Goal: Task Accomplishment & Management: Manage account settings

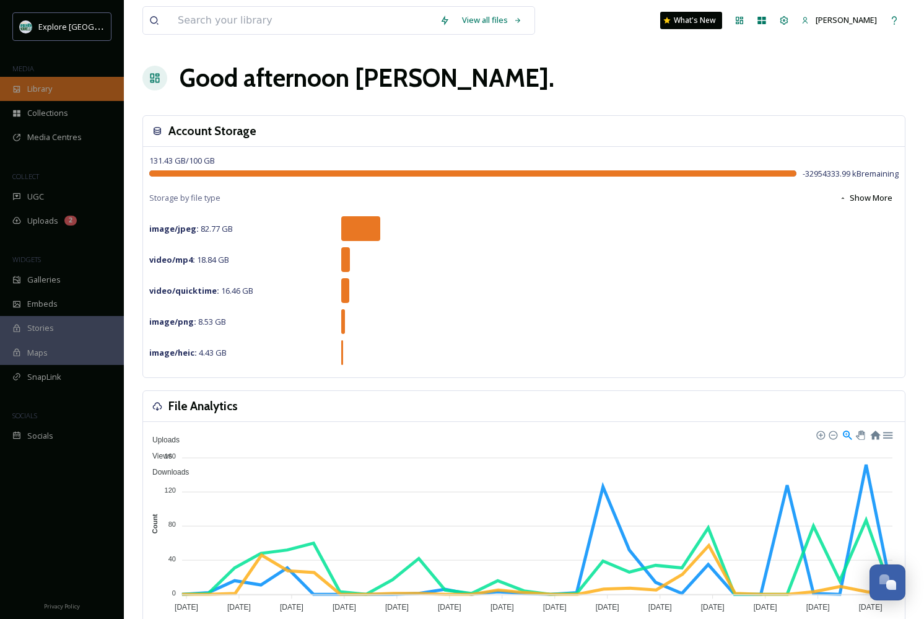
click at [54, 81] on div "Library" at bounding box center [62, 89] width 124 height 24
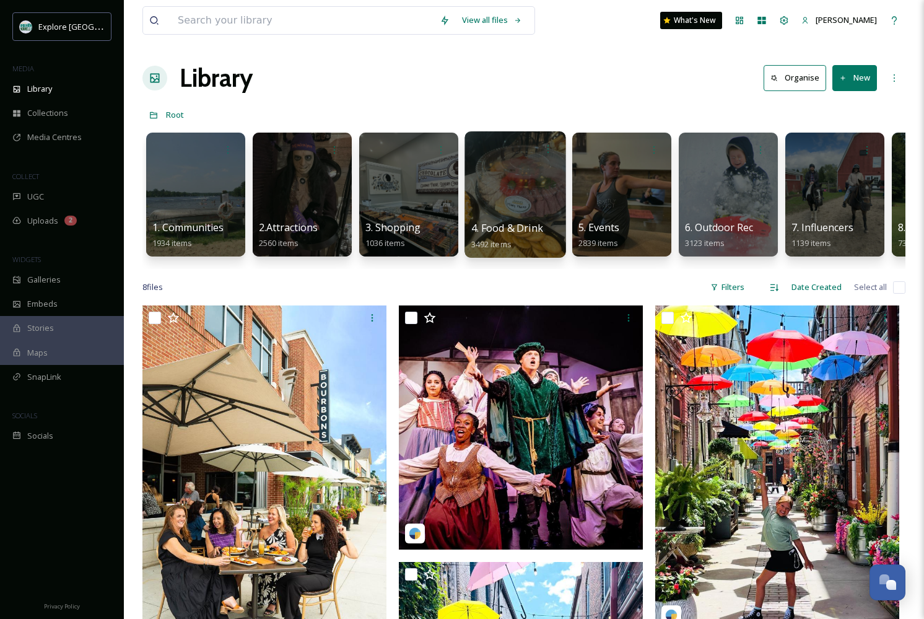
click at [483, 187] on div at bounding box center [514, 194] width 101 height 126
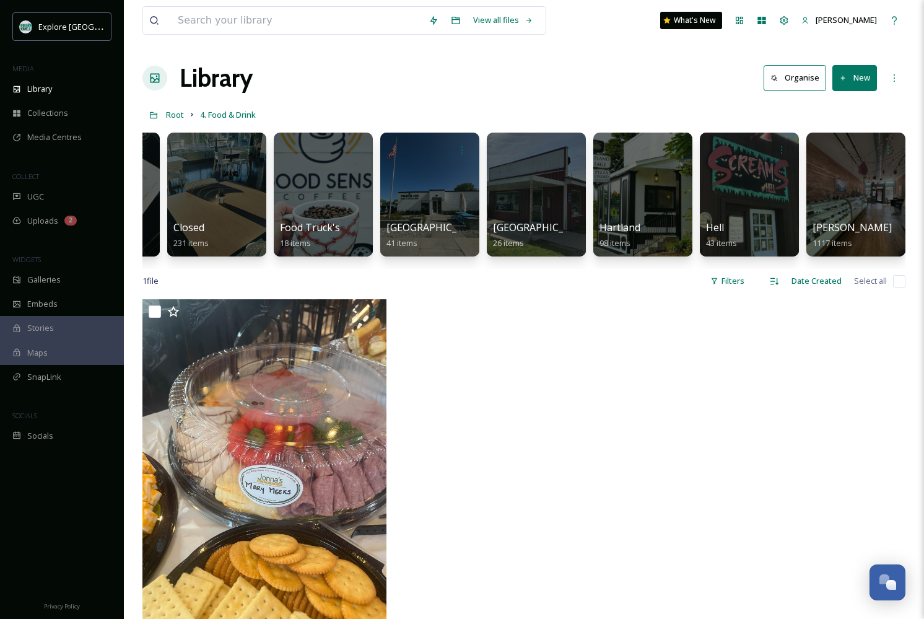
scroll to position [0, 88]
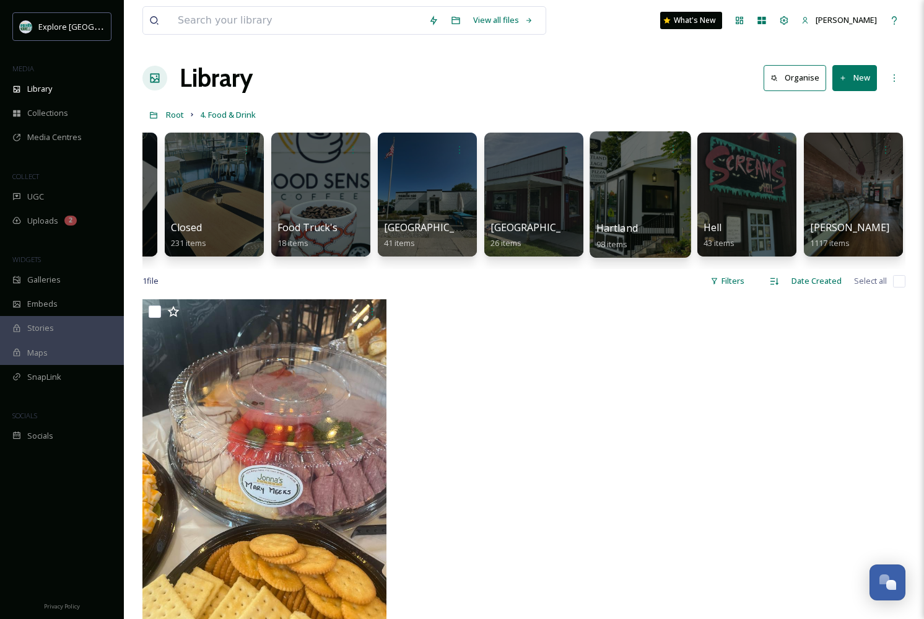
click at [652, 211] on div at bounding box center [640, 194] width 101 height 126
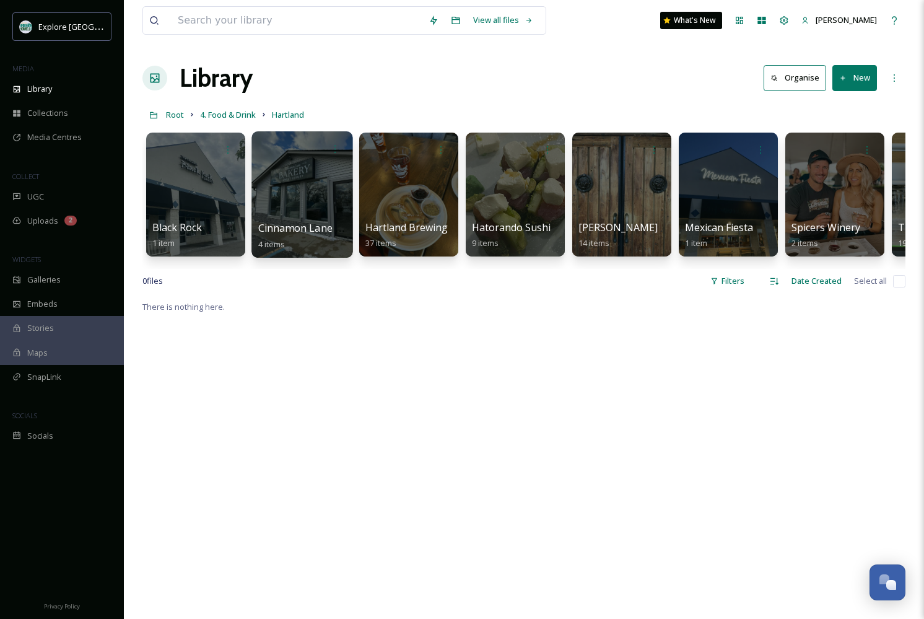
click at [294, 199] on div at bounding box center [301, 194] width 101 height 126
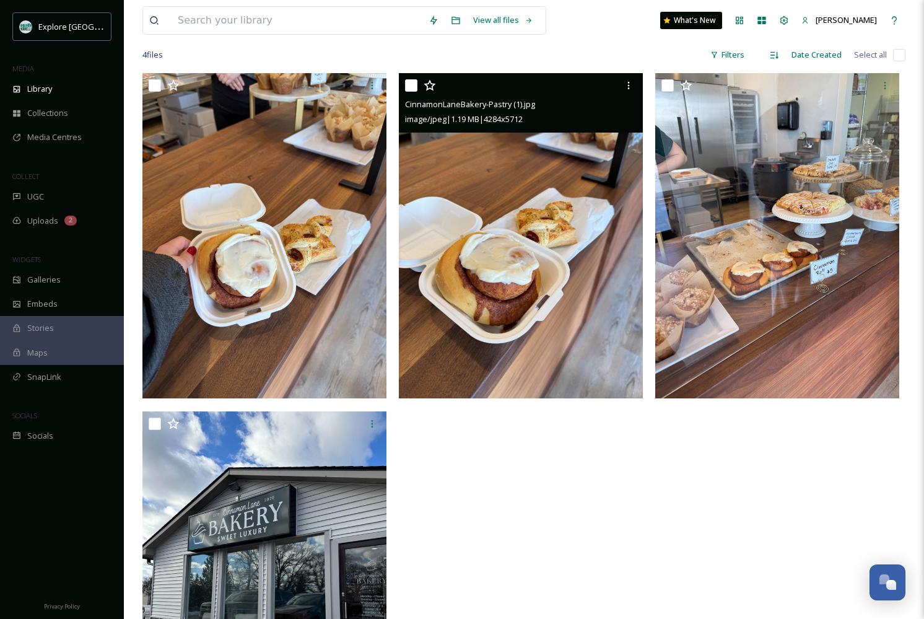
scroll to position [140, 0]
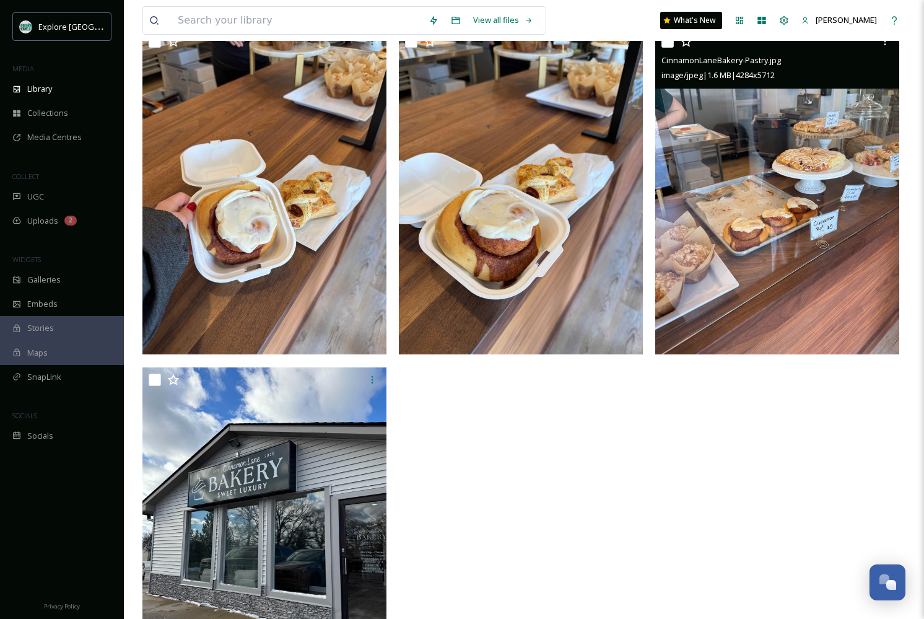
click at [815, 243] on img at bounding box center [777, 191] width 244 height 325
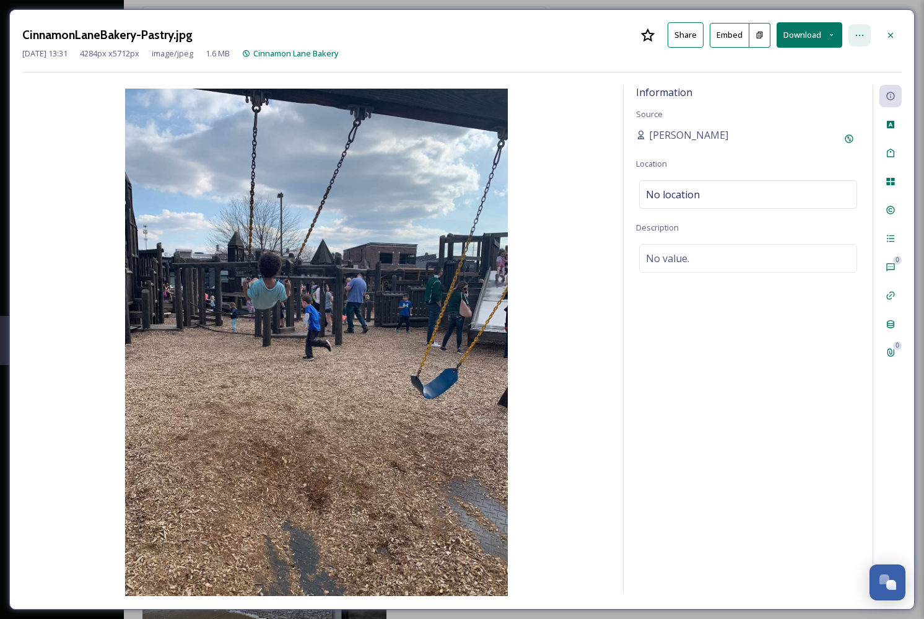
click at [857, 36] on icon at bounding box center [860, 35] width 10 height 10
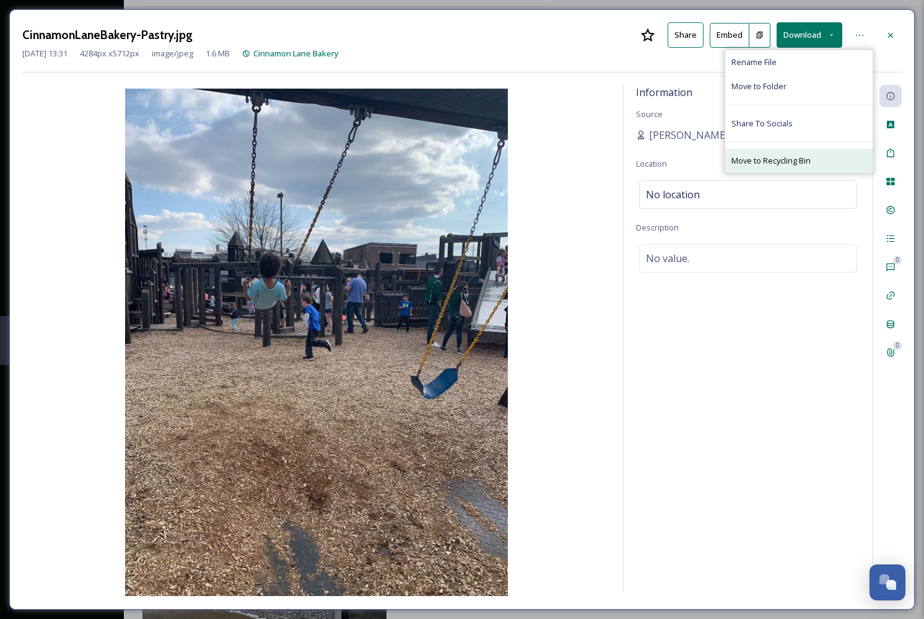
click at [772, 163] on span "Move to Recycling Bin" at bounding box center [770, 161] width 79 height 12
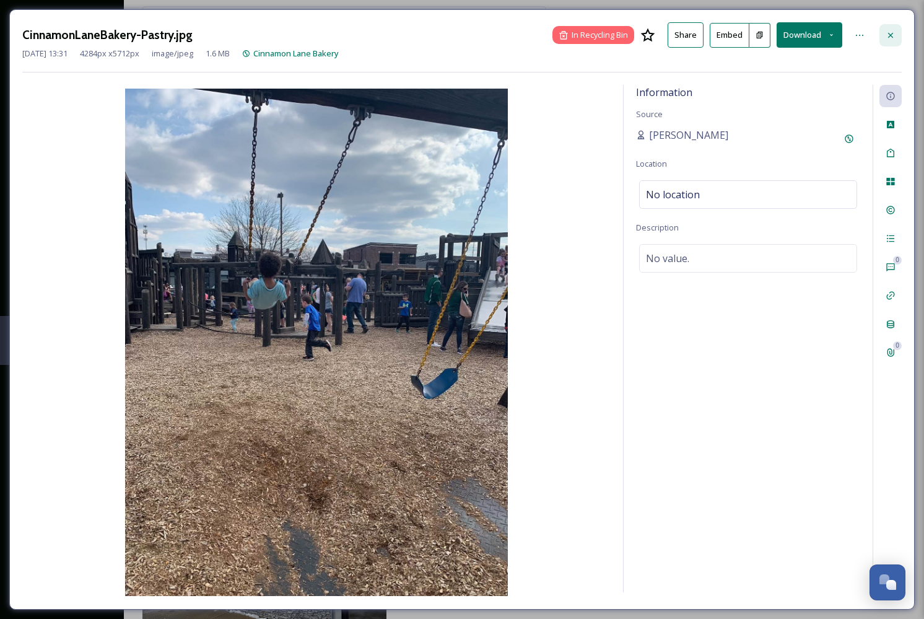
click at [891, 33] on icon at bounding box center [891, 35] width 10 height 10
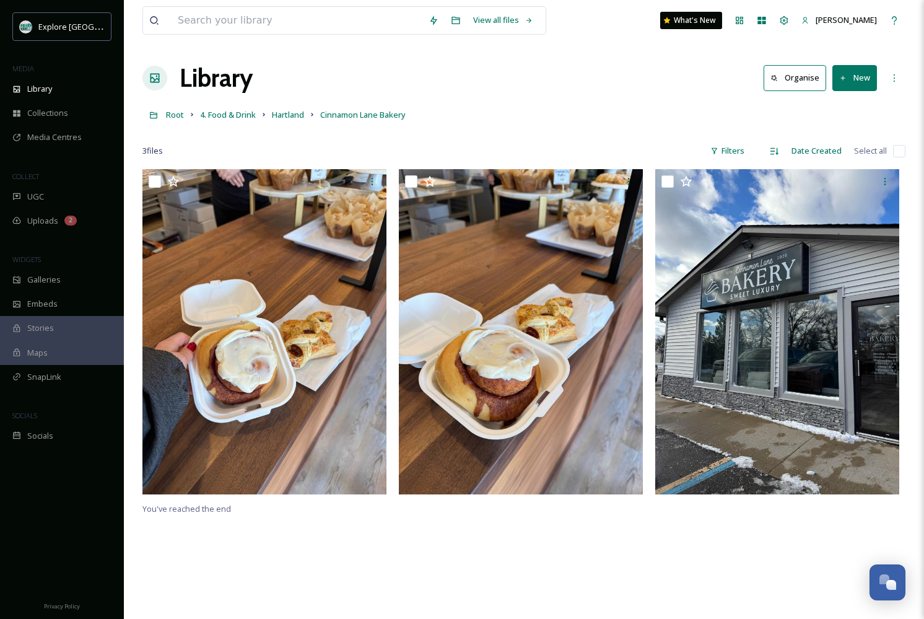
click at [854, 82] on button "New" at bounding box center [854, 77] width 45 height 25
click at [842, 102] on span "File Upload" at bounding box center [849, 107] width 41 height 12
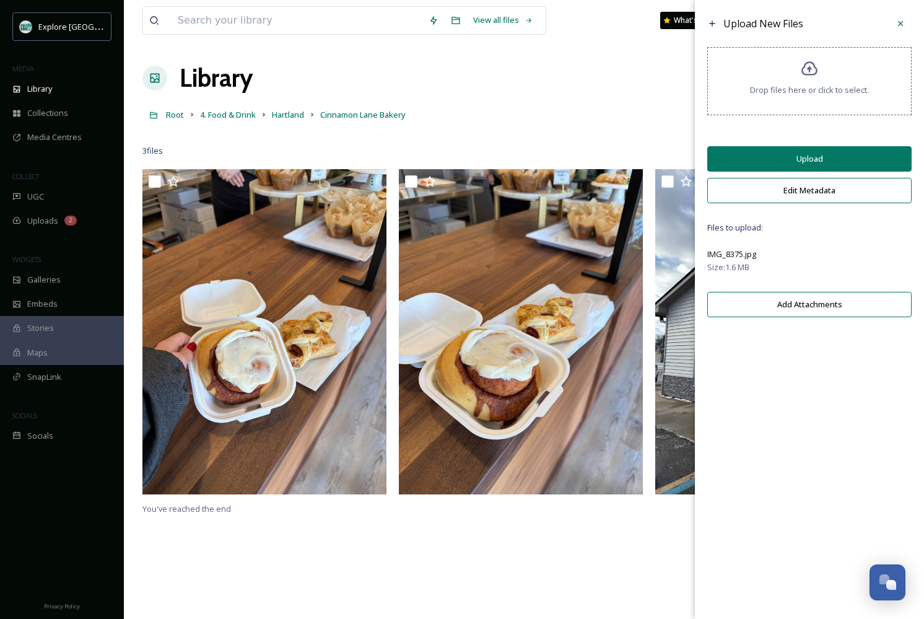
click at [764, 162] on button "Upload" at bounding box center [809, 158] width 204 height 25
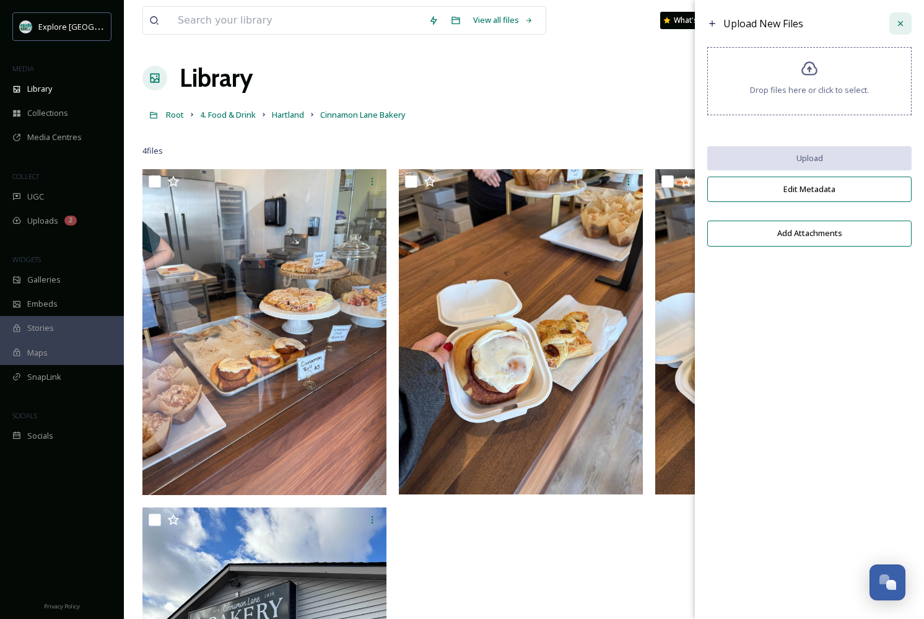
click at [899, 22] on icon at bounding box center [900, 23] width 5 height 5
click at [899, 22] on icon at bounding box center [894, 20] width 10 height 10
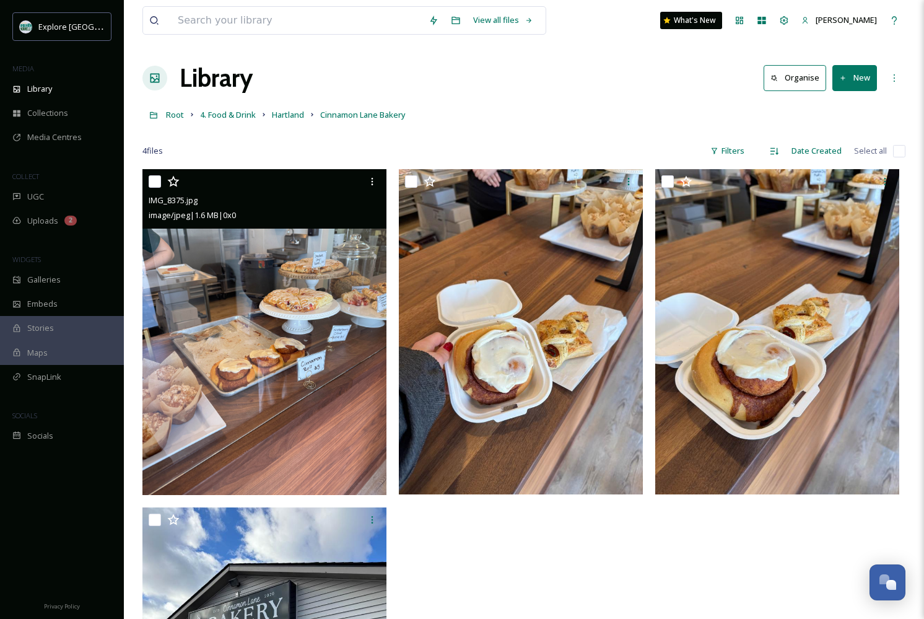
click at [272, 341] on img at bounding box center [264, 331] width 244 height 325
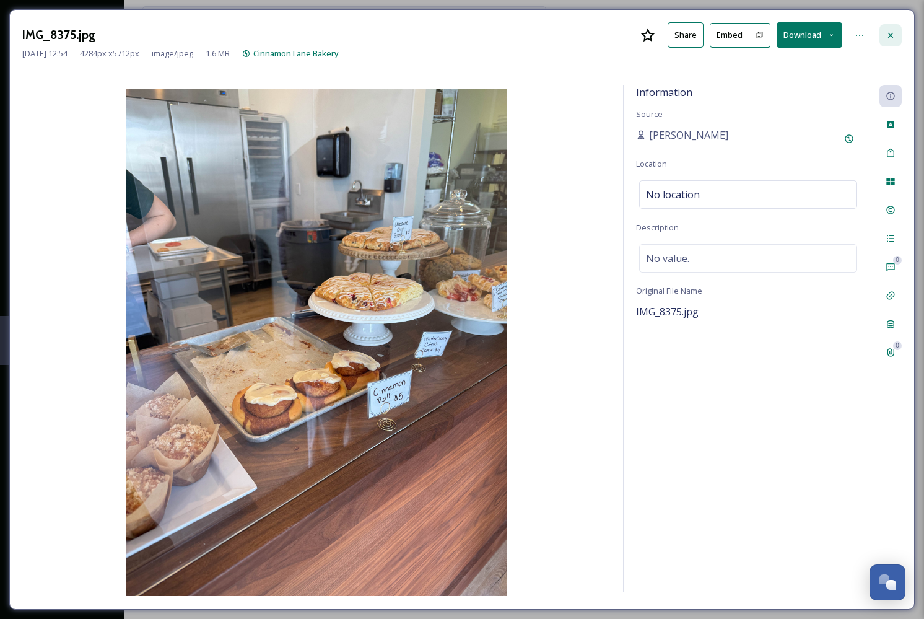
click at [894, 34] on icon at bounding box center [891, 35] width 10 height 10
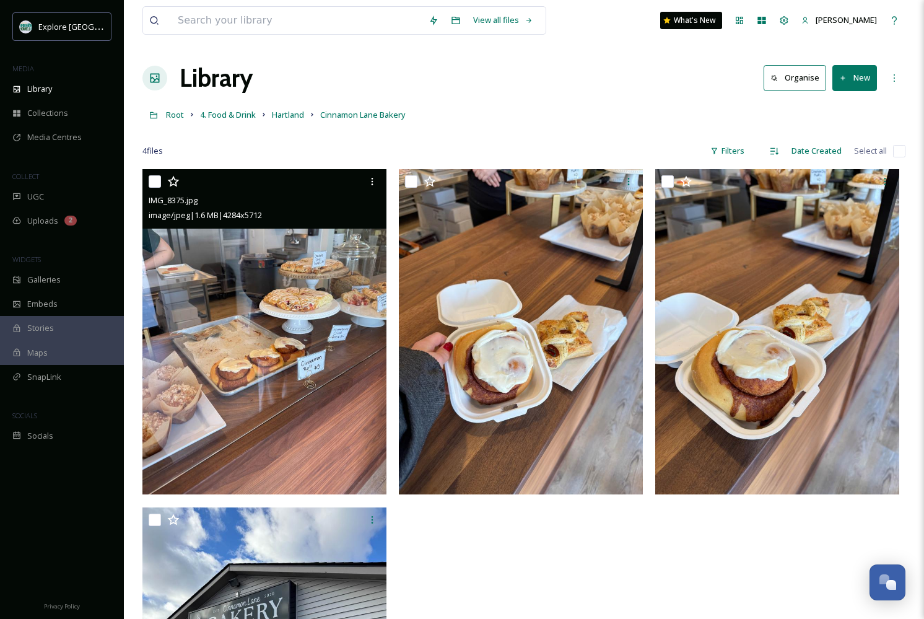
click at [358, 128] on div at bounding box center [523, 132] width 763 height 12
click at [181, 116] on span "Root" at bounding box center [175, 114] width 18 height 11
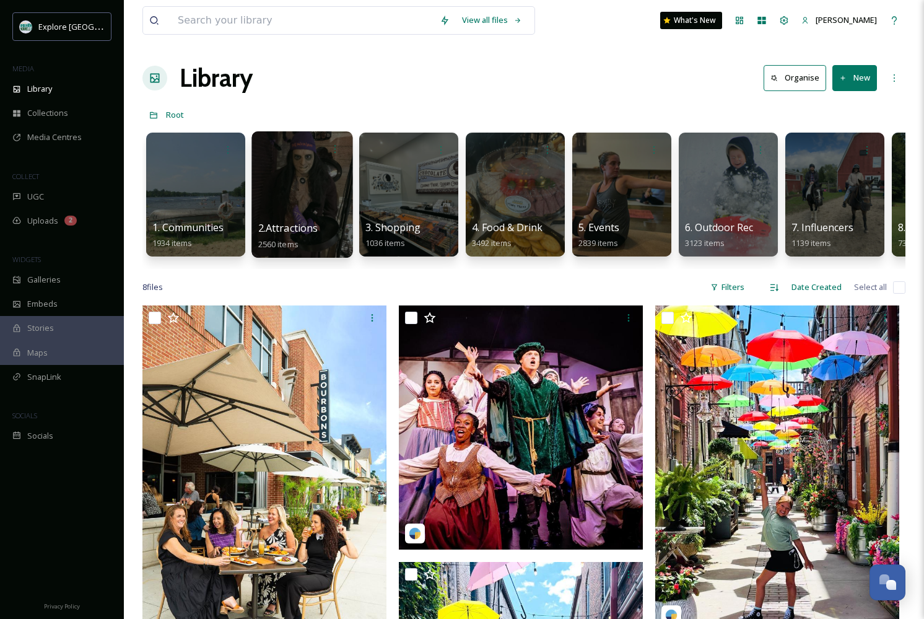
click at [320, 206] on div at bounding box center [301, 194] width 101 height 126
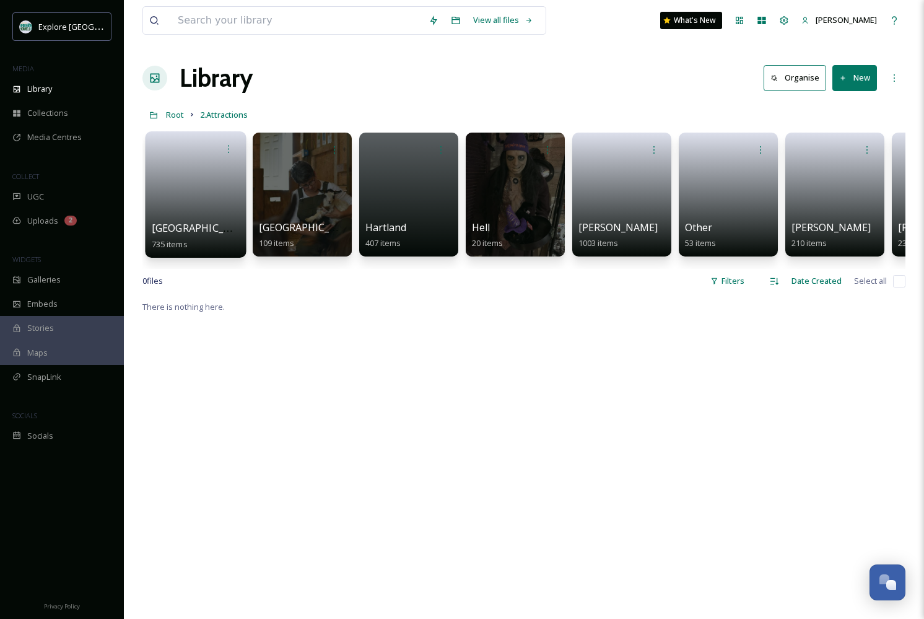
click at [215, 201] on link at bounding box center [196, 190] width 89 height 60
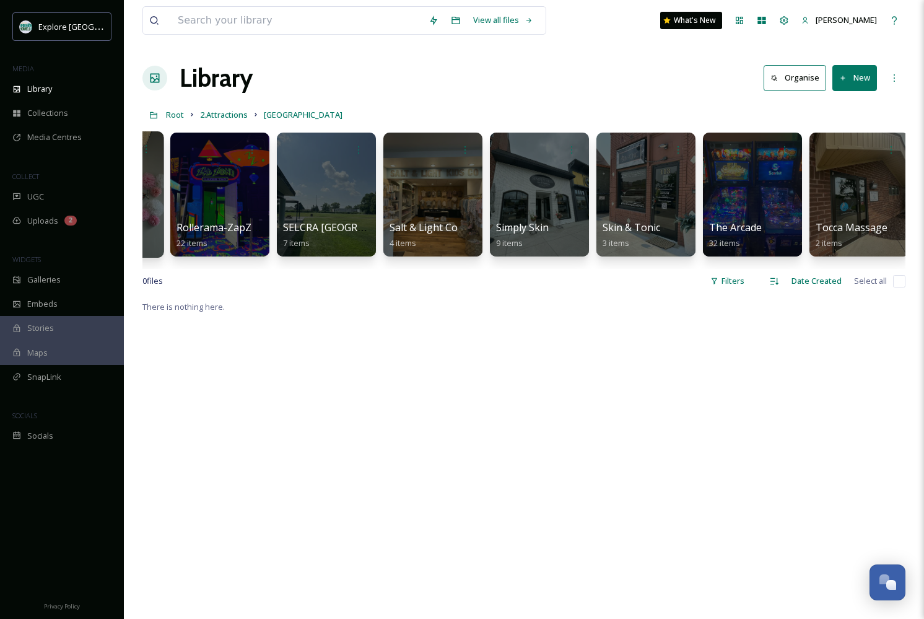
scroll to position [0, 2108]
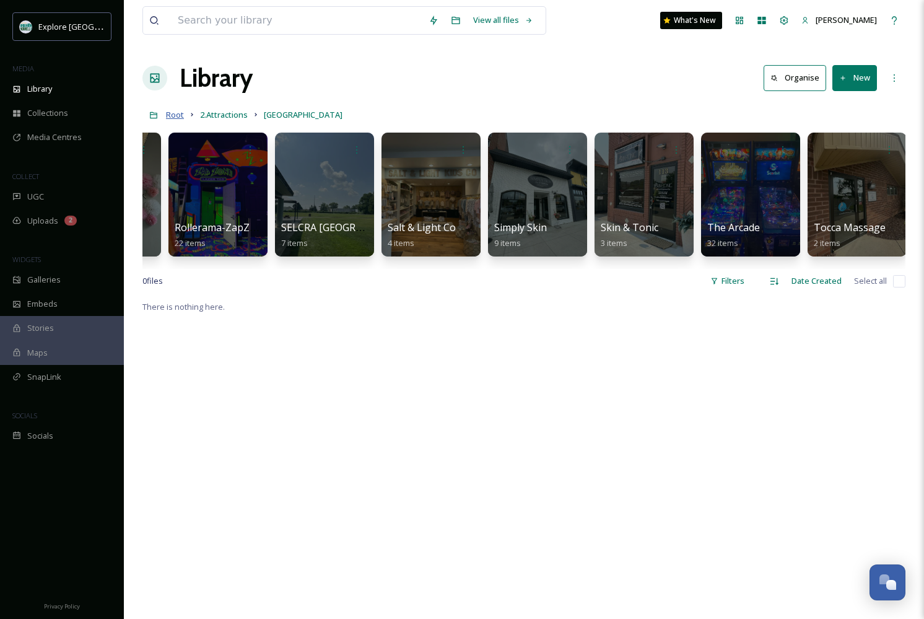
click at [180, 116] on span "Root" at bounding box center [175, 114] width 18 height 11
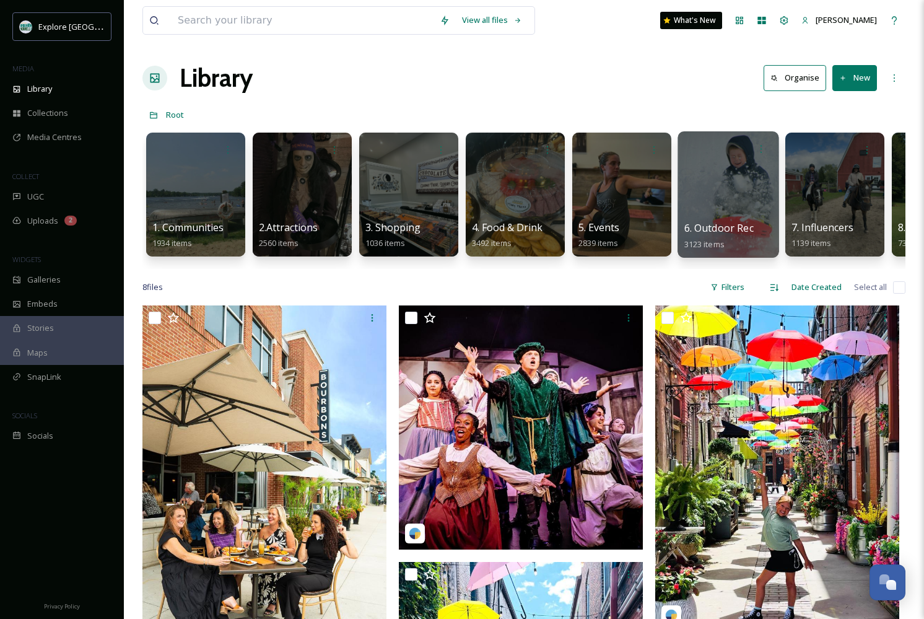
click at [713, 192] on div at bounding box center [727, 194] width 101 height 126
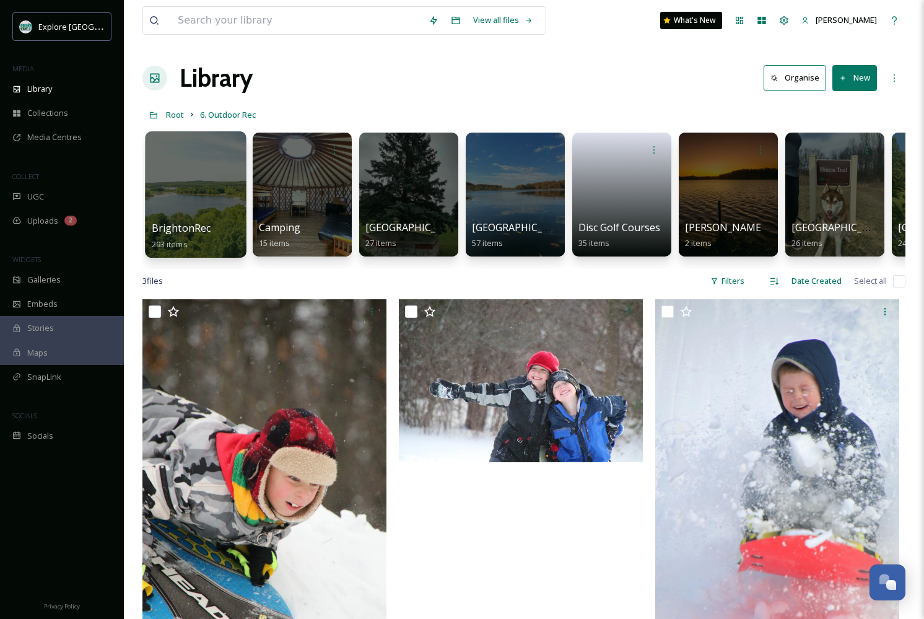
click at [199, 169] on div at bounding box center [195, 194] width 101 height 126
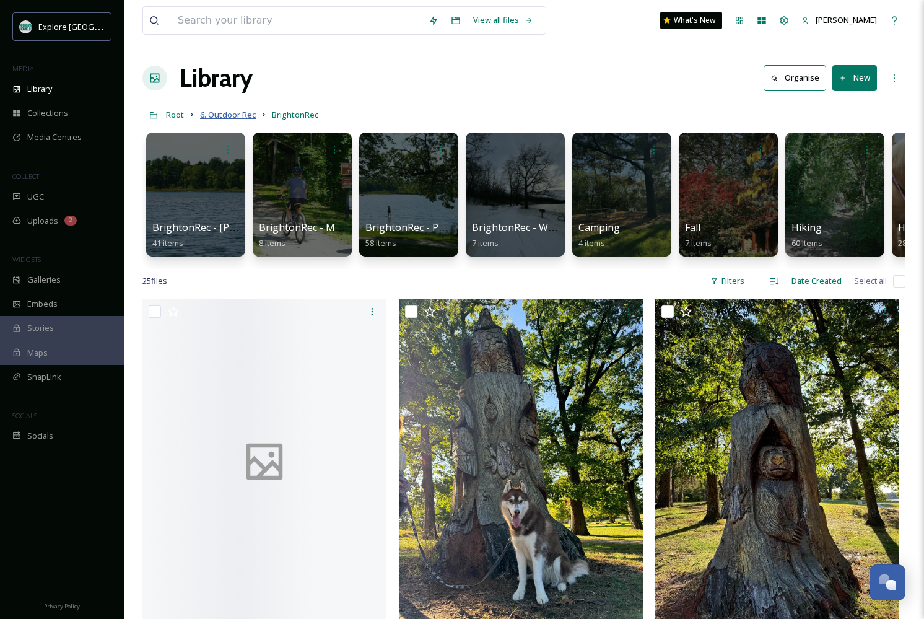
click at [227, 112] on span "6. Outdoor Rec" at bounding box center [228, 114] width 56 height 11
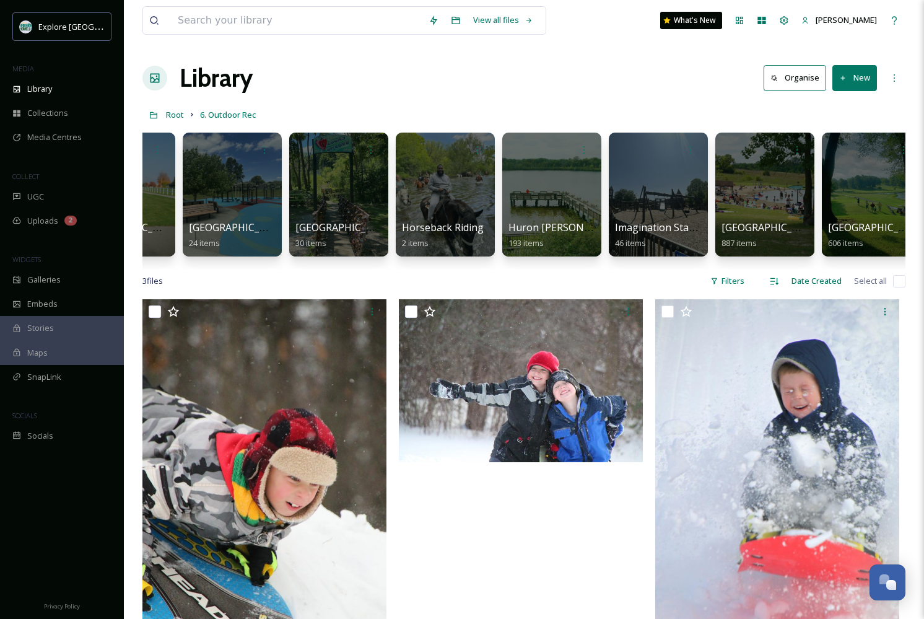
scroll to position [0, 825]
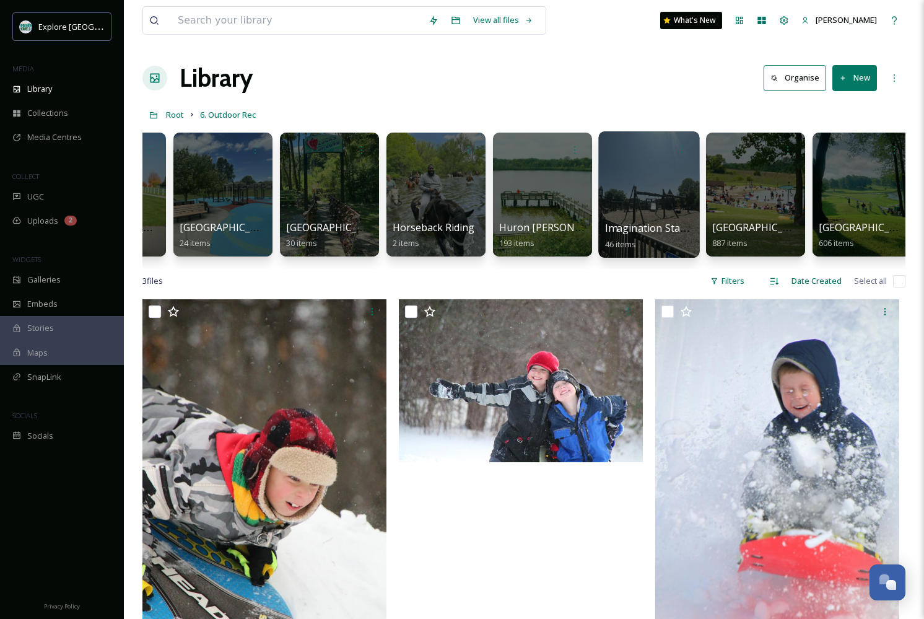
click at [663, 194] on div at bounding box center [648, 194] width 101 height 126
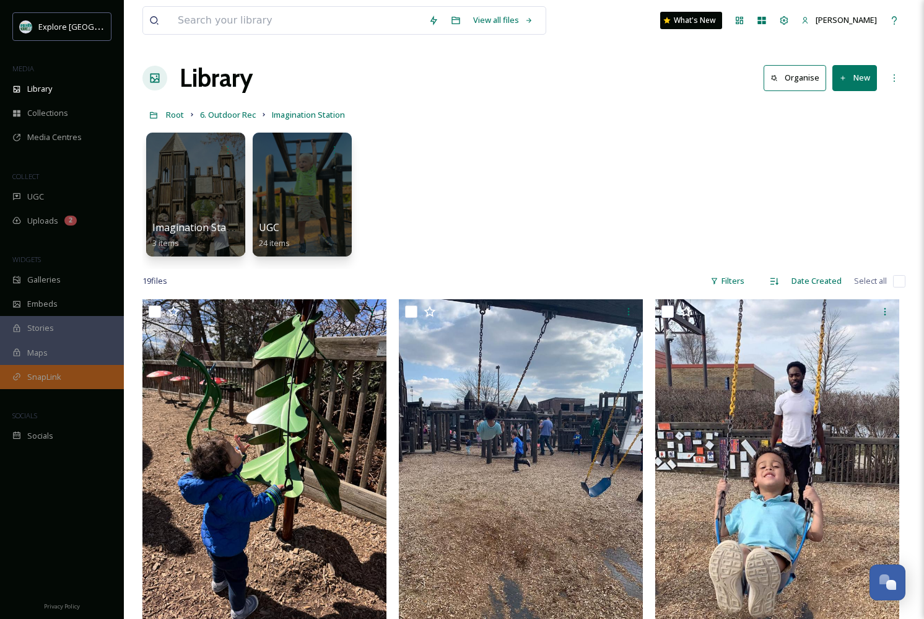
click at [30, 373] on span "SnapLink" at bounding box center [44, 377] width 34 height 12
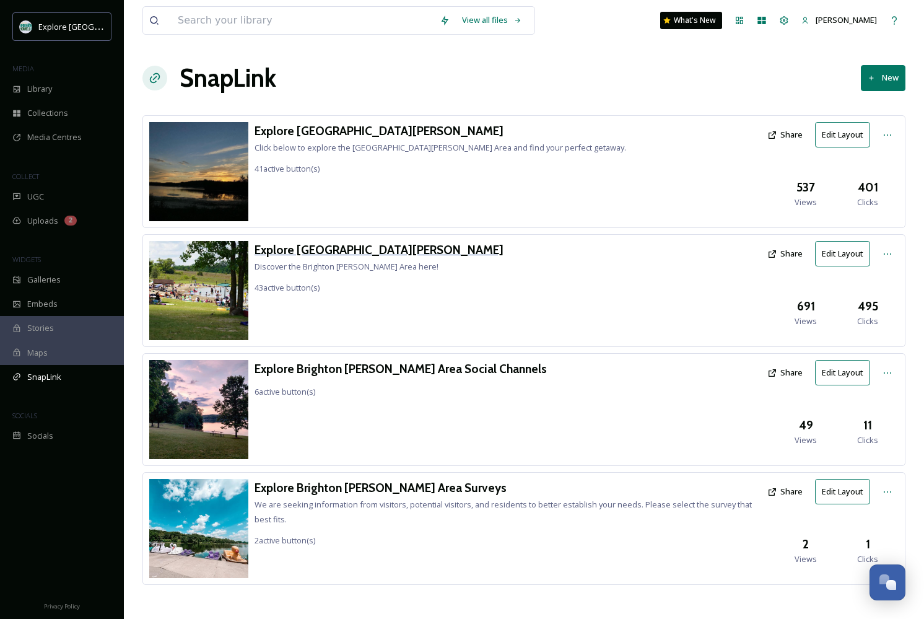
click at [305, 248] on h3 "Explore [GEOGRAPHIC_DATA][PERSON_NAME]" at bounding box center [379, 250] width 249 height 18
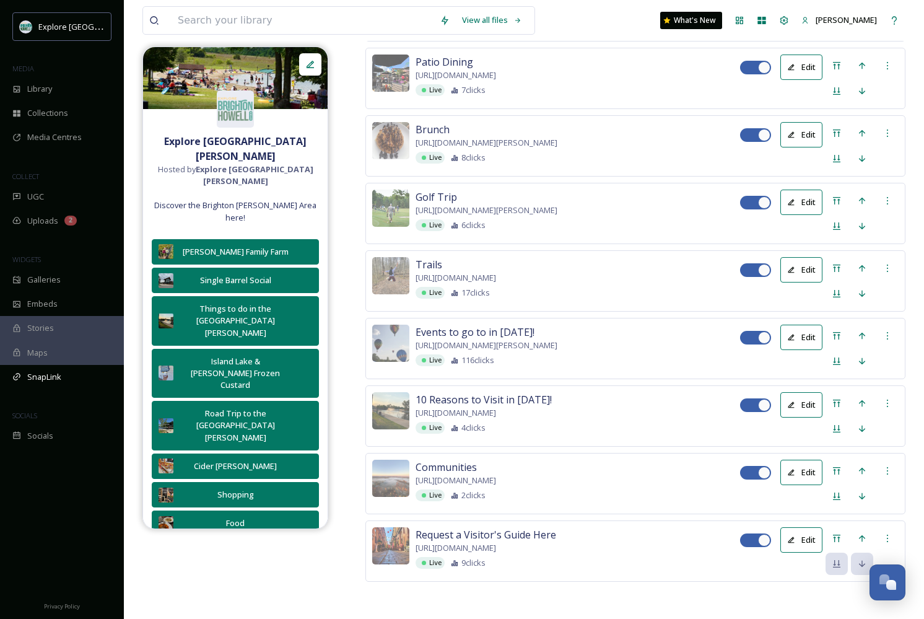
scroll to position [3106, 0]
click at [806, 536] on button "Edit" at bounding box center [801, 539] width 42 height 25
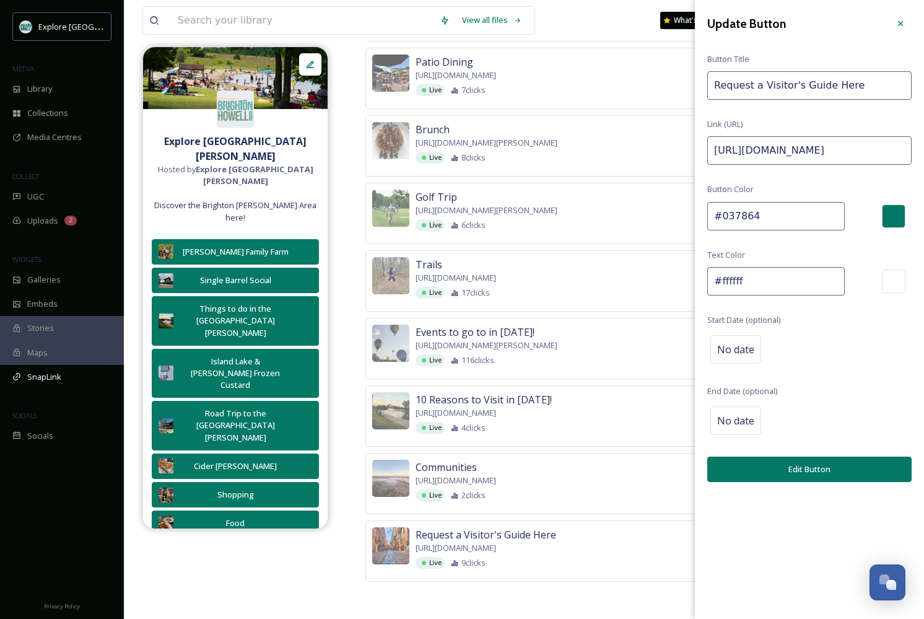
drag, startPoint x: 892, startPoint y: 150, endPoint x: 990, endPoint y: 139, distance: 98.4
click at [897, 149] on input "https://explorebrightonhowellarea.com/get-a-visitors-guide/?utm_source=TikTok&u…" at bounding box center [809, 150] width 204 height 28
drag, startPoint x: 844, startPoint y: 147, endPoint x: 990, endPoint y: 148, distance: 146.1
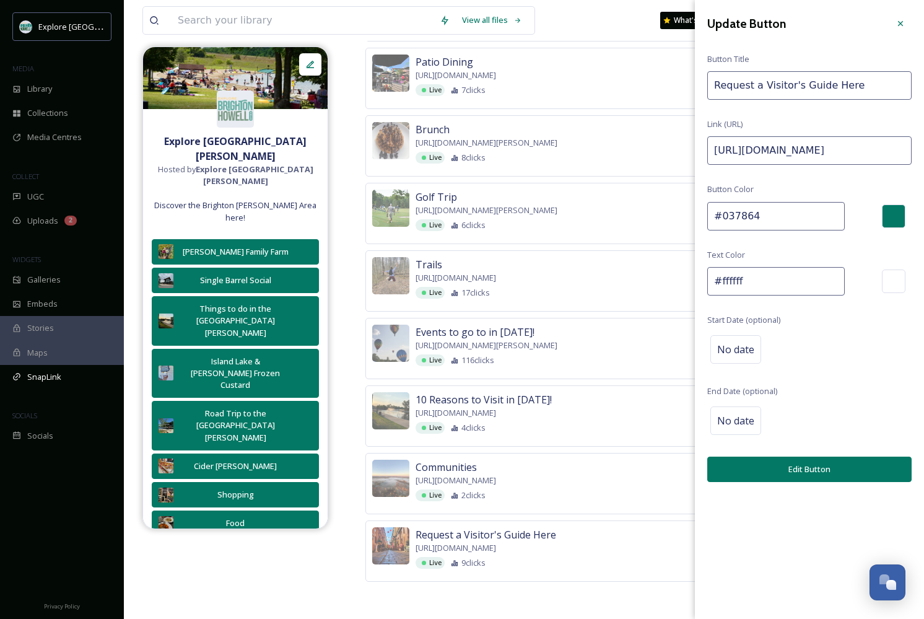
type input "https://explorebrightonhowellarea.com/get-a-visitors-guide/?utm_source=TikTok&u…"
click at [788, 468] on button "Edit Button" at bounding box center [809, 468] width 204 height 25
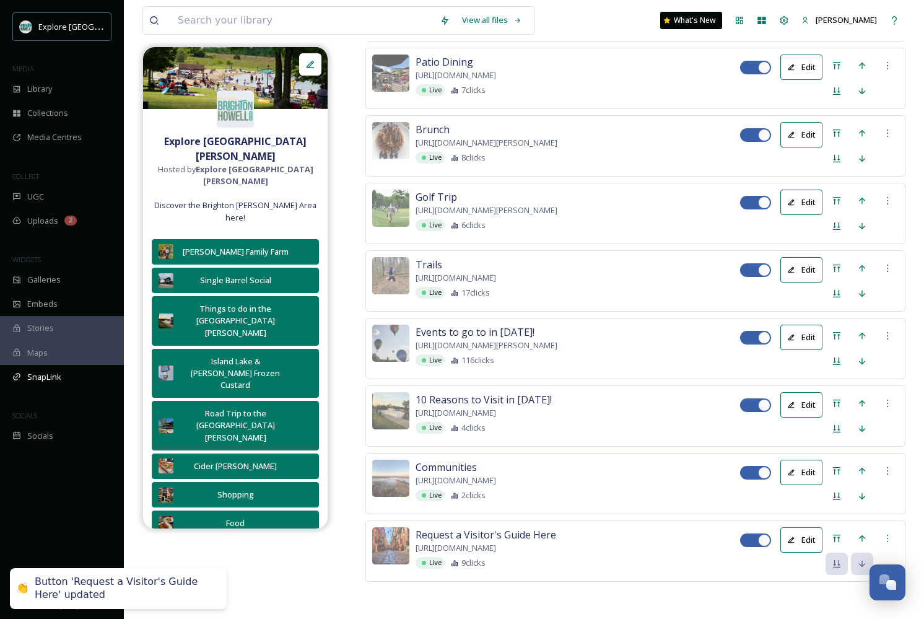
click at [804, 459] on button "Edit" at bounding box center [801, 471] width 42 height 25
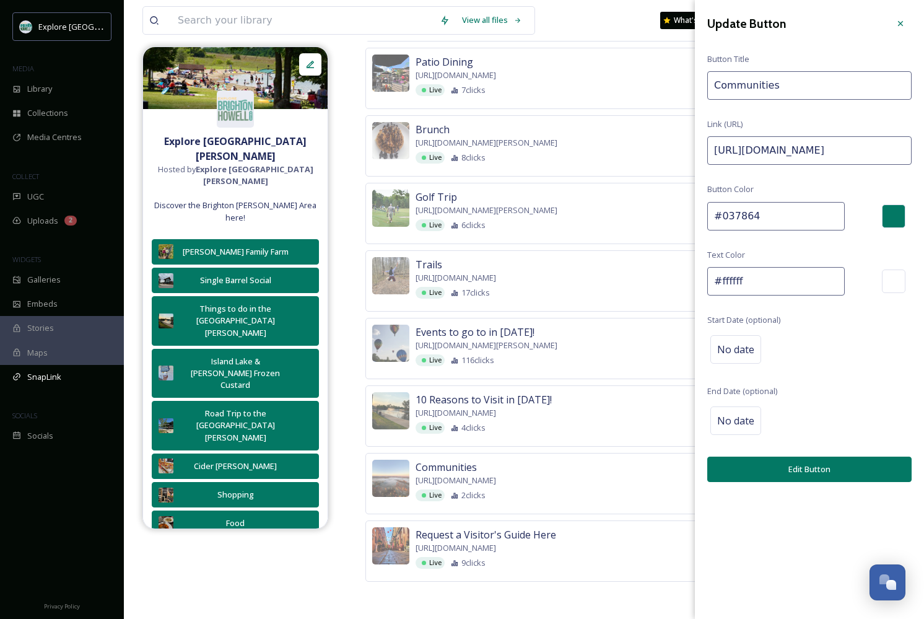
drag, startPoint x: 866, startPoint y: 152, endPoint x: 990, endPoint y: 146, distance: 124.0
click at [848, 142] on input "https://explorebrightonhowellarea.com/communities/?utm_source=TikTok&utm_medium…" at bounding box center [809, 150] width 204 height 28
drag, startPoint x: 861, startPoint y: 147, endPoint x: 990, endPoint y: 146, distance: 128.8
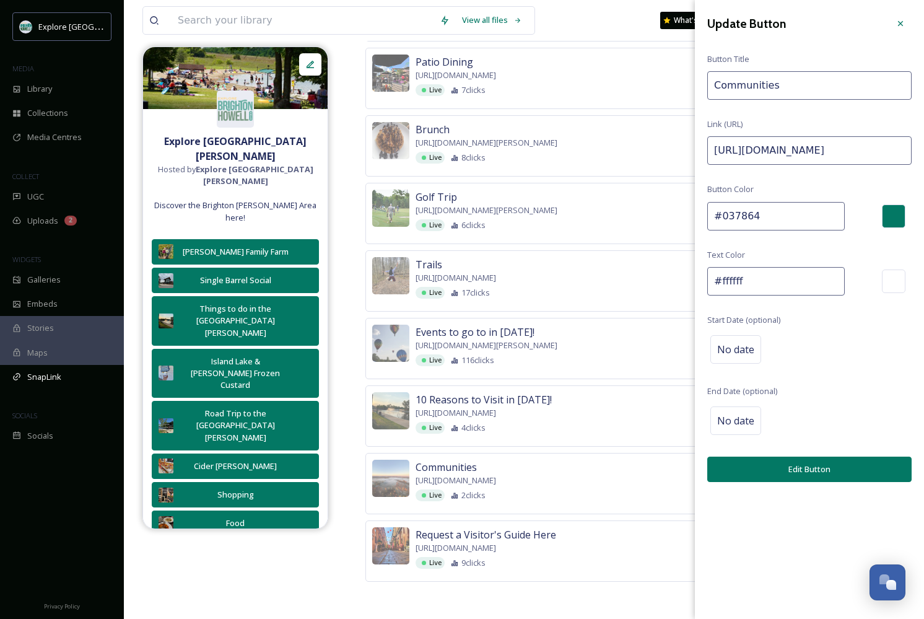
paste input "September"
type input "https://explorebrightonhowellarea.com/communities/?utm_source=TikTok&utm_medium…"
click at [781, 470] on button "Edit Button" at bounding box center [809, 468] width 204 height 25
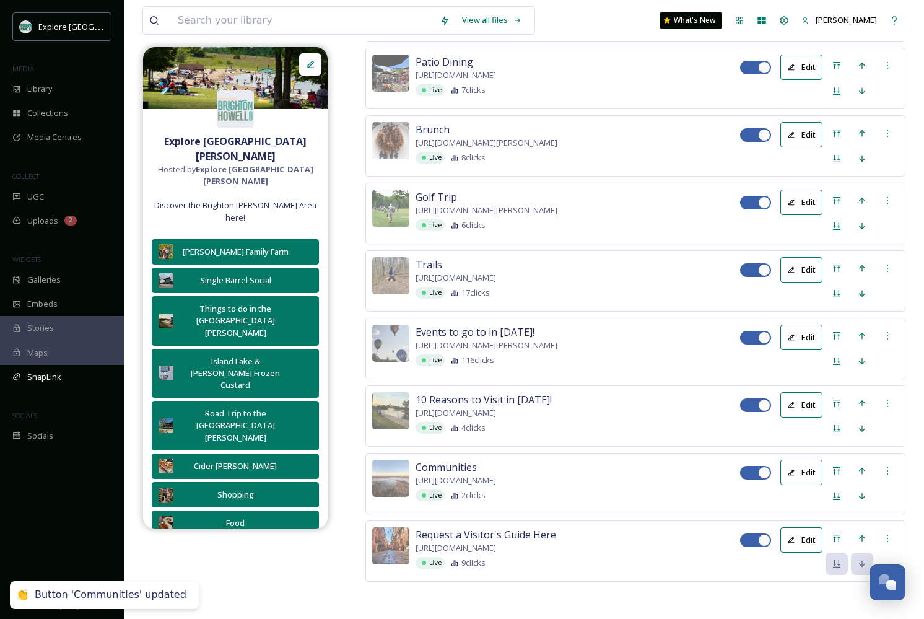
click at [802, 392] on button "Edit" at bounding box center [801, 404] width 42 height 25
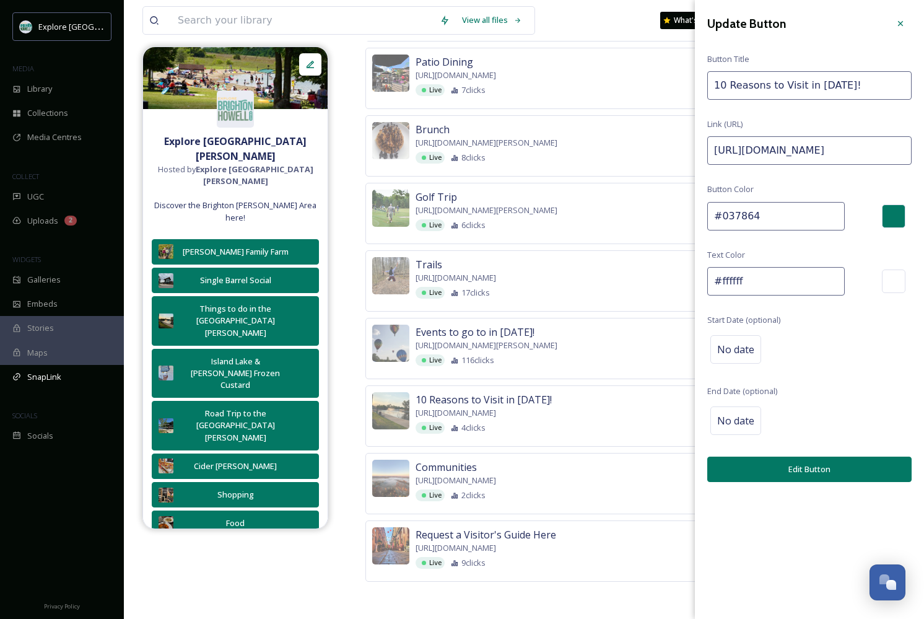
drag, startPoint x: 882, startPoint y: 150, endPoint x: 990, endPoint y: 149, distance: 108.4
click at [868, 149] on input "https://explorebrightonhowellarea.com/10-reasons-to-visit-in-2024/?utm_source=T…" at bounding box center [809, 150] width 204 height 28
drag, startPoint x: 861, startPoint y: 149, endPoint x: 960, endPoint y: 148, distance: 99.1
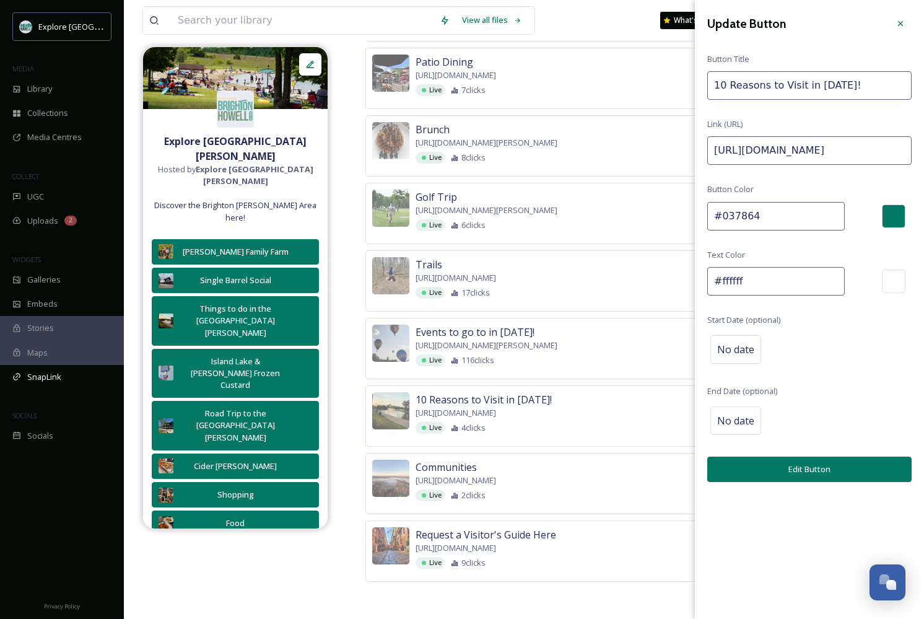
paste input "September"
type input "https://explorebrightonhowellarea.com/10-reasons-to-visit-in-2024/?utm_source=T…"
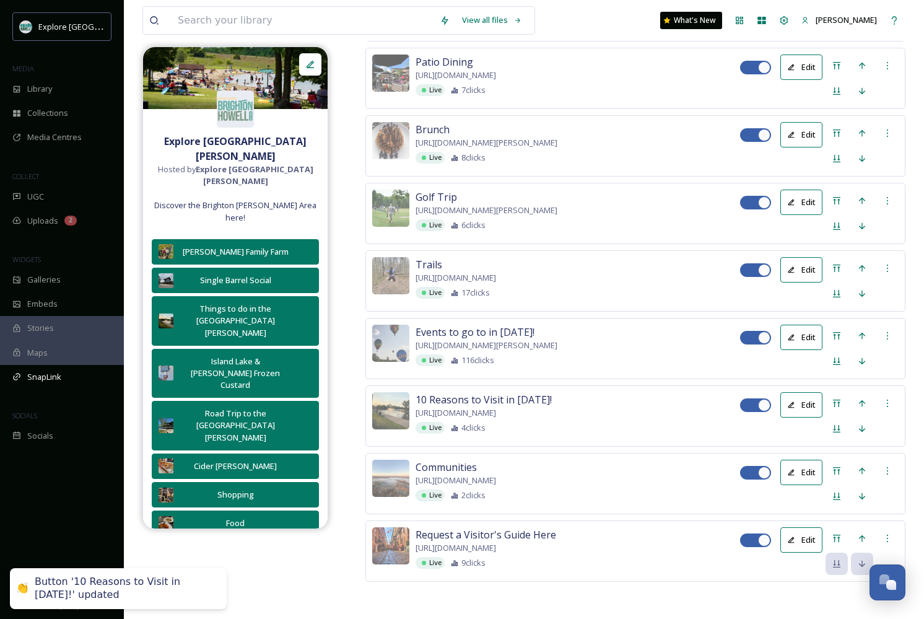
click at [804, 324] on button "Edit" at bounding box center [801, 336] width 42 height 25
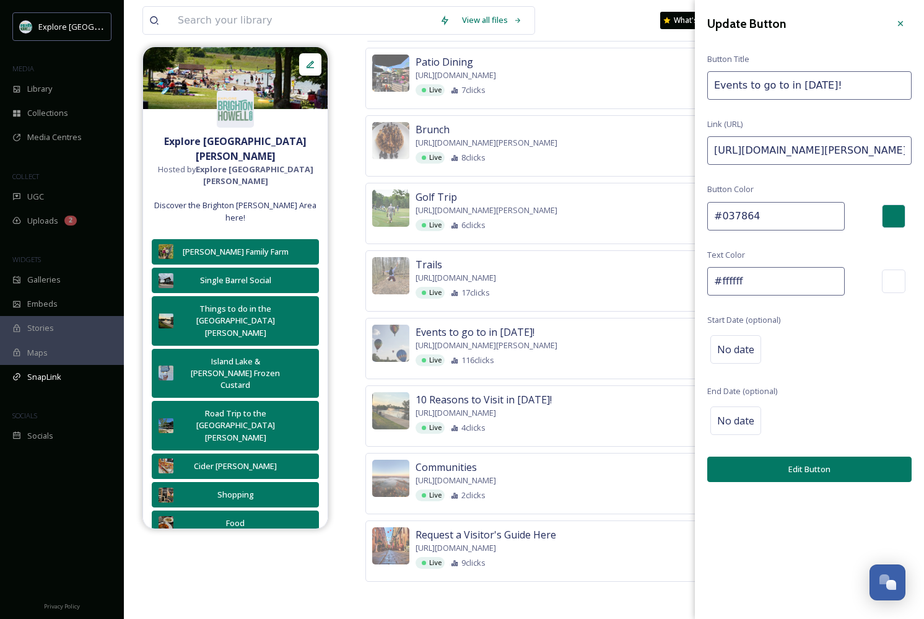
drag, startPoint x: 880, startPoint y: 155, endPoint x: 990, endPoint y: 155, distance: 110.2
drag, startPoint x: 860, startPoint y: 148, endPoint x: 962, endPoint y: 152, distance: 101.6
paste input "September"
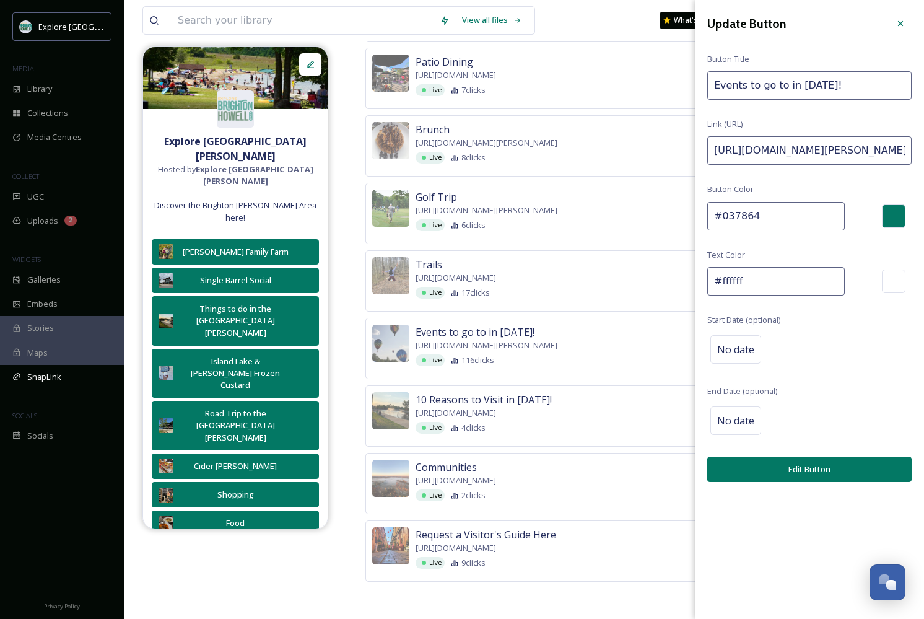
type input "https://explorebrightonhowellarea.com/brighton-howell-area-events-you-should-at…"
click at [809, 463] on button "Edit Button" at bounding box center [809, 468] width 204 height 25
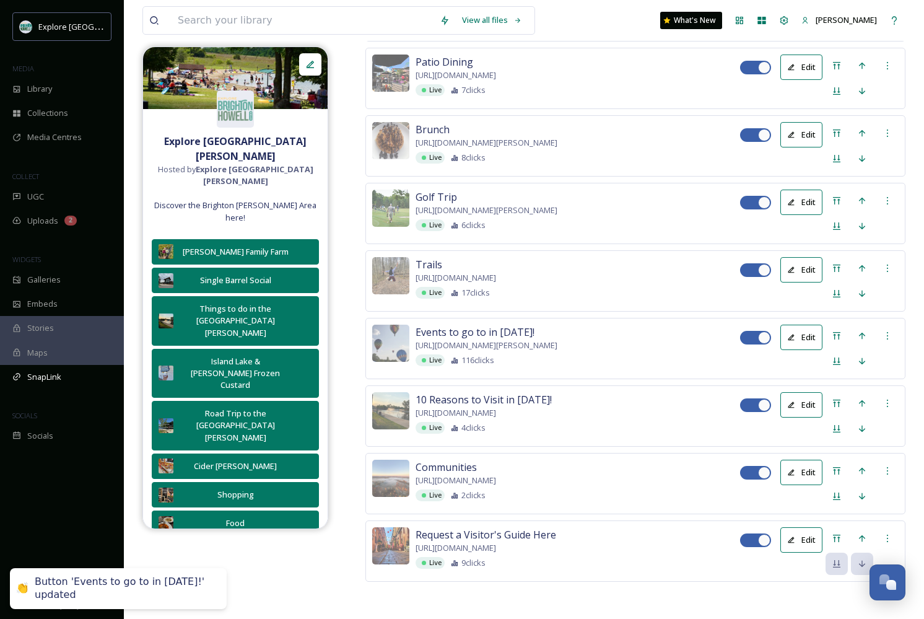
scroll to position [2977, 0]
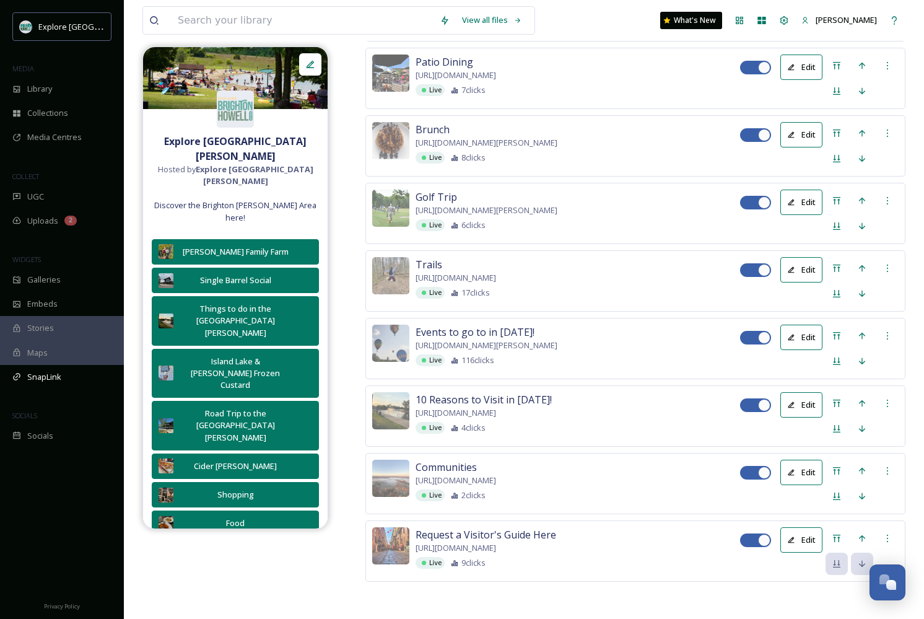
click at [812, 282] on button "Edit" at bounding box center [801, 269] width 42 height 25
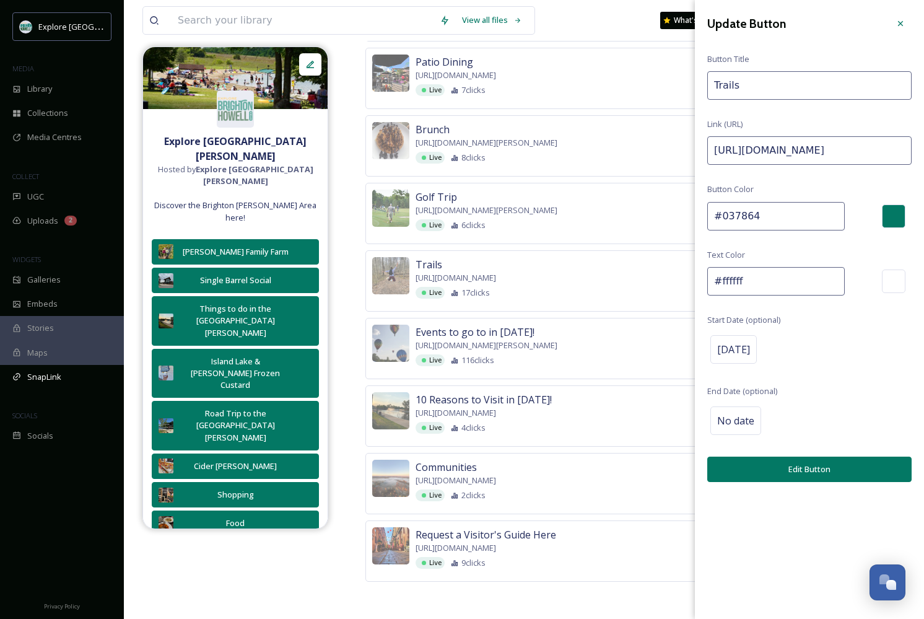
drag, startPoint x: 891, startPoint y: 147, endPoint x: 990, endPoint y: 150, distance: 99.1
click at [879, 150] on input "https://explorebrightonhowellarea.com/things-to-do/outdoors/trails/?utm_source=…" at bounding box center [809, 150] width 204 height 28
drag, startPoint x: 860, startPoint y: 152, endPoint x: 990, endPoint y: 150, distance: 130.0
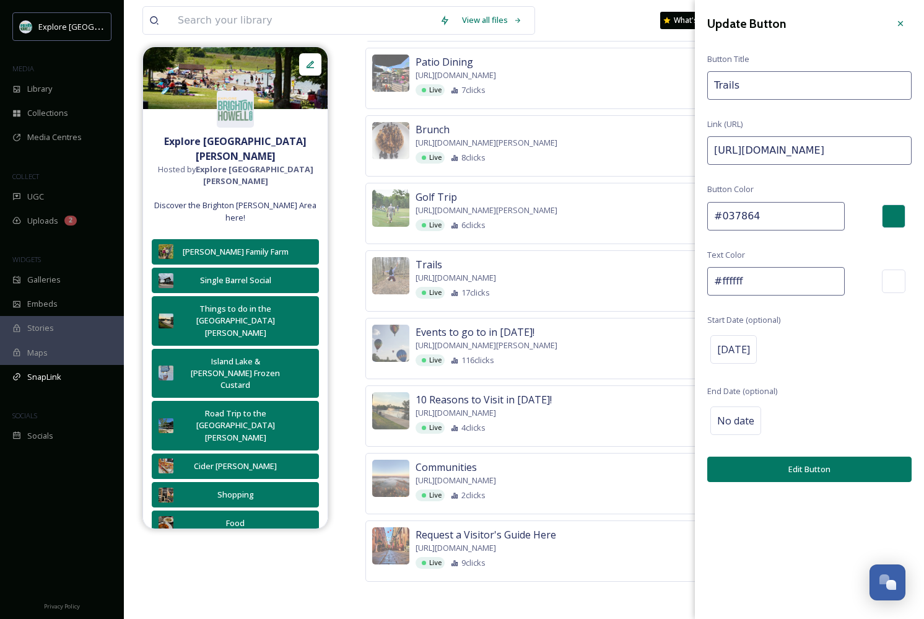
paste input "September"
type input "https://explorebrightonhowellarea.com/things-to-do/outdoors/trails/?utm_source=…"
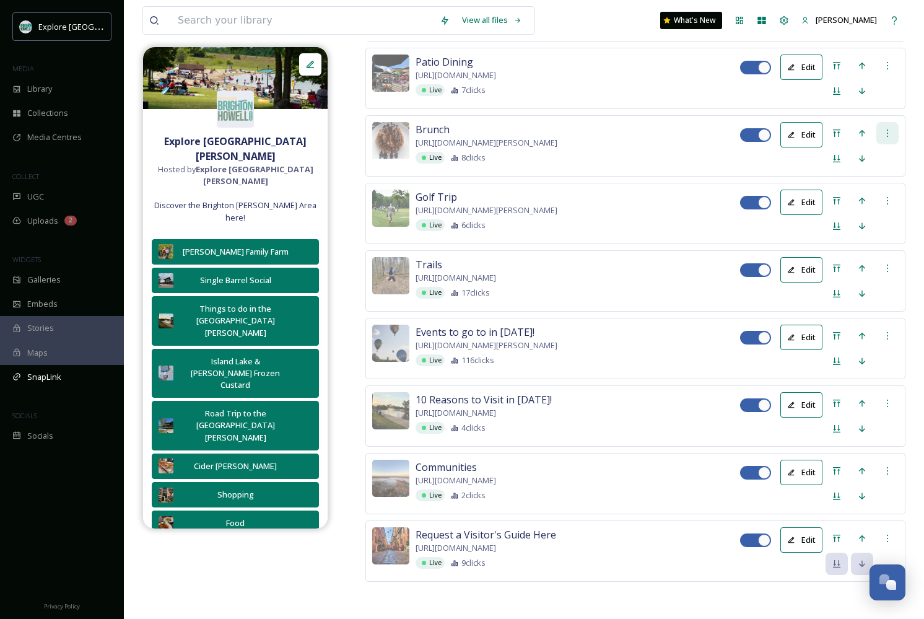
click at [894, 144] on div at bounding box center [887, 133] width 22 height 22
click at [863, 203] on span "Delete Button" at bounding box center [865, 197] width 51 height 12
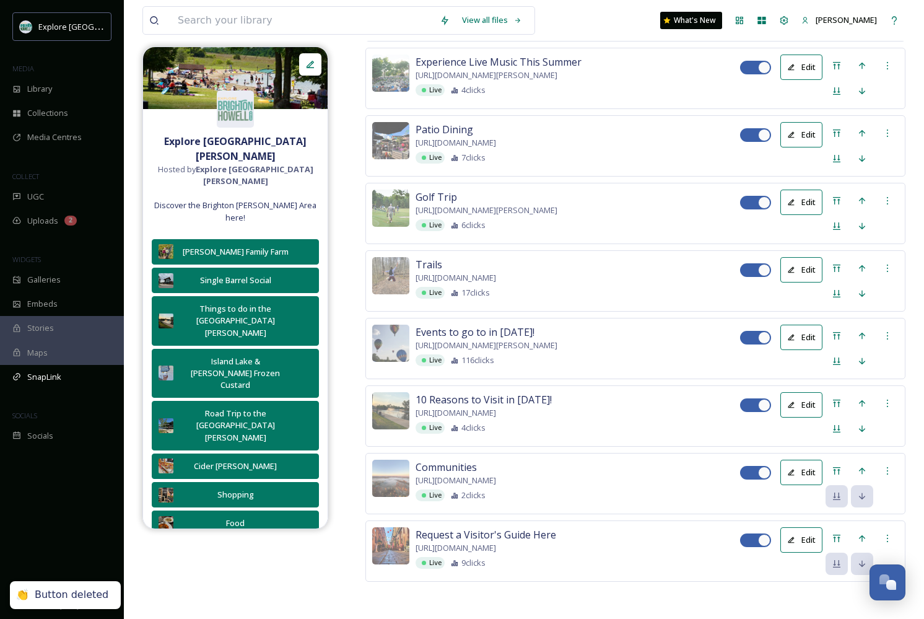
click at [793, 201] on div "Edit" at bounding box center [819, 213] width 159 height 48
click at [803, 189] on button "Edit" at bounding box center [801, 201] width 42 height 25
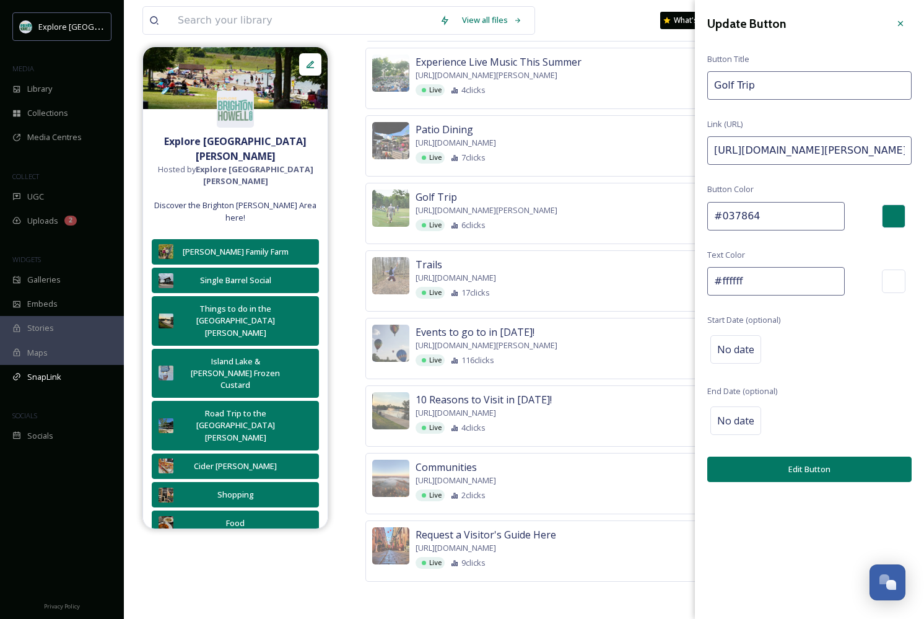
drag, startPoint x: 889, startPoint y: 154, endPoint x: 990, endPoint y: 152, distance: 101.0
click at [873, 145] on input "https://explorebrightonhowellarea.com/itinerary/brighton-howell-area-golf-weeke…" at bounding box center [809, 150] width 204 height 28
drag, startPoint x: 863, startPoint y: 145, endPoint x: 968, endPoint y: 147, distance: 104.7
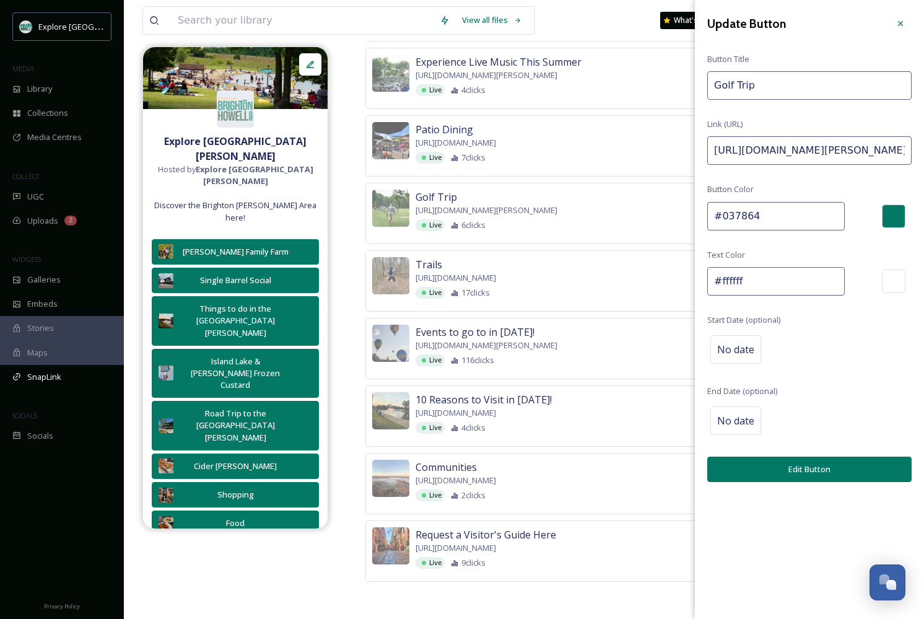
paste input "September"
type input "https://explorebrightonhowellarea.com/itinerary/brighton-howell-area-golf-weeke…"
click at [804, 472] on button "Edit Button" at bounding box center [809, 468] width 204 height 25
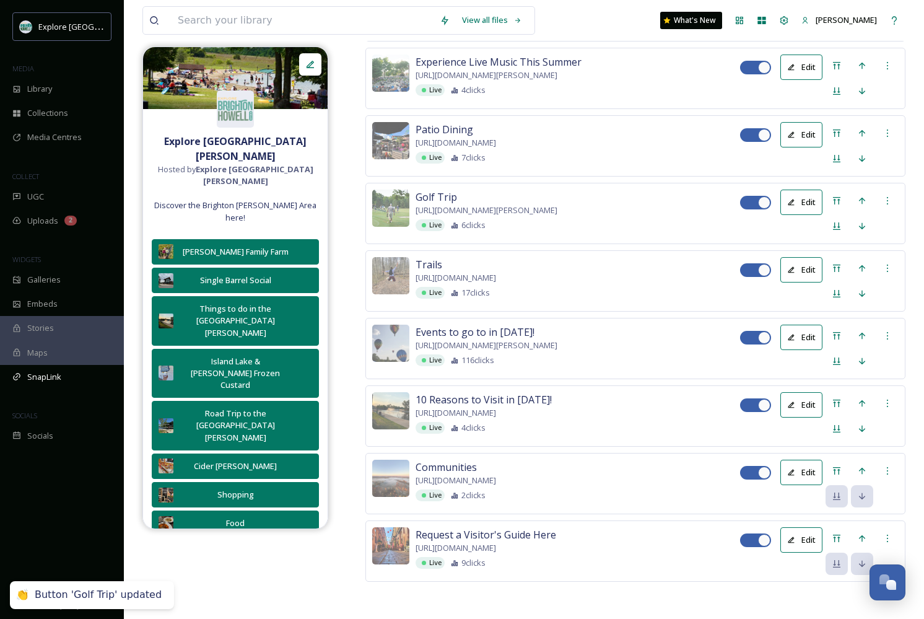
scroll to position [2868, 0]
click at [890, 138] on icon at bounding box center [887, 133] width 10 height 10
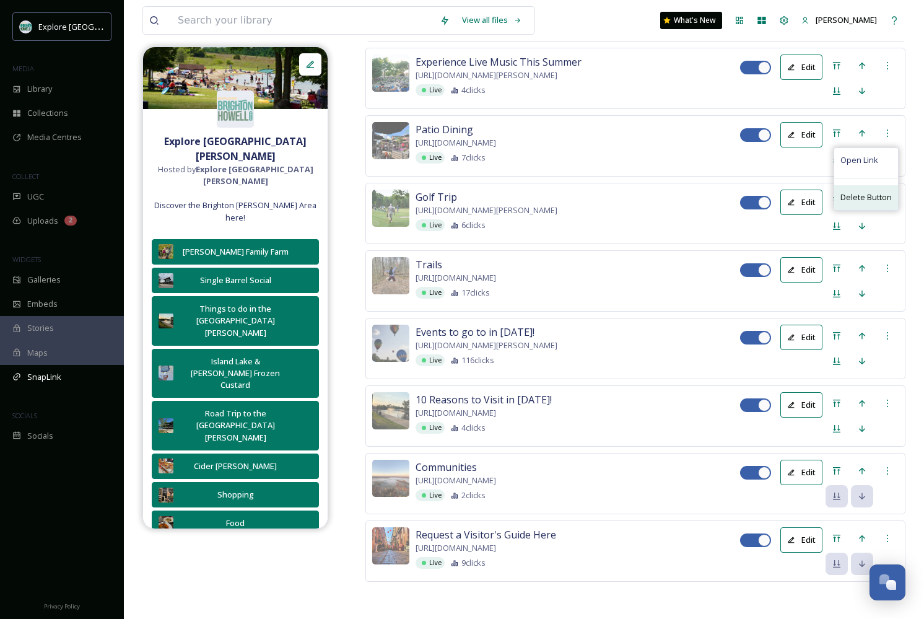
click at [859, 209] on div "Delete Button" at bounding box center [866, 197] width 64 height 24
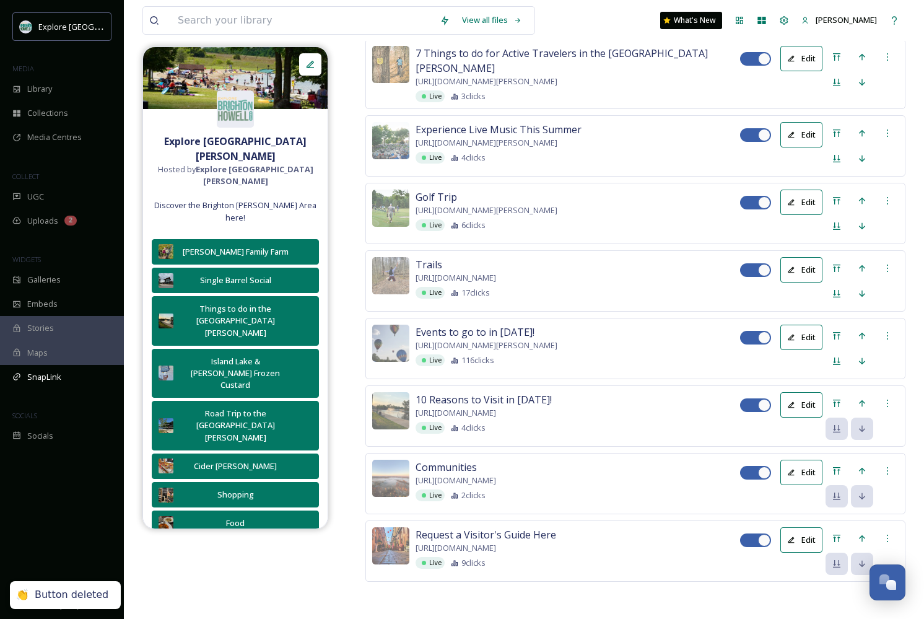
scroll to position [2783, 0]
click at [892, 138] on icon at bounding box center [887, 133] width 10 height 10
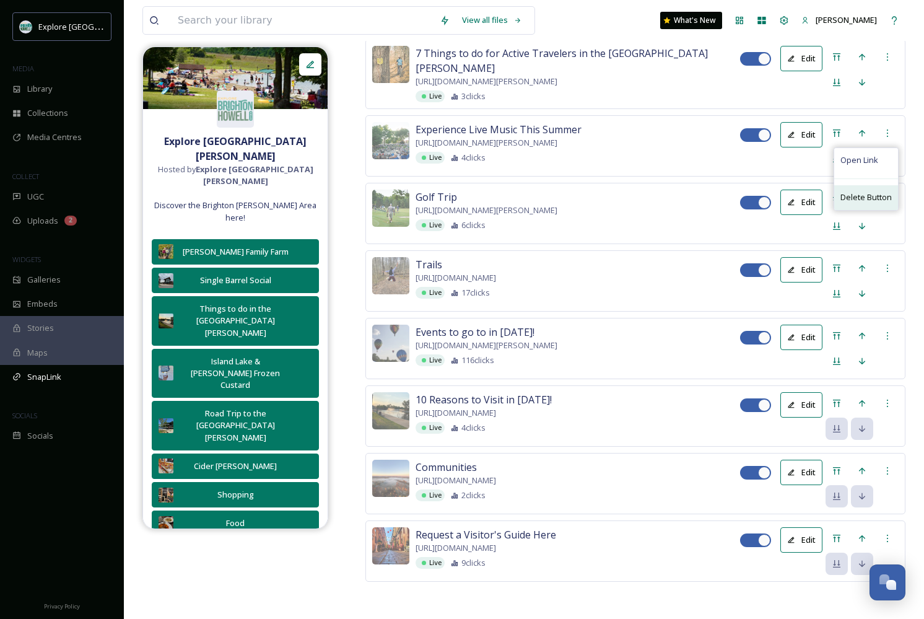
click at [873, 209] on div "Delete Button" at bounding box center [866, 197] width 64 height 24
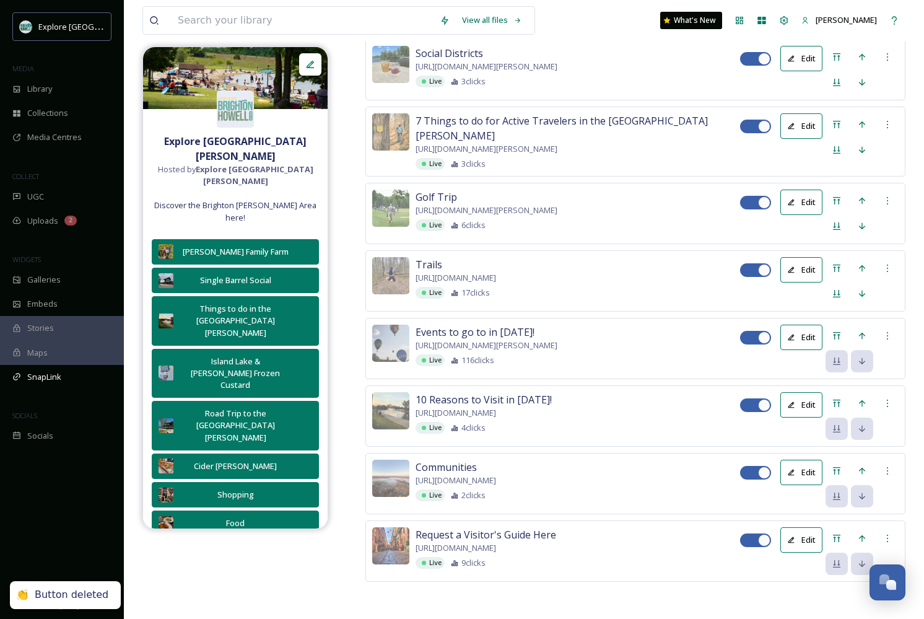
scroll to position [2672, 0]
click at [793, 139] on button "Edit" at bounding box center [801, 125] width 42 height 25
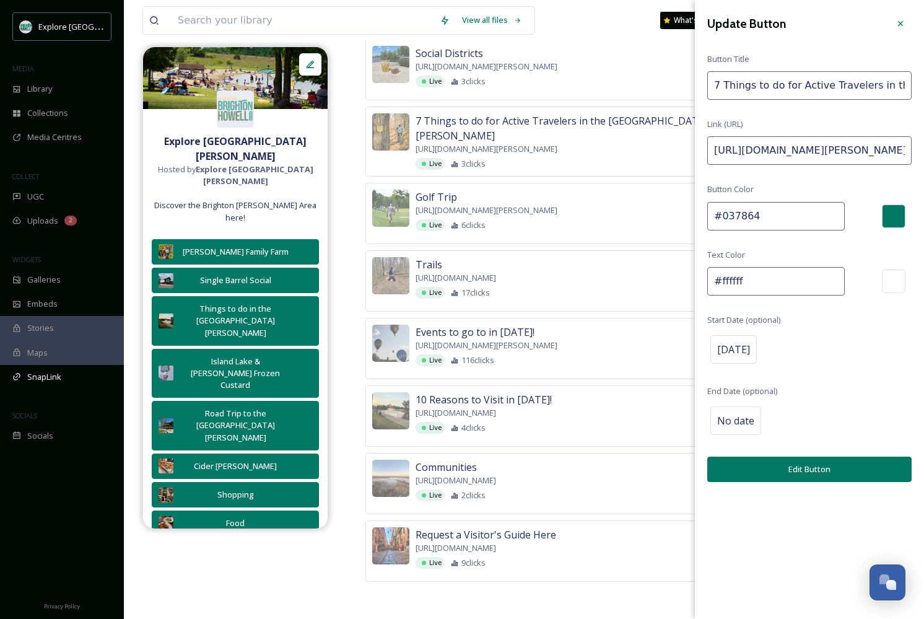
drag, startPoint x: 884, startPoint y: 159, endPoint x: 958, endPoint y: 157, distance: 74.3
drag, startPoint x: 902, startPoint y: 149, endPoint x: 966, endPoint y: 150, distance: 64.4
click at [896, 149] on input "https://explorebrightonhowellarea.com/top-7-things-to-do-for-active-travelers-i…" at bounding box center [809, 150] width 204 height 28
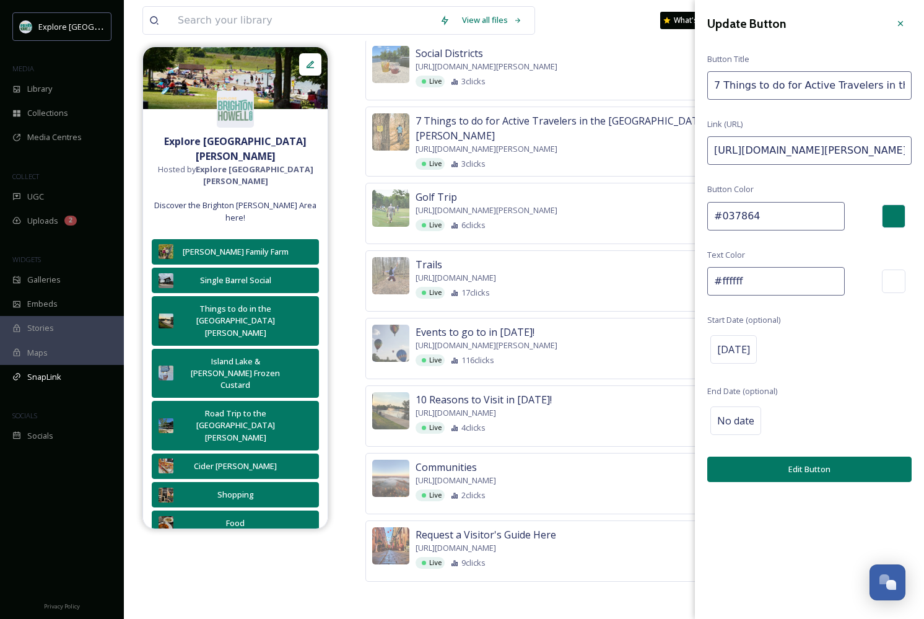
drag, startPoint x: 896, startPoint y: 149, endPoint x: 970, endPoint y: 149, distance: 73.7
click at [884, 147] on input "https://explorebrightonhowellarea.com/top-7-things-to-do-for-active-travelers-i…" at bounding box center [809, 150] width 204 height 28
drag, startPoint x: 861, startPoint y: 148, endPoint x: 941, endPoint y: 147, distance: 79.9
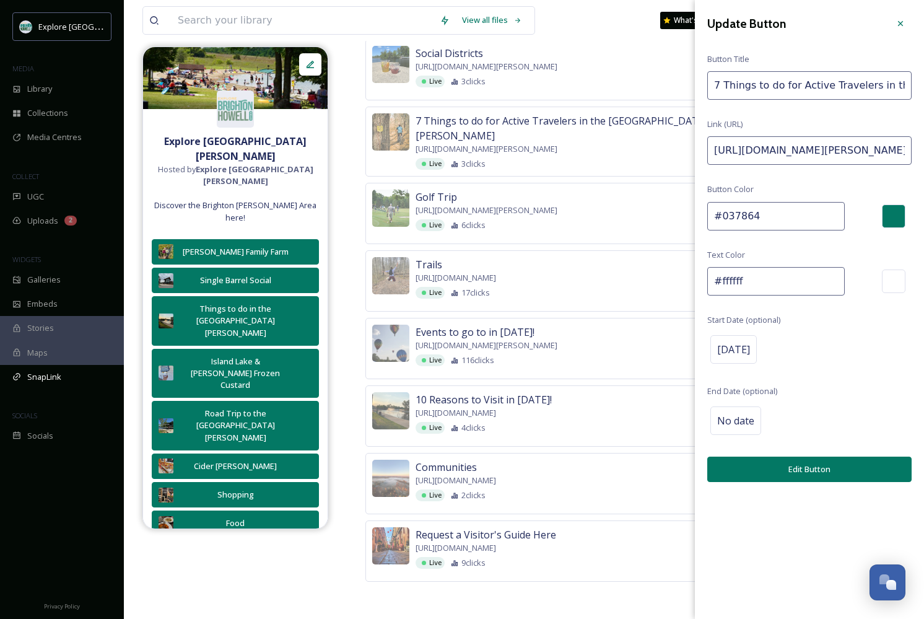
paste input "September"
type input "https://explorebrightonhowellarea.com/top-7-things-to-do-for-active-travelers-i…"
click at [811, 462] on button "Edit Button" at bounding box center [809, 468] width 204 height 25
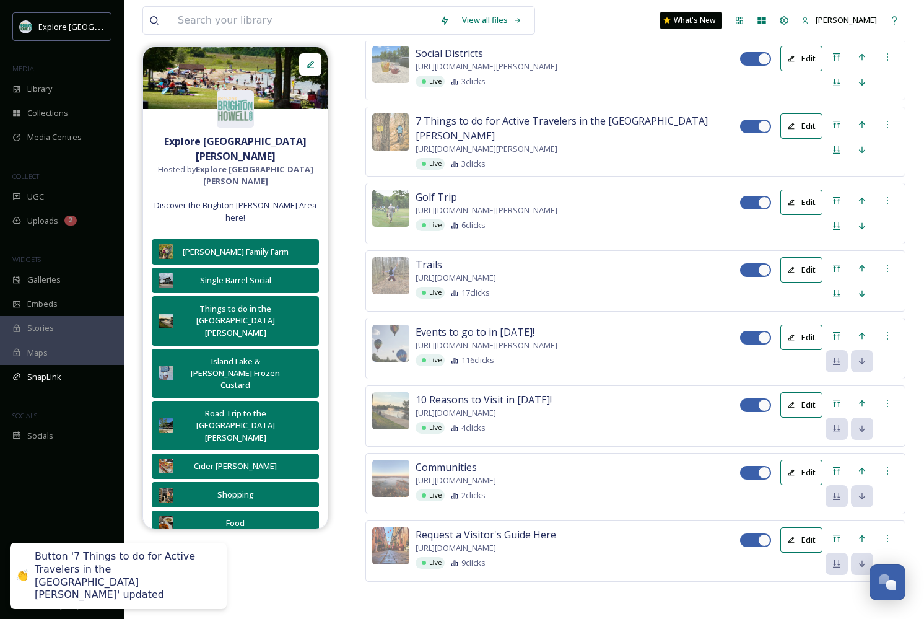
scroll to position [2507, 0]
click at [890, 62] on icon at bounding box center [887, 57] width 10 height 10
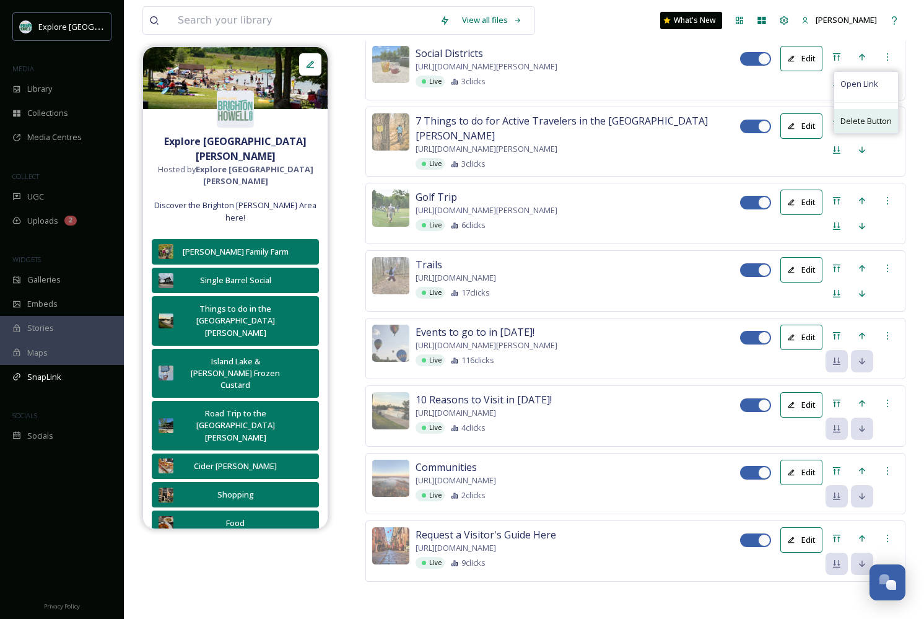
click at [861, 133] on div "Delete Button" at bounding box center [866, 121] width 64 height 24
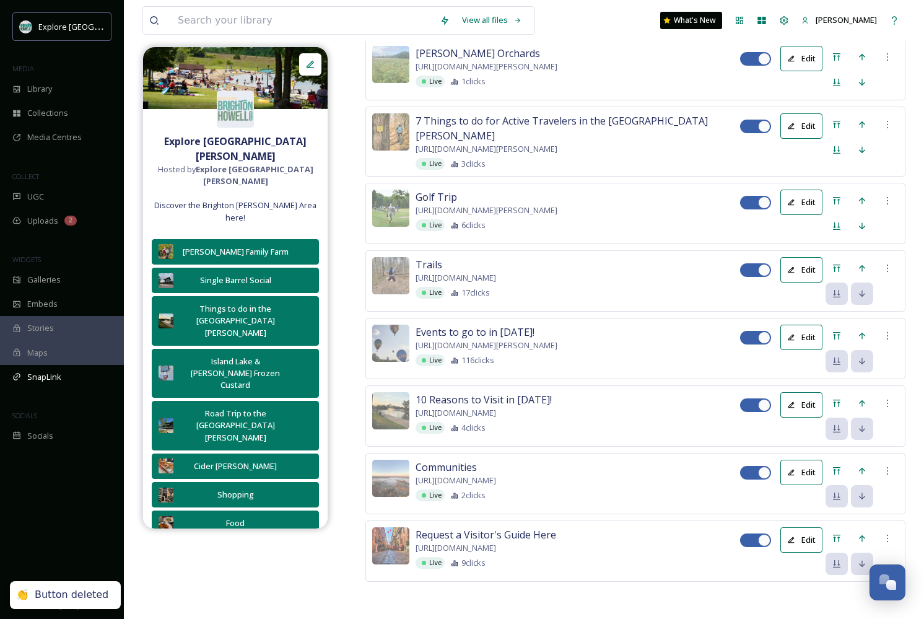
scroll to position [2390, 0]
click at [884, 62] on icon at bounding box center [887, 57] width 10 height 10
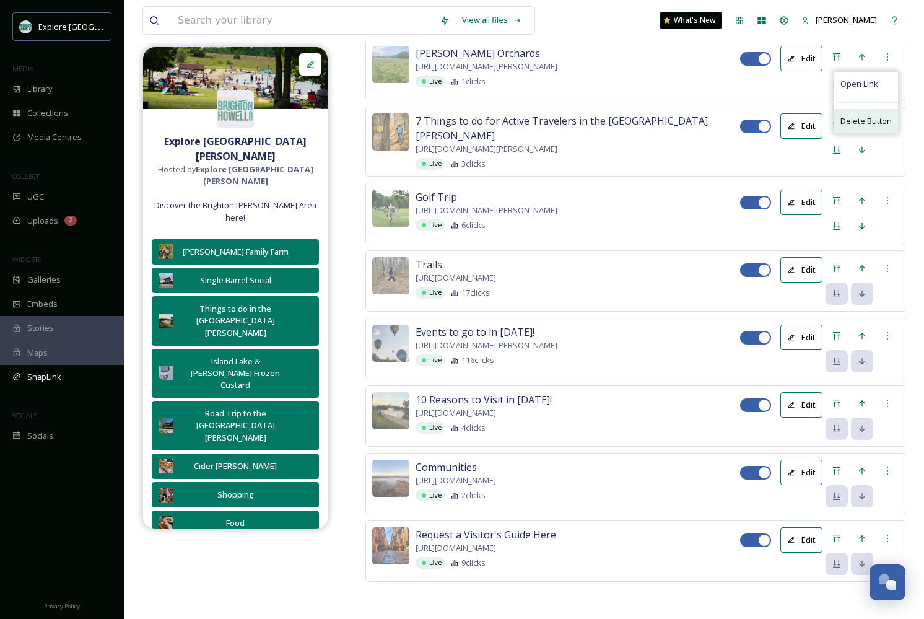
click at [848, 127] on span "Delete Button" at bounding box center [865, 121] width 51 height 12
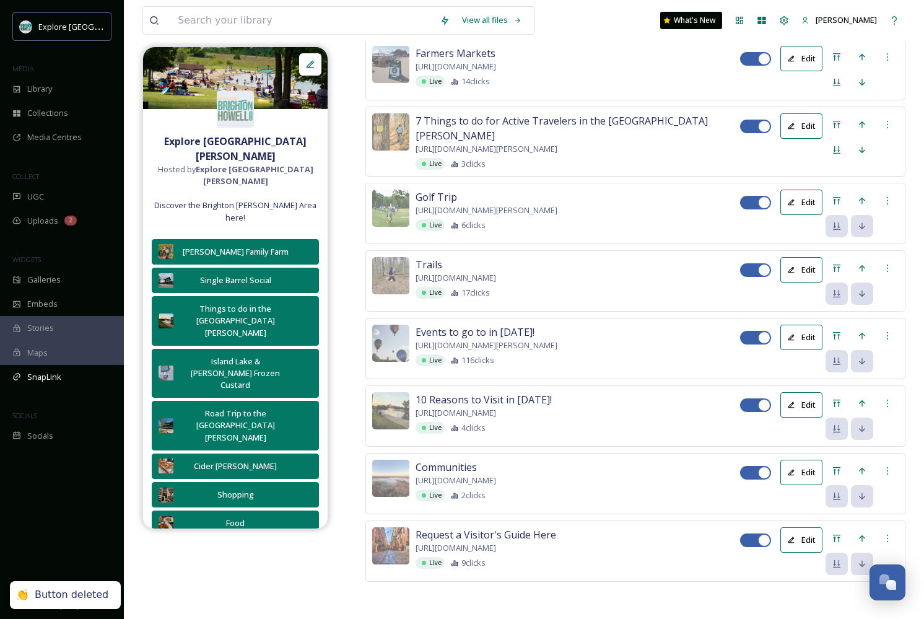
click at [798, 71] on button "Edit" at bounding box center [801, 58] width 42 height 25
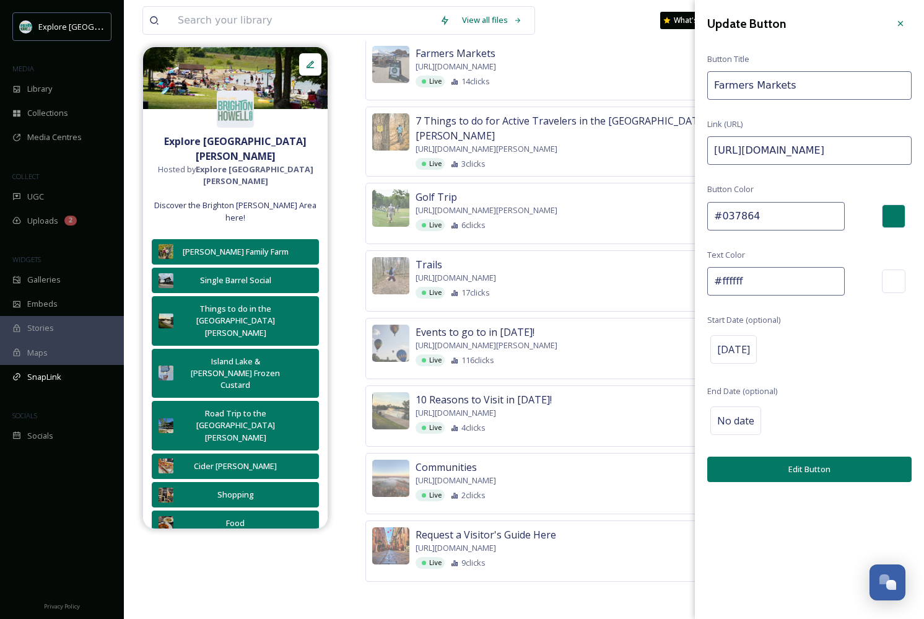
drag, startPoint x: 892, startPoint y: 151, endPoint x: 990, endPoint y: 153, distance: 97.9
click at [893, 141] on input "https://explorebrightonhowellarea.com/things-to-do/farmers-markets/?utm_source=…" at bounding box center [809, 150] width 204 height 28
drag, startPoint x: 861, startPoint y: 149, endPoint x: 977, endPoint y: 149, distance: 115.2
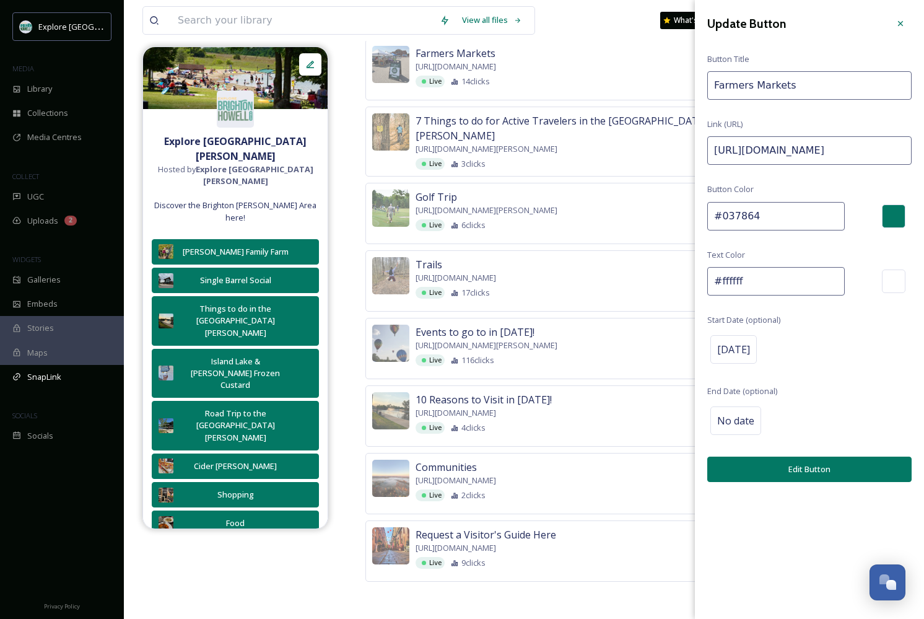
paste input "September"
type input "https://explorebrightonhowellarea.com/things-to-do/farmers-markets/?utm_source=…"
click at [777, 465] on button "Edit Button" at bounding box center [809, 468] width 204 height 25
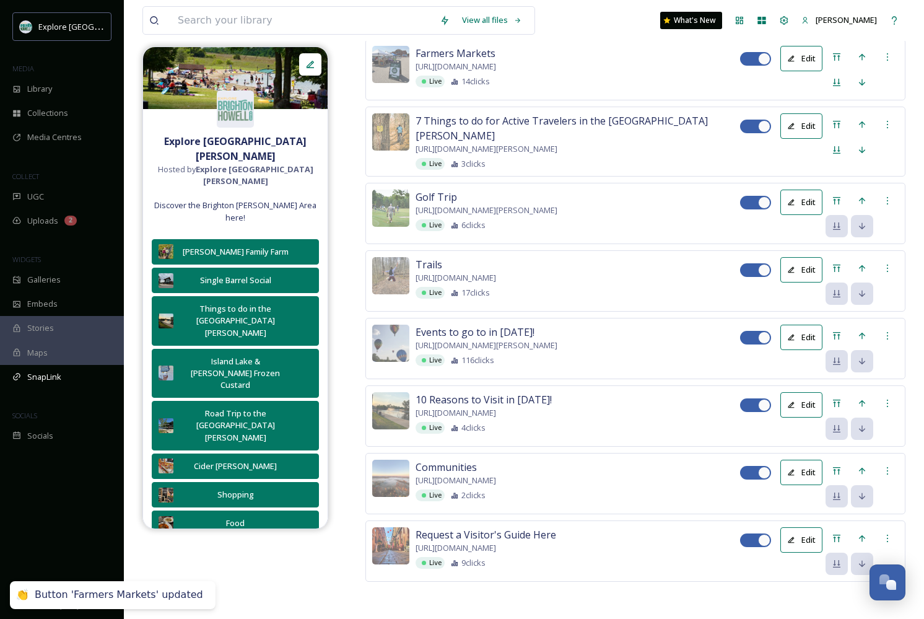
click at [866, 59] on span "Delete Button" at bounding box center [865, 54] width 51 height 12
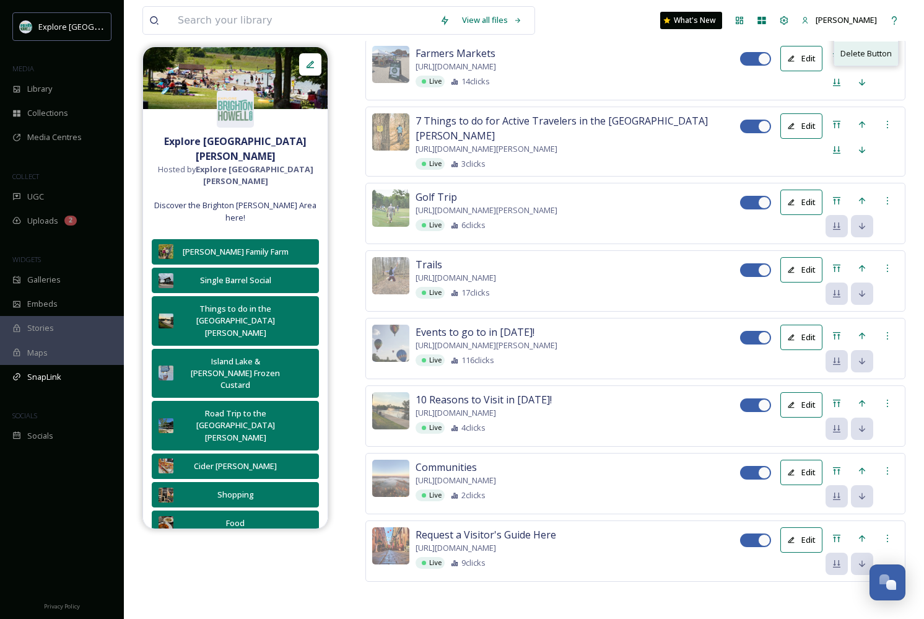
click at [863, 59] on span "Delete Button" at bounding box center [865, 54] width 51 height 12
click at [878, 59] on span "Delete Button" at bounding box center [865, 54] width 51 height 12
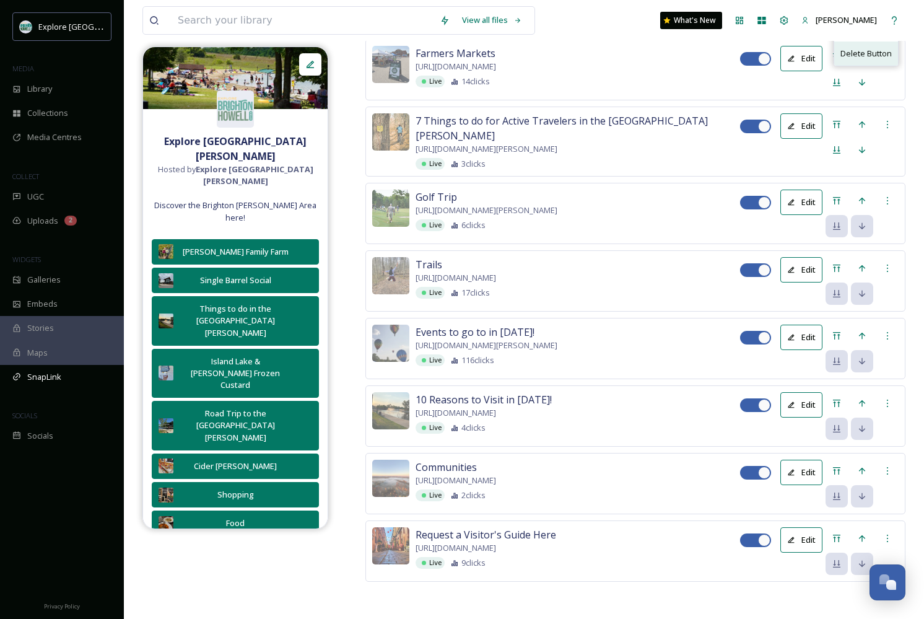
click at [854, 59] on span "Delete Button" at bounding box center [865, 54] width 51 height 12
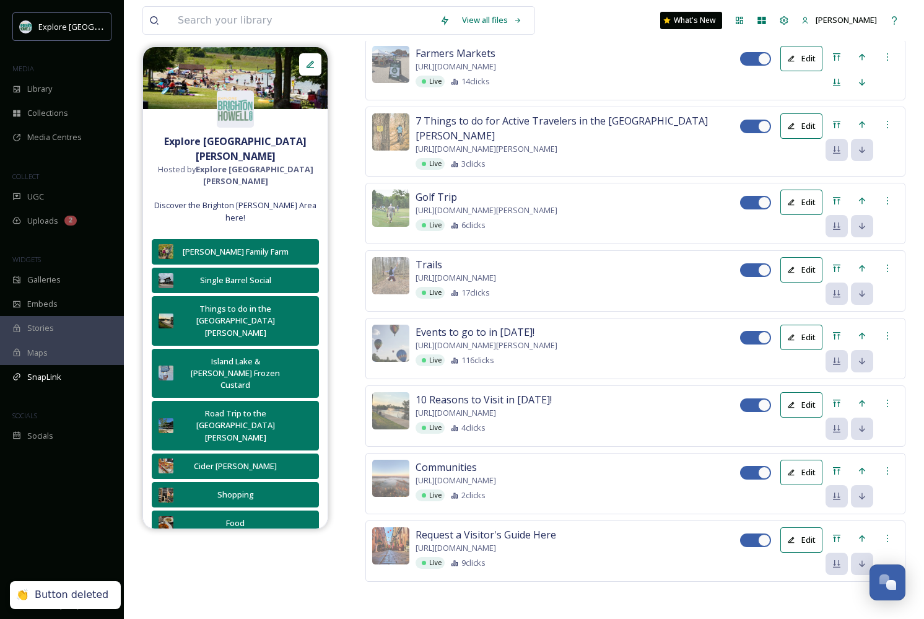
scroll to position [1963, 0]
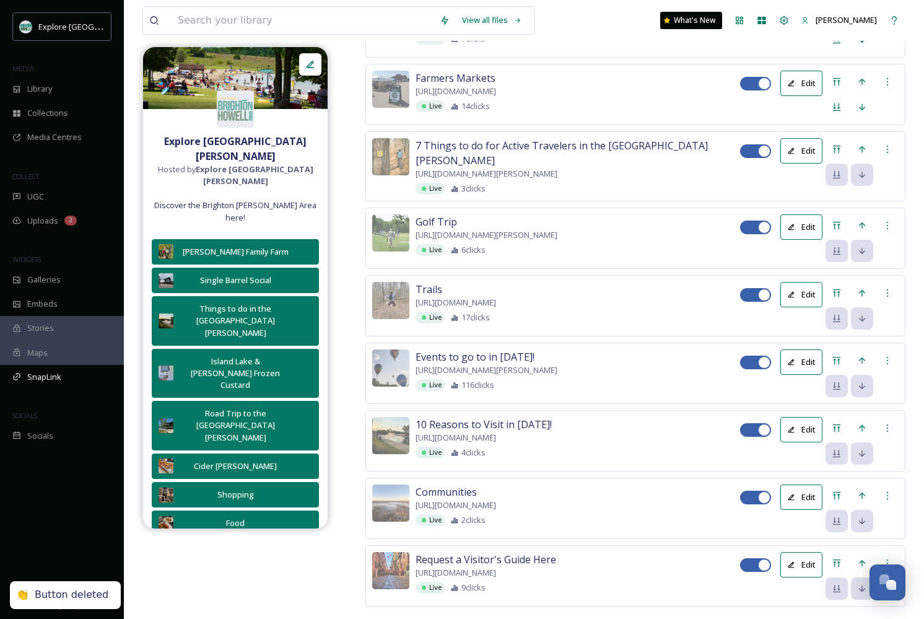
click at [801, 28] on button "Edit" at bounding box center [801, 15] width 42 height 25
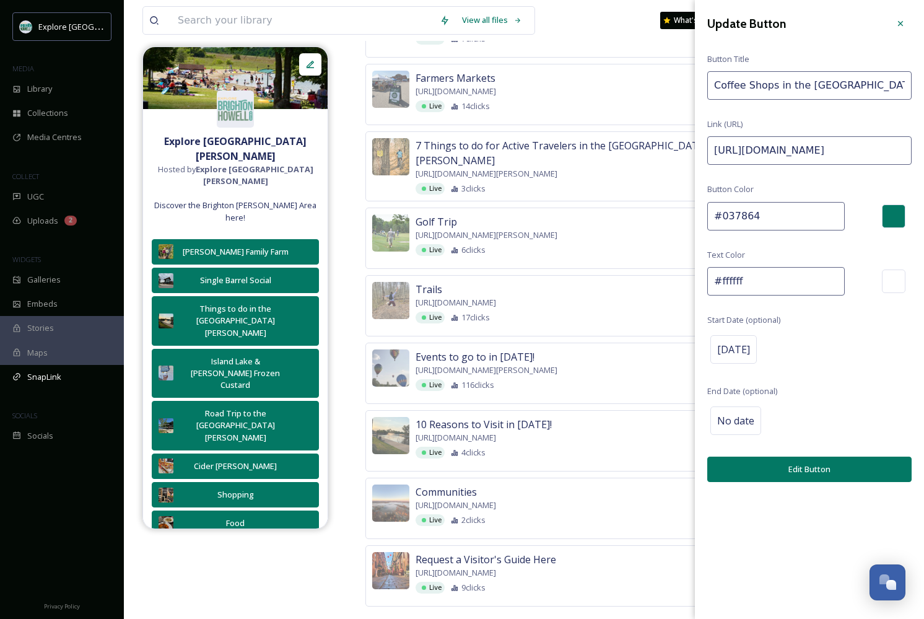
drag, startPoint x: 887, startPoint y: 152, endPoint x: 990, endPoint y: 148, distance: 103.5
click at [884, 155] on input "https://explorebrightonhowellarea.com/?s=coffee&utm_source=TikTok&utm_medium=Co…" at bounding box center [809, 150] width 204 height 28
drag, startPoint x: 861, startPoint y: 150, endPoint x: 949, endPoint y: 150, distance: 87.9
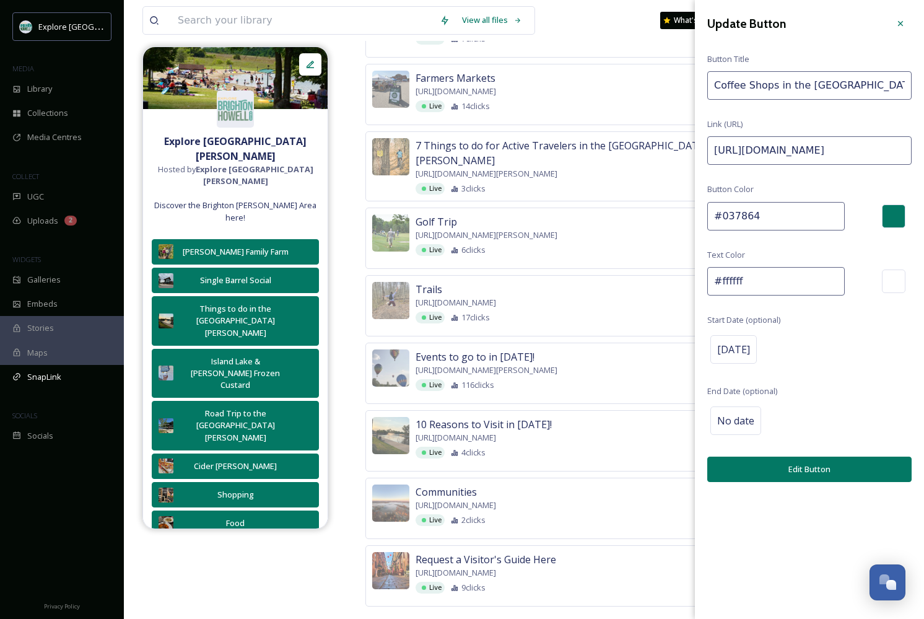
paste input "September"
type input "https://explorebrightonhowellarea.com/?s=coffee&utm_source=TikTok&utm_medium=Co…"
click at [782, 465] on button "Edit Button" at bounding box center [809, 468] width 204 height 25
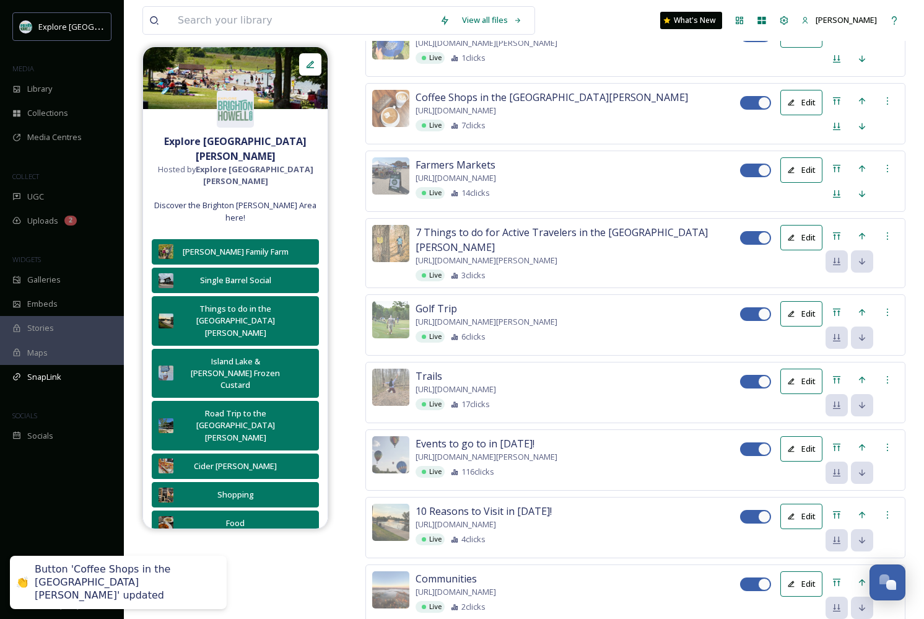
scroll to position [1876, 0]
click at [894, 45] on div at bounding box center [887, 33] width 22 height 22
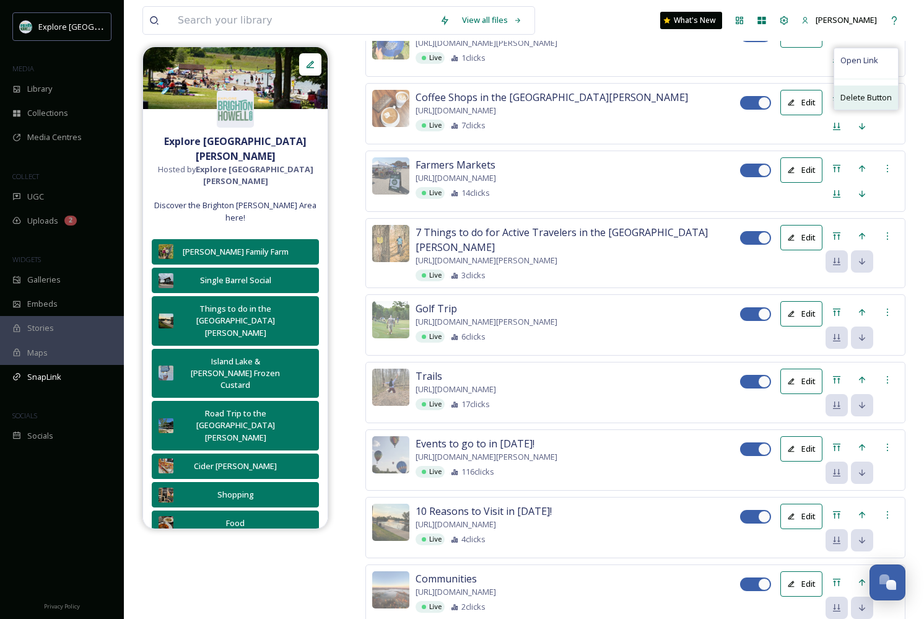
click at [864, 103] on span "Delete Button" at bounding box center [865, 98] width 51 height 12
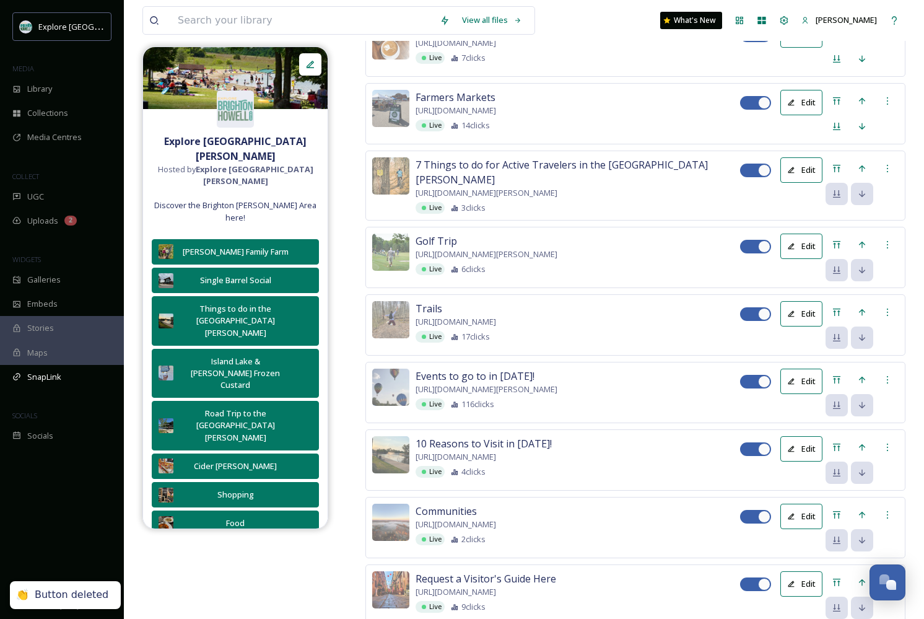
click at [866, 36] on span "Delete Button" at bounding box center [865, 30] width 51 height 12
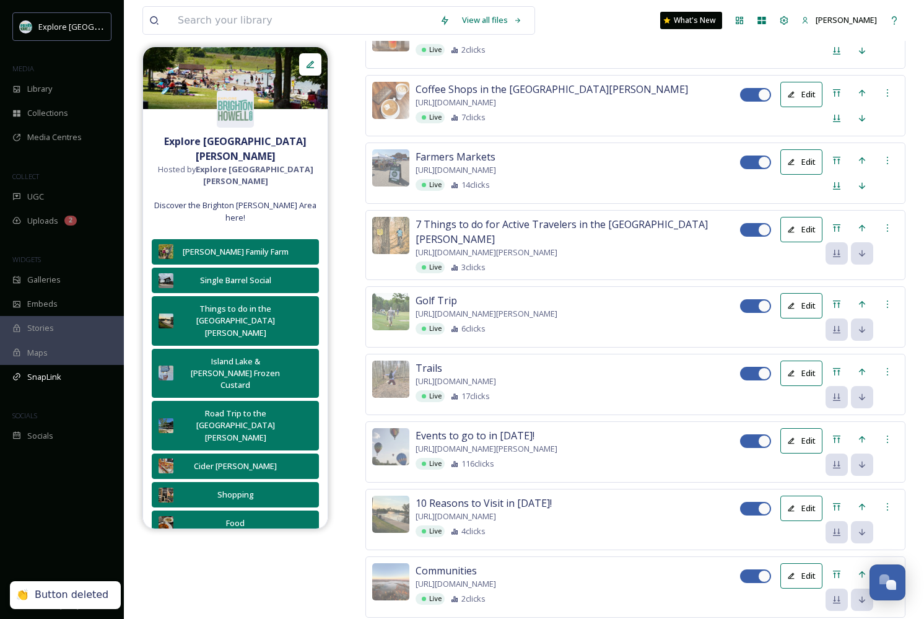
scroll to position [1749, 0]
click at [810, 40] on button "Edit" at bounding box center [801, 26] width 42 height 25
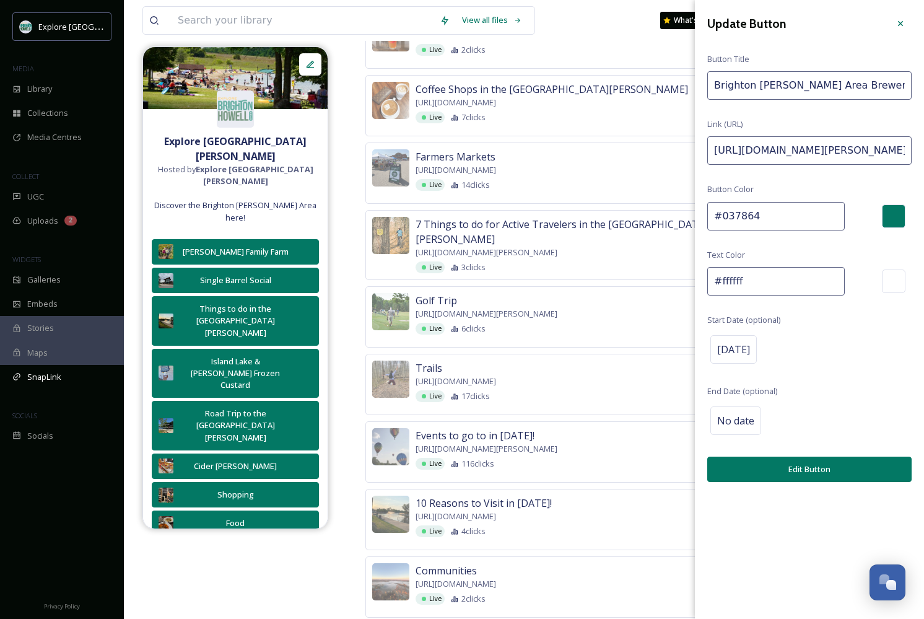
drag, startPoint x: 869, startPoint y: 151, endPoint x: 990, endPoint y: 150, distance: 121.4
click at [889, 146] on input "https://explorebrightonhowellarea.com/brighton-howell-area-brewery-tour/?utm_so…" at bounding box center [809, 150] width 204 height 28
drag, startPoint x: 861, startPoint y: 150, endPoint x: 978, endPoint y: 150, distance: 117.7
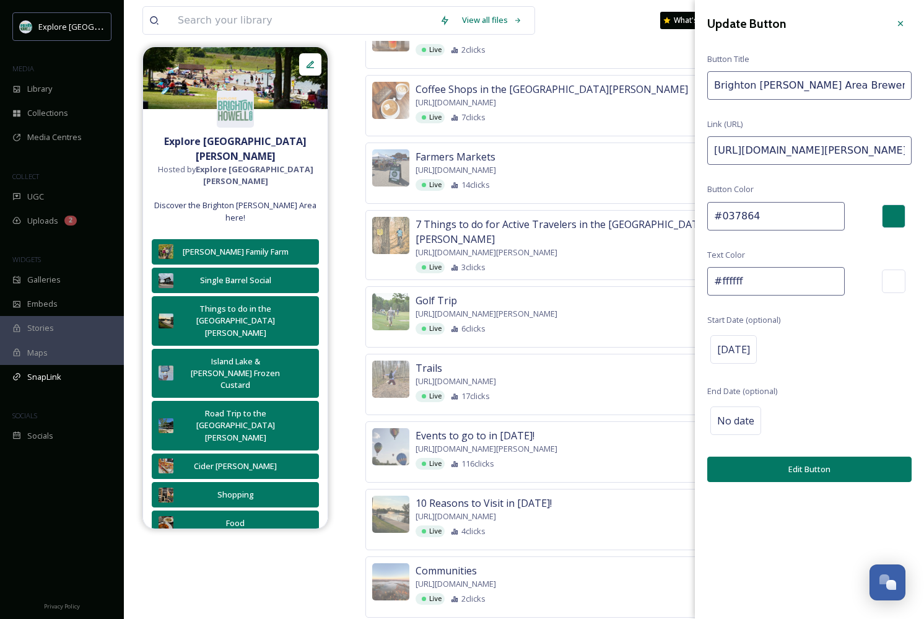
paste input "September"
type input "https://explorebrightonhowellarea.com/brighton-howell-area-brewery-tour/?utm_so…"
click at [793, 464] on button "Edit Button" at bounding box center [809, 468] width 204 height 25
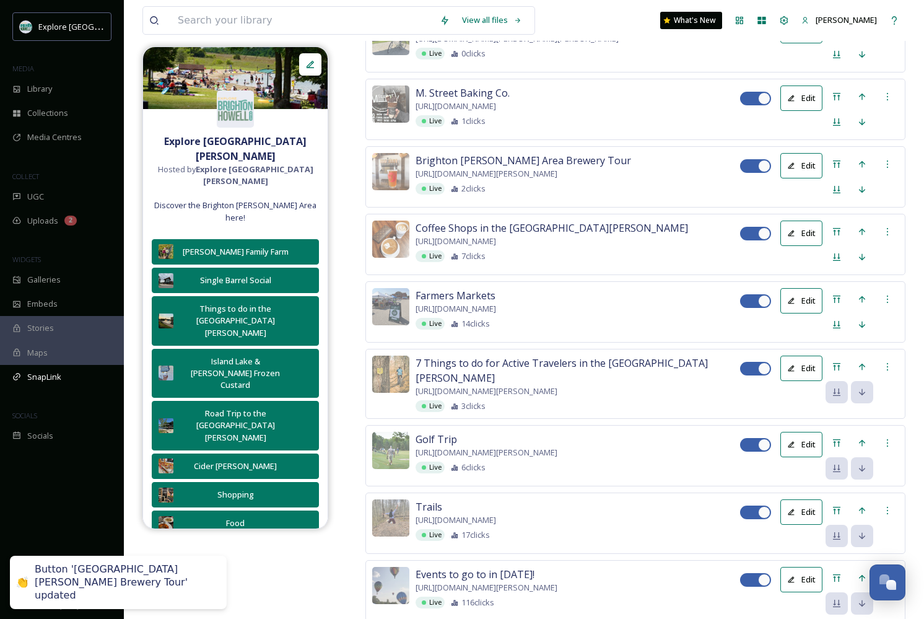
scroll to position [1606, 0]
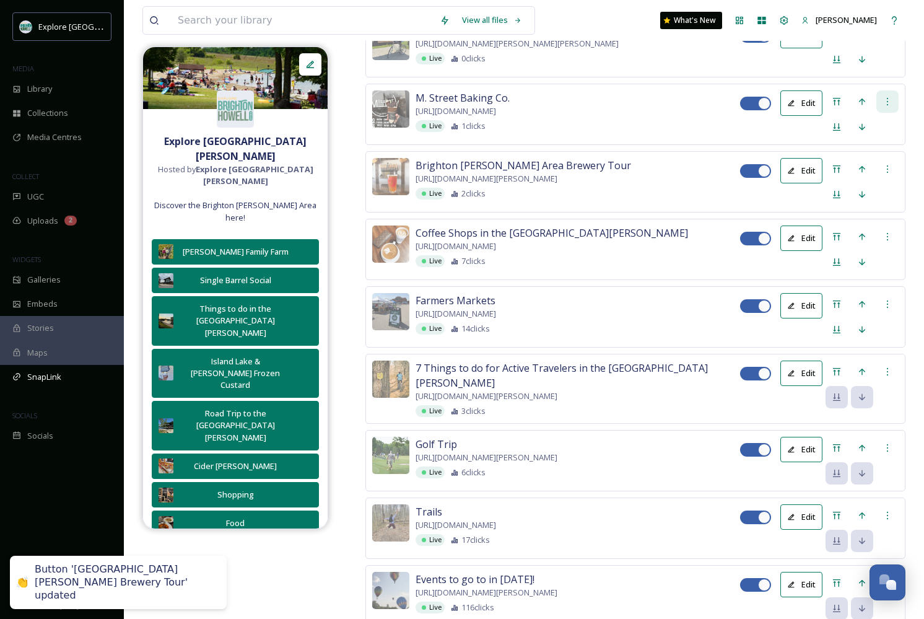
click at [890, 107] on icon at bounding box center [887, 102] width 10 height 10
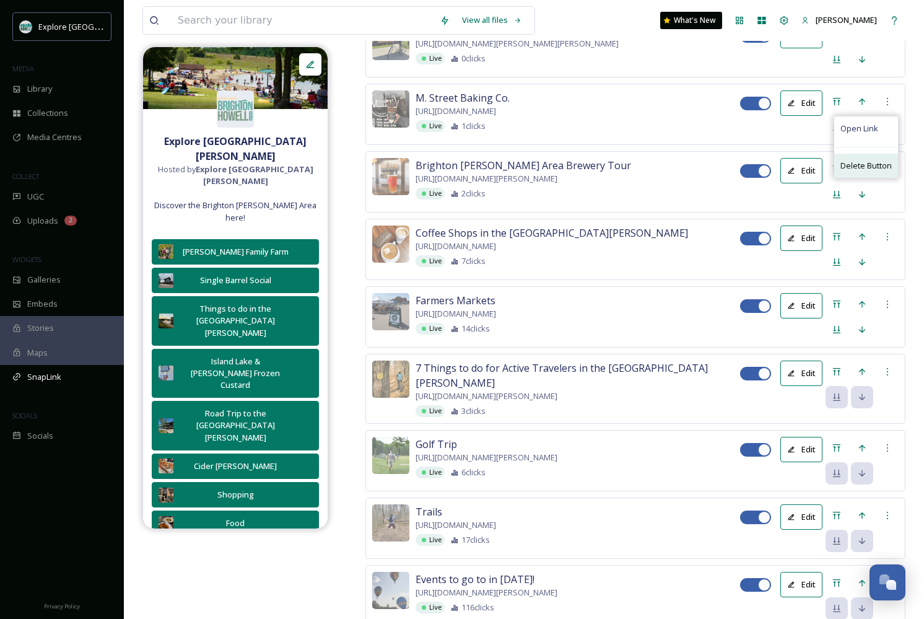
click at [871, 172] on span "Delete Button" at bounding box center [865, 166] width 51 height 12
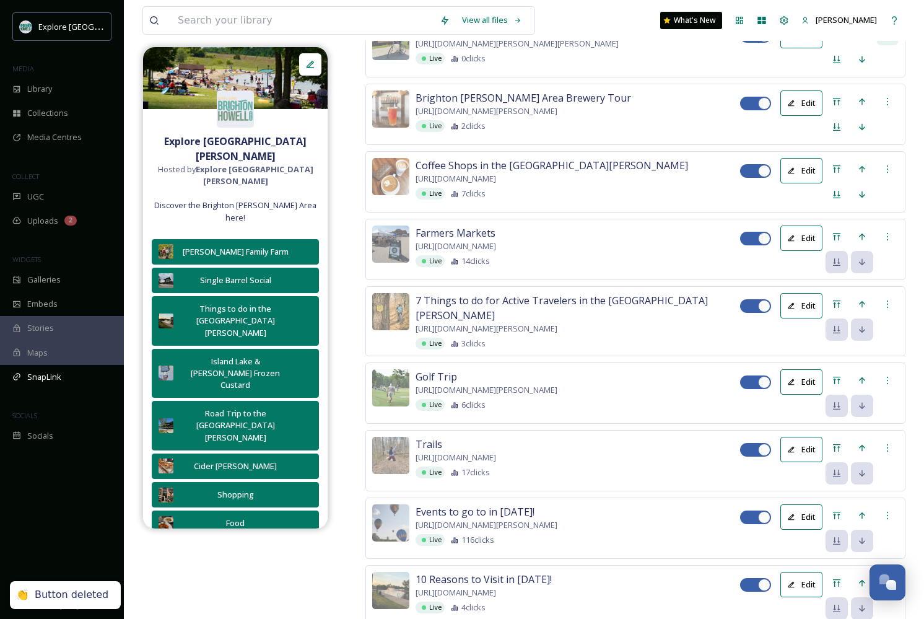
click at [890, 39] on icon at bounding box center [887, 34] width 10 height 10
click at [871, 104] on span "Delete Button" at bounding box center [865, 98] width 51 height 12
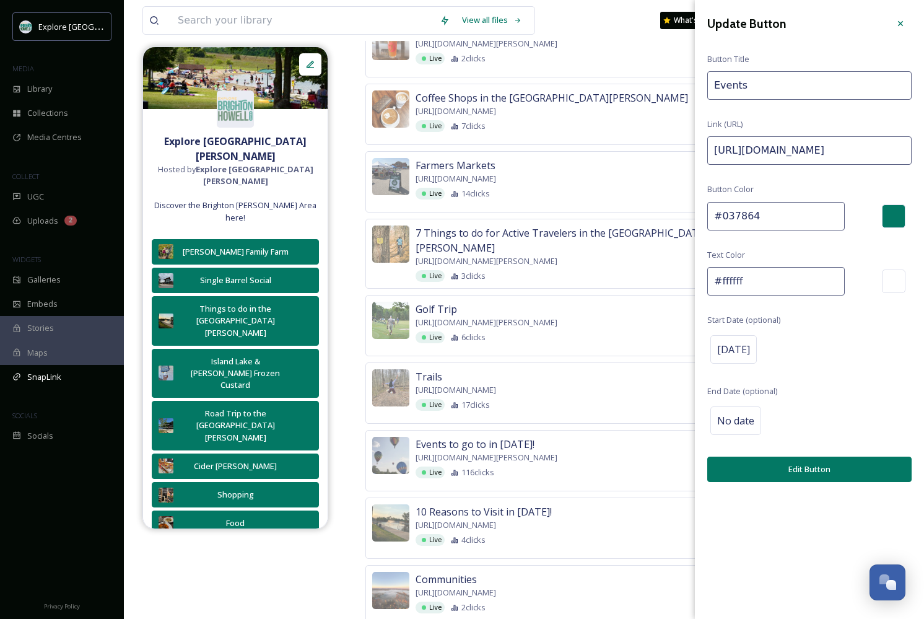
drag, startPoint x: 857, startPoint y: 149, endPoint x: 990, endPoint y: 151, distance: 133.2
click at [853, 164] on div "Update Button Button Title Events Link (URL) https://explorebrightonhowellarea.…" at bounding box center [809, 247] width 229 height 494
drag, startPoint x: 890, startPoint y: 151, endPoint x: 990, endPoint y: 150, distance: 100.3
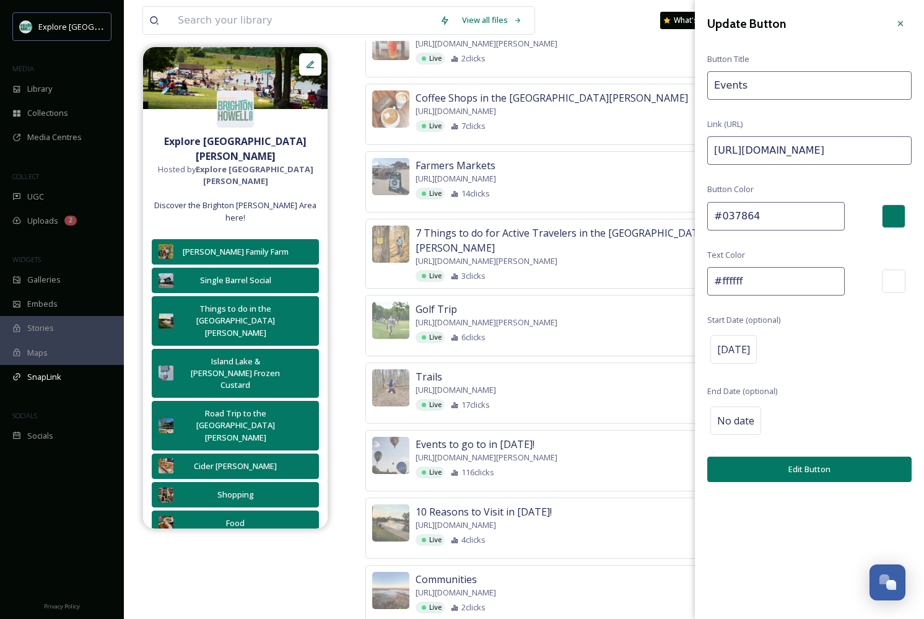
click at [910, 150] on input "https://explorebrightonhowellarea.com/events/?utm_source=TikTok&utm_medium=Even…" at bounding box center [809, 150] width 204 height 28
drag, startPoint x: 863, startPoint y: 149, endPoint x: 962, endPoint y: 148, distance: 99.1
paste input "September"
type input "https://explorebrightonhowellarea.com/events/?utm_source=TikTok&utm_medium=Even…"
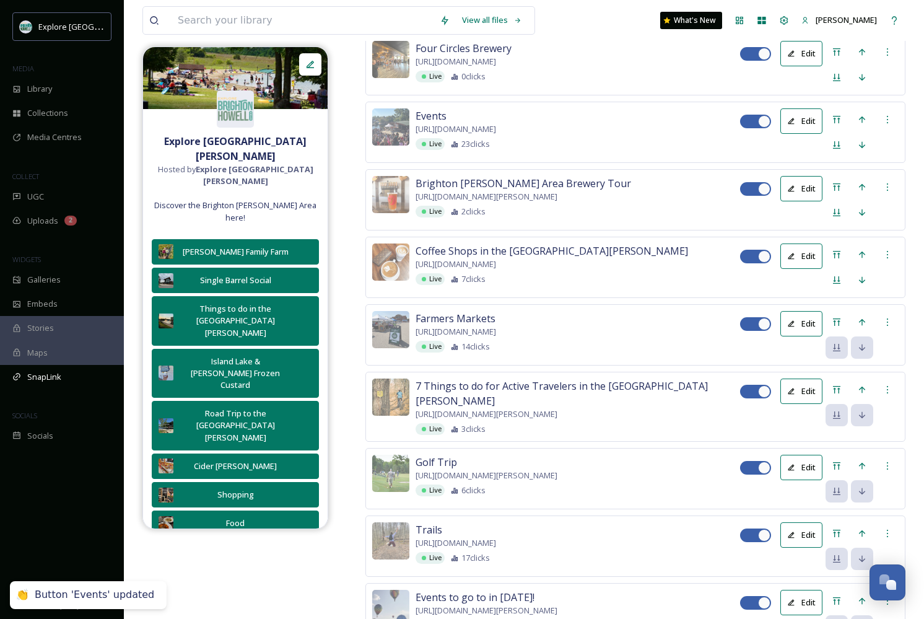
scroll to position [1452, 0]
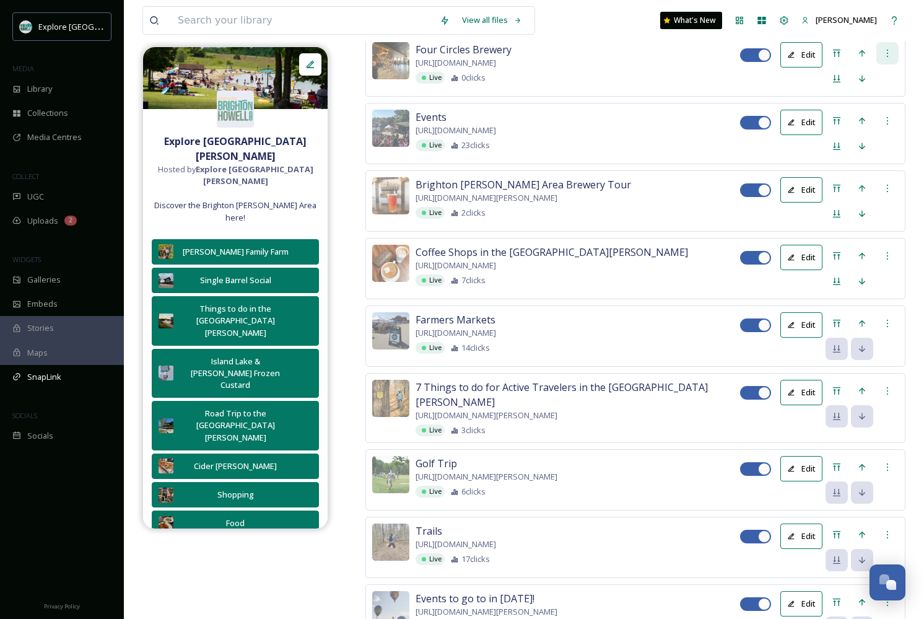
click at [884, 58] on icon at bounding box center [887, 53] width 10 height 10
click at [855, 123] on span "Delete Button" at bounding box center [865, 117] width 51 height 12
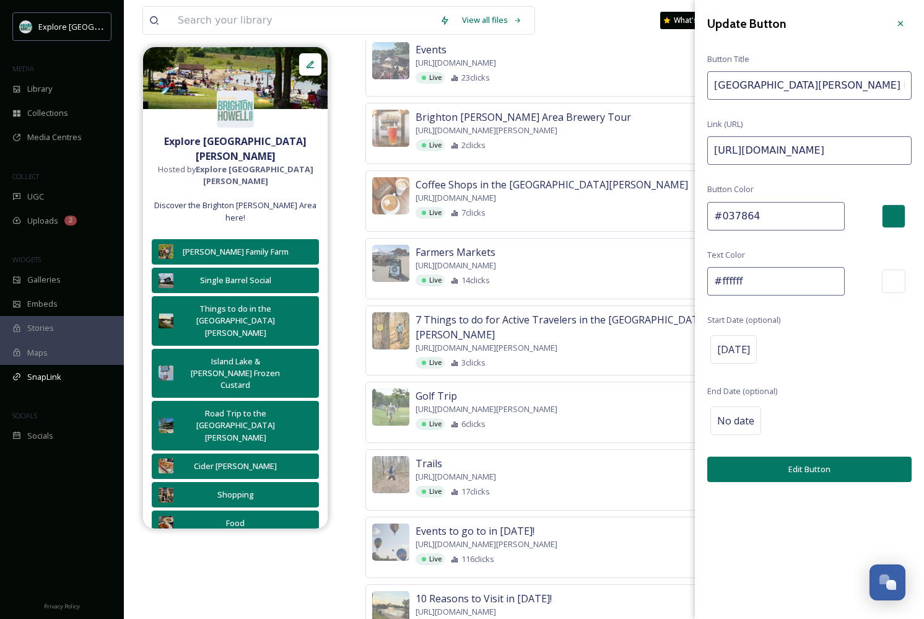
drag, startPoint x: 888, startPoint y: 79, endPoint x: 986, endPoint y: 79, distance: 97.8
drag, startPoint x: 875, startPoint y: 155, endPoint x: 990, endPoint y: 154, distance: 115.2
click at [873, 155] on input "https://explorebrightonhowellarea.com/things-to-do/outdoors/parks/?utm_source=T…" at bounding box center [809, 150] width 204 height 28
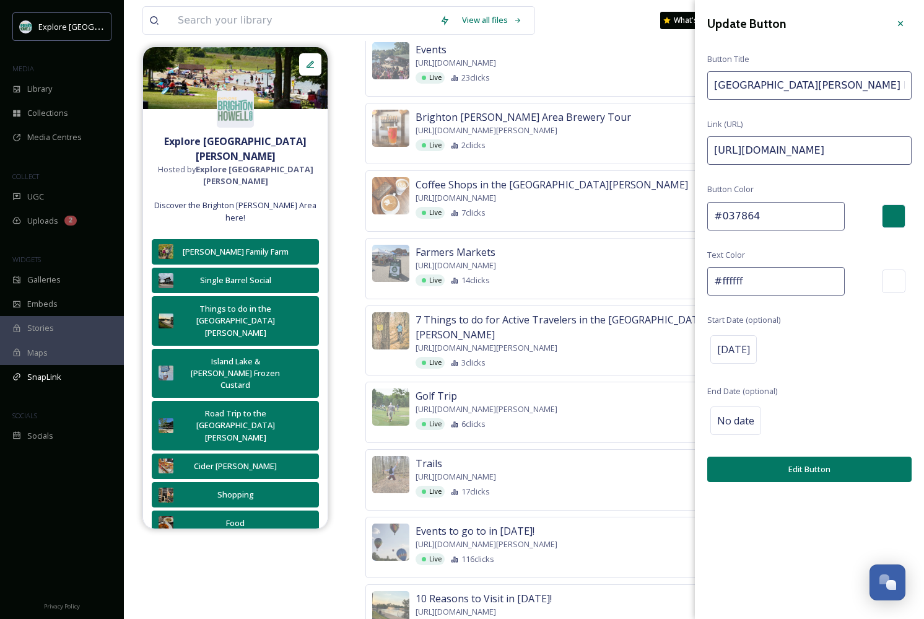
drag, startPoint x: 861, startPoint y: 154, endPoint x: 970, endPoint y: 154, distance: 109.6
paste input "September"
type input "https://explorebrightonhowellarea.com/things-to-do/outdoors/parks/?utm_source=T…"
click at [809, 461] on button "Edit Button" at bounding box center [809, 468] width 204 height 25
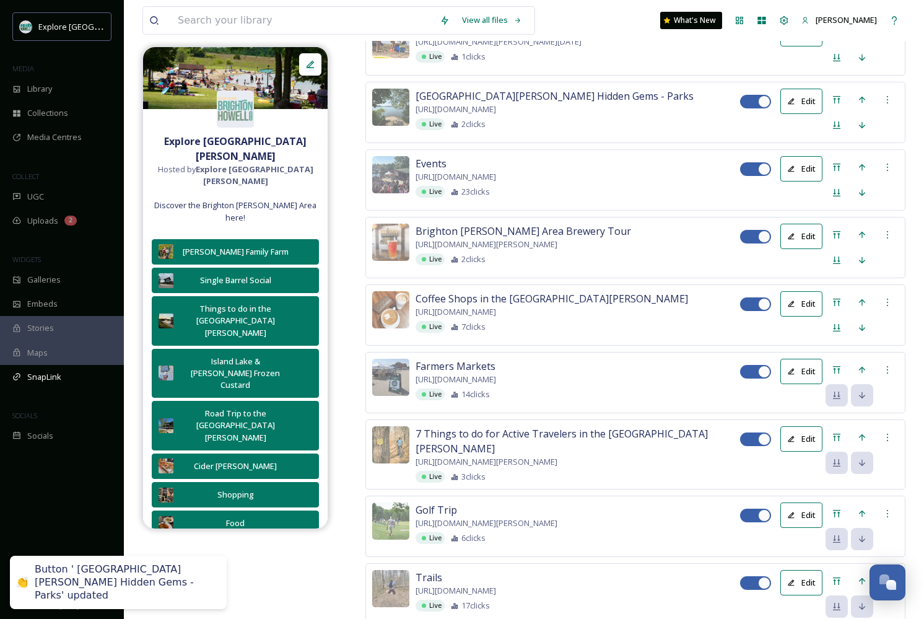
scroll to position [1301, 0]
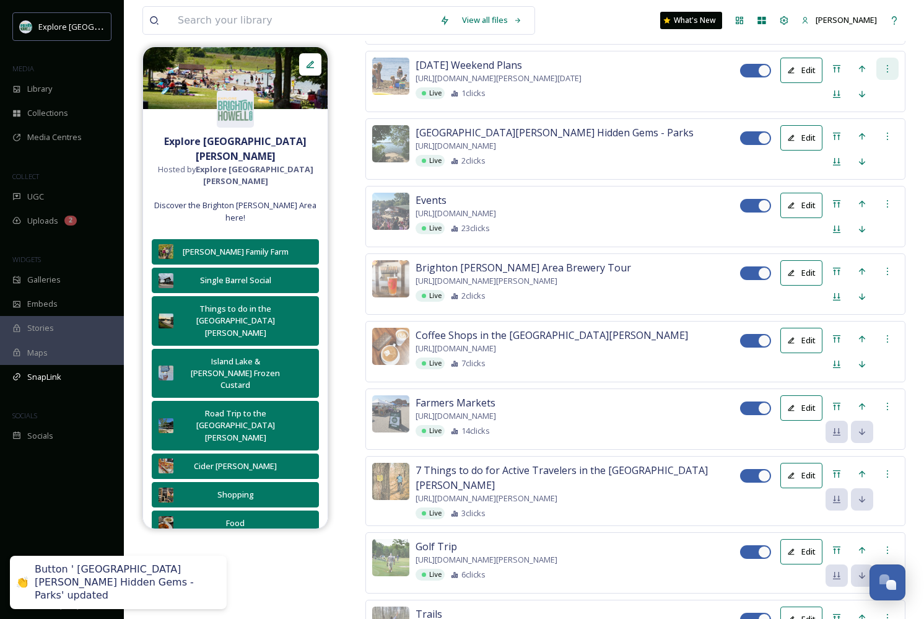
click at [891, 80] on div at bounding box center [887, 69] width 22 height 22
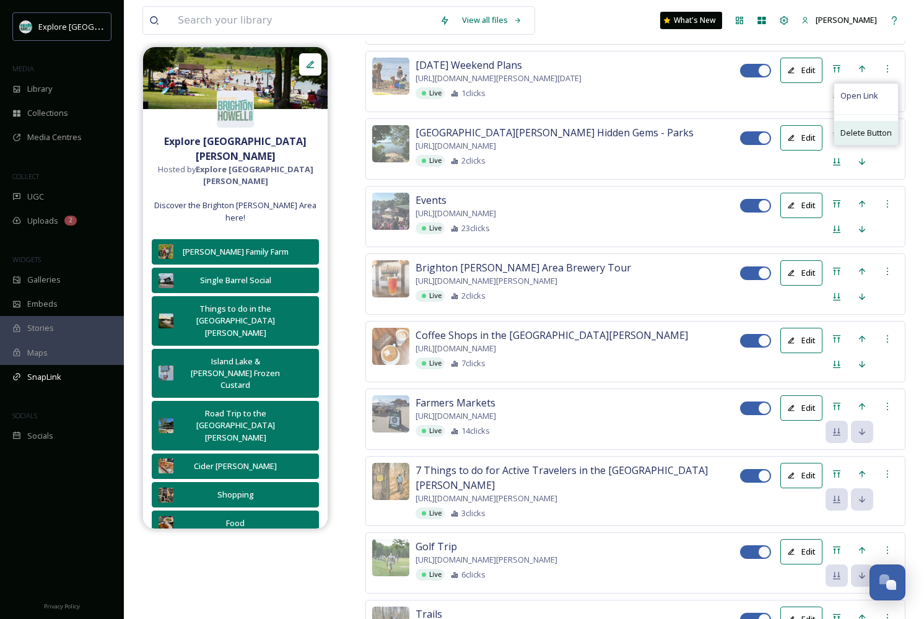
click at [864, 139] on span "Delete Button" at bounding box center [865, 133] width 51 height 12
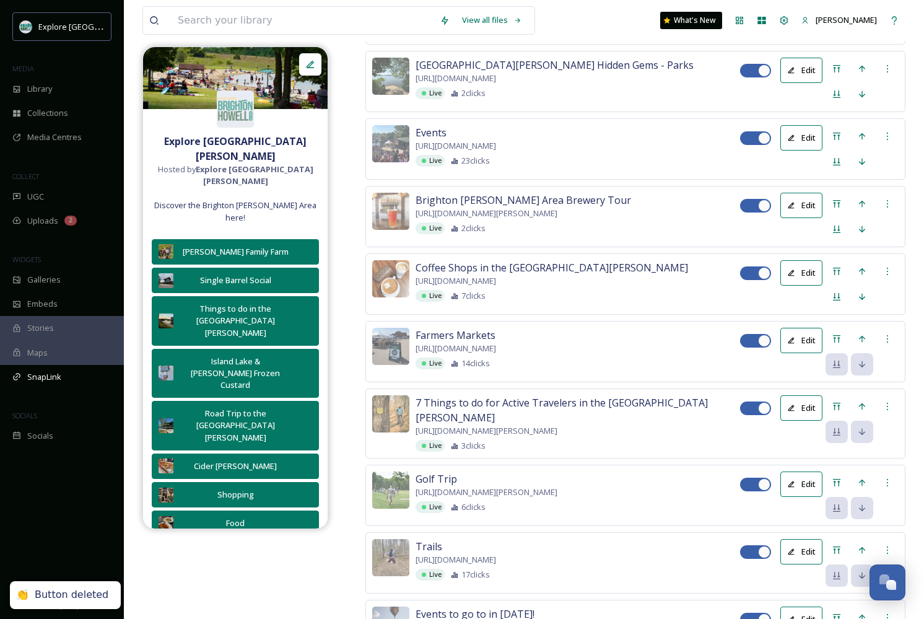
click at [891, 6] on icon at bounding box center [887, 1] width 10 height 10
click at [876, 71] on span "Delete Button" at bounding box center [865, 65] width 51 height 12
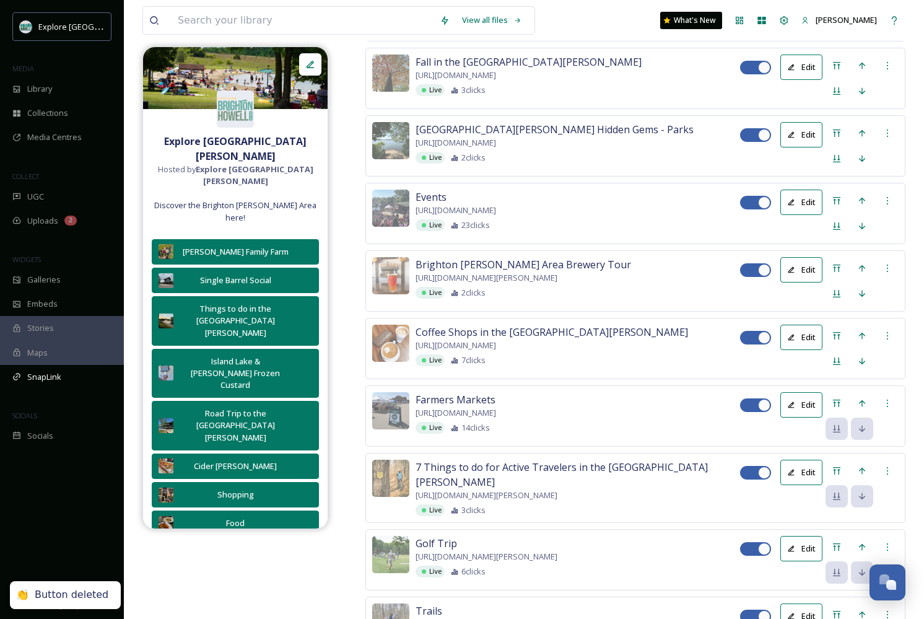
scroll to position [1165, 0]
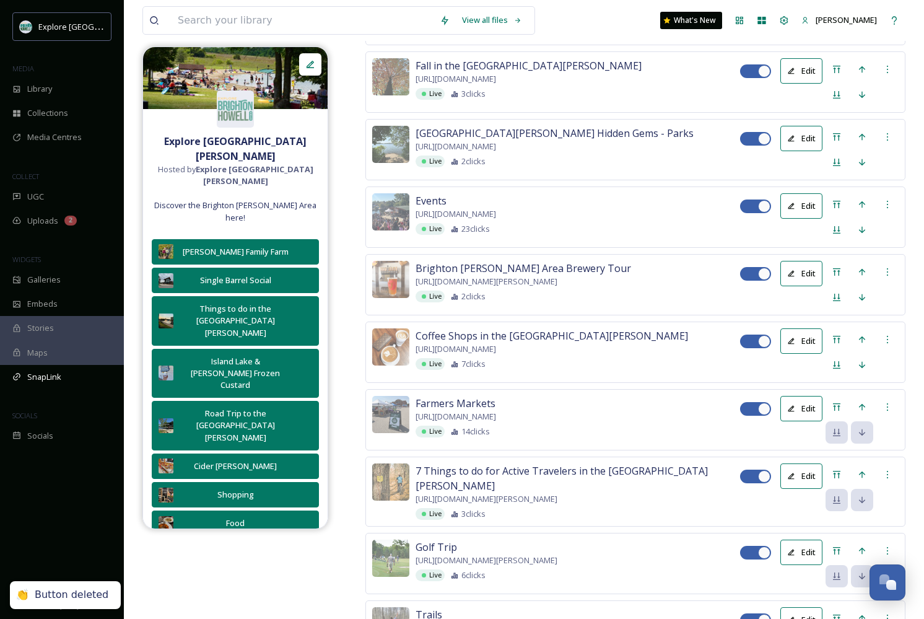
click at [799, 84] on button "Edit" at bounding box center [801, 70] width 42 height 25
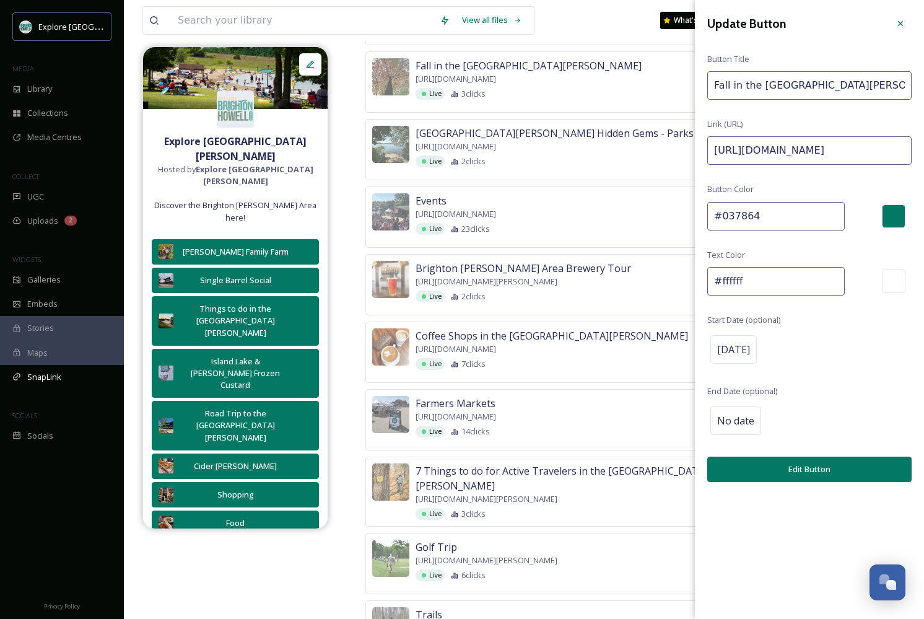
drag, startPoint x: 870, startPoint y: 150, endPoint x: 990, endPoint y: 150, distance: 120.1
click at [894, 148] on input "https://explorebrightonhowellarea.com/itinerary/pumpkin-spice-up-your-fall-in-b…" at bounding box center [809, 150] width 204 height 28
drag, startPoint x: 863, startPoint y: 150, endPoint x: 990, endPoint y: 148, distance: 127.6
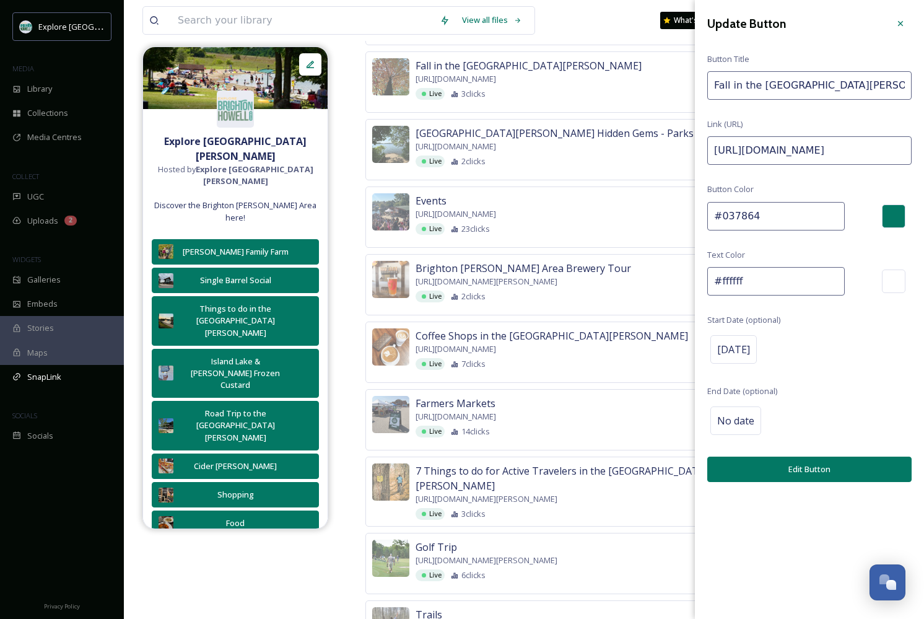
paste input "September"
type input "https://explorebrightonhowellarea.com/itinerary/pumpkin-spice-up-your-fall-in-b…"
click at [831, 465] on button "Edit Button" at bounding box center [809, 468] width 204 height 25
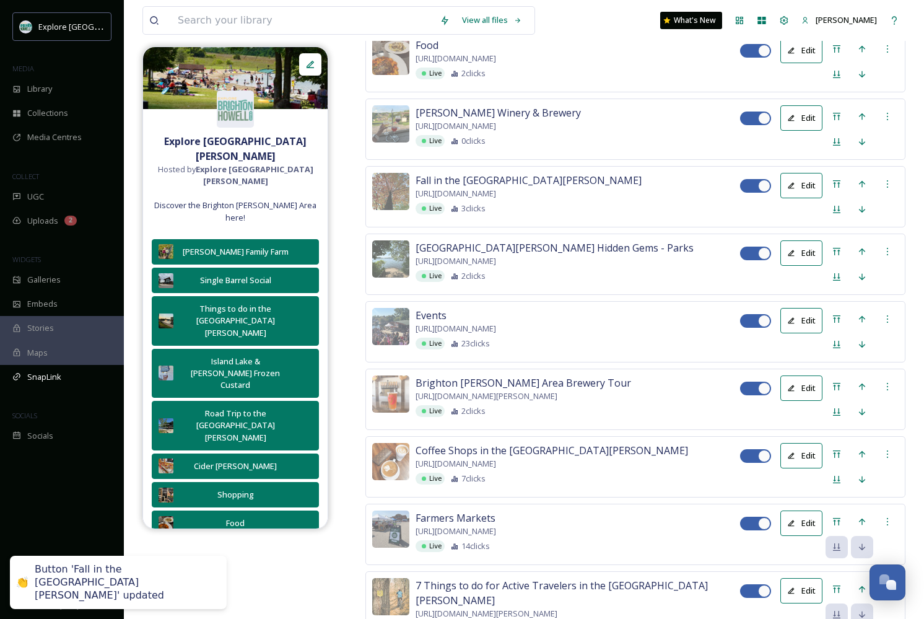
scroll to position [1043, 0]
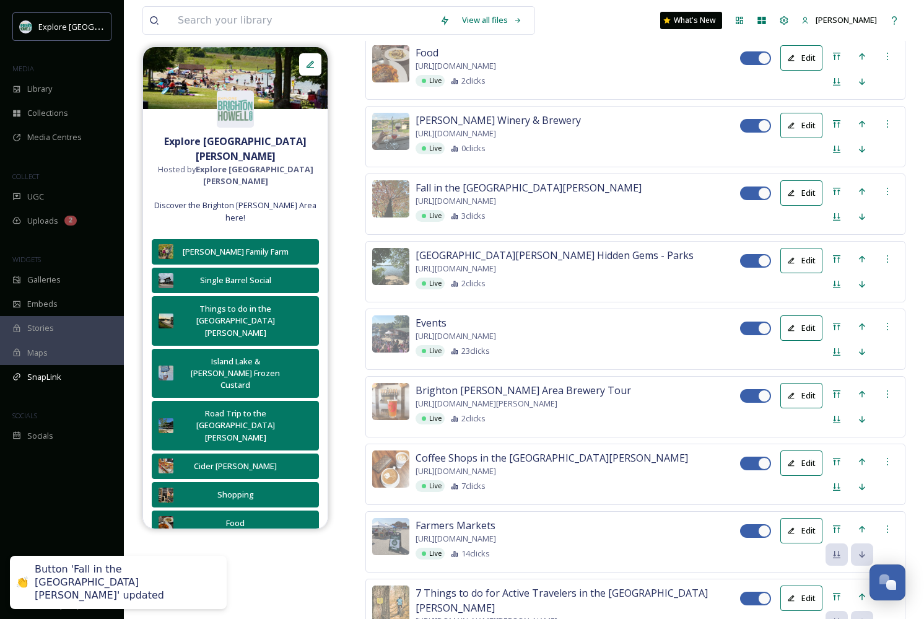
click at [804, 138] on button "Edit" at bounding box center [801, 125] width 42 height 25
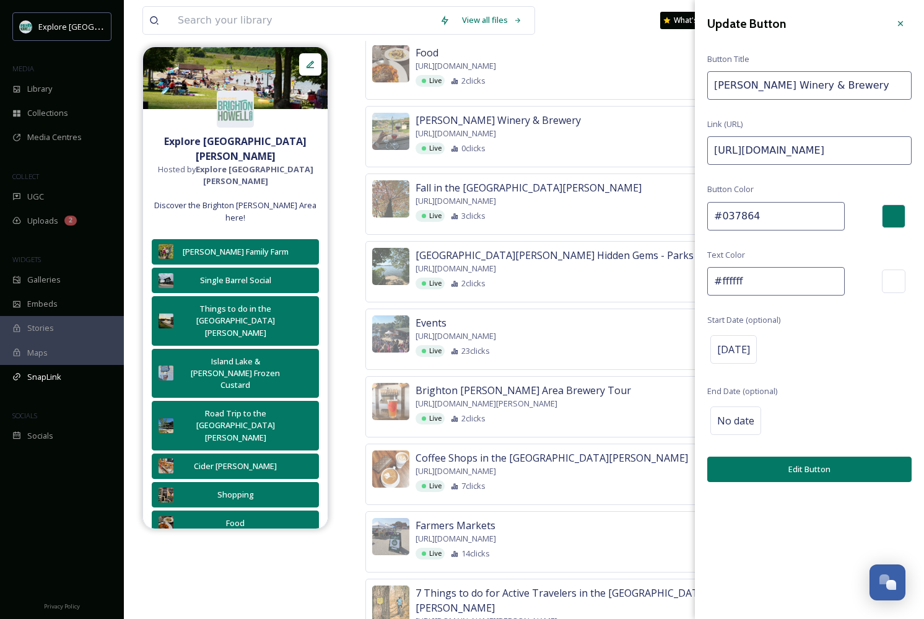
drag, startPoint x: 887, startPoint y: 152, endPoint x: 990, endPoint y: 146, distance: 103.6
click at [923, 146] on html "Explore Brighton Howell Area MEDIA Library Collections Media Centres COLLECT UG…" at bounding box center [462, 24] width 924 height 2134
click at [844, 150] on input "https://explorebrightonhowellarea.com/profile/spicers-winery/?utm_source=TikTok…" at bounding box center [809, 150] width 204 height 28
drag, startPoint x: 865, startPoint y: 149, endPoint x: 990, endPoint y: 137, distance: 125.6
click at [923, 137] on html "Explore Brighton Howell Area MEDIA Library Collections Media Centres COLLECT UG…" at bounding box center [462, 24] width 924 height 2134
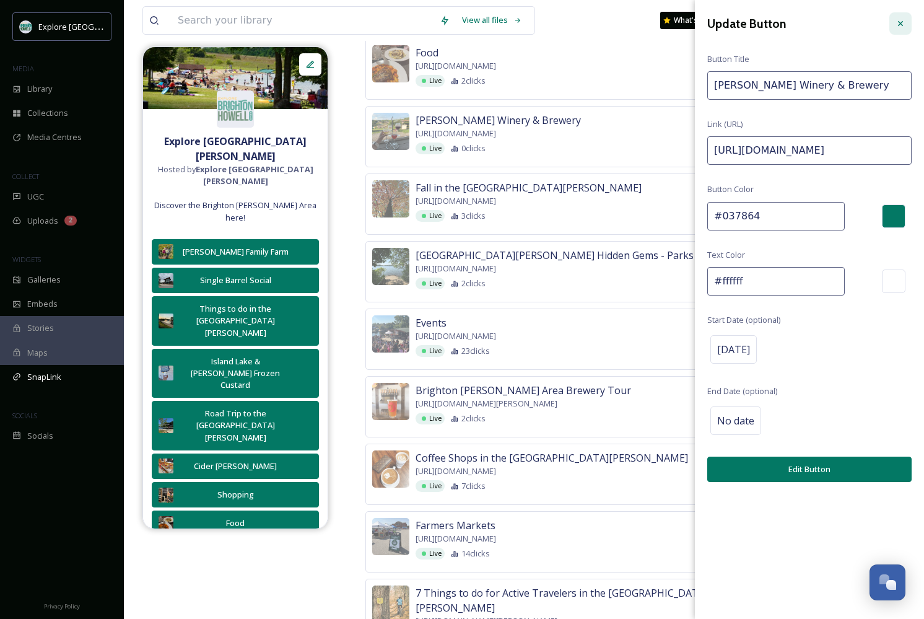
click at [894, 26] on div at bounding box center [900, 23] width 22 height 22
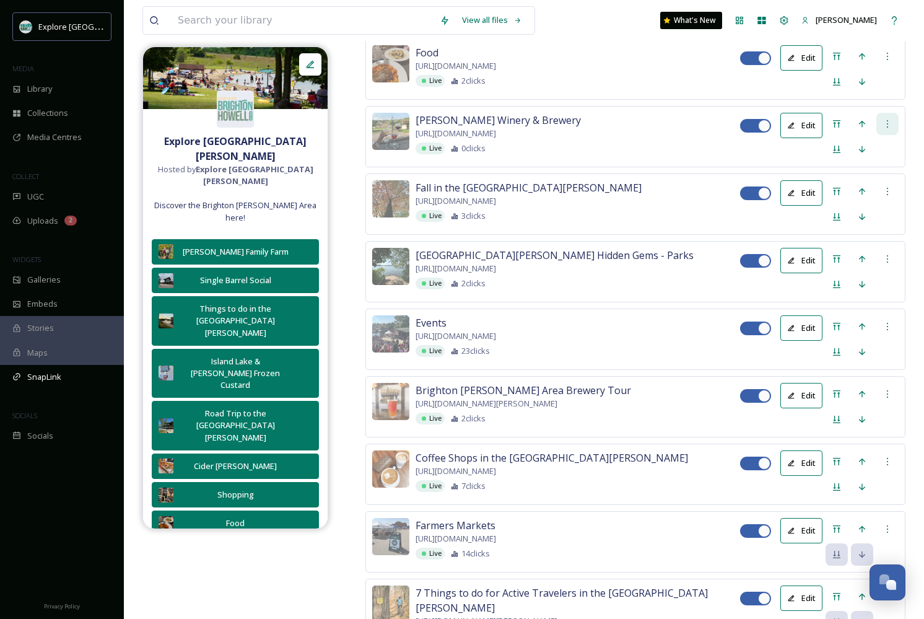
click at [886, 129] on icon at bounding box center [887, 124] width 10 height 10
click at [863, 194] on span "Delete Button" at bounding box center [865, 188] width 51 height 12
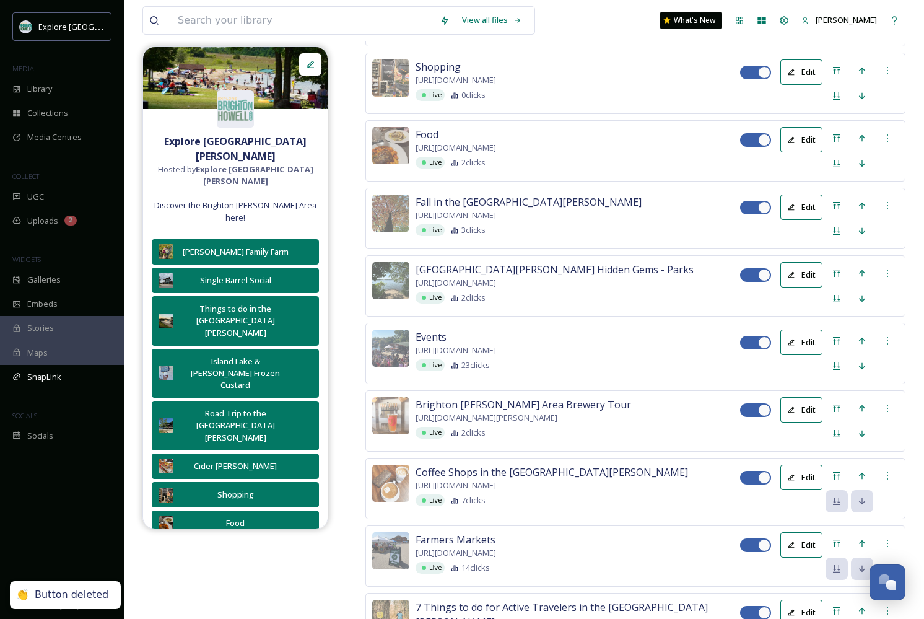
scroll to position [954, 0]
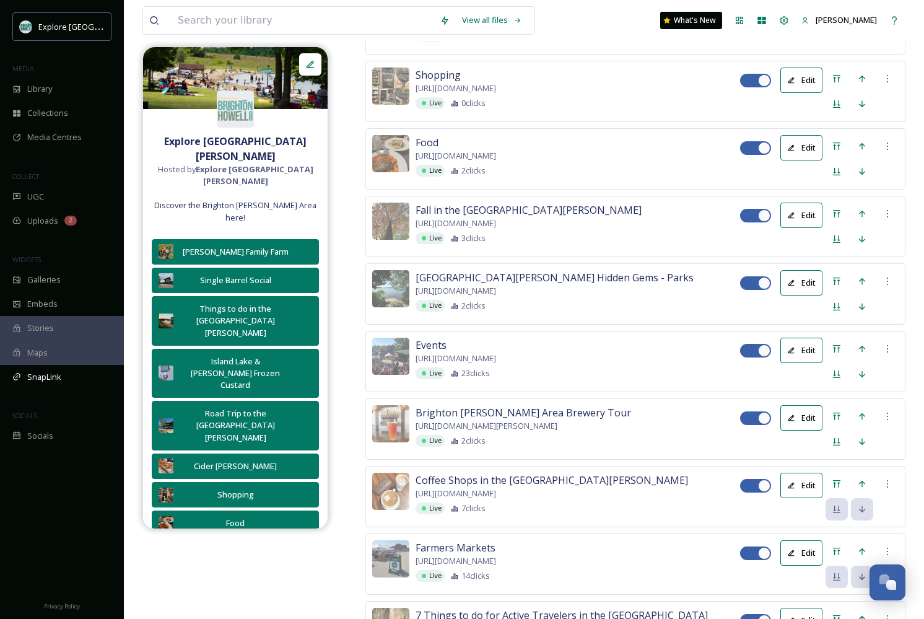
click at [801, 160] on button "Edit" at bounding box center [801, 147] width 42 height 25
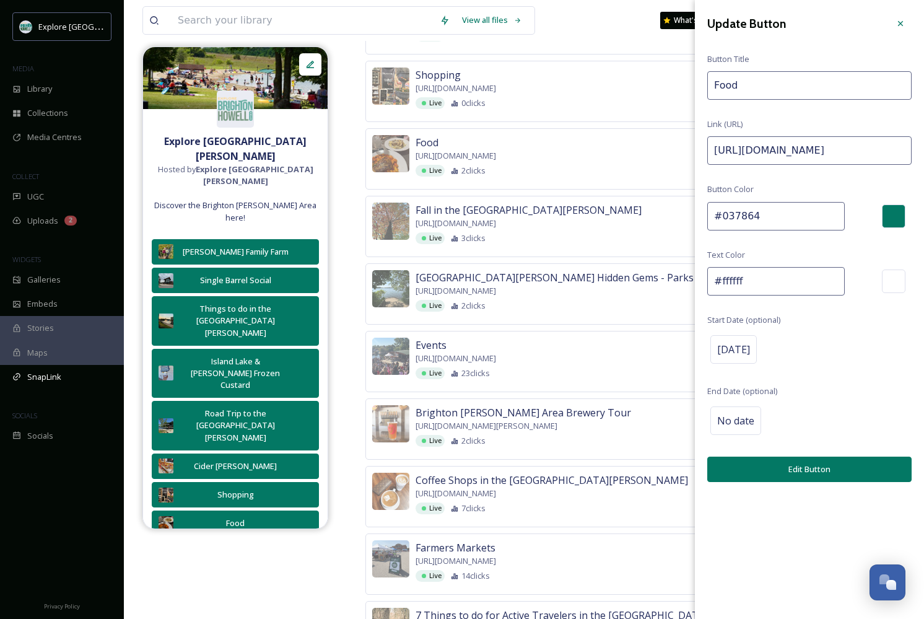
drag, startPoint x: 864, startPoint y: 152, endPoint x: 990, endPoint y: 150, distance: 125.7
click at [923, 150] on html "Explore Brighton Howell Area MEDIA Library Collections Media Centres COLLECT UG…" at bounding box center [462, 79] width 924 height 2066
click at [884, 144] on input "https://explorebrightonhowellarea.com/food-drink/?utm_source=TikTok&utm_medium=…" at bounding box center [809, 150] width 204 height 28
drag, startPoint x: 864, startPoint y: 146, endPoint x: 990, endPoint y: 146, distance: 125.7
click at [923, 146] on html "Explore Brighton Howell Area MEDIA Library Collections Media Centres COLLECT UG…" at bounding box center [462, 79] width 924 height 2066
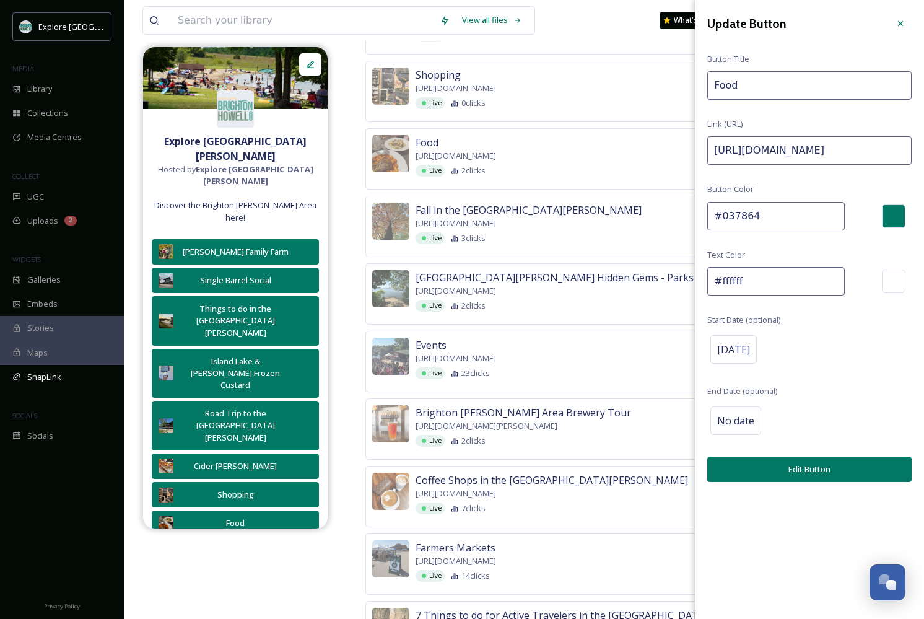
paste input "September"
type input "https://explorebrightonhowellarea.com/food-drink/?utm_source=TikTok&utm_medium=…"
click at [837, 468] on button "Edit Button" at bounding box center [809, 468] width 204 height 25
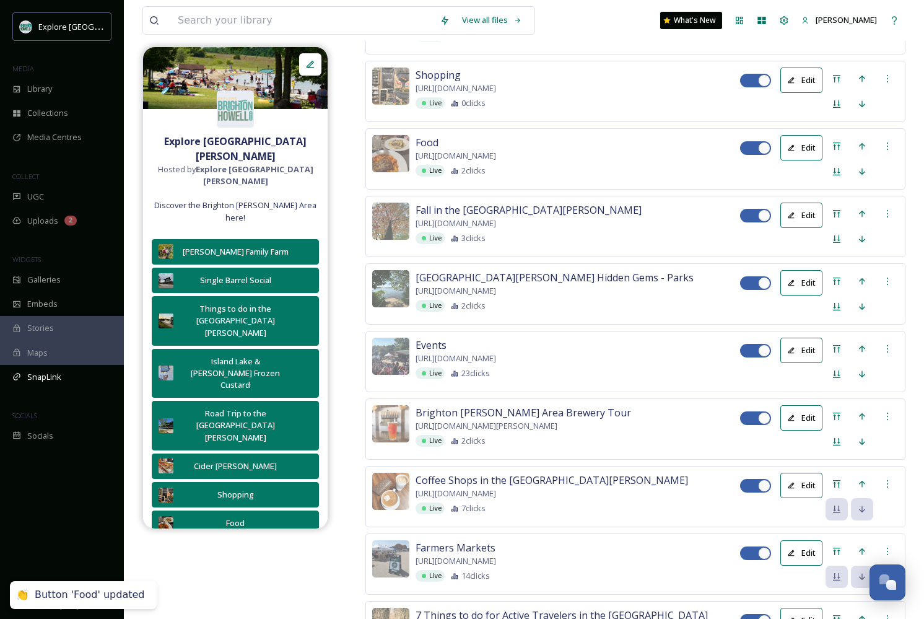
click at [807, 93] on button "Edit" at bounding box center [801, 79] width 42 height 25
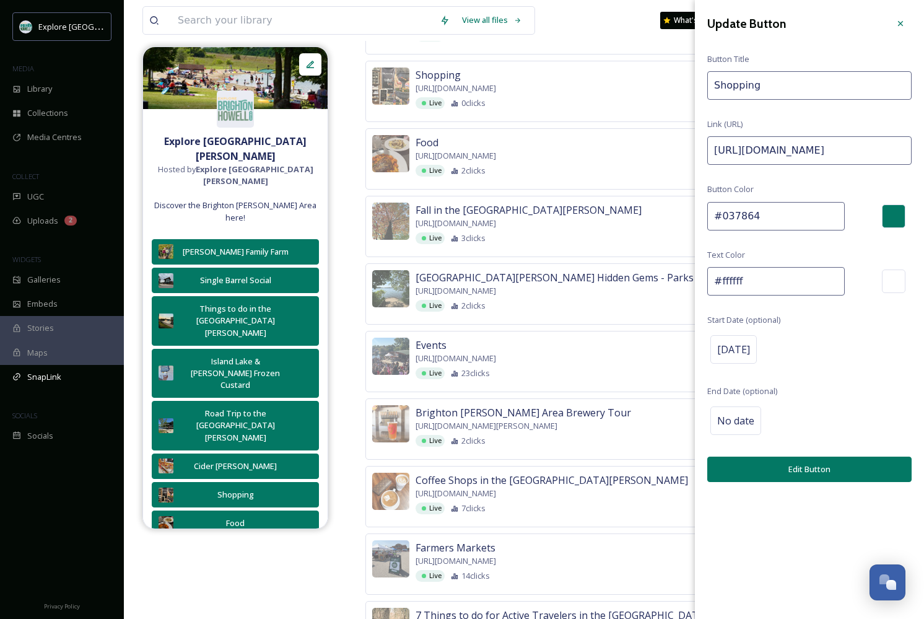
drag, startPoint x: 863, startPoint y: 150, endPoint x: 990, endPoint y: 153, distance: 127.0
click at [923, 153] on html "Explore Brighton Howell Area MEDIA Library Collections Media Centres COLLECT UG…" at bounding box center [462, 79] width 924 height 2066
click at [873, 144] on input "https://explorebrightonhowellarea.com/things-to-do/shopping/?utm_source=TikTok&…" at bounding box center [809, 150] width 204 height 28
drag, startPoint x: 863, startPoint y: 149, endPoint x: 978, endPoint y: 146, distance: 115.8
click at [923, 146] on html "Explore Brighton Howell Area MEDIA Library Collections Media Centres COLLECT UG…" at bounding box center [462, 79] width 924 height 2066
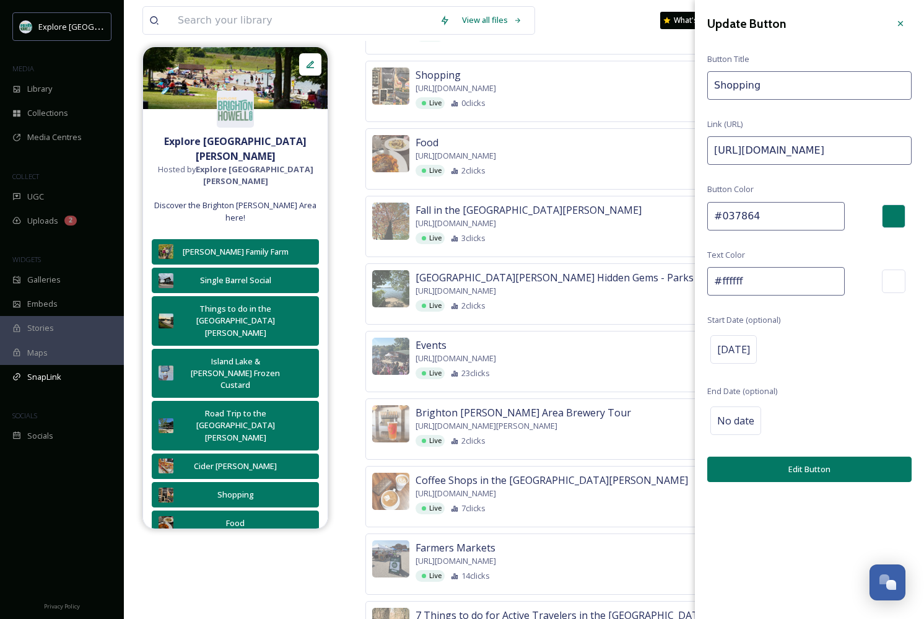
paste input "September"
type input "https://explorebrightonhowellarea.com/things-to-do/shopping/?utm_source=TikTok&…"
click at [833, 463] on button "Edit Button" at bounding box center [809, 468] width 204 height 25
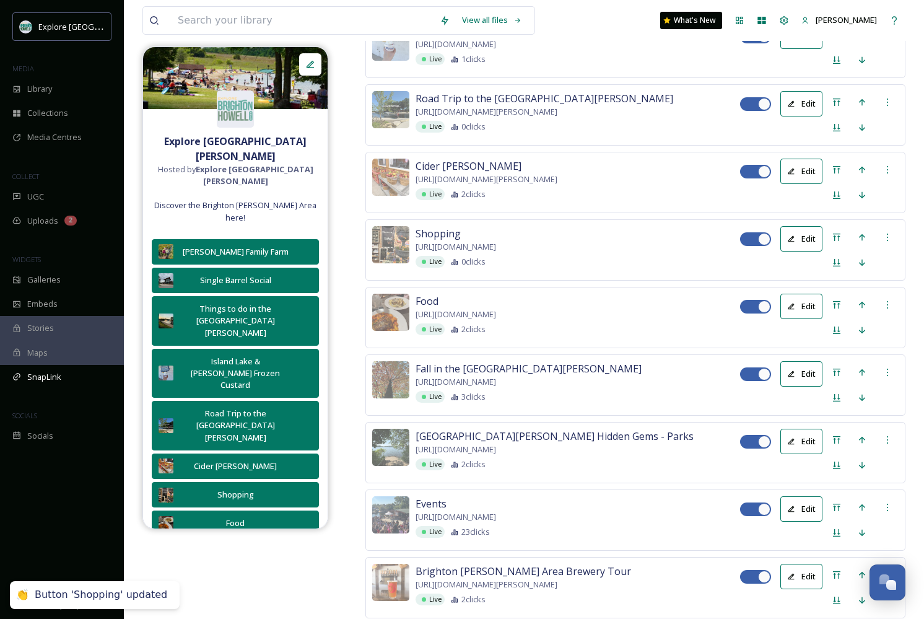
scroll to position [788, 0]
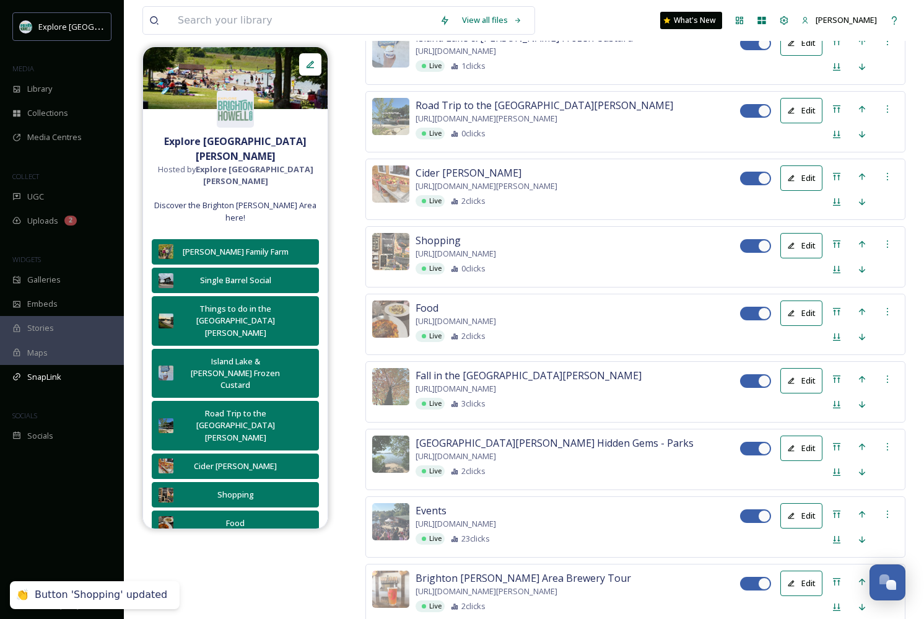
click at [804, 191] on button "Edit" at bounding box center [801, 177] width 42 height 25
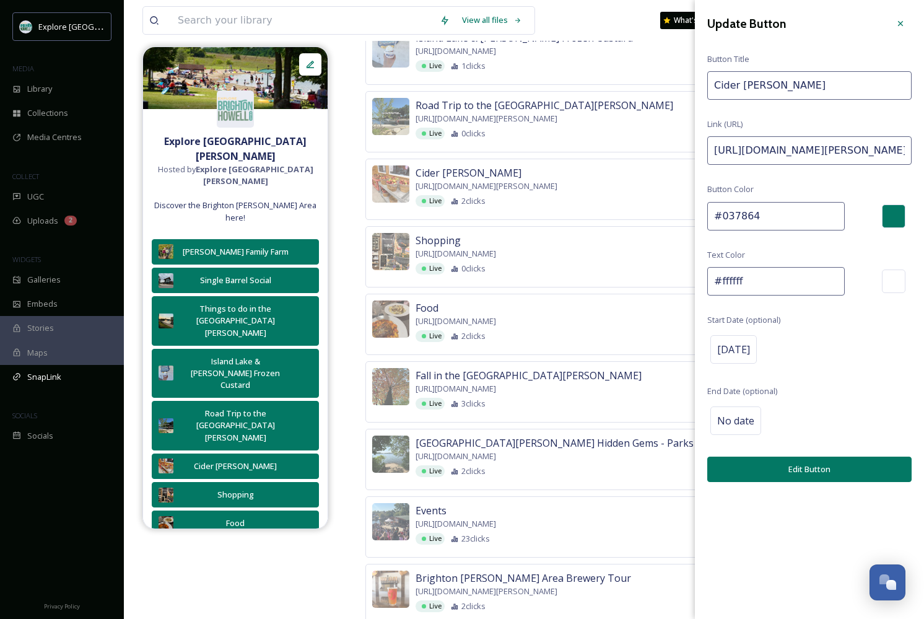
drag, startPoint x: 868, startPoint y: 155, endPoint x: 990, endPoint y: 149, distance: 122.1
click at [923, 149] on html "Explore Brighton Howell Area MEDIA Library Collections Media Centres COLLECT UG…" at bounding box center [462, 245] width 924 height 2066
drag, startPoint x: 877, startPoint y: 147, endPoint x: 961, endPoint y: 149, distance: 84.2
click at [923, 149] on html "Explore Brighton Howell Area MEDIA Library Collections Media Centres COLLECT UG…" at bounding box center [462, 245] width 924 height 2066
paste input "September"
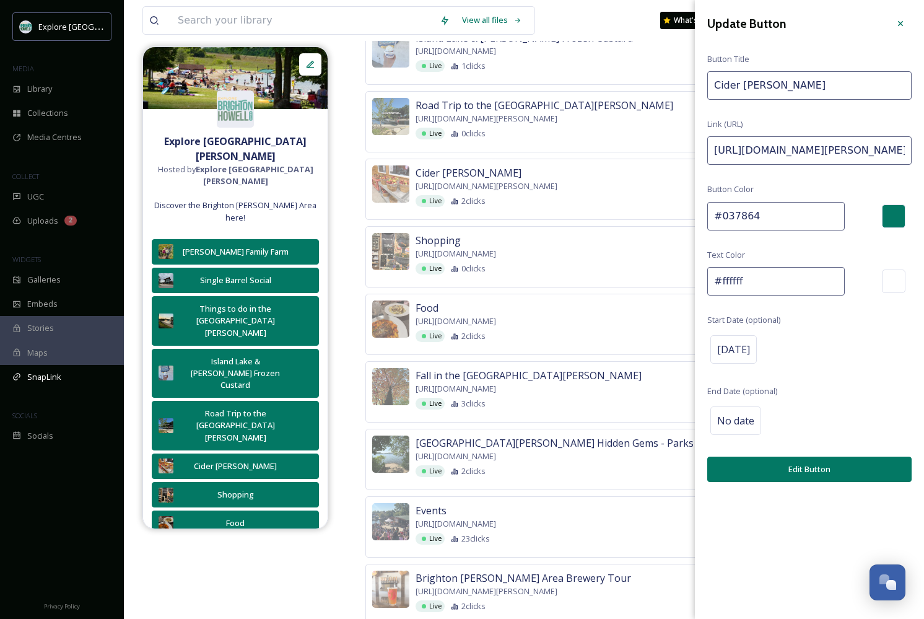
type input "https://explorebrightonhowellarea.com/things-to-do/attractions/cider-mills-pump…"
click at [813, 460] on button "Edit Button" at bounding box center [809, 468] width 204 height 25
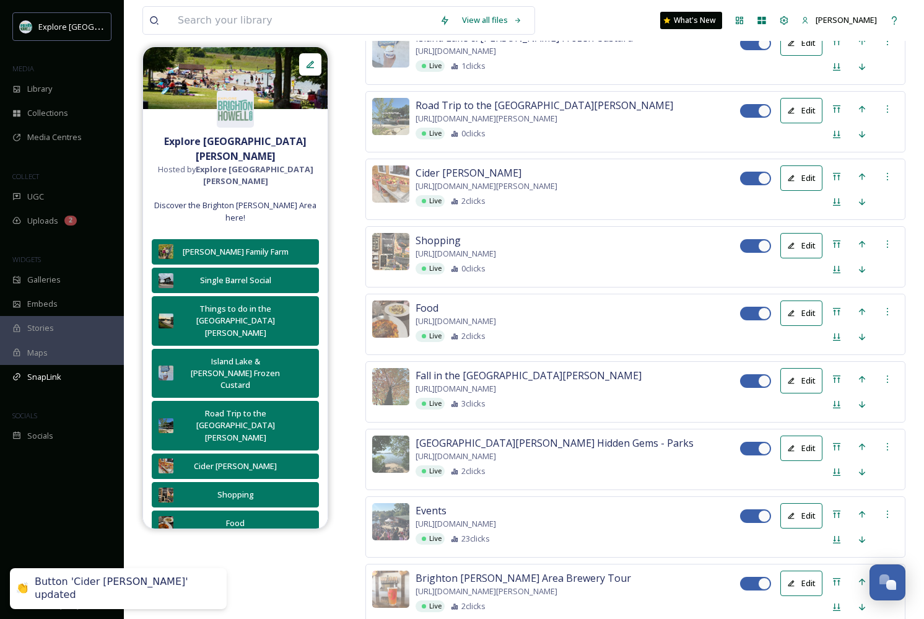
click at [802, 123] on button "Edit" at bounding box center [801, 110] width 42 height 25
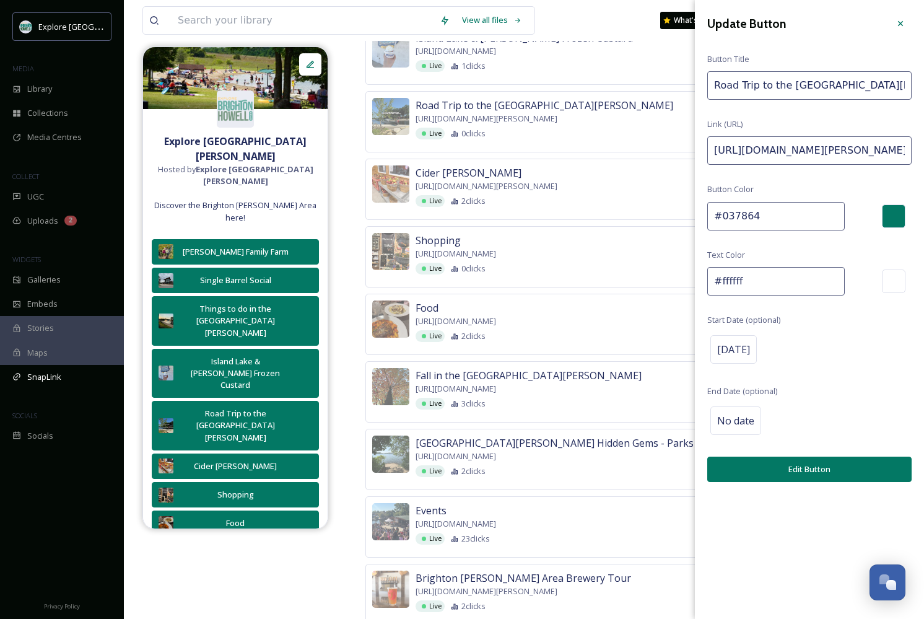
drag, startPoint x: 847, startPoint y: 145, endPoint x: 990, endPoint y: 153, distance: 143.9
click at [923, 153] on html "Explore Brighton Howell Area MEDIA Library Collections Media Centres COLLECT UG…" at bounding box center [462, 245] width 924 height 2066
click at [873, 155] on input "https://explorebrightonhowellarea.com/brighton-howell-area-road-trip-ready/?utm…" at bounding box center [809, 150] width 204 height 28
drag, startPoint x: 860, startPoint y: 152, endPoint x: 963, endPoint y: 152, distance: 102.8
click at [923, 152] on html "Explore Brighton Howell Area MEDIA Library Collections Media Centres COLLECT UG…" at bounding box center [462, 245] width 924 height 2066
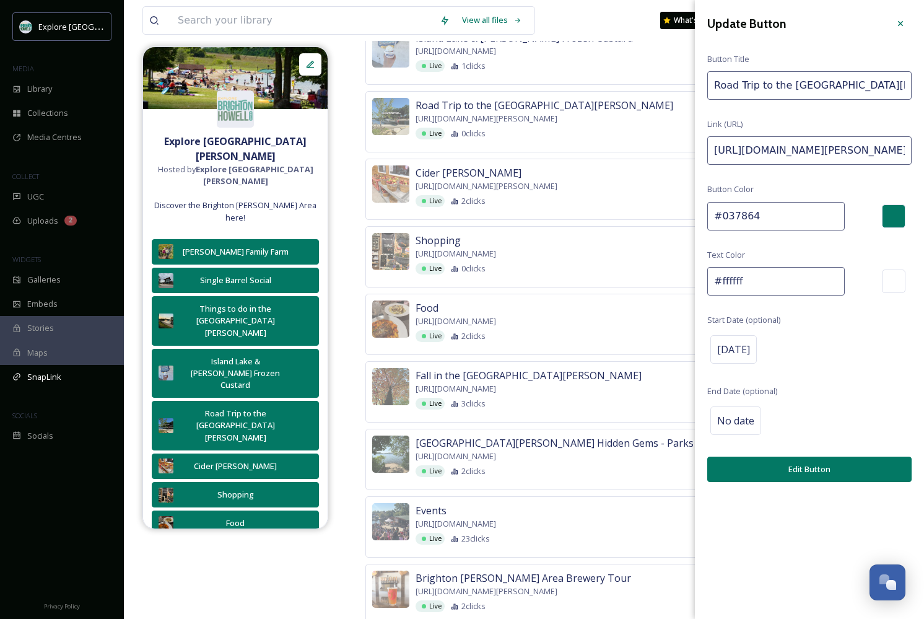
paste input "September"
type input "https://explorebrightonhowellarea.com/brighton-howell-area-road-trip-ready/?utm…"
click at [818, 463] on button "Edit Button" at bounding box center [809, 468] width 204 height 25
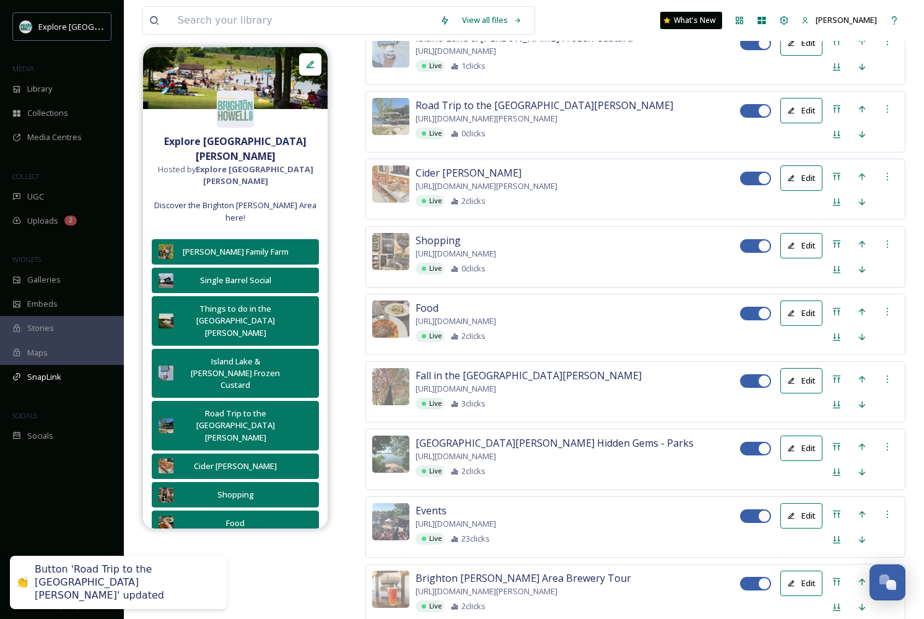
click at [794, 56] on button "Edit" at bounding box center [801, 42] width 42 height 25
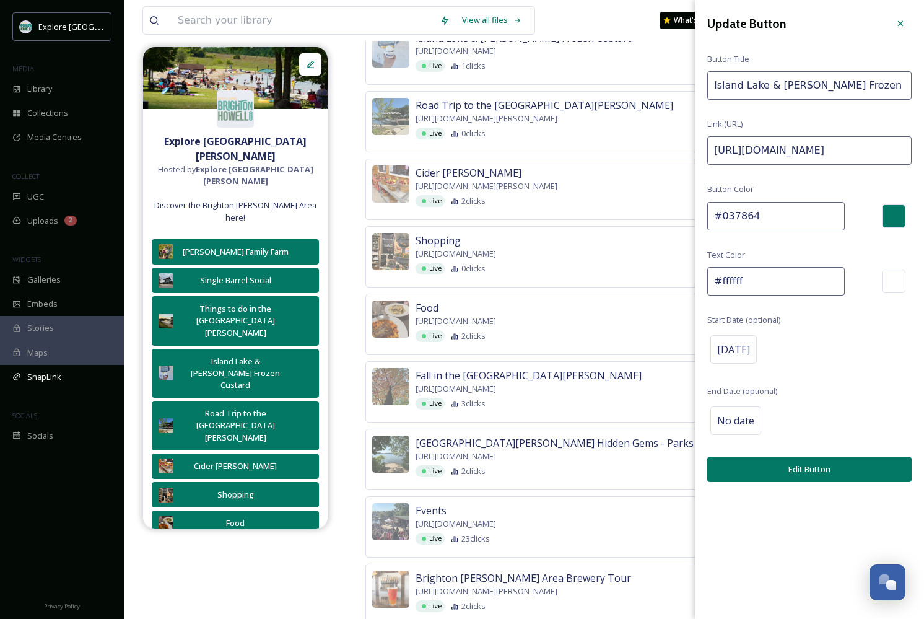
drag, startPoint x: 893, startPoint y: 146, endPoint x: 990, endPoint y: 147, distance: 97.2
click at [923, 147] on html "Explore Brighton Howell Area MEDIA Library Collections Media Centres COLLECT UG…" at bounding box center [462, 245] width 924 height 2066
click at [889, 145] on input "https://explorebrightonhowellarea.com/favorites/?i=NTE4LDk5NTI%3D&utm_source=Ti…" at bounding box center [809, 150] width 204 height 28
drag, startPoint x: 864, startPoint y: 150, endPoint x: 959, endPoint y: 145, distance: 95.5
click at [923, 145] on html "Explore Brighton Howell Area MEDIA Library Collections Media Centres COLLECT UG…" at bounding box center [462, 245] width 924 height 2066
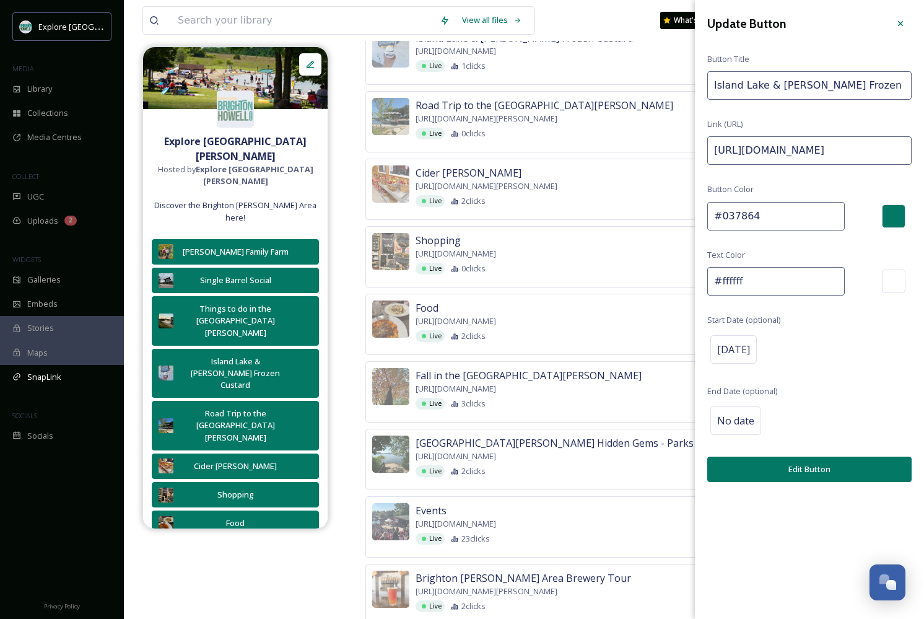
paste input "September"
type input "https://explorebrightonhowellarea.com/favorites/?i=NTE4LDk5NTI%3D&utm_source=Ti…"
click at [794, 466] on button "Edit Button" at bounding box center [809, 468] width 204 height 25
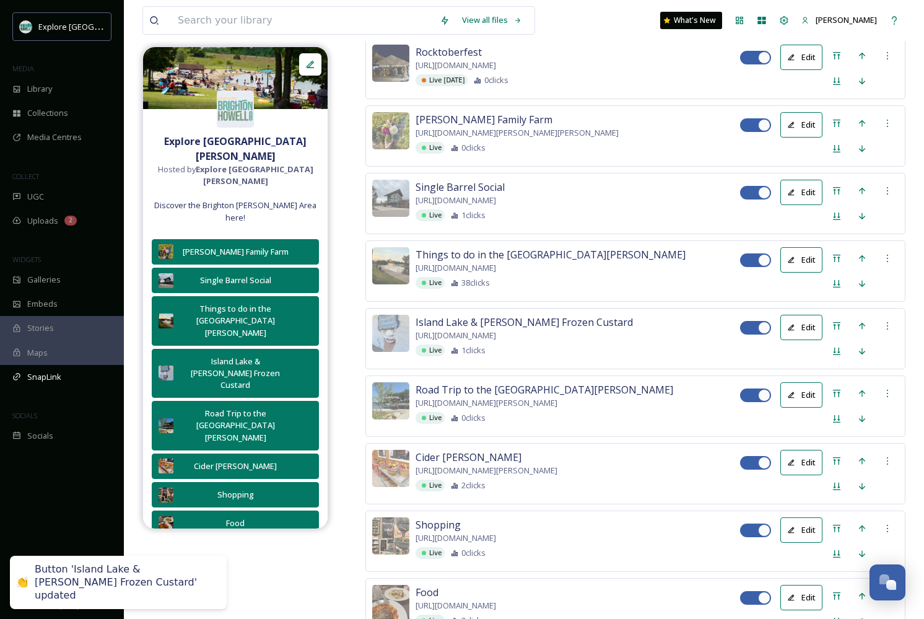
scroll to position [504, 0]
click at [792, 264] on icon at bounding box center [791, 260] width 8 height 8
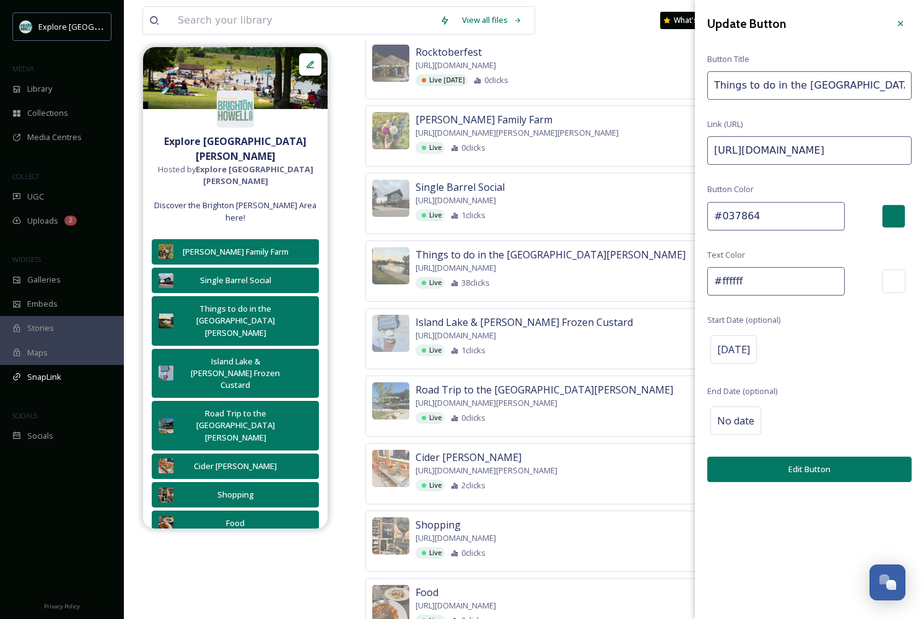
drag, startPoint x: 852, startPoint y: 140, endPoint x: 944, endPoint y: 149, distance: 92.1
click at [923, 149] on html "Explore Brighton Howell Area MEDIA Library Collections Media Centres COLLECT UG…" at bounding box center [462, 529] width 924 height 2066
drag, startPoint x: 891, startPoint y: 147, endPoint x: 954, endPoint y: 150, distance: 63.2
click at [923, 150] on html "Explore Brighton Howell Area MEDIA Library Collections Media Centres COLLECT UG…" at bounding box center [462, 529] width 924 height 2066
click at [900, 146] on input "https://explorebrightonhowellarea.com/things-to-do/?utm_source=TikTok&utm_mediu…" at bounding box center [809, 150] width 204 height 28
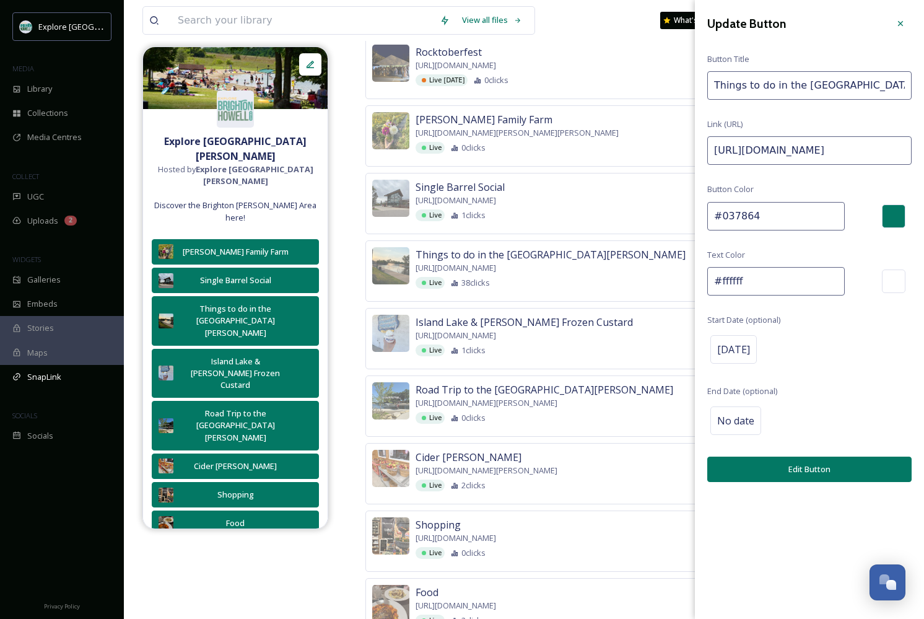
drag, startPoint x: 864, startPoint y: 149, endPoint x: 980, endPoint y: 147, distance: 115.2
click at [923, 147] on html "Explore Brighton Howell Area MEDIA Library Collections Media Centres COLLECT UG…" at bounding box center [462, 529] width 924 height 2066
paste input "September25"
type input "https://https://explorebrightonhowellarea.com/things-to-do/?utm_source=TikTok&u…"
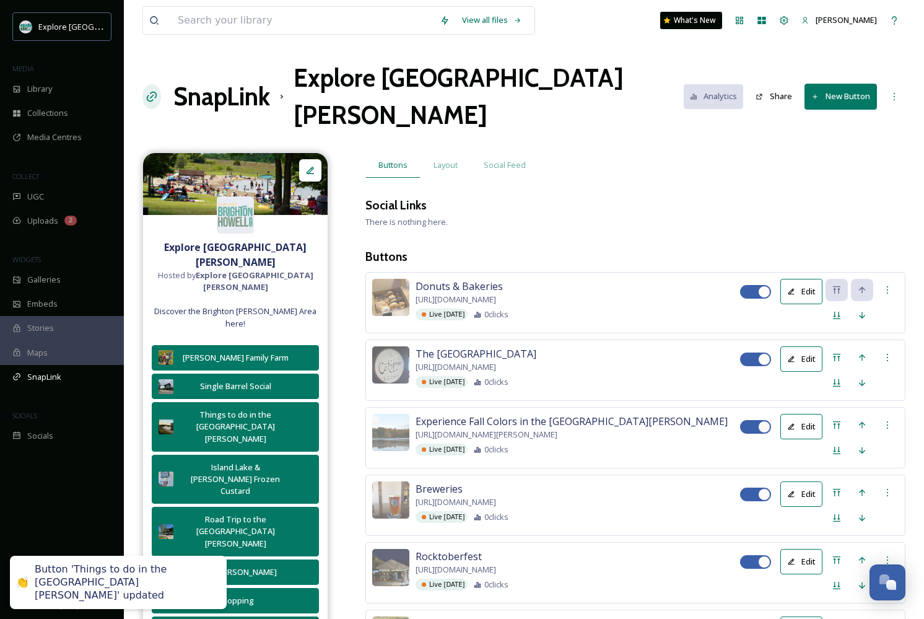
scroll to position [0, 0]
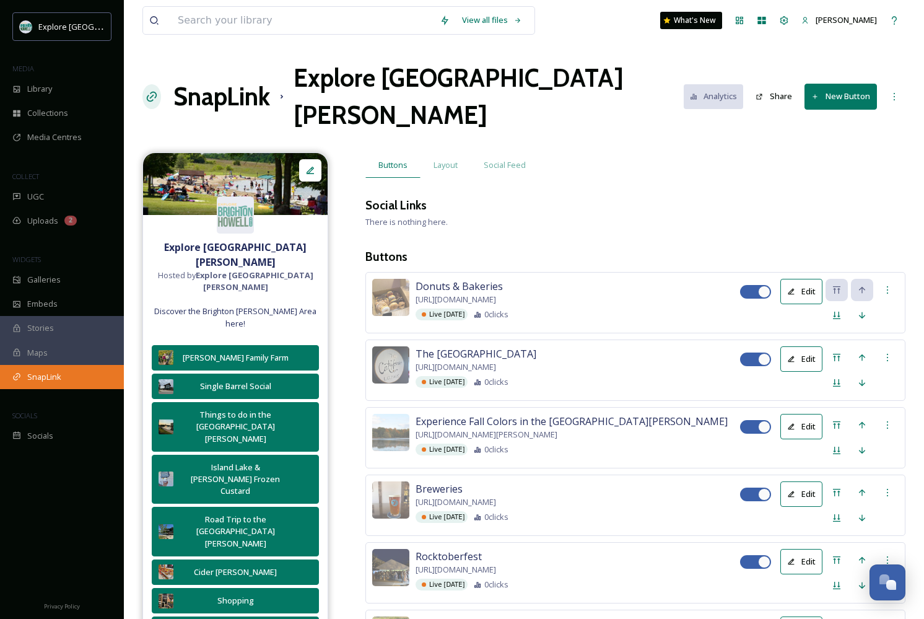
click at [66, 379] on div "SnapLink" at bounding box center [62, 377] width 124 height 24
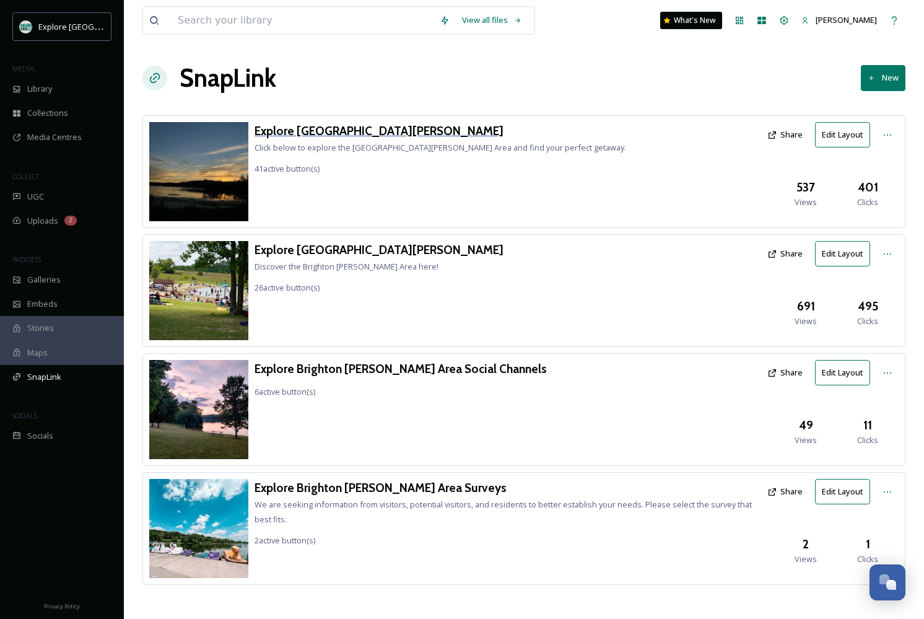
click at [378, 129] on h3 "Explore [GEOGRAPHIC_DATA][PERSON_NAME]" at bounding box center [441, 131] width 372 height 18
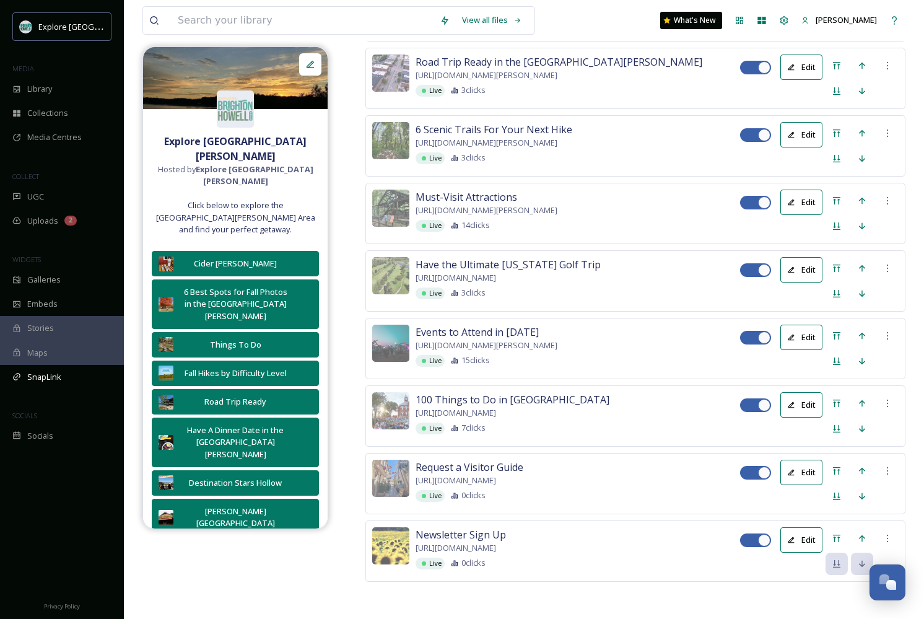
scroll to position [3101, 0]
click at [798, 459] on button "Edit" at bounding box center [801, 471] width 42 height 25
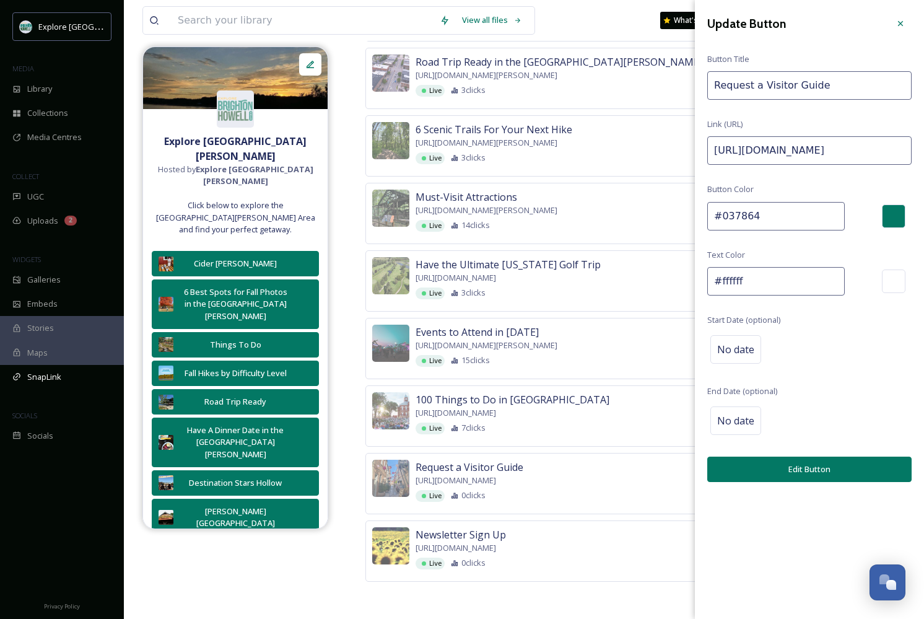
drag, startPoint x: 862, startPoint y: 150, endPoint x: 990, endPoint y: 149, distance: 127.6
click at [873, 145] on input "https://explorebrightonhowellarea.com/get-a-visitors-guide/?utm_source=instagra…" at bounding box center [809, 150] width 204 height 28
drag, startPoint x: 861, startPoint y: 148, endPoint x: 990, endPoint y: 144, distance: 129.5
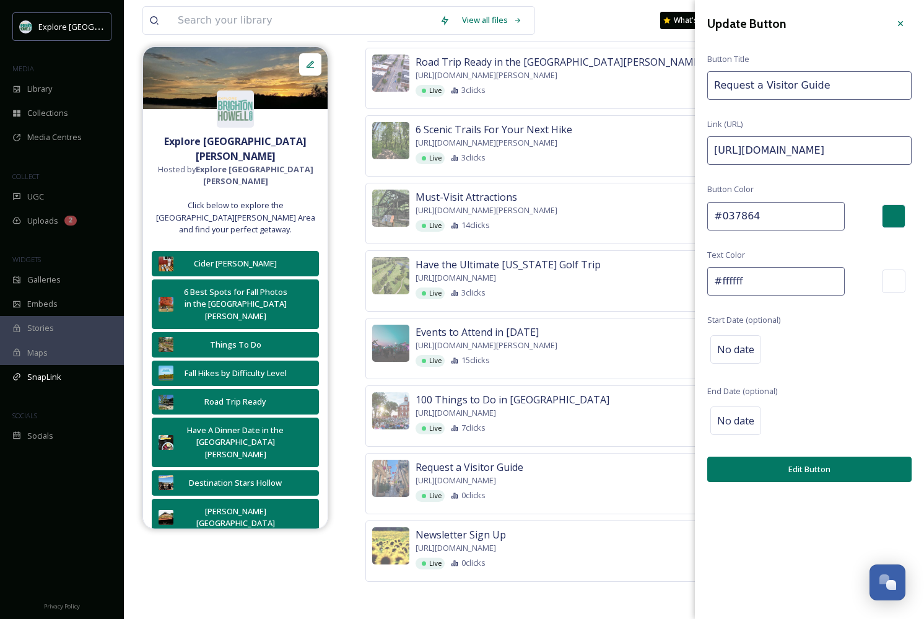
paste input "September"
type input "https://explorebrightonhowellarea.com/get-a-visitors-guide/?utm_source=instagra…"
click at [844, 473] on button "Edit Button" at bounding box center [809, 468] width 204 height 25
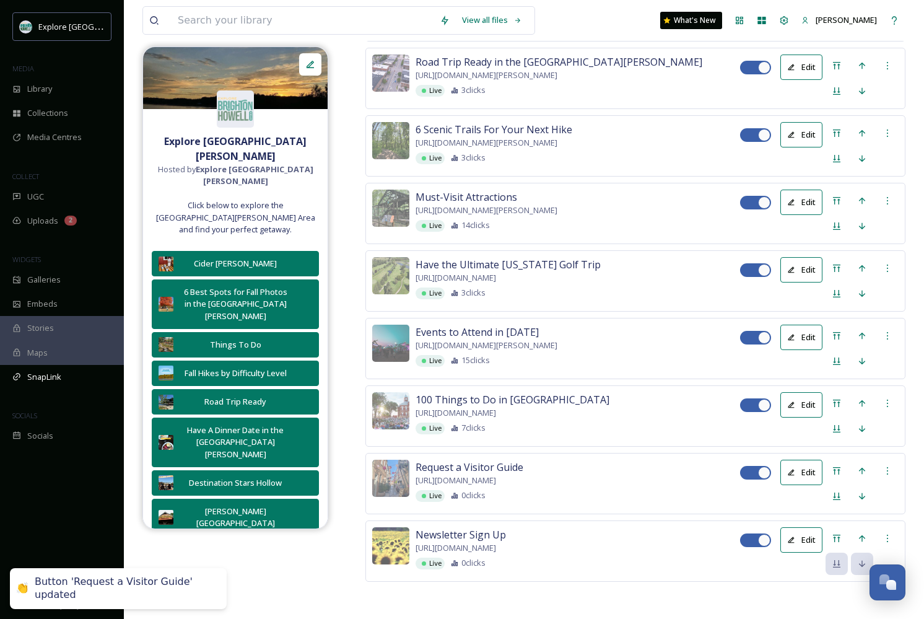
click at [805, 392] on button "Edit" at bounding box center [801, 404] width 42 height 25
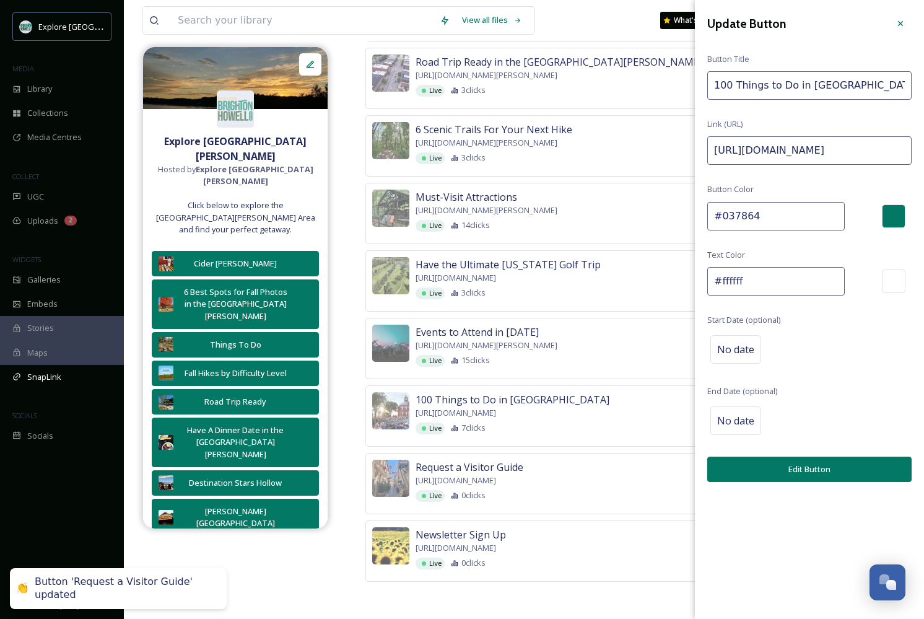
drag, startPoint x: 881, startPoint y: 148, endPoint x: 990, endPoint y: 146, distance: 109.0
click at [840, 155] on input "https://explorebrightonhowellarea.com/100-things/?utm_source=instagram+&utm_med…" at bounding box center [809, 150] width 204 height 28
drag, startPoint x: 864, startPoint y: 150, endPoint x: 990, endPoint y: 133, distance: 126.8
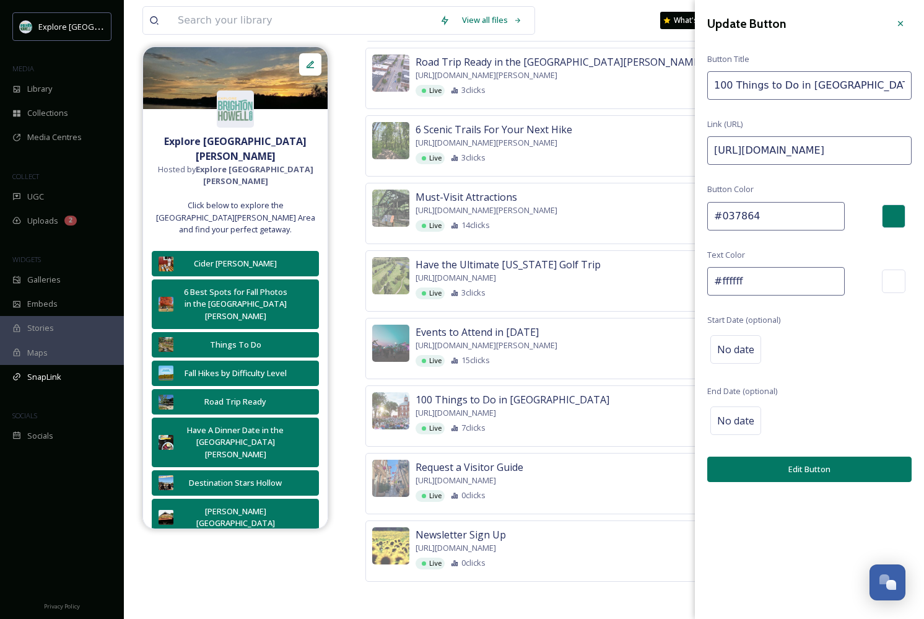
click at [889, 137] on input "https://explorebrightonhowellarea.com/100-things/?utm_source=instagram+&utm_med…" at bounding box center [809, 150] width 204 height 28
drag, startPoint x: 899, startPoint y: 147, endPoint x: 863, endPoint y: 147, distance: 35.9
click at [863, 147] on input "https://explorebrightonhowellarea.com/100-things/?utm_source=instagram+&utm_med…" at bounding box center [809, 150] width 204 height 28
paste input "September"
type input "https://explorebrightonhowellarea.com/100-things/?utm_source=instagram+&utm_med…"
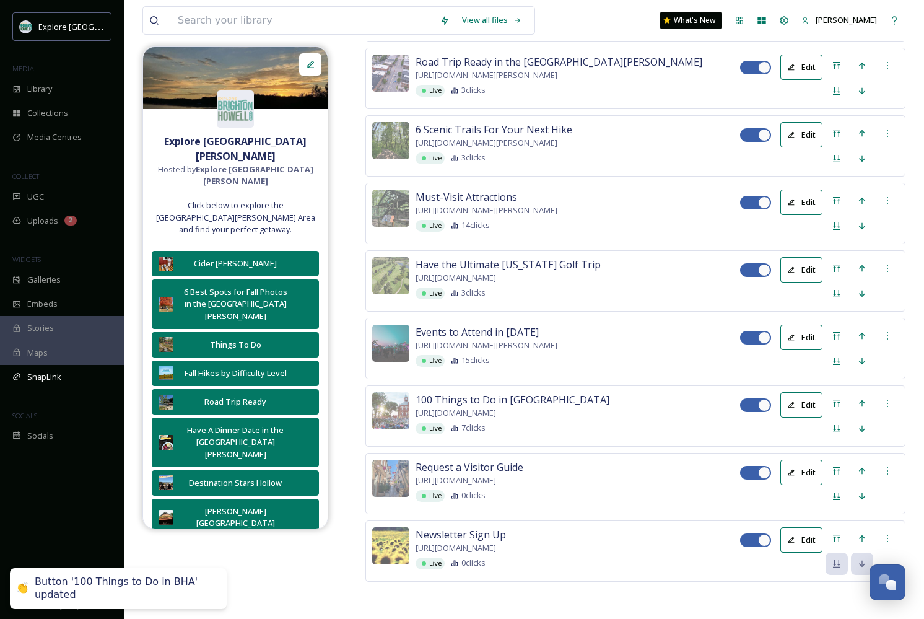
click at [801, 324] on button "Edit" at bounding box center [801, 336] width 42 height 25
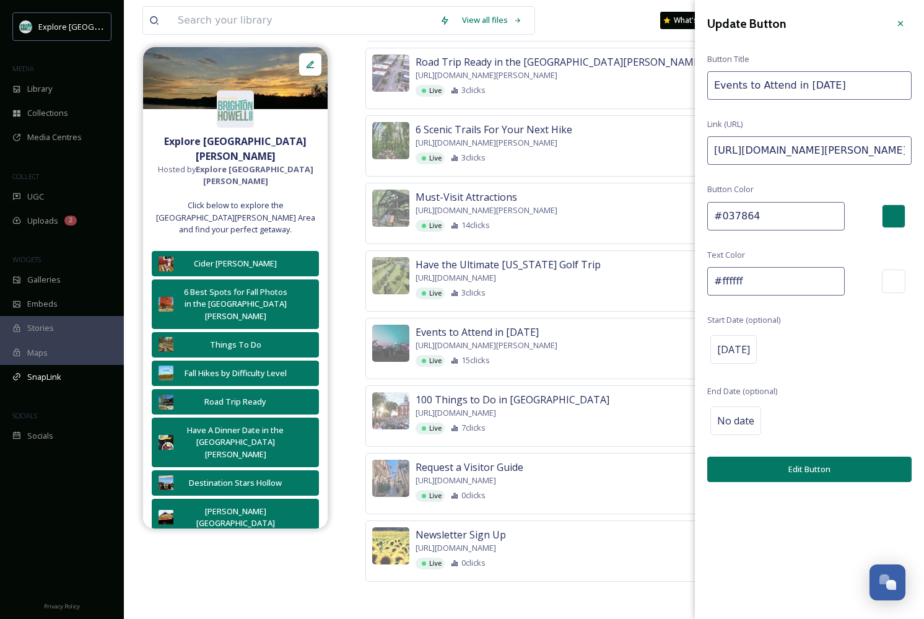
drag, startPoint x: 895, startPoint y: 151, endPoint x: 990, endPoint y: 160, distance: 95.1
click at [868, 147] on input "https://explorebrightonhowellarea.com/brighton-howell-area-events-you-should-at…" at bounding box center [809, 150] width 204 height 28
drag, startPoint x: 862, startPoint y: 147, endPoint x: 982, endPoint y: 146, distance: 120.1
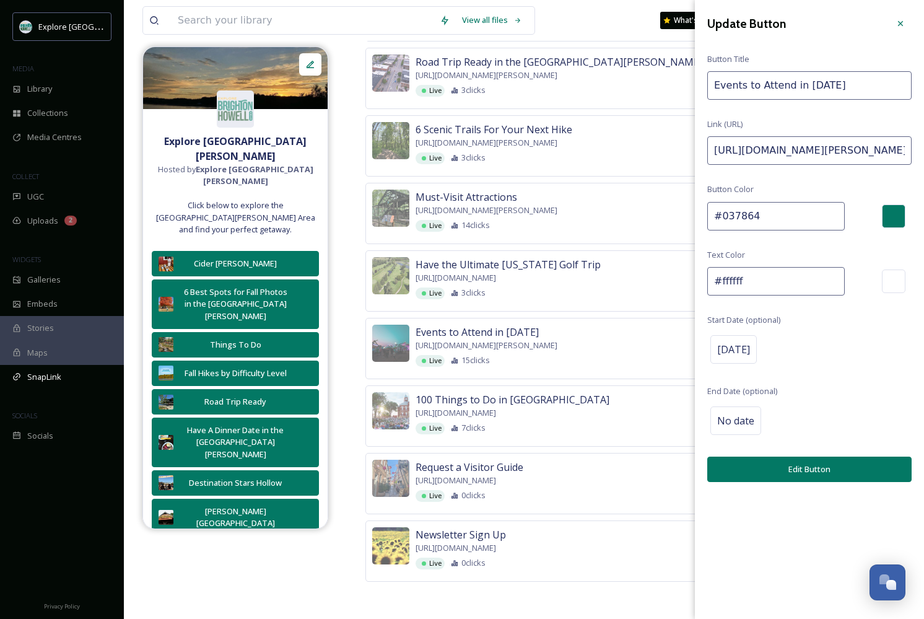
paste input "September"
type input "https://explorebrightonhowellarea.com/brighton-howell-area-events-you-should-at…"
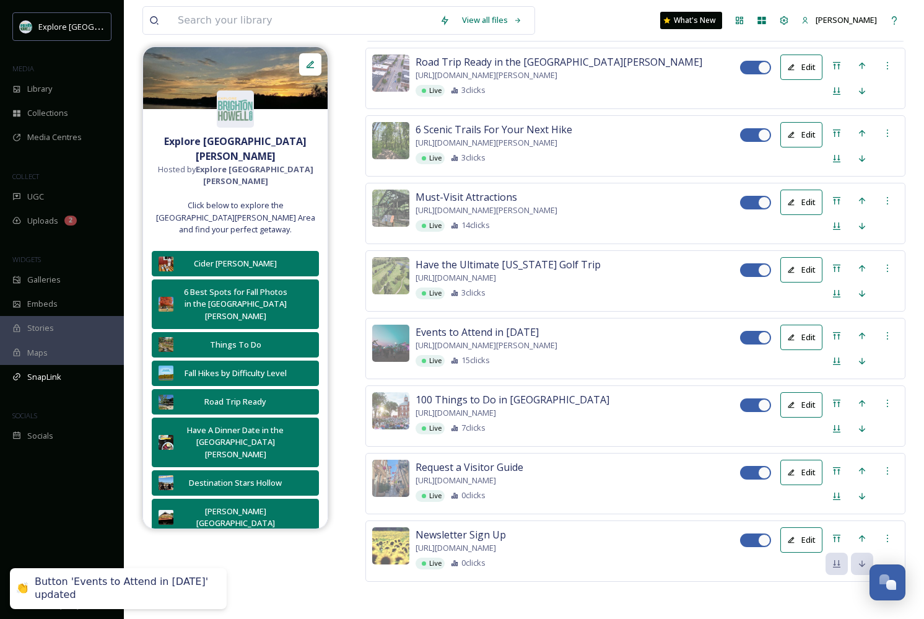
click at [803, 257] on button "Edit" at bounding box center [801, 269] width 42 height 25
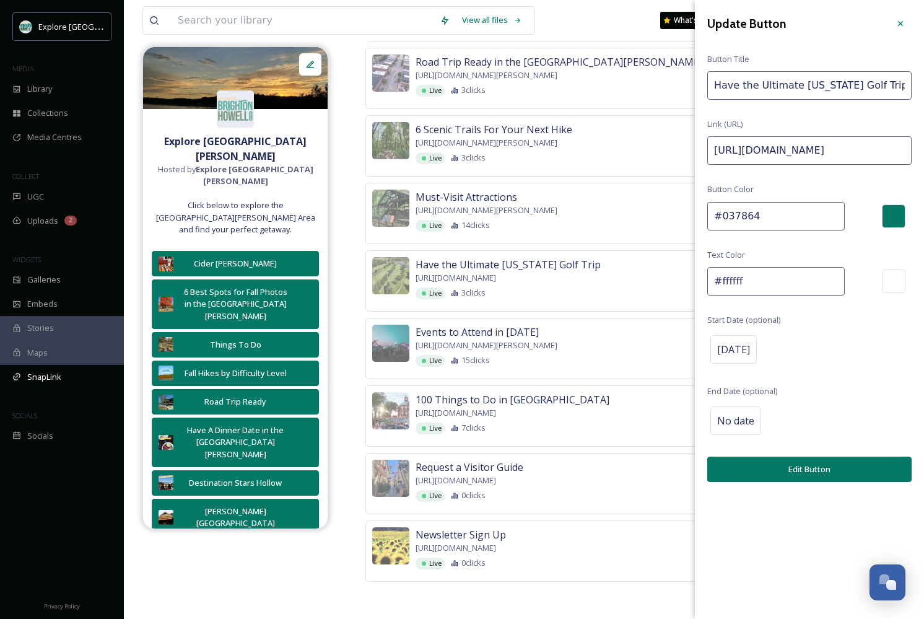
drag, startPoint x: 869, startPoint y: 148, endPoint x: 990, endPoint y: 149, distance: 121.4
click at [869, 146] on input "https://youtu.be/SXphjgROj4k?utm_source=Instagram&utm_medium=Golf+YouTube+Video…" at bounding box center [809, 150] width 204 height 28
drag, startPoint x: 861, startPoint y: 147, endPoint x: 990, endPoint y: 133, distance: 129.6
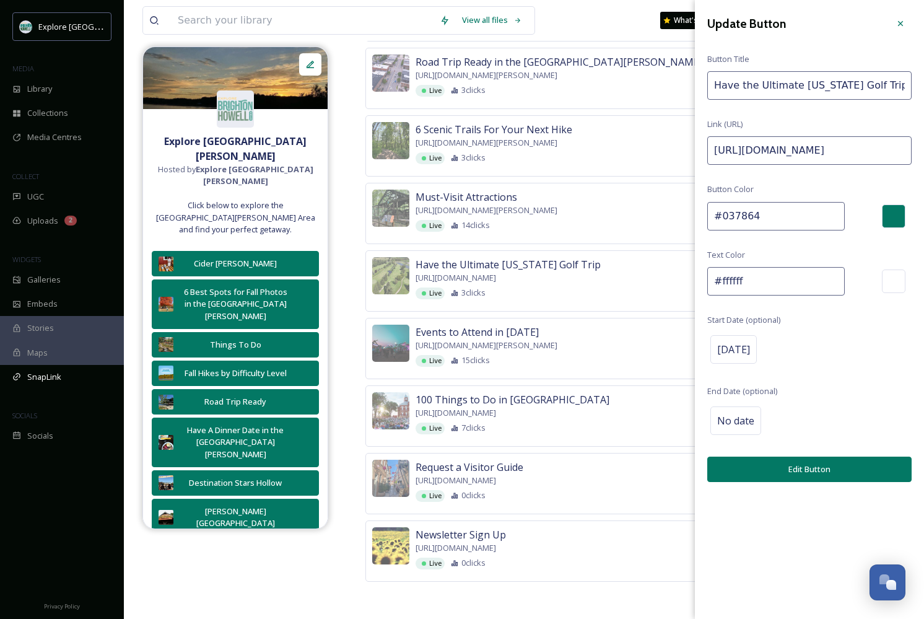
drag, startPoint x: 908, startPoint y: 150, endPoint x: 863, endPoint y: 148, distance: 45.3
click at [863, 148] on input "https://youtu.be/SXphjgROj4k?utm_source=Instagram&utm_medium=Golf+YouTube+Video…" at bounding box center [809, 150] width 204 height 28
paste input "September"
type input "https://youtu.be/SXphjgROj4k?utm_source=Instagram&utm_medium=Golf+YouTube+Video…"
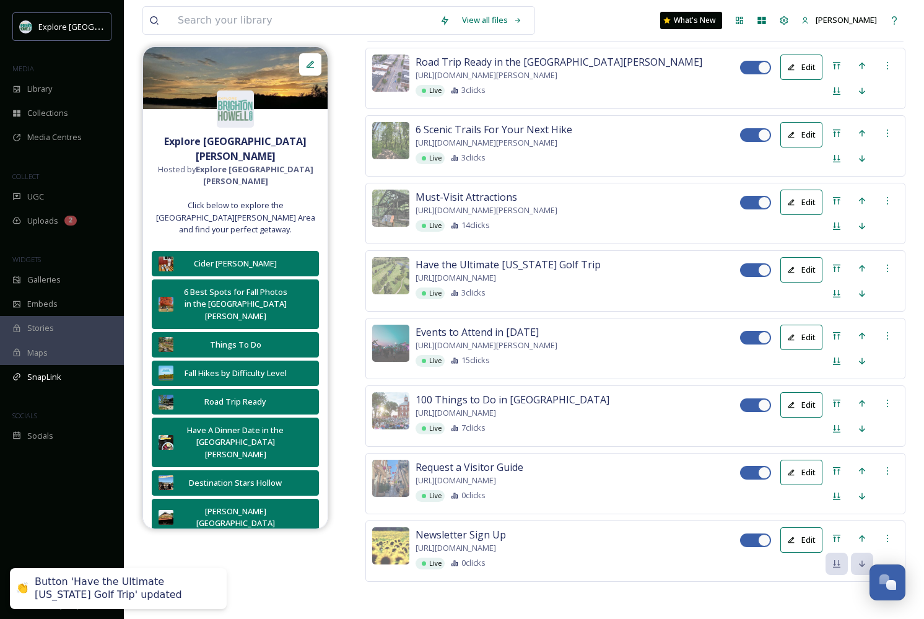
scroll to position [2888, 0]
click at [801, 215] on button "Edit" at bounding box center [801, 201] width 42 height 25
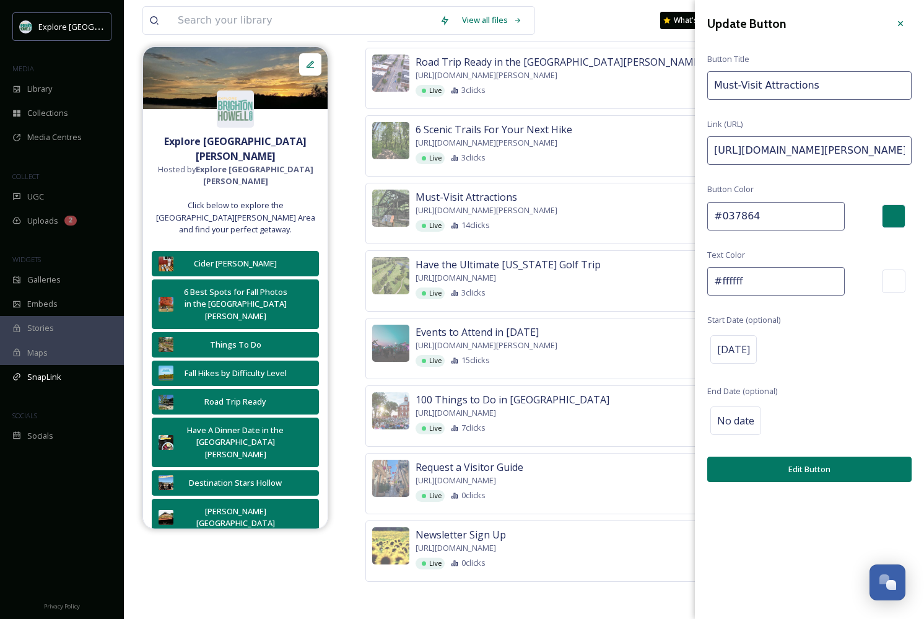
drag, startPoint x: 870, startPoint y: 154, endPoint x: 990, endPoint y: 152, distance: 120.1
click at [860, 154] on input "https://explorebrightonhowellarea.com/must-visit-brighton-howell-area-attractio…" at bounding box center [809, 150] width 204 height 28
drag, startPoint x: 860, startPoint y: 151, endPoint x: 975, endPoint y: 149, distance: 115.2
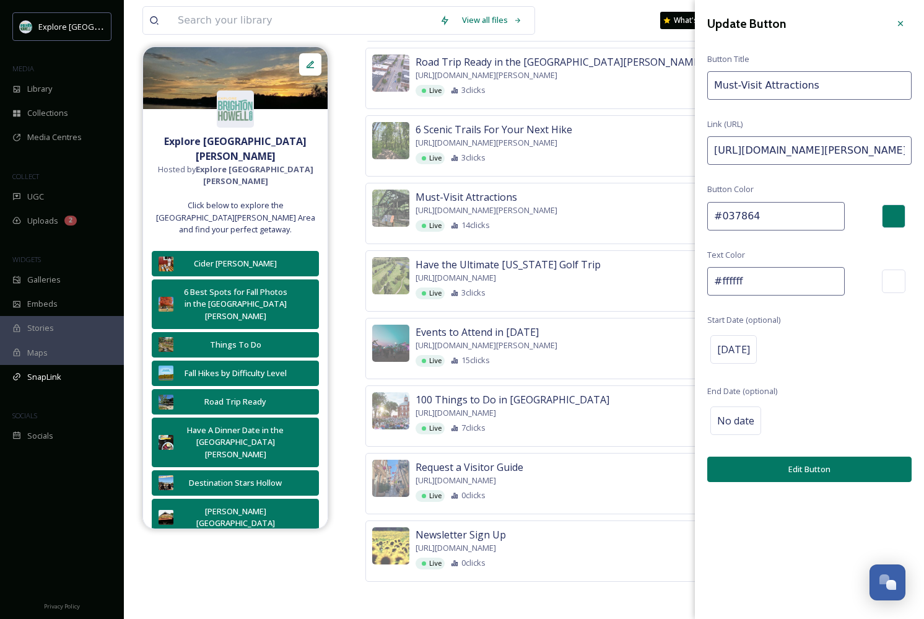
paste input "September"
type input "https://explorebrightonhowellarea.com/must-visit-brighton-howell-area-attractio…"
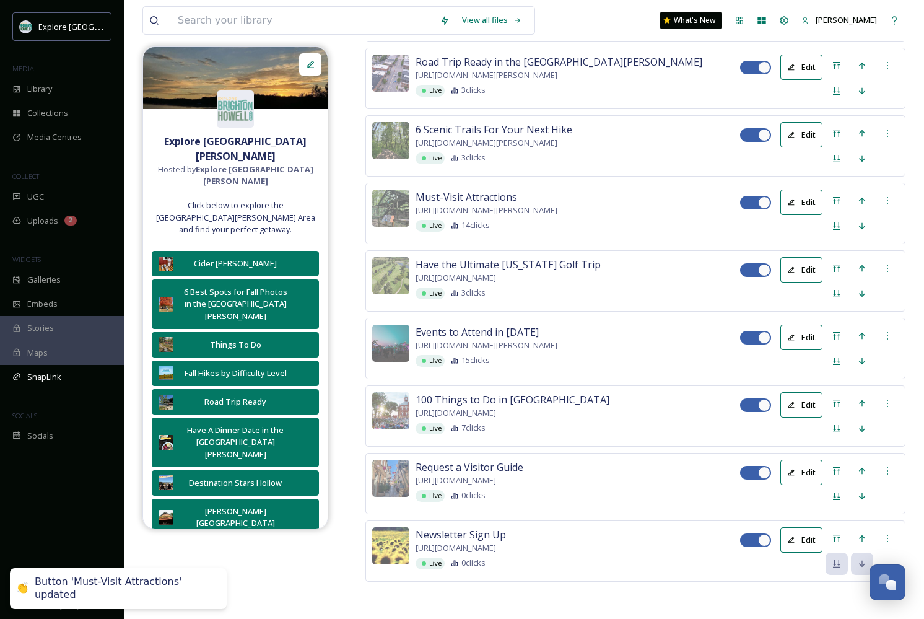
click at [798, 147] on button "Edit" at bounding box center [801, 134] width 42 height 25
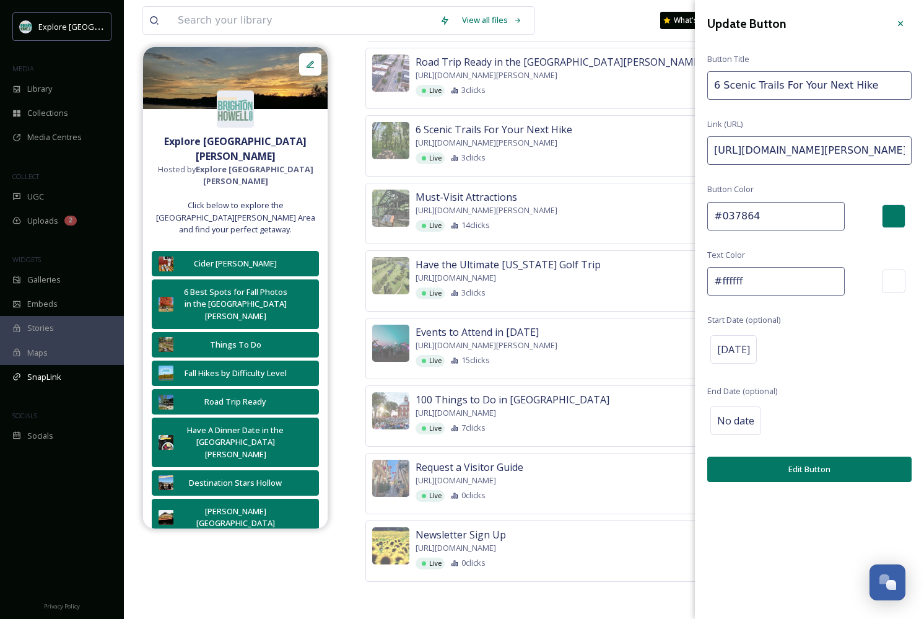
drag, startPoint x: 869, startPoint y: 147, endPoint x: 990, endPoint y: 154, distance: 121.6
click at [892, 150] on input "https://explorebrightonhowellarea.com/6-scenic-trails-for-your-next-hike-in-the…" at bounding box center [809, 150] width 204 height 28
drag, startPoint x: 861, startPoint y: 148, endPoint x: 990, endPoint y: 147, distance: 129.4
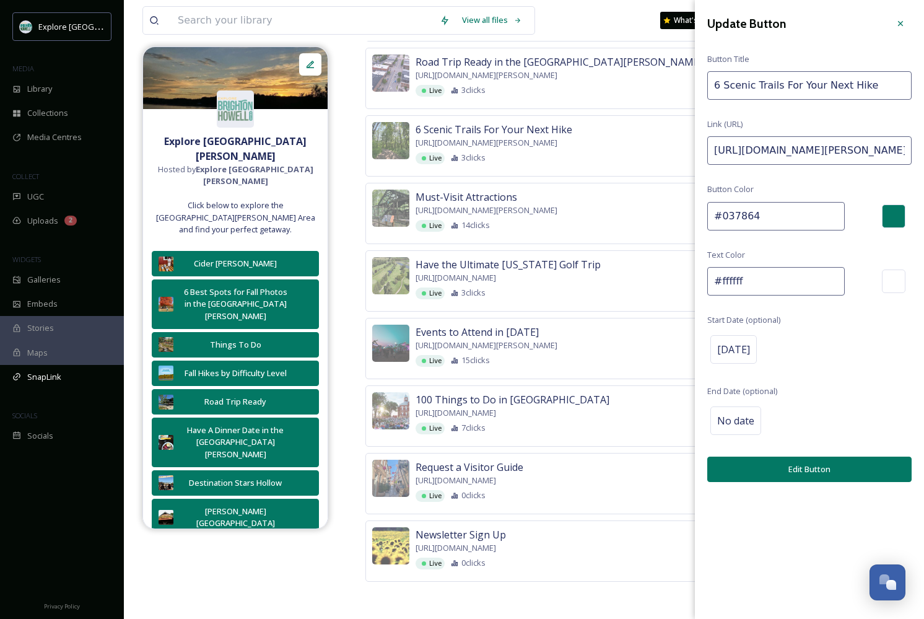
paste input "September"
type input "https://explorebrightonhowellarea.com/6-scenic-trails-for-your-next-hike-in-the…"
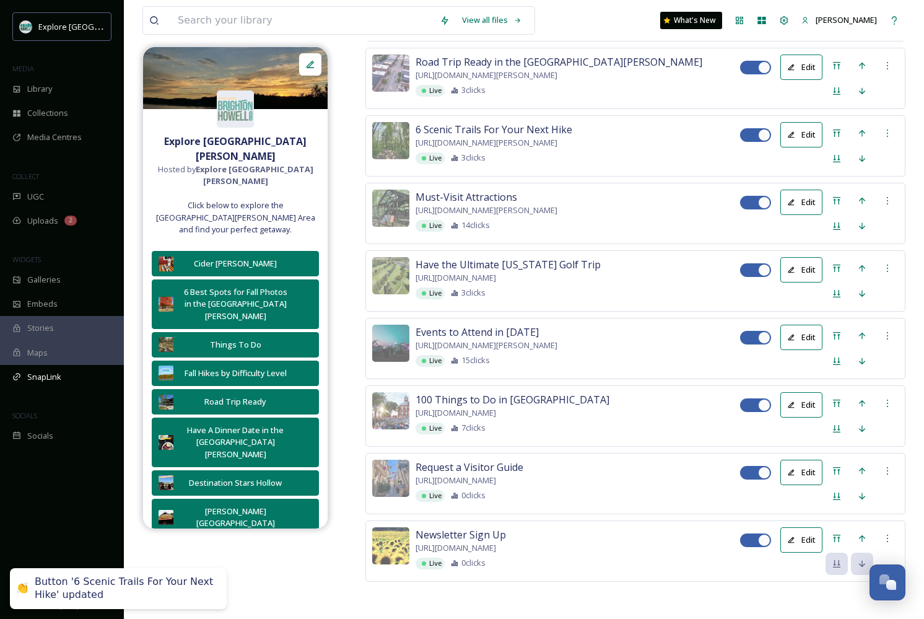
scroll to position [2734, 0]
click at [793, 71] on icon at bounding box center [791, 67] width 8 height 8
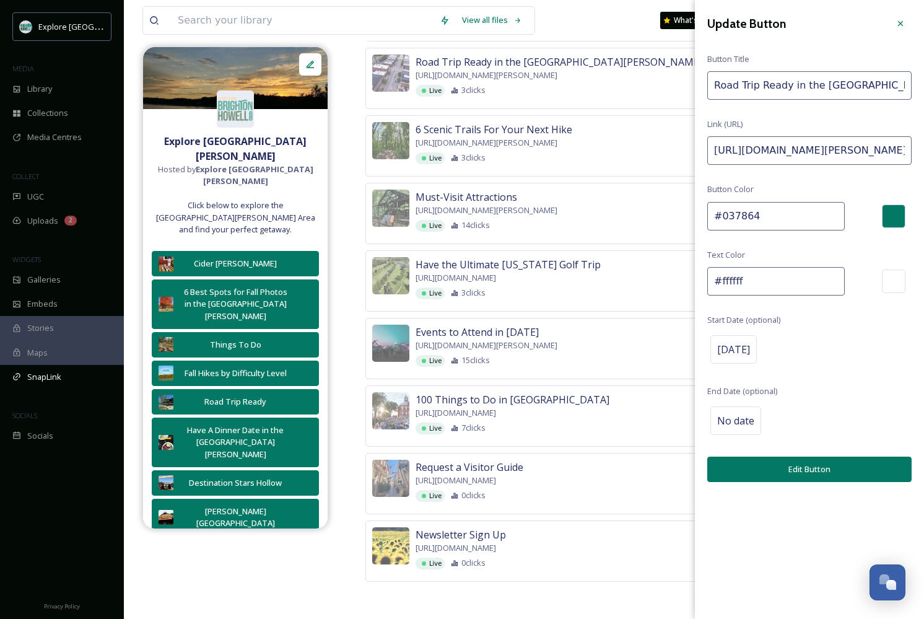
drag, startPoint x: 862, startPoint y: 150, endPoint x: 990, endPoint y: 155, distance: 128.3
click at [869, 143] on input "https://explorebrightonhowellarea.com/brighton-howell-area-road-trip-ready/?utm…" at bounding box center [809, 150] width 204 height 28
drag, startPoint x: 861, startPoint y: 149, endPoint x: 990, endPoint y: 149, distance: 128.8
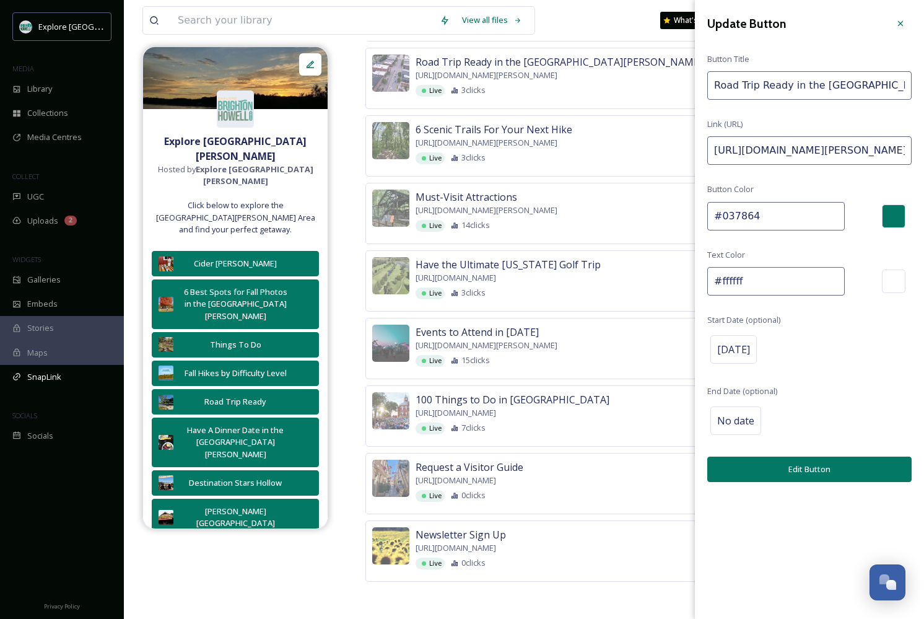
paste input "September"
type input "https://explorebrightonhowellarea.com/brighton-howell-area-road-trip-ready/?utm…"
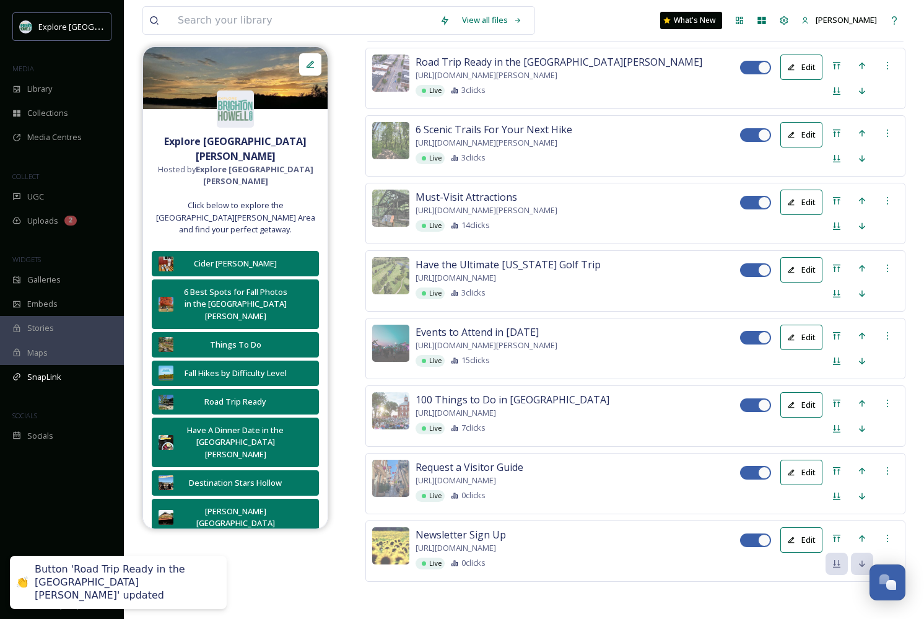
click at [874, 68] on span "Delete Button" at bounding box center [865, 62] width 51 height 12
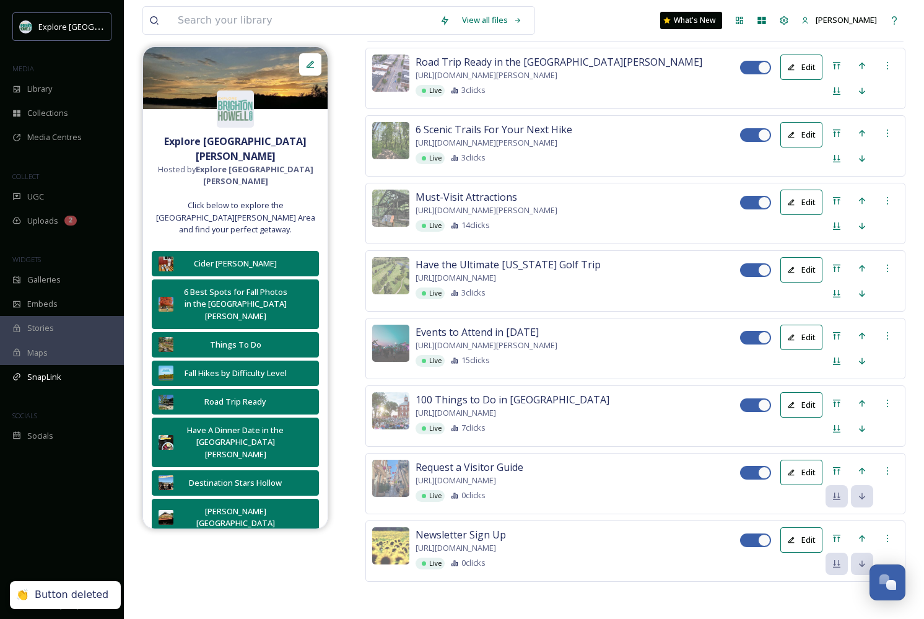
click at [886, 68] on span "Delete Button" at bounding box center [865, 62] width 51 height 12
click at [811, 12] on button "Edit" at bounding box center [801, -1] width 42 height 25
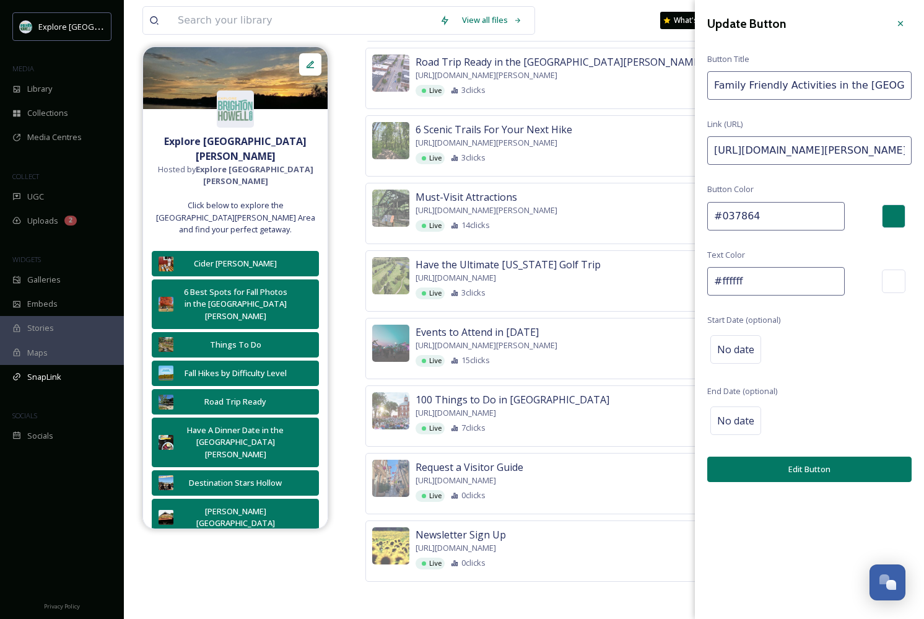
drag, startPoint x: 880, startPoint y: 151, endPoint x: 990, endPoint y: 153, distance: 110.2
click at [890, 151] on input "https://explorebrightonhowellarea.com/family-fun-in-brighton-howell-area/?utm_s…" at bounding box center [809, 150] width 204 height 28
drag, startPoint x: 861, startPoint y: 150, endPoint x: 975, endPoint y: 150, distance: 113.9
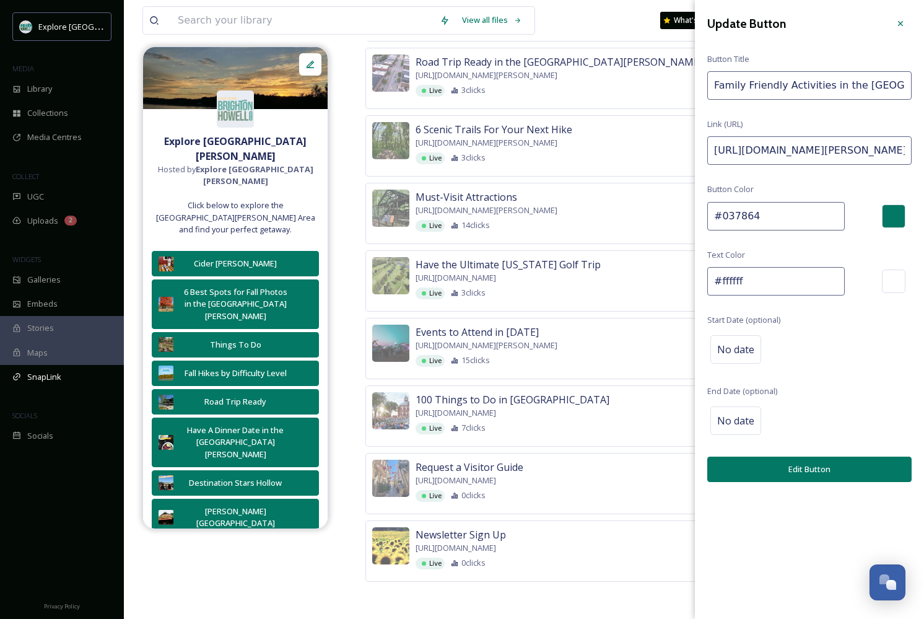
paste input "September"
type input "https://explorebrightonhowellarea.com/family-fun-in-brighton-howell-area/?utm_s…"
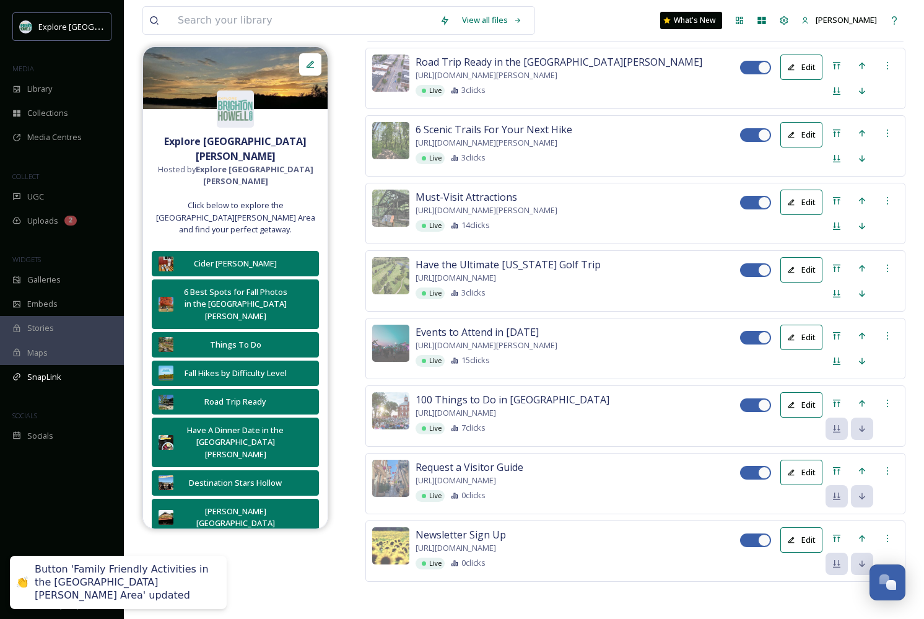
scroll to position [2412, 0]
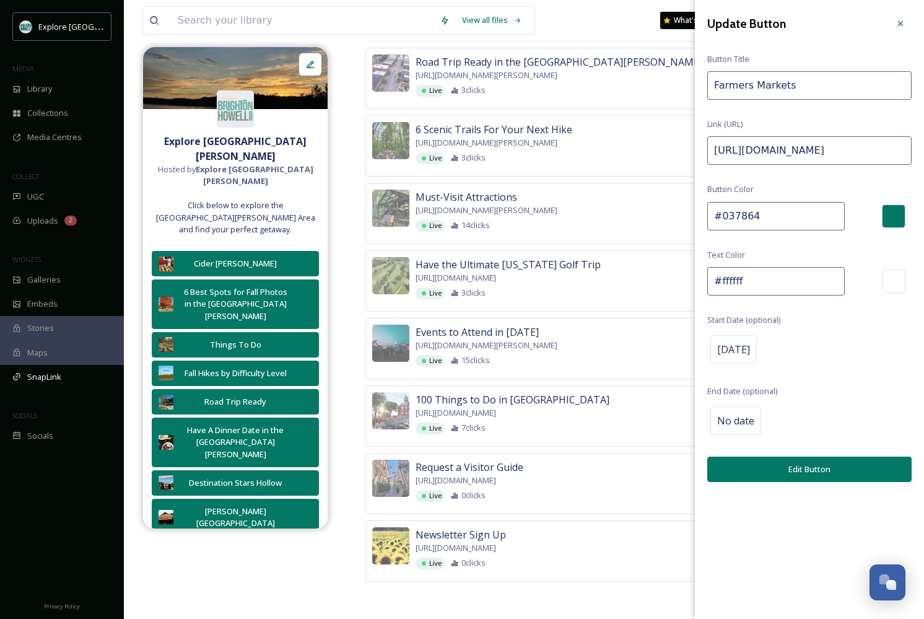
drag, startPoint x: 883, startPoint y: 157, endPoint x: 990, endPoint y: 157, distance: 107.1
drag, startPoint x: 862, startPoint y: 149, endPoint x: 982, endPoint y: 144, distance: 120.2
paste input "September"
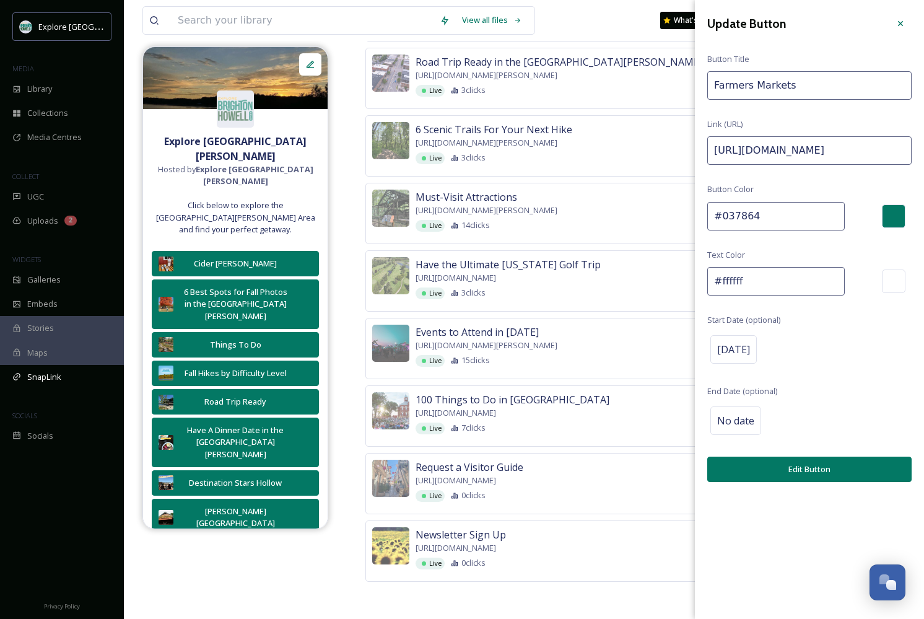
type input "https://explorebrightonhowellarea.com/things-to-do/farmers-markets/?utm_source=…"
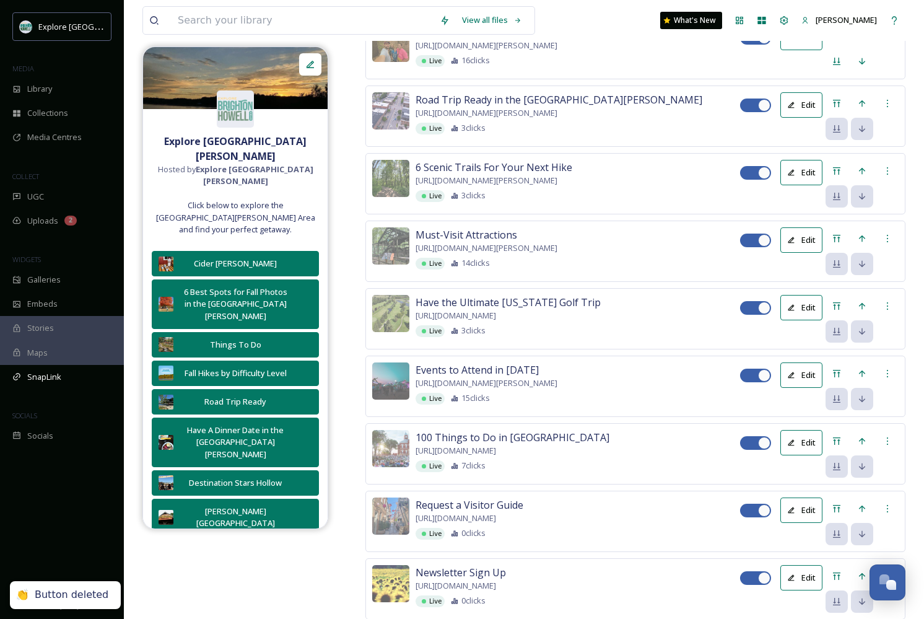
scroll to position [1972, 0]
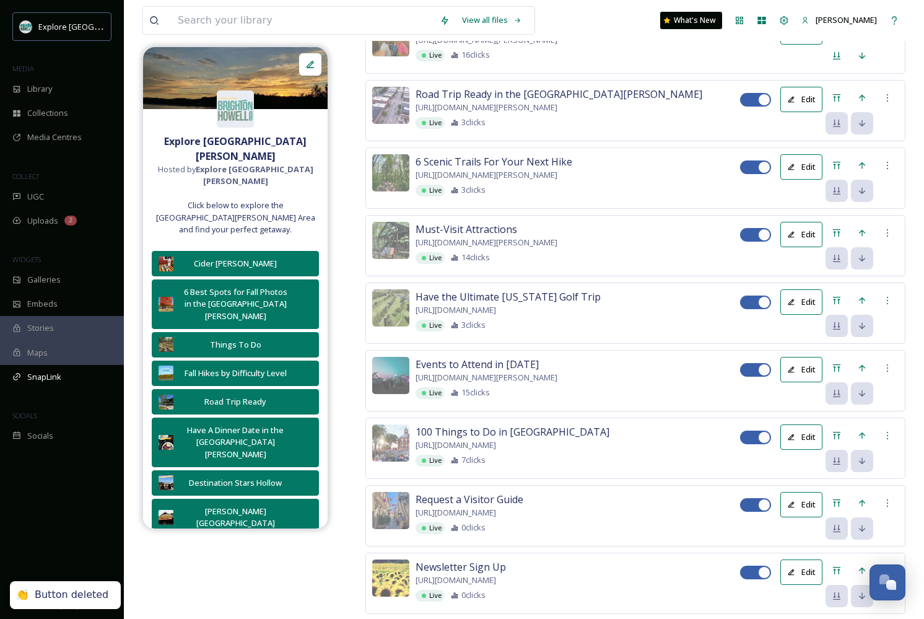
scroll to position [1871, 0]
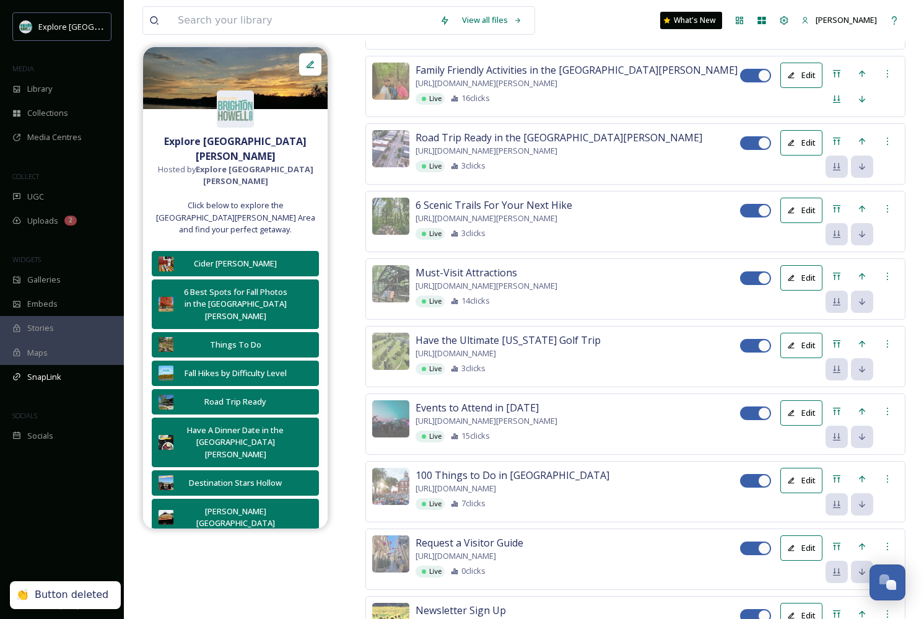
click at [878, 9] on span "Delete Button" at bounding box center [865, 3] width 51 height 12
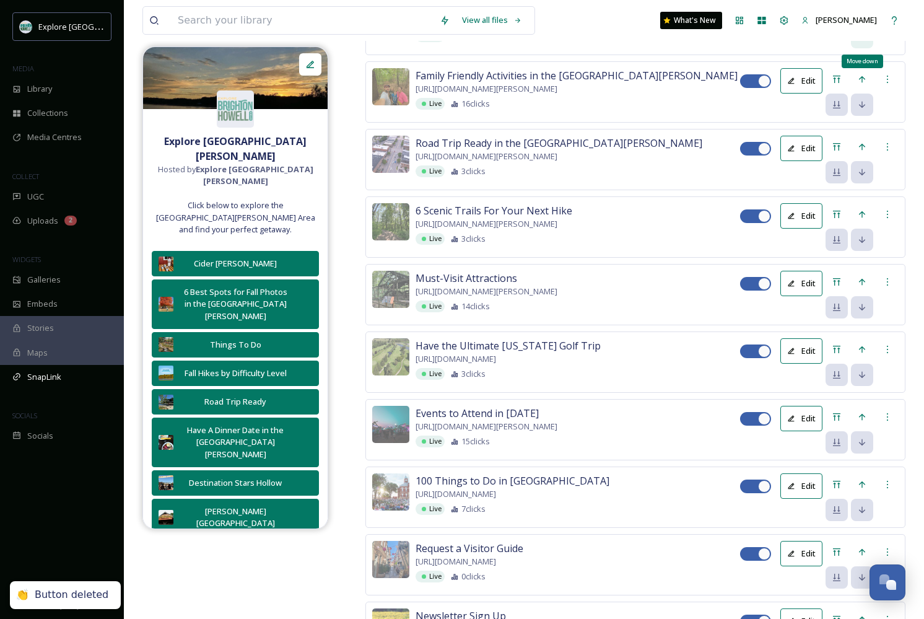
scroll to position [1720, 0]
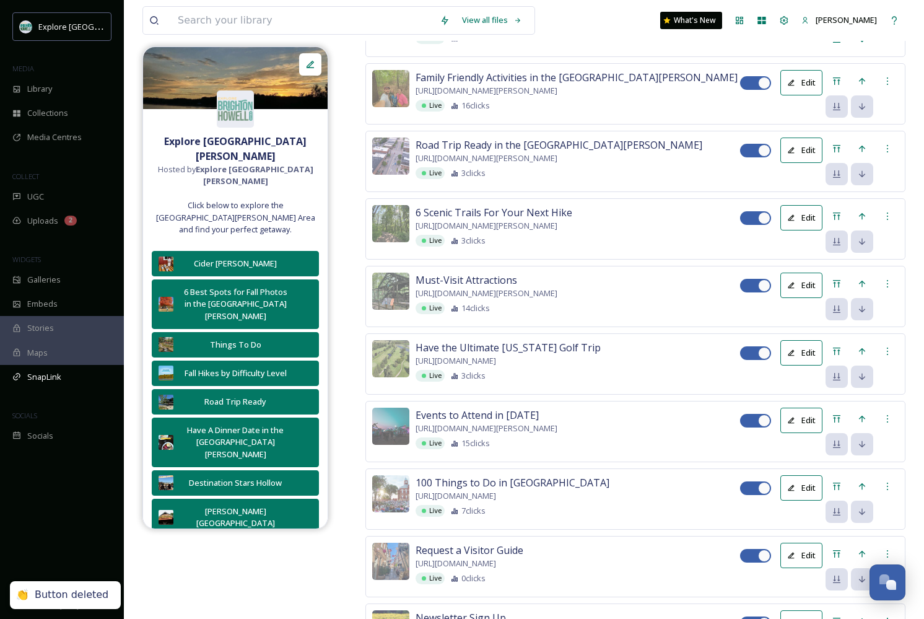
click at [866, 7] on span "Delete Button" at bounding box center [865, 2] width 51 height 12
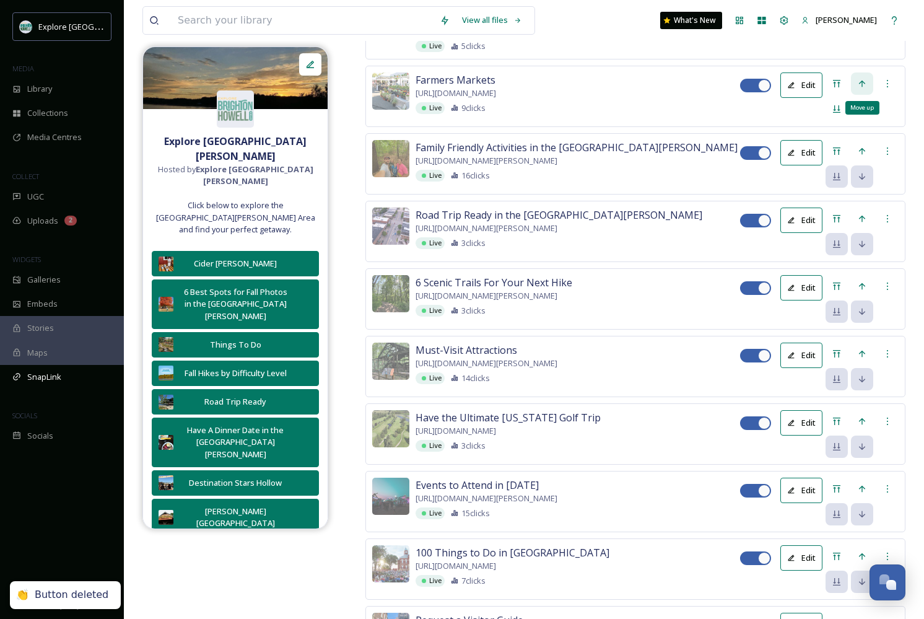
scroll to position [1569, 0]
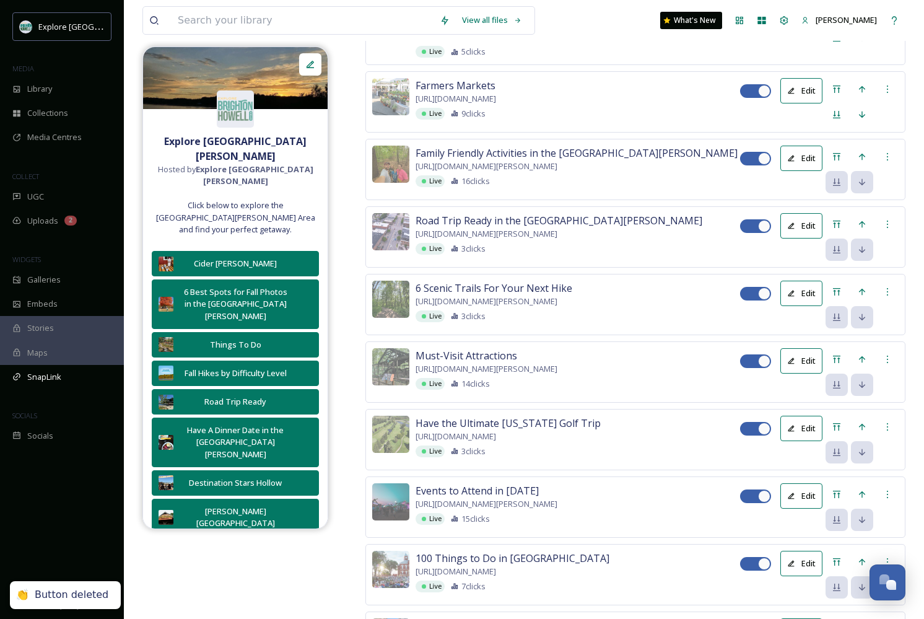
click at [797, 27] on button "Edit" at bounding box center [801, 13] width 42 height 25
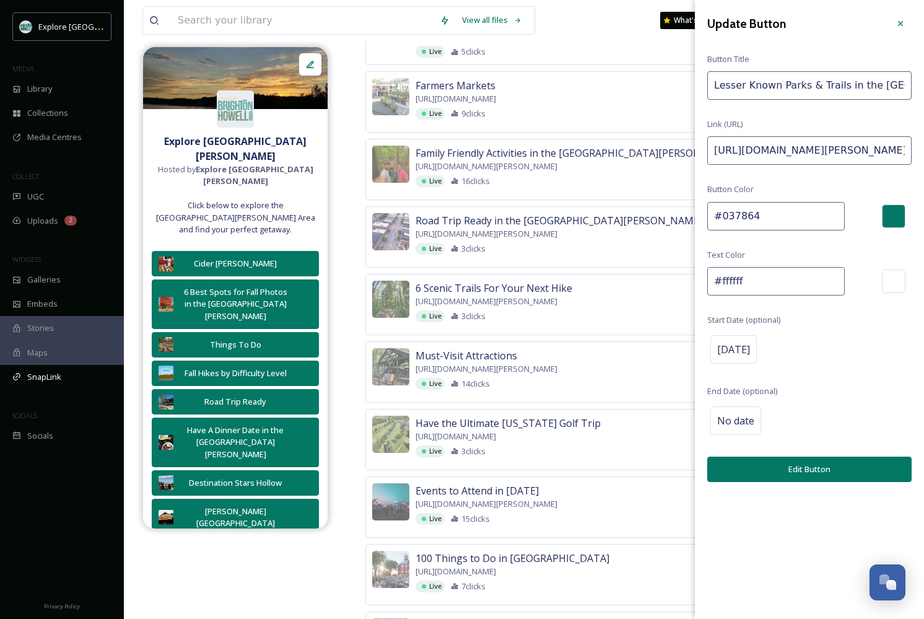
drag, startPoint x: 853, startPoint y: 146, endPoint x: 990, endPoint y: 152, distance: 137.0
click at [891, 147] on input "https://explorebrightonhowellarea.com/lesser-known-parks-trails-in-the-brighton…" at bounding box center [809, 150] width 204 height 28
drag, startPoint x: 861, startPoint y: 148, endPoint x: 990, endPoint y: 148, distance: 128.8
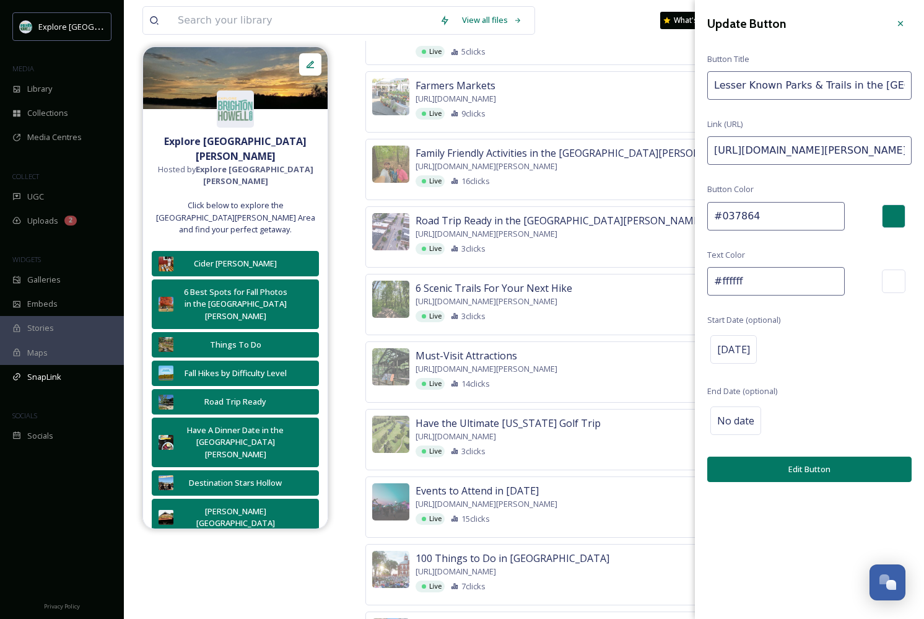
paste input "September"
type input "https://explorebrightonhowellarea.com/lesser-known-parks-trails-in-the-brighton…"
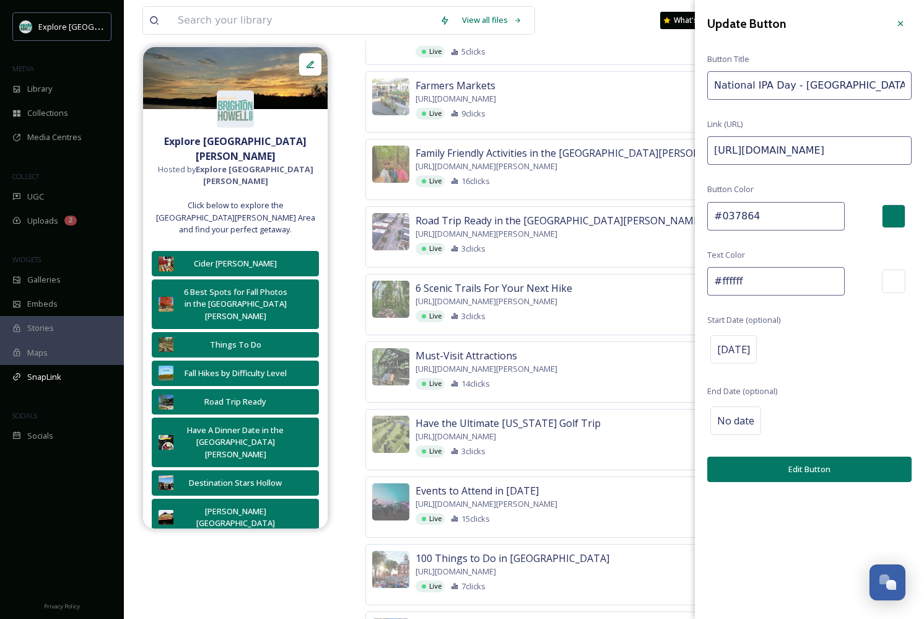
drag, startPoint x: 843, startPoint y: 150, endPoint x: 990, endPoint y: 154, distance: 146.8
click at [874, 154] on input "https://explorebrightonhowellarea.com/food-drink/breweries/?utm_source=Instagra…" at bounding box center [809, 150] width 204 height 28
drag, startPoint x: 860, startPoint y: 150, endPoint x: 962, endPoint y: 150, distance: 101.6
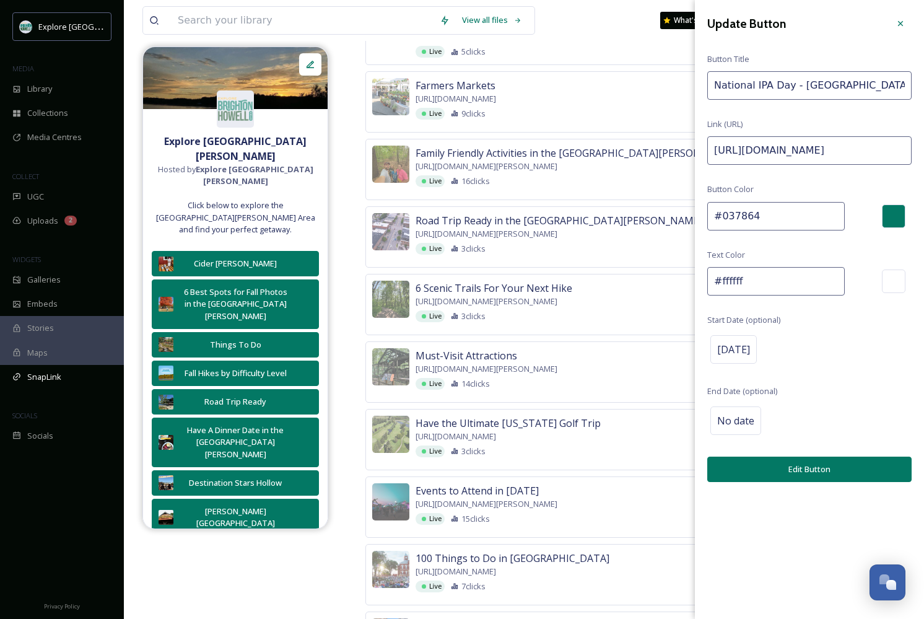
paste input "September"
type input "https://explorebrightonhowellarea.com/food-drink/breweries/?utm_source=Instagra…"
click at [795, 471] on button "Edit Button" at bounding box center [809, 468] width 204 height 25
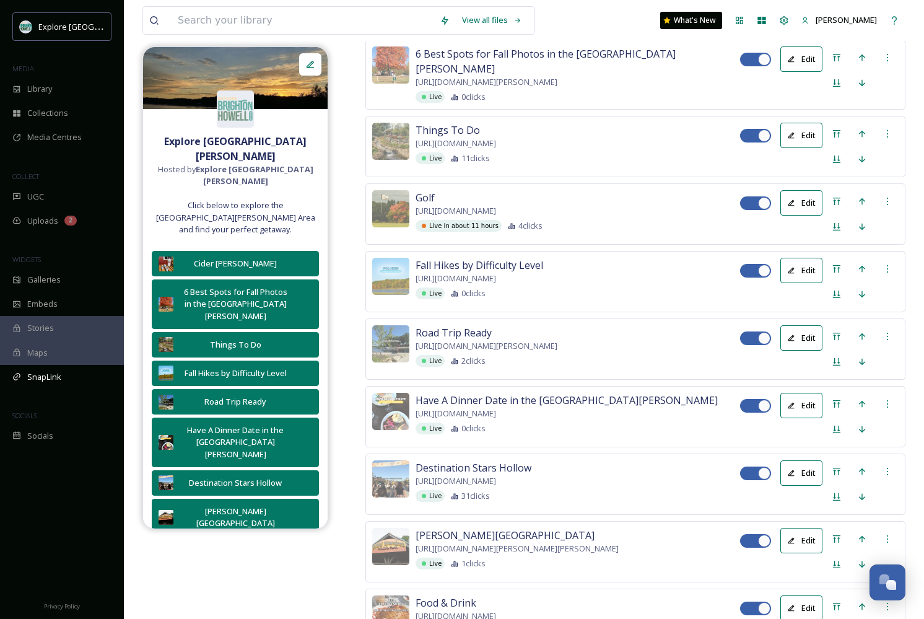
scroll to position [570, 0]
click at [796, 282] on button "Edit" at bounding box center [801, 269] width 42 height 25
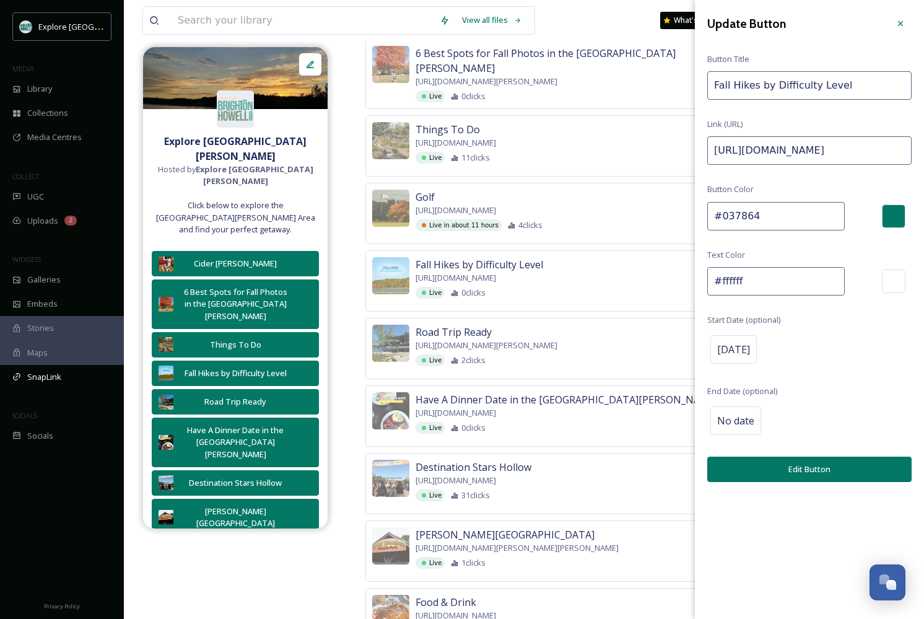
drag, startPoint x: 885, startPoint y: 152, endPoint x: 990, endPoint y: 152, distance: 105.3
click at [923, 152] on html "Explore Brighton Howell Area MEDIA Library Collections Media Centres COLLECT UG…" at bounding box center [462, 603] width 924 height 2346
click at [866, 147] on input "https://explorebrightonhowellarea.com/best-hiking-challenges-by-difficulty-leve…" at bounding box center [809, 150] width 204 height 28
drag, startPoint x: 862, startPoint y: 147, endPoint x: 990, endPoint y: 144, distance: 128.2
click at [923, 144] on html "Explore Brighton Howell Area MEDIA Library Collections Media Centres COLLECT UG…" at bounding box center [462, 603] width 924 height 2346
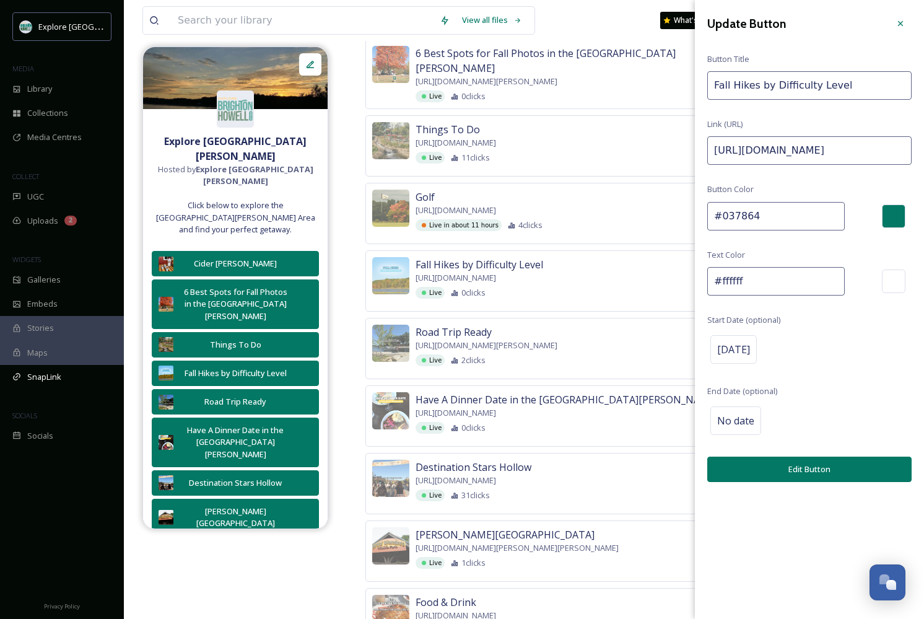
paste input "September"
type input "https://explorebrightonhowellarea.com/best-hiking-challenges-by-difficulty-leve…"
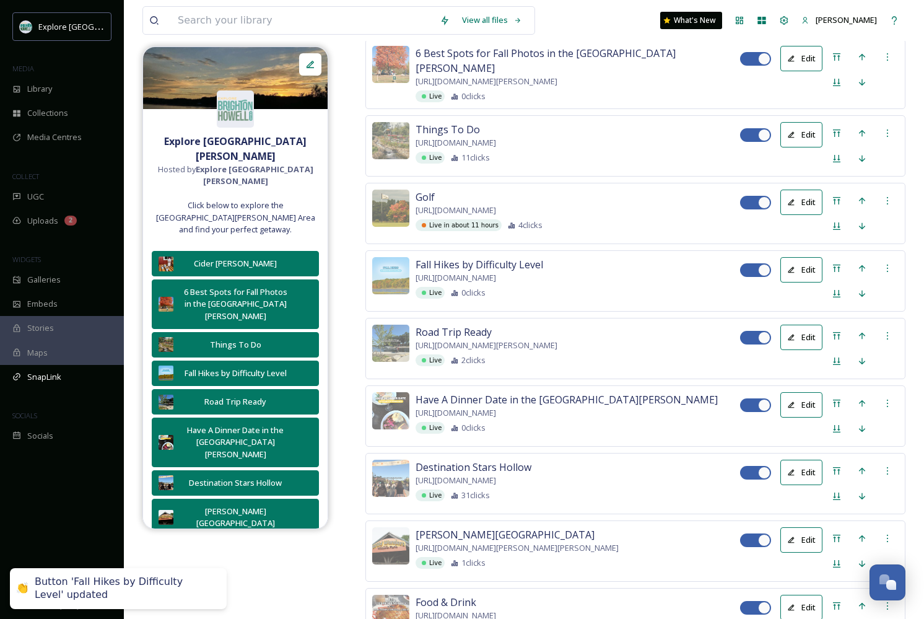
click at [803, 350] on button "Edit" at bounding box center [801, 336] width 42 height 25
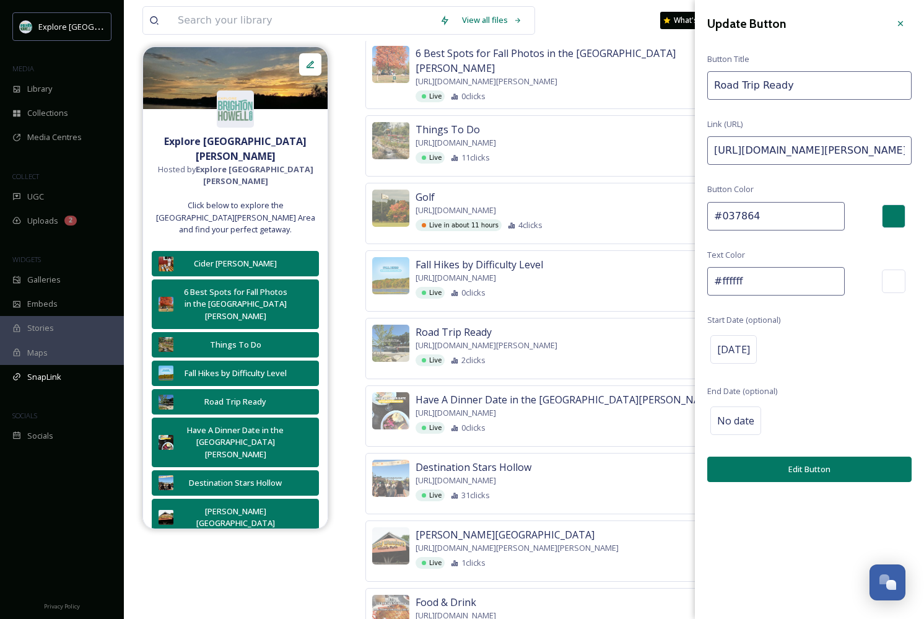
drag, startPoint x: 899, startPoint y: 152, endPoint x: 990, endPoint y: 153, distance: 91.7
click at [923, 153] on html "Explore Brighton Howell Area MEDIA Library Collections Media Centres COLLECT UG…" at bounding box center [462, 603] width 924 height 2346
click at [884, 144] on input "https://explorebrightonhowellarea.com/brighton-howell-area-road-trip-ready/?utm…" at bounding box center [809, 150] width 204 height 28
drag, startPoint x: 861, startPoint y: 146, endPoint x: 990, endPoint y: 143, distance: 128.8
click at [923, 143] on html "Explore Brighton Howell Area MEDIA Library Collections Media Centres COLLECT UG…" at bounding box center [462, 603] width 924 height 2346
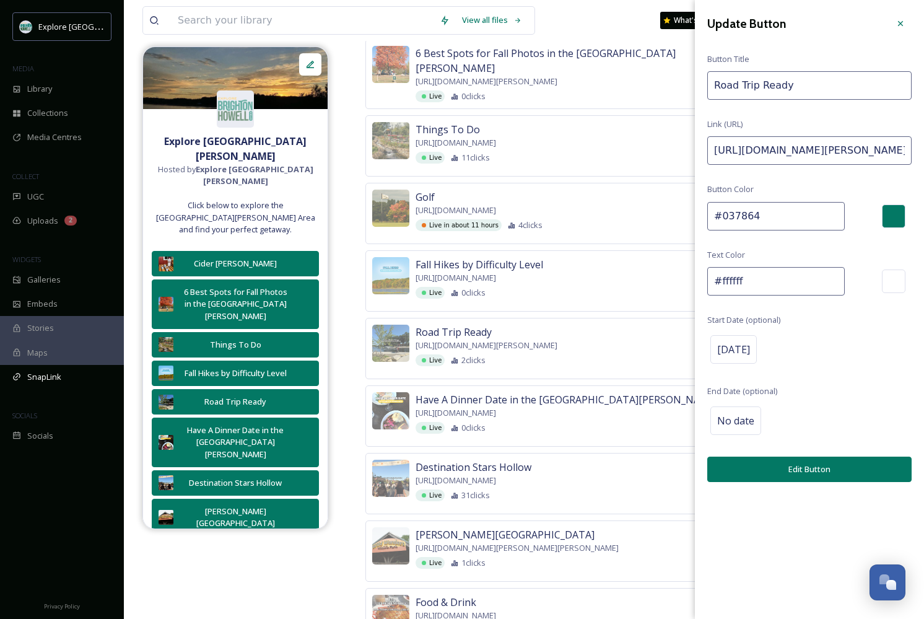
paste input "September"
type input "https://explorebrightonhowellarea.com/brighton-howell-area-road-trip-ready/?utm…"
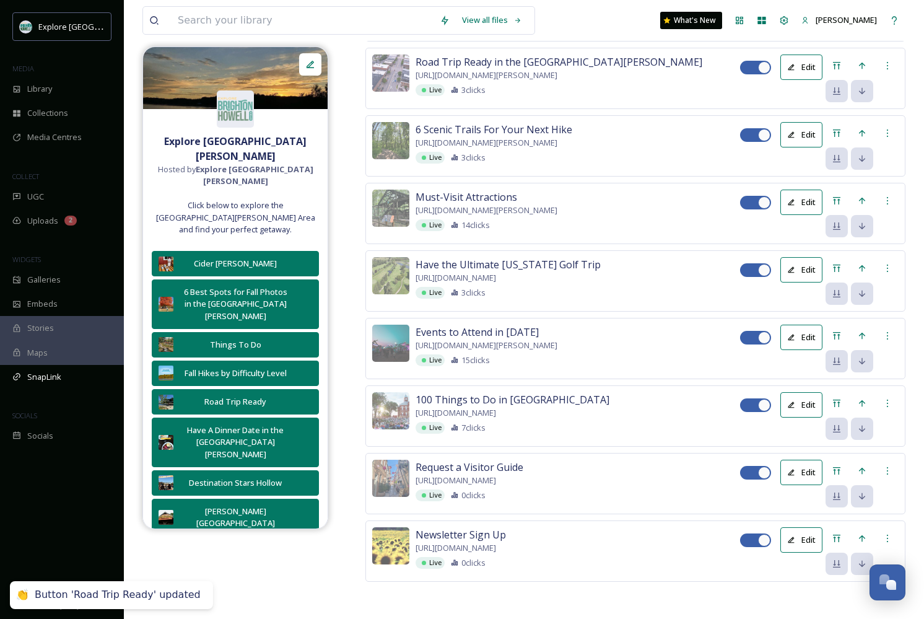
scroll to position [1895, 0]
click at [890, 71] on icon at bounding box center [887, 66] width 10 height 10
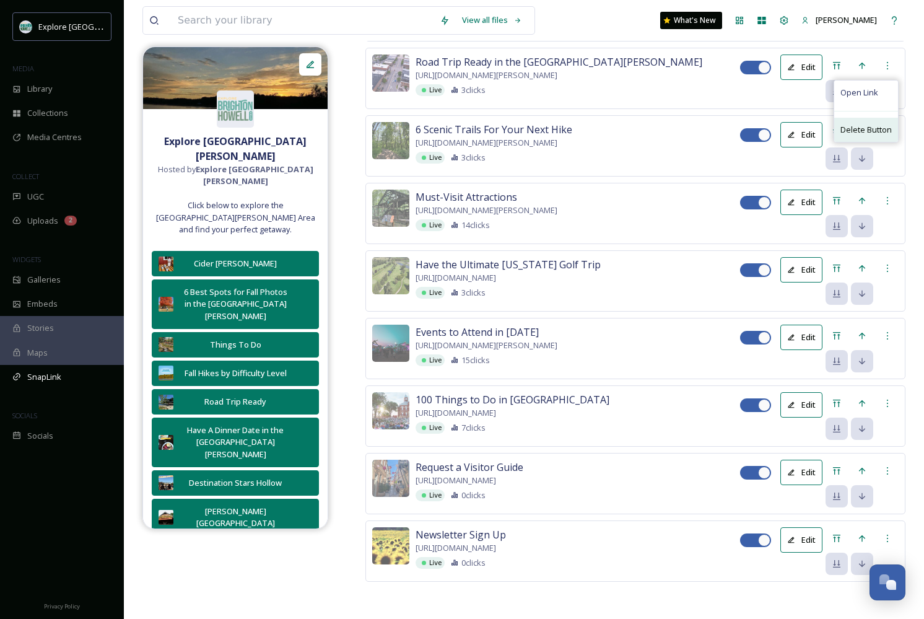
click at [869, 142] on div "Delete Button" at bounding box center [866, 130] width 64 height 24
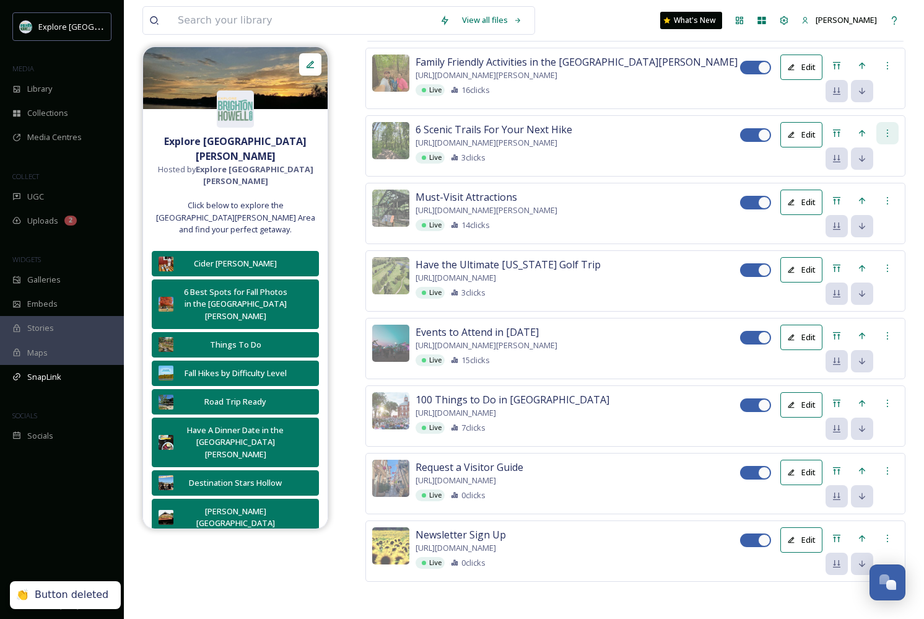
click at [884, 138] on icon at bounding box center [887, 133] width 10 height 10
click at [866, 203] on span "Delete Button" at bounding box center [865, 197] width 51 height 12
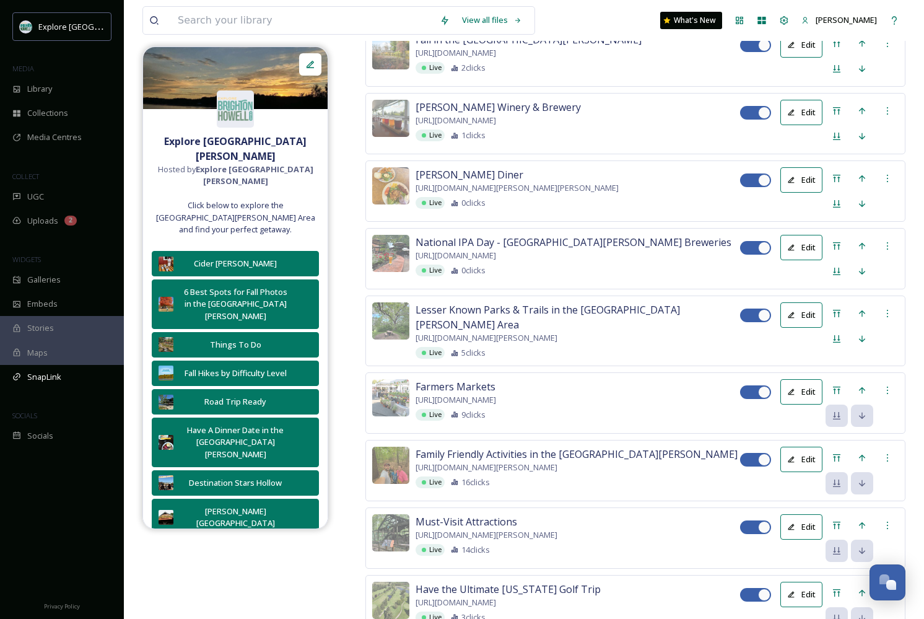
scroll to position [1256, 0]
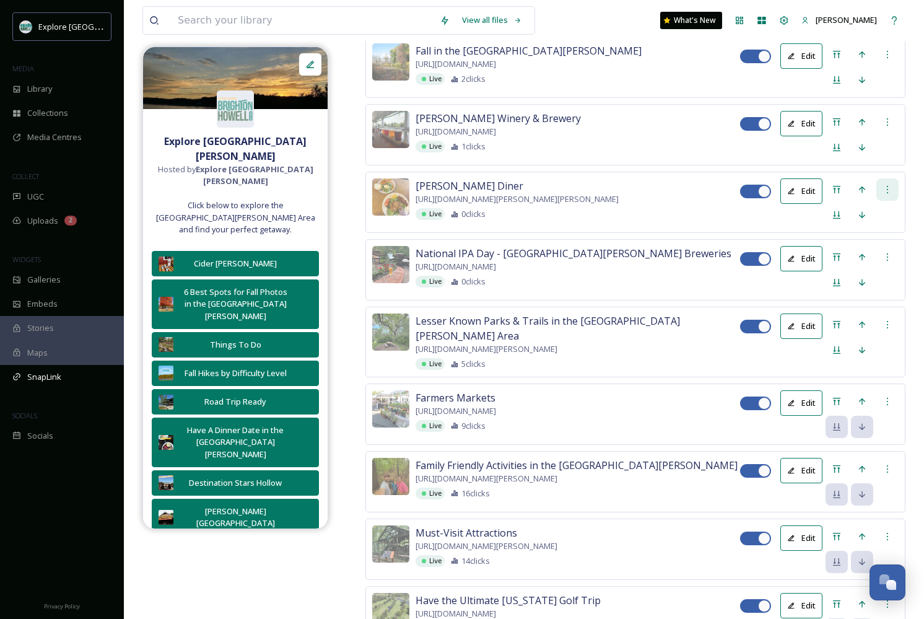
click at [892, 201] on div at bounding box center [887, 189] width 22 height 22
click at [861, 259] on span "Delete Button" at bounding box center [865, 254] width 51 height 12
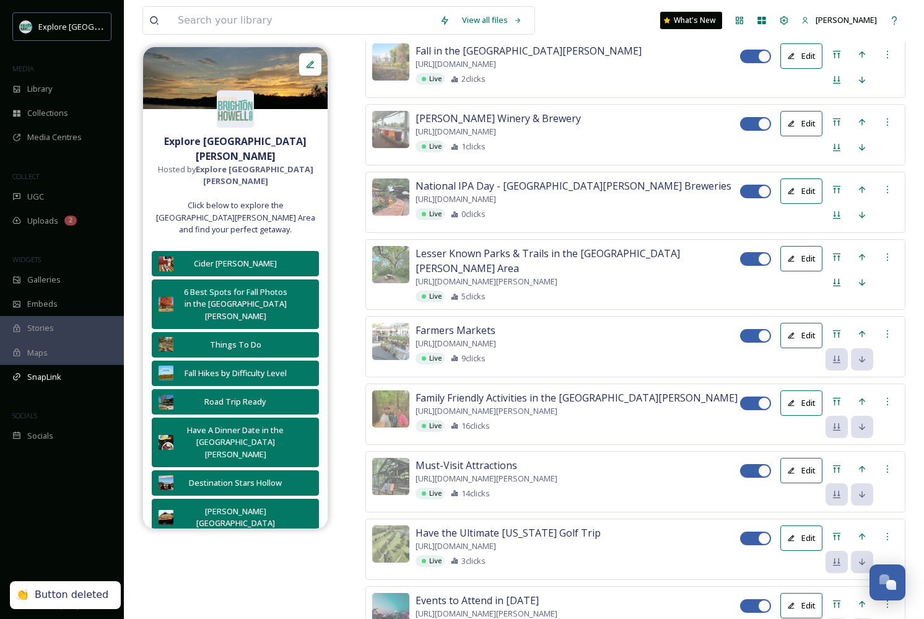
click at [804, 136] on button "Edit" at bounding box center [801, 123] width 42 height 25
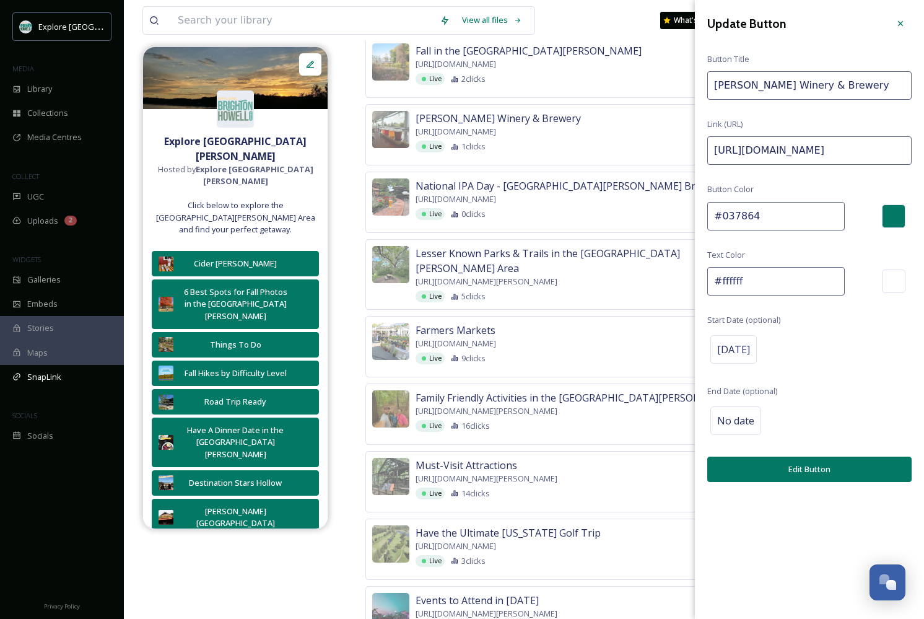
drag, startPoint x: 891, startPoint y: 148, endPoint x: 990, endPoint y: 147, distance: 99.1
click at [866, 154] on input "https://explorebrightonhowellarea.com/profile/spicers-winery/?utm_source=Instag…" at bounding box center [809, 150] width 204 height 28
drag, startPoint x: 863, startPoint y: 150, endPoint x: 967, endPoint y: 146, distance: 104.1
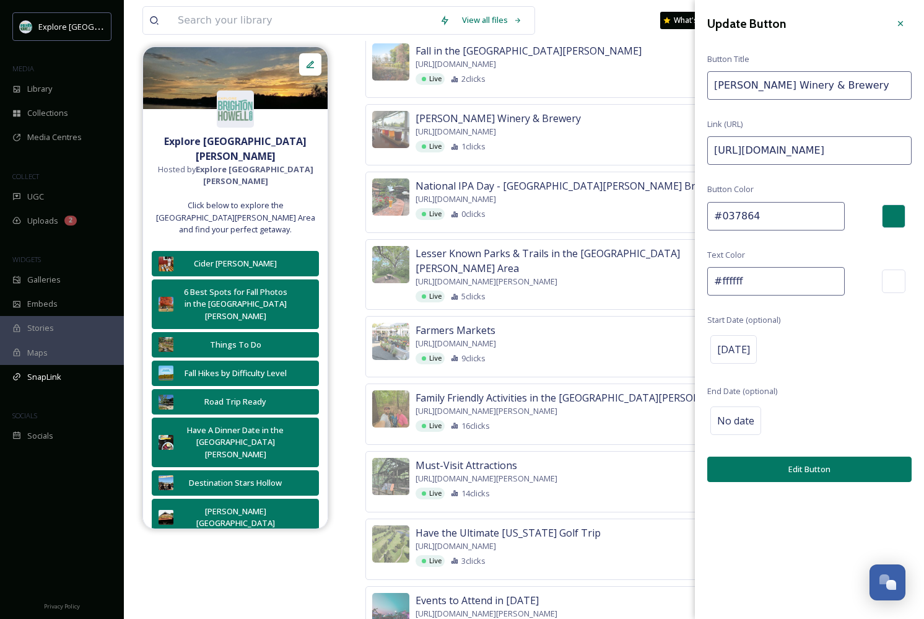
paste input "September"
type input "https://explorebrightonhowellarea.com/profile/spicers-winery/?utm_source=Instag…"
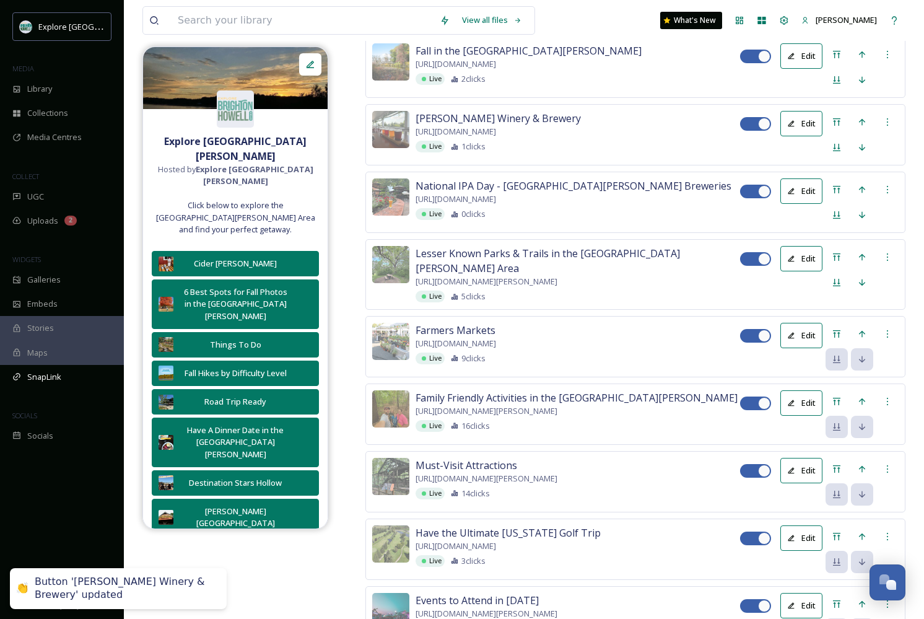
click at [793, 60] on icon at bounding box center [791, 56] width 8 height 8
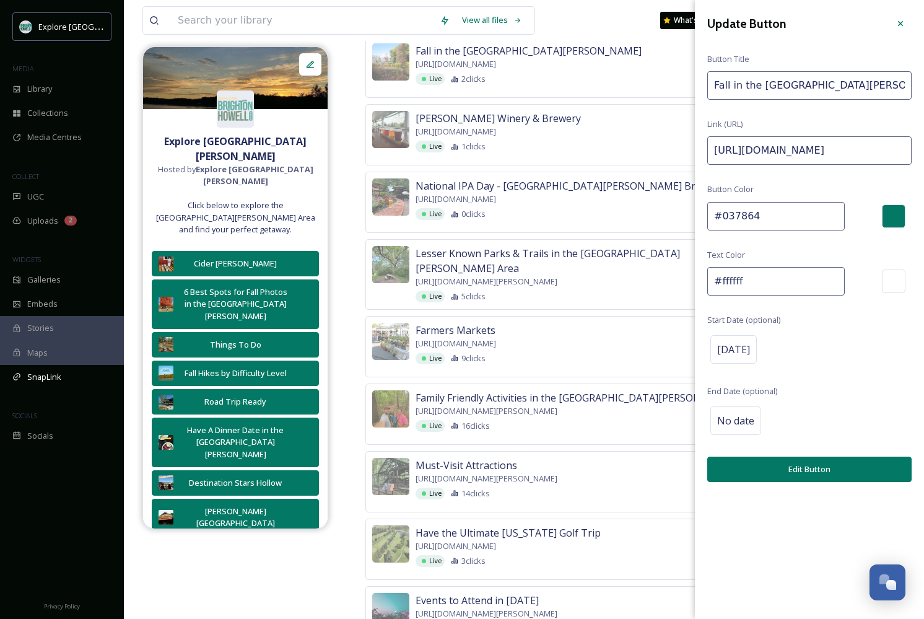
drag, startPoint x: 869, startPoint y: 150, endPoint x: 990, endPoint y: 150, distance: 121.4
click at [869, 144] on input "https://explorebrightonhowellarea.com/itinerary/pumpkin-spice-up-your-fall-in-b…" at bounding box center [809, 150] width 204 height 28
drag, startPoint x: 876, startPoint y: 144, endPoint x: 990, endPoint y: 144, distance: 113.9
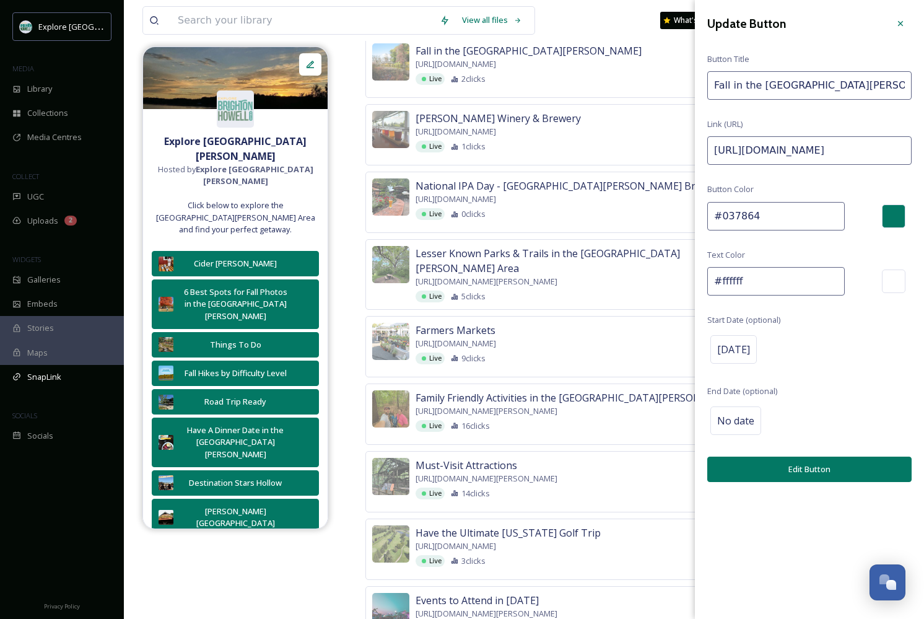
paste input "September"
type input "https://explorebrightonhowellarea.com/itinerary/pumpkin-spice-up-your-fall-in-b…"
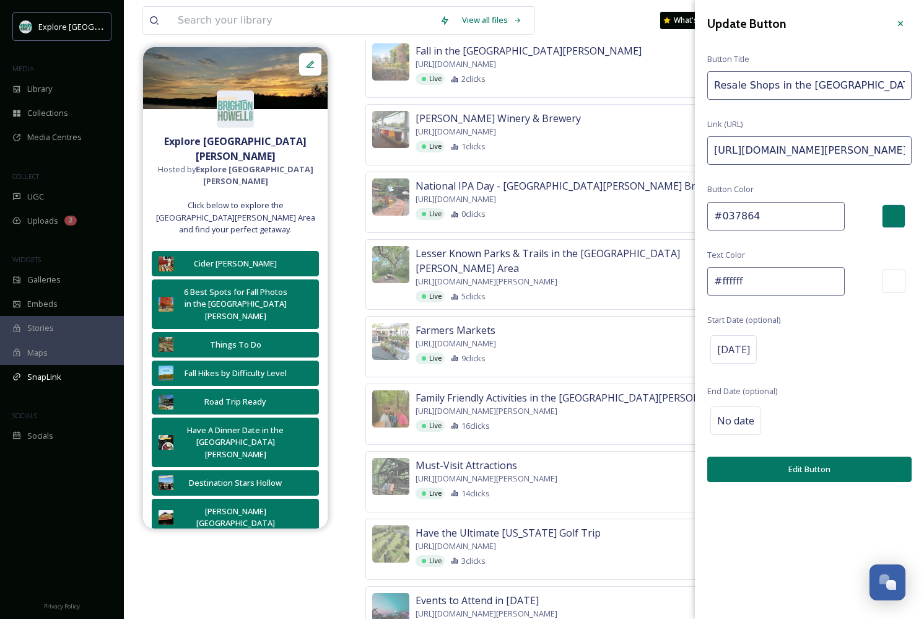
drag, startPoint x: 846, startPoint y: 154, endPoint x: 990, endPoint y: 154, distance: 144.3
click at [884, 152] on input "https://explorebrightonhowellarea.com/brighton-howell-area-resale-trail/?utm_so…" at bounding box center [809, 150] width 204 height 28
drag, startPoint x: 900, startPoint y: 150, endPoint x: 968, endPoint y: 150, distance: 68.1
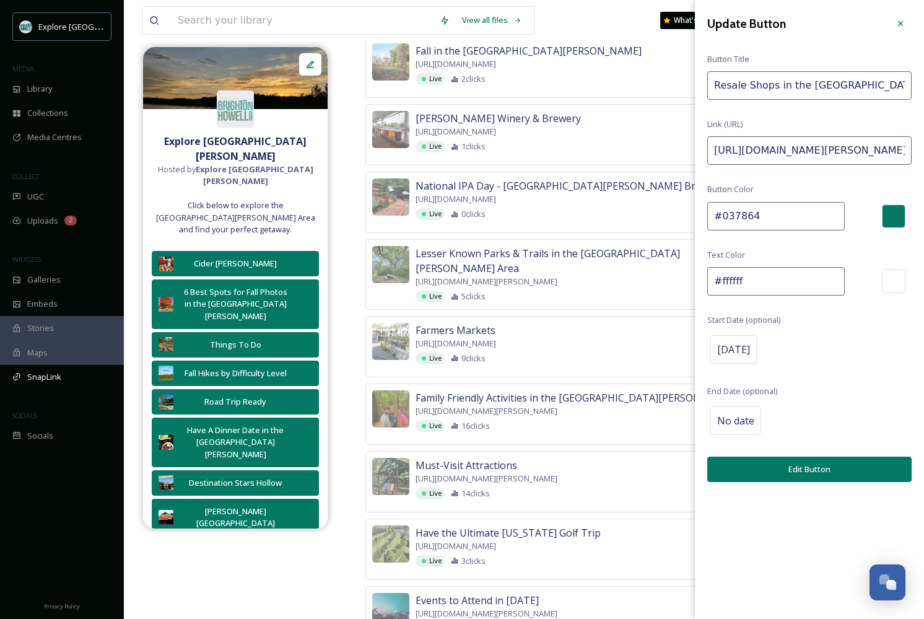
click at [905, 142] on input "https://explorebrightonhowellarea.com/brighton-howell-area-resale-trail/?utm_so…" at bounding box center [809, 150] width 204 height 28
click at [869, 147] on input "https://explorebrightonhowellarea.com/brighton-howell-area-resale-trail/?utm_so…" at bounding box center [809, 150] width 204 height 28
drag, startPoint x: 861, startPoint y: 147, endPoint x: 946, endPoint y: 146, distance: 84.8
paste input "September"
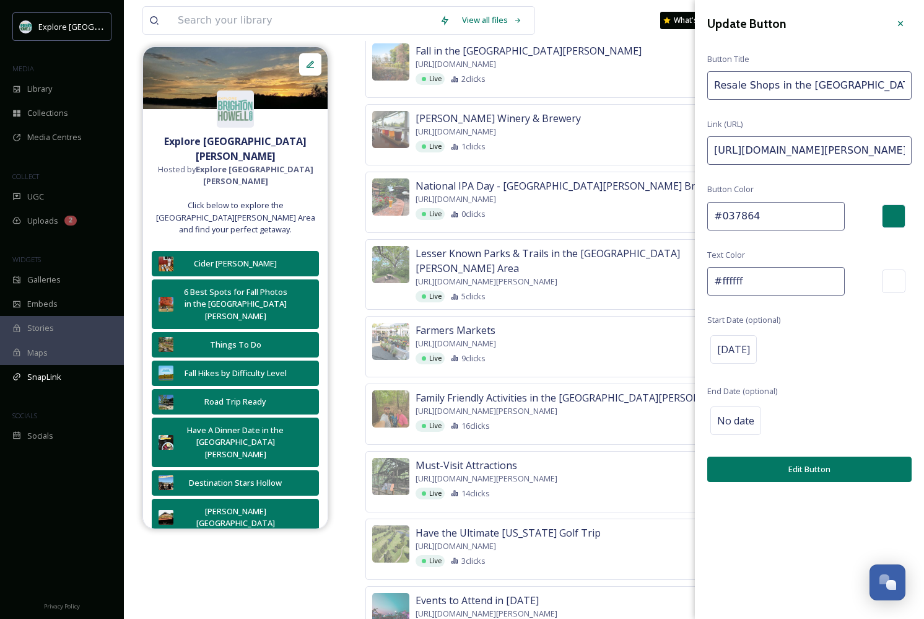
type input "https://explorebrightonhowellarea.com/brighton-howell-area-resale-trail/?utm_so…"
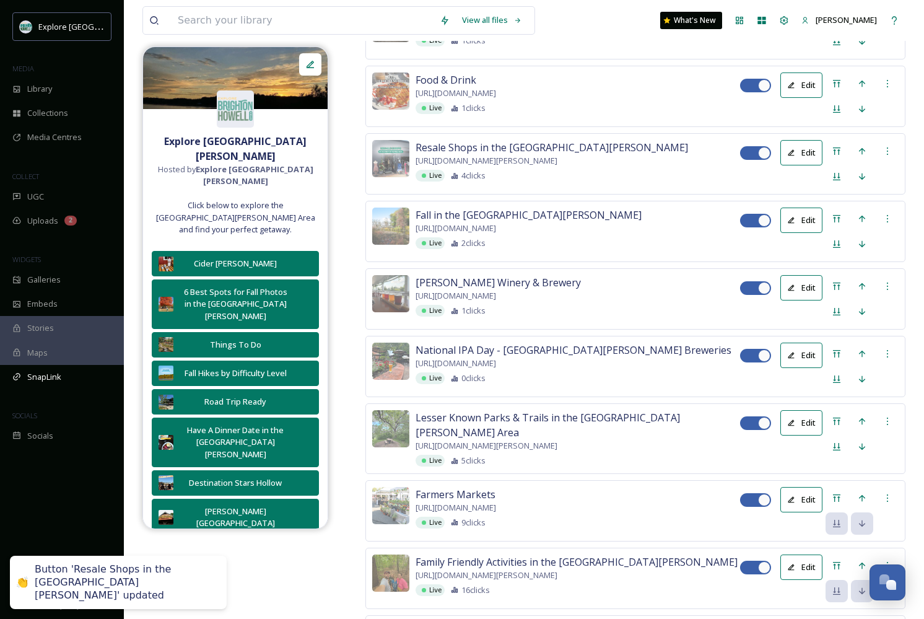
scroll to position [1089, 0]
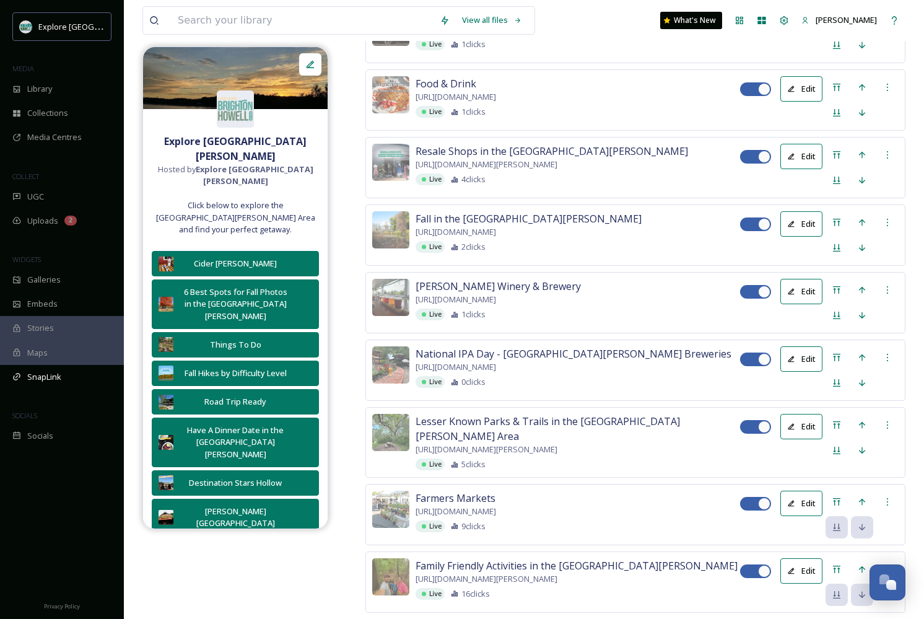
click at [797, 102] on button "Edit" at bounding box center [801, 88] width 42 height 25
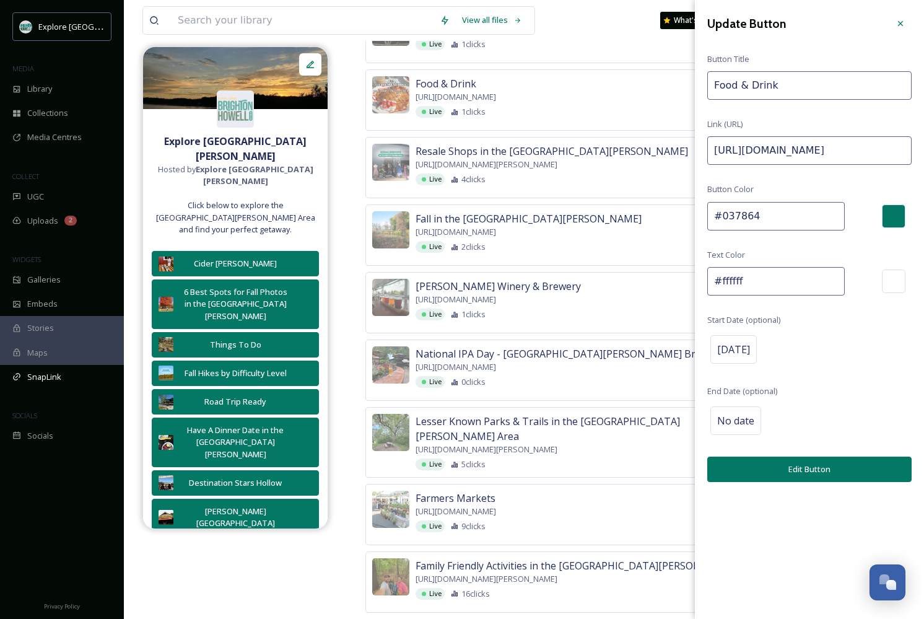
drag, startPoint x: 875, startPoint y: 147, endPoint x: 990, endPoint y: 148, distance: 115.2
click at [889, 148] on input "https://explorebrightonhowellarea.com/food-drink/?utm_source=Instagram&utm_medi…" at bounding box center [809, 150] width 204 height 28
drag, startPoint x: 861, startPoint y: 147, endPoint x: 969, endPoint y: 147, distance: 108.4
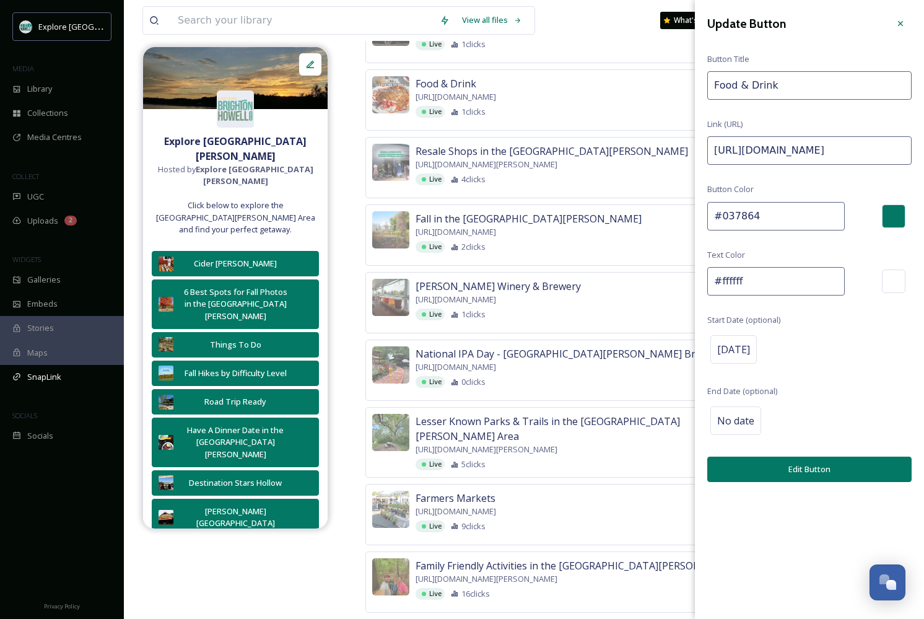
paste input "September"
type input "https://explorebrightonhowellarea.com/food-drink/?utm_source=Instagram&utm_medi…"
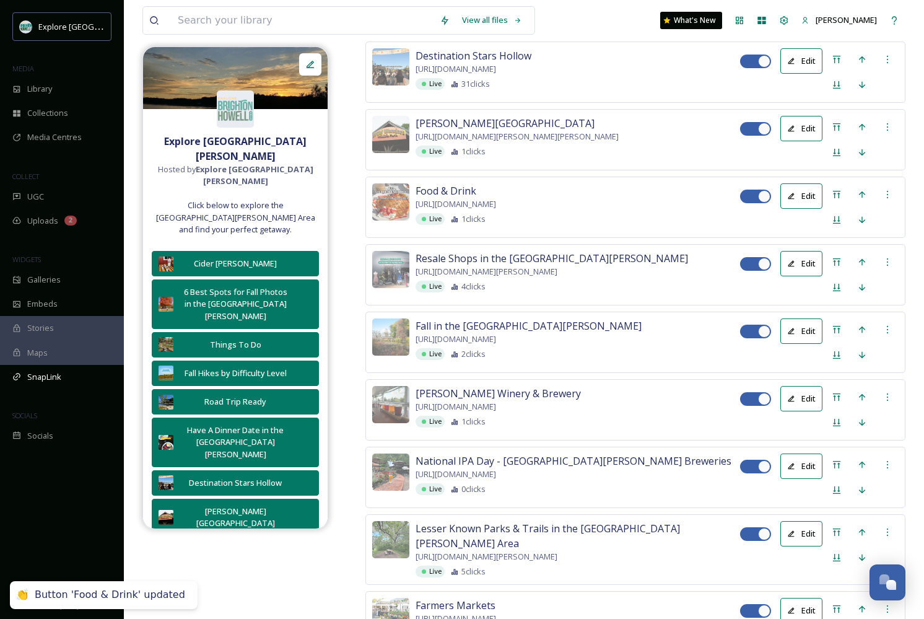
scroll to position [983, 0]
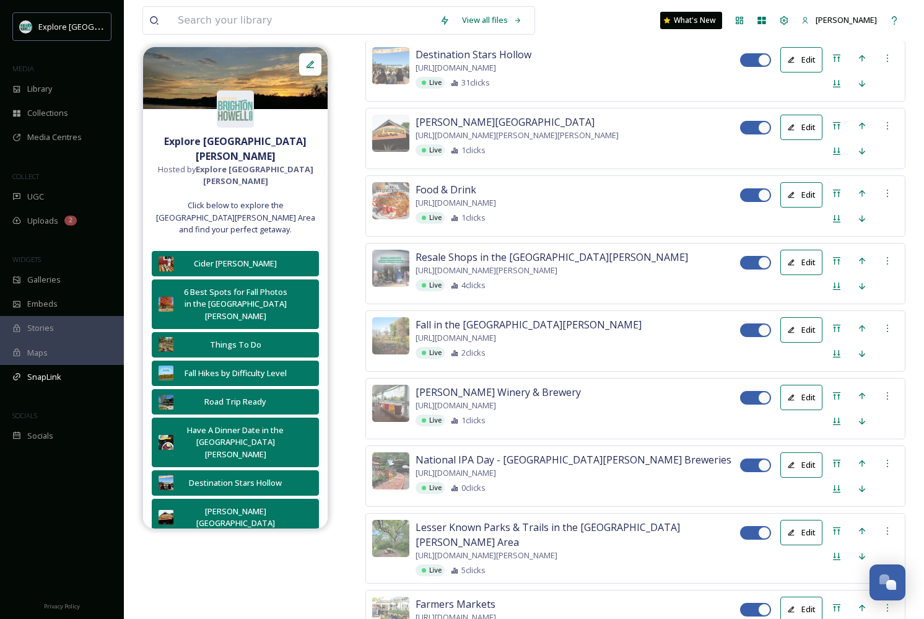
click at [805, 140] on button "Edit" at bounding box center [801, 127] width 42 height 25
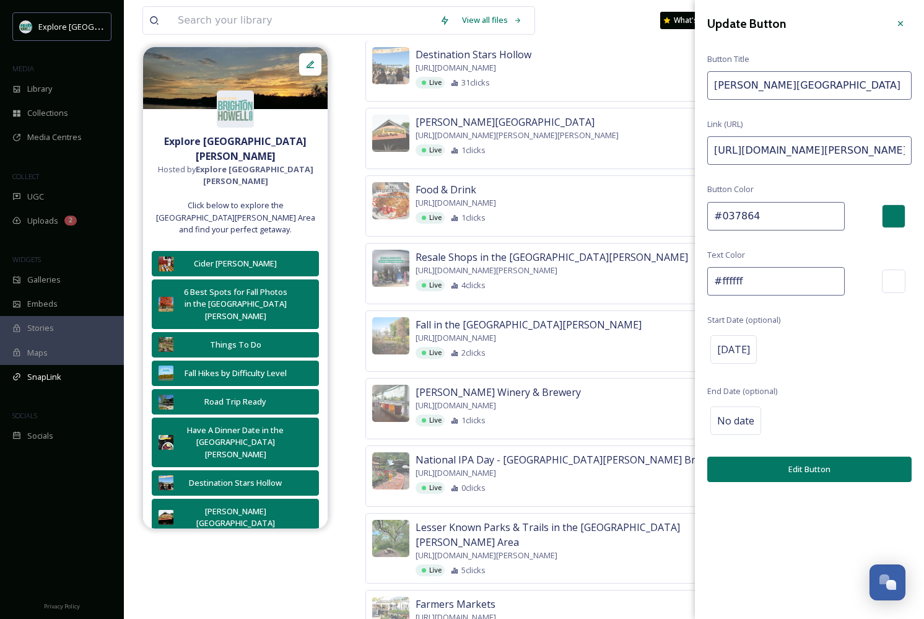
drag, startPoint x: 899, startPoint y: 152, endPoint x: 990, endPoint y: 159, distance: 91.9
click at [923, 159] on html "Explore Brighton Howell Area MEDIA Library Collections Media Centres COLLECT UG…" at bounding box center [462, 88] width 924 height 2143
click at [858, 144] on input "https://explorebrightonhowellarea.com/profile/howell-nature-center/?utm_source=…" at bounding box center [809, 150] width 204 height 28
drag, startPoint x: 863, startPoint y: 149, endPoint x: 961, endPoint y: 148, distance: 98.5
click at [923, 148] on html "Explore Brighton Howell Area MEDIA Library Collections Media Centres COLLECT UG…" at bounding box center [462, 88] width 924 height 2143
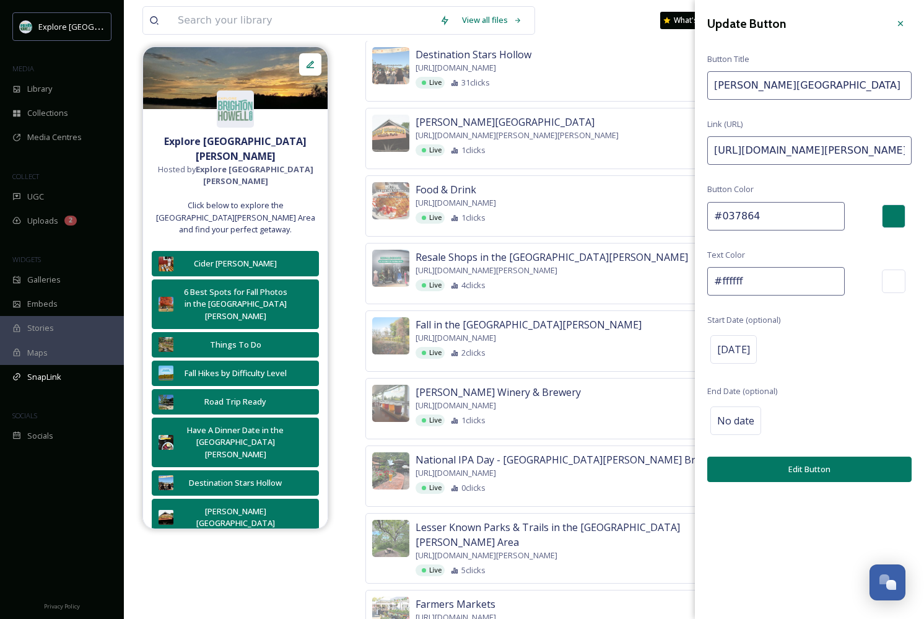
paste input "September"
type input "https://explorebrightonhowellarea.com/profile/howell-nature-center/?utm_source=…"
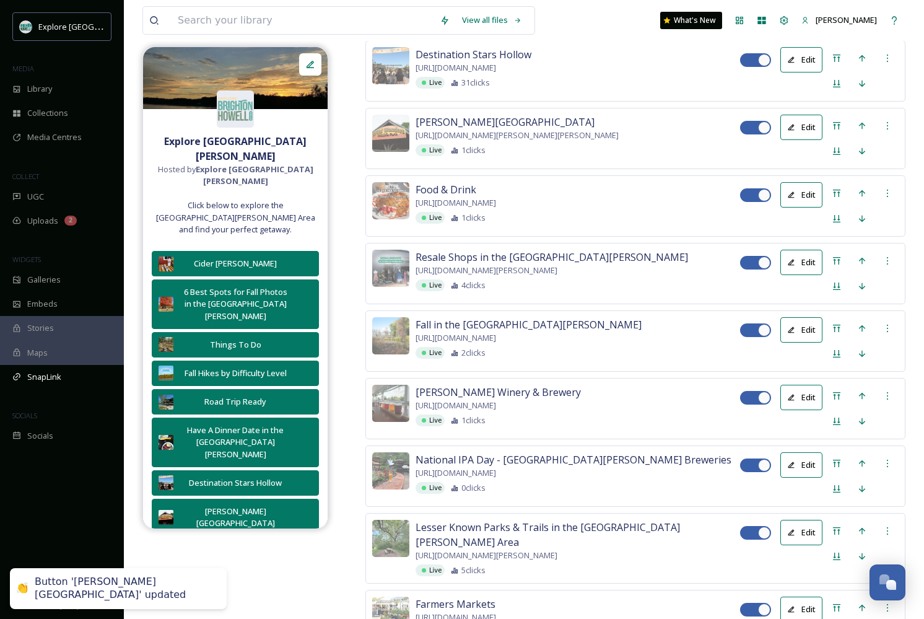
click at [801, 72] on button "Edit" at bounding box center [801, 59] width 42 height 25
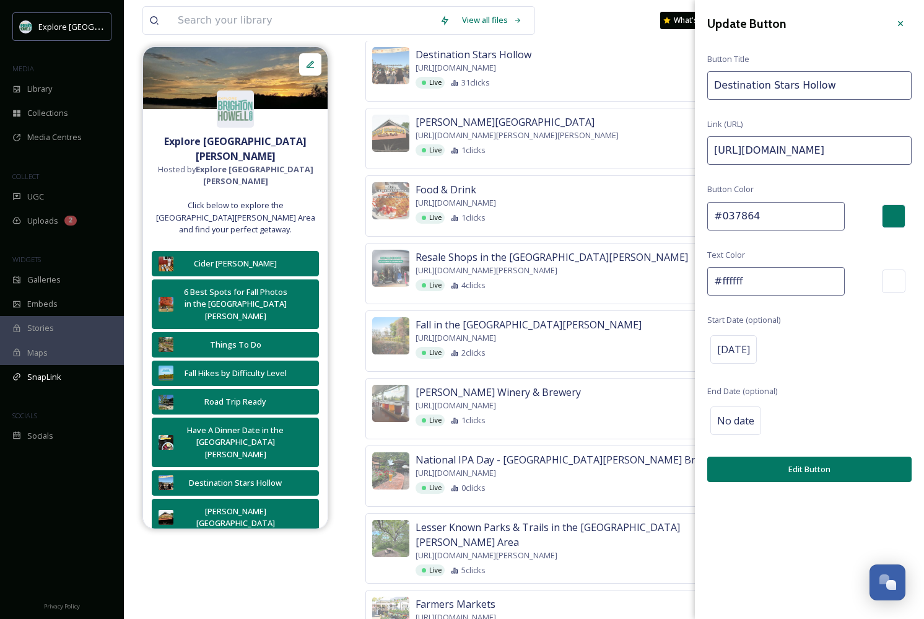
drag, startPoint x: 854, startPoint y: 150, endPoint x: 990, endPoint y: 152, distance: 136.2
click at [923, 152] on html "Explore Brighton Howell Area MEDIA Library Collections Media Centres COLLECT UG…" at bounding box center [462, 88] width 924 height 2143
click at [884, 154] on input "https://explorebrightonhowellarea.com/events/destination-stars-hollow/?utm_sour…" at bounding box center [809, 150] width 204 height 28
drag, startPoint x: 862, startPoint y: 149, endPoint x: 981, endPoint y: 147, distance: 118.9
click at [923, 147] on html "Explore Brighton Howell Area MEDIA Library Collections Media Centres COLLECT UG…" at bounding box center [462, 88] width 924 height 2143
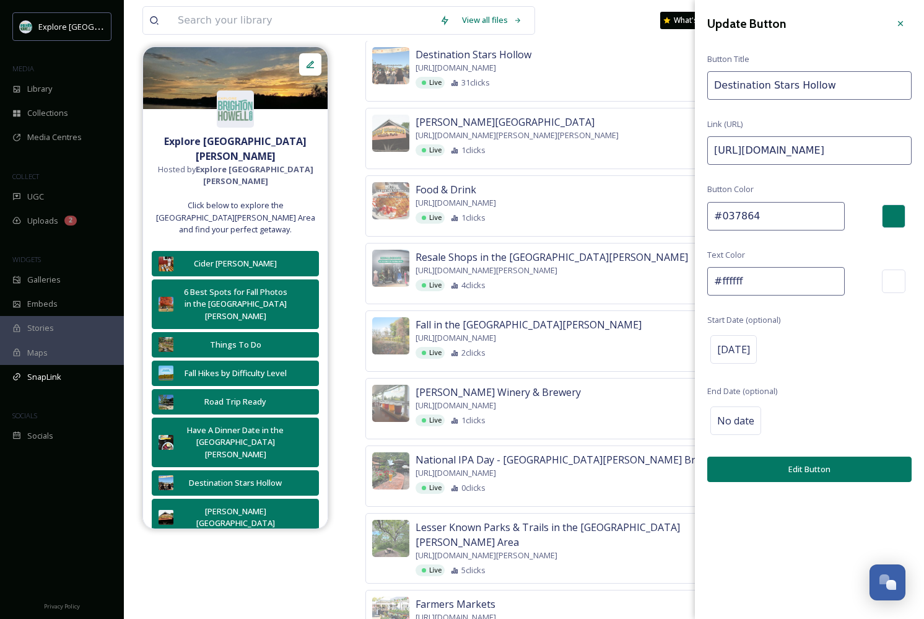
paste input "September"
type input "https://explorebrightonhowellarea.com/events/destination-stars-hollow/?utm_sour…"
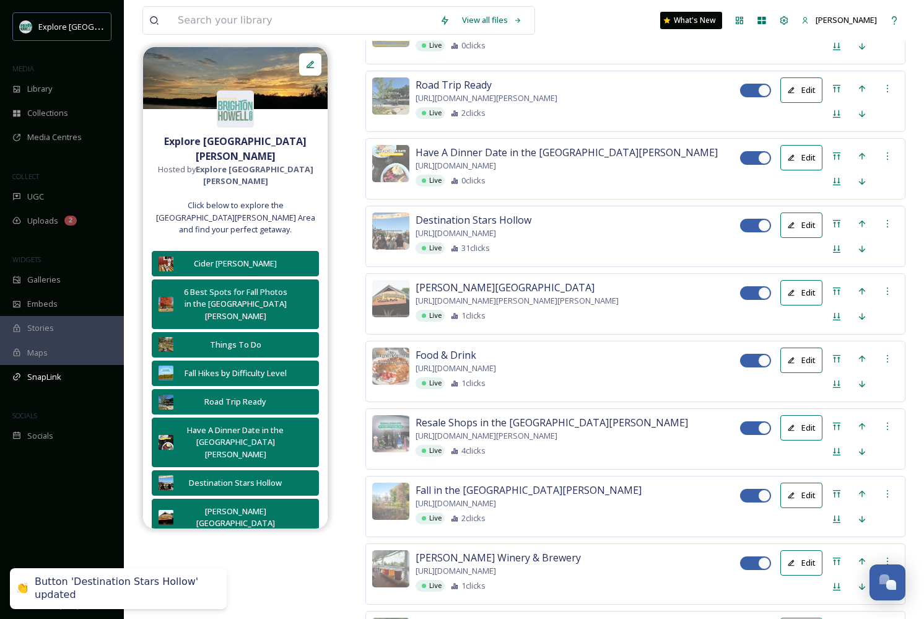
scroll to position [815, 0]
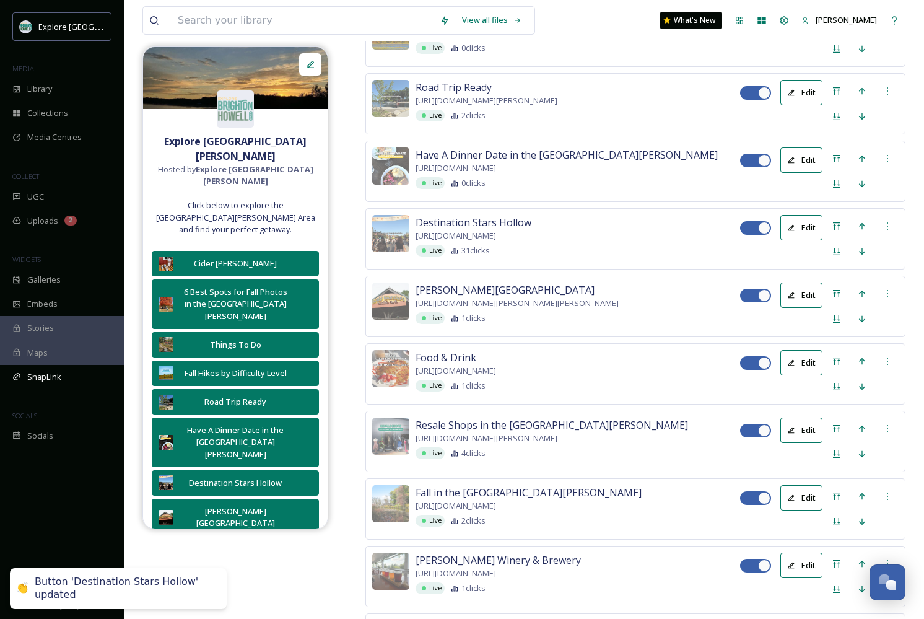
click at [801, 173] on button "Edit" at bounding box center [801, 159] width 42 height 25
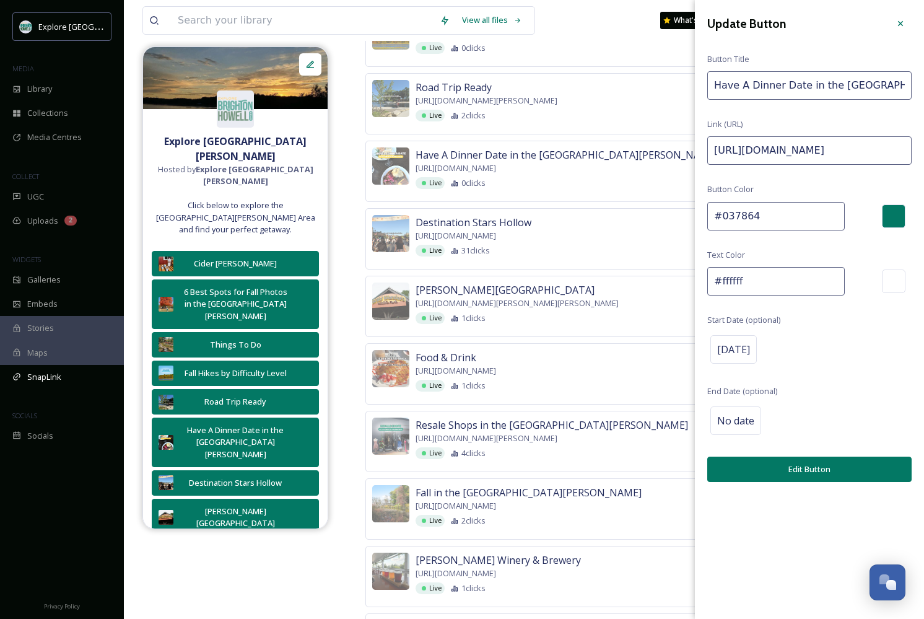
drag, startPoint x: 879, startPoint y: 154, endPoint x: 990, endPoint y: 155, distance: 111.5
click at [923, 155] on html "Explore Brighton Howell Area MEDIA Library Collections Media Centres COLLECT UG…" at bounding box center [462, 256] width 924 height 2143
click at [881, 148] on input "https://explorebrightonhowellarea.com/favorites/?i=ODUwLDEwNjcsMTMwNjUsODE4Mw%3…" at bounding box center [809, 150] width 204 height 28
drag, startPoint x: 870, startPoint y: 148, endPoint x: 990, endPoint y: 146, distance: 120.2
click at [923, 146] on html "Explore Brighton Howell Area MEDIA Library Collections Media Centres COLLECT UG…" at bounding box center [462, 256] width 924 height 2143
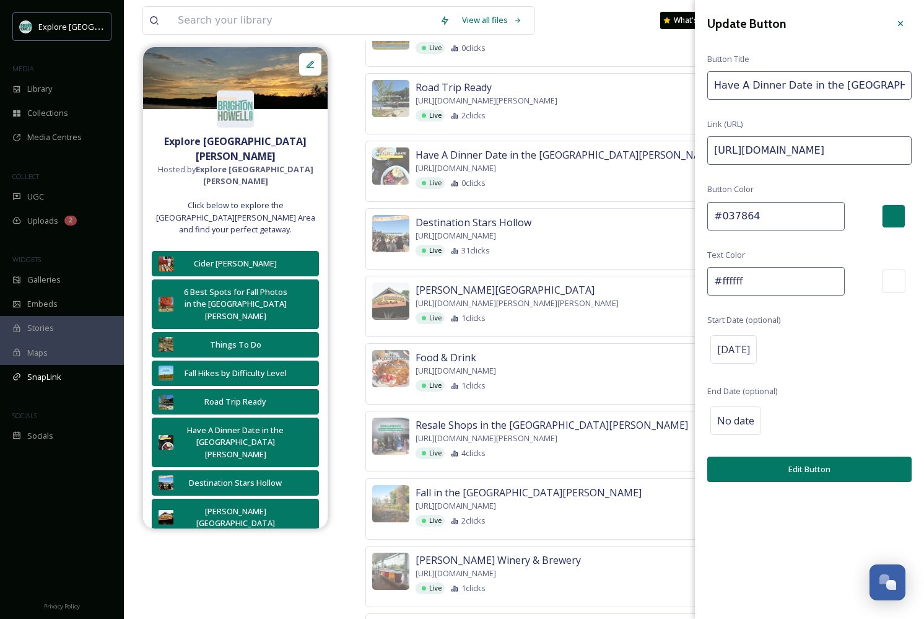
paste input "September"
type input "https://explorebrightonhowellarea.com/favorites/?i=ODUwLDEwNjcsMTMwNjUsODE4Mw%3…"
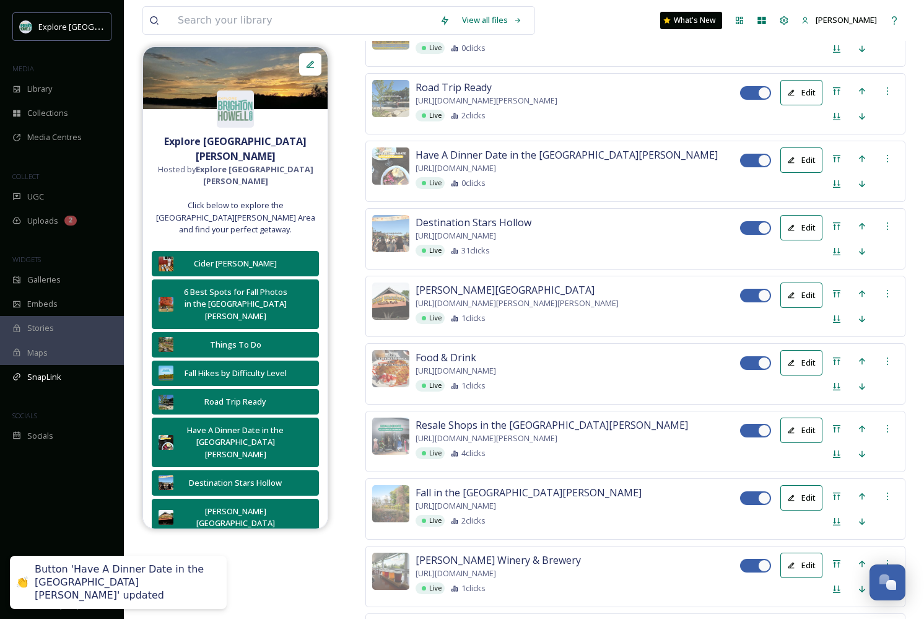
click at [809, 105] on button "Edit" at bounding box center [801, 92] width 42 height 25
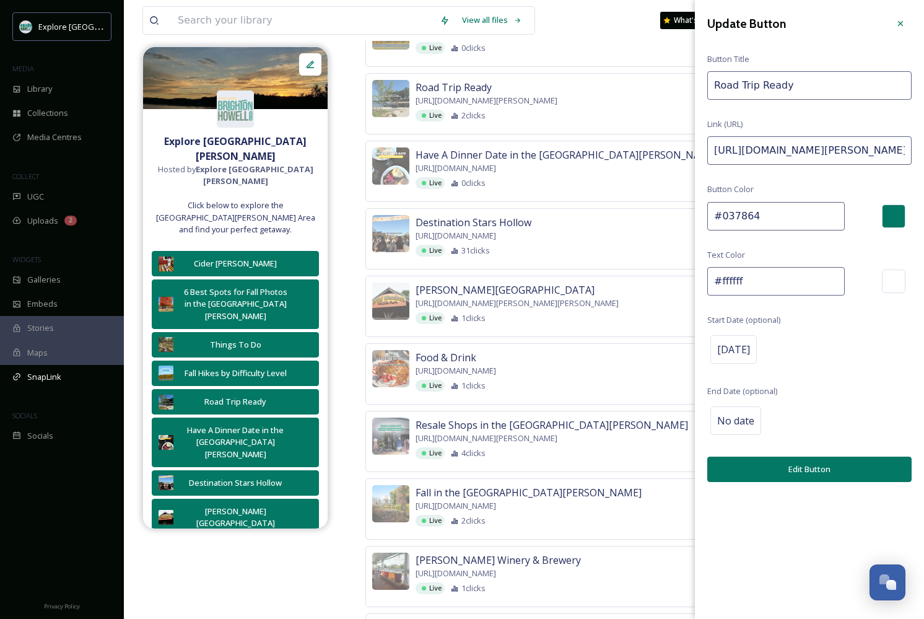
drag, startPoint x: 889, startPoint y: 151, endPoint x: 990, endPoint y: 145, distance: 101.1
click at [923, 145] on html "Explore Brighton Howell Area MEDIA Library Collections Media Centres COLLECT UG…" at bounding box center [462, 256] width 924 height 2143
click at [903, 18] on div at bounding box center [900, 23] width 22 height 22
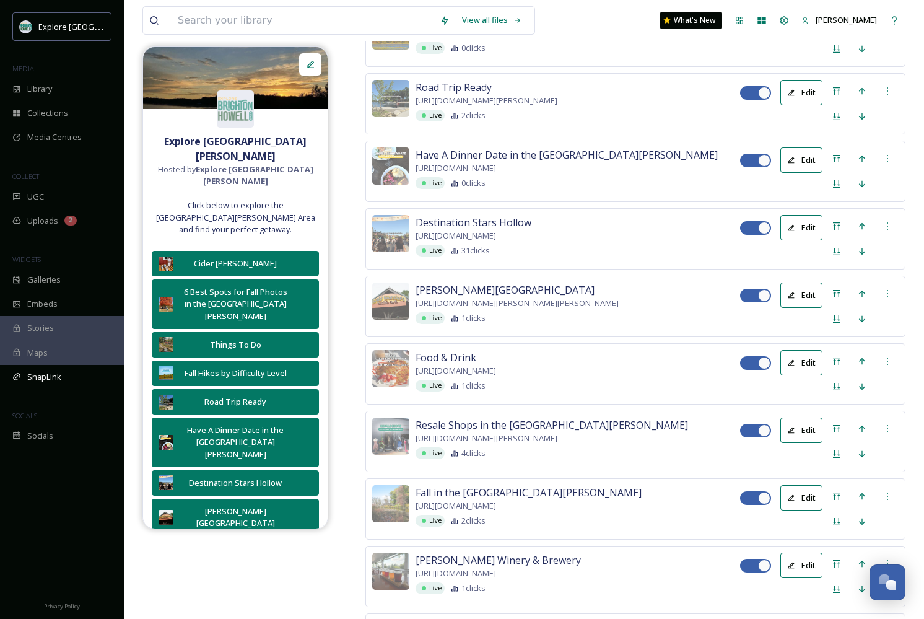
click at [496, 174] on span "https://explorebrightonhowellarea.com/favorites/?i=ODUwLDEwNjcsMTMwNjUsODE4Mw%3…" at bounding box center [456, 168] width 81 height 12
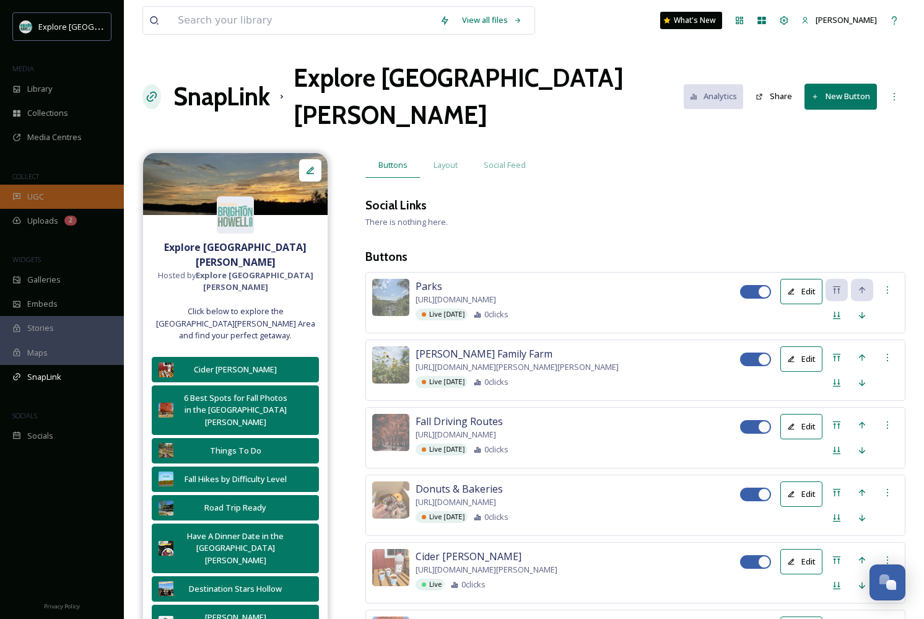
scroll to position [0, 0]
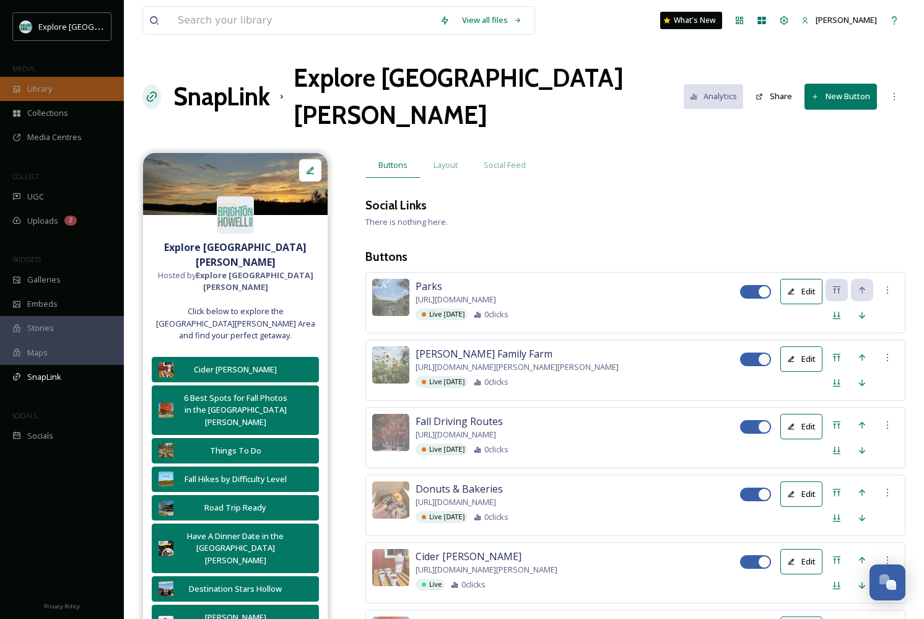
click at [63, 84] on div "Library" at bounding box center [62, 89] width 124 height 24
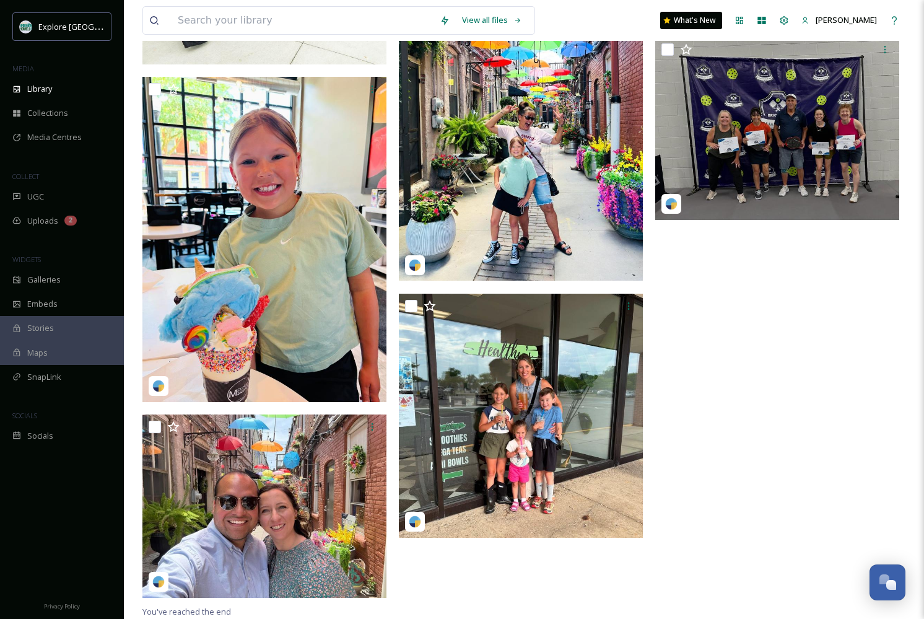
scroll to position [606, 0]
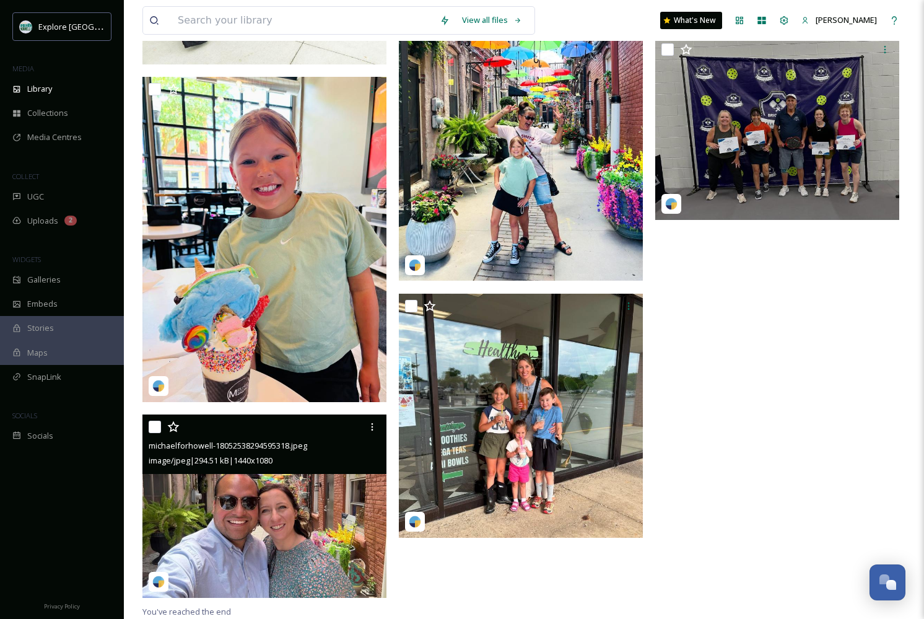
click at [159, 427] on input "checkbox" at bounding box center [155, 426] width 12 height 12
checkbox input "true"
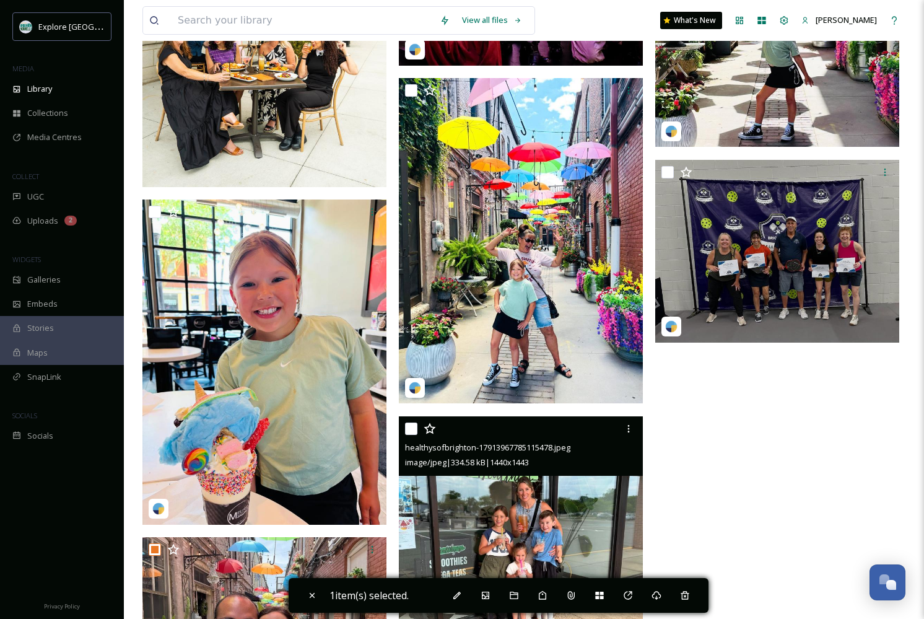
scroll to position [465, 0]
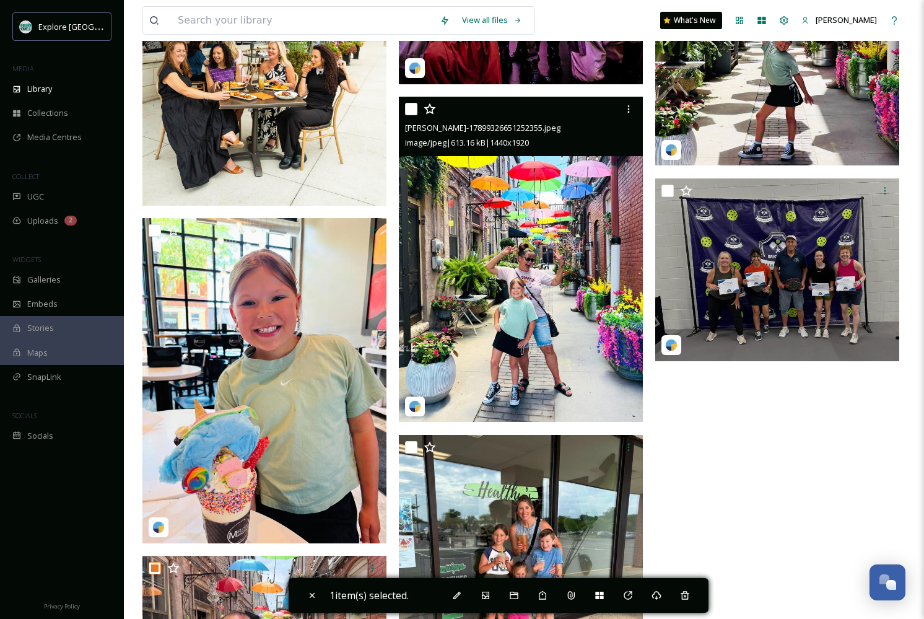
click at [415, 111] on input "checkbox" at bounding box center [411, 109] width 12 height 12
checkbox input "true"
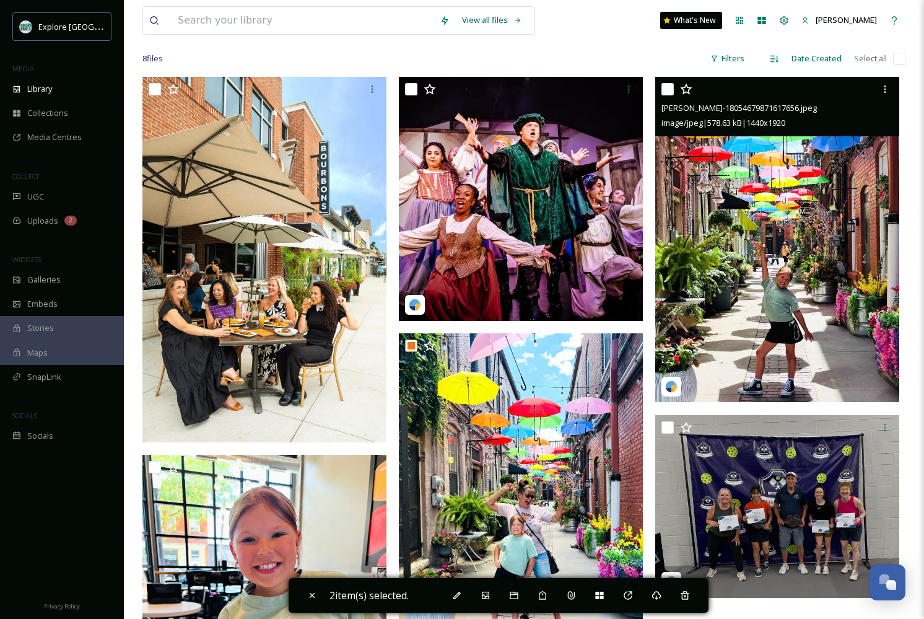
scroll to position [223, 0]
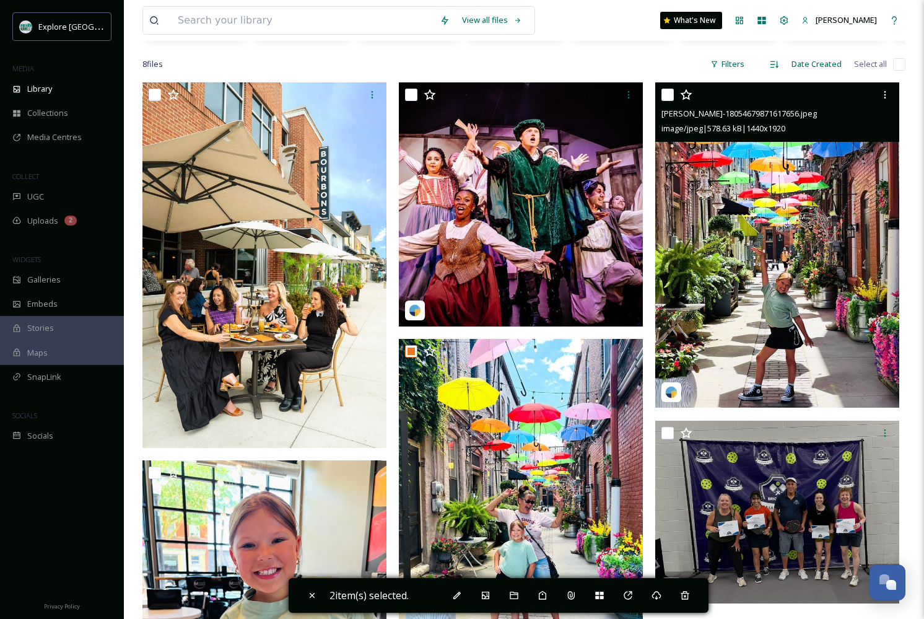
click at [668, 95] on input "checkbox" at bounding box center [667, 95] width 12 height 12
checkbox input "true"
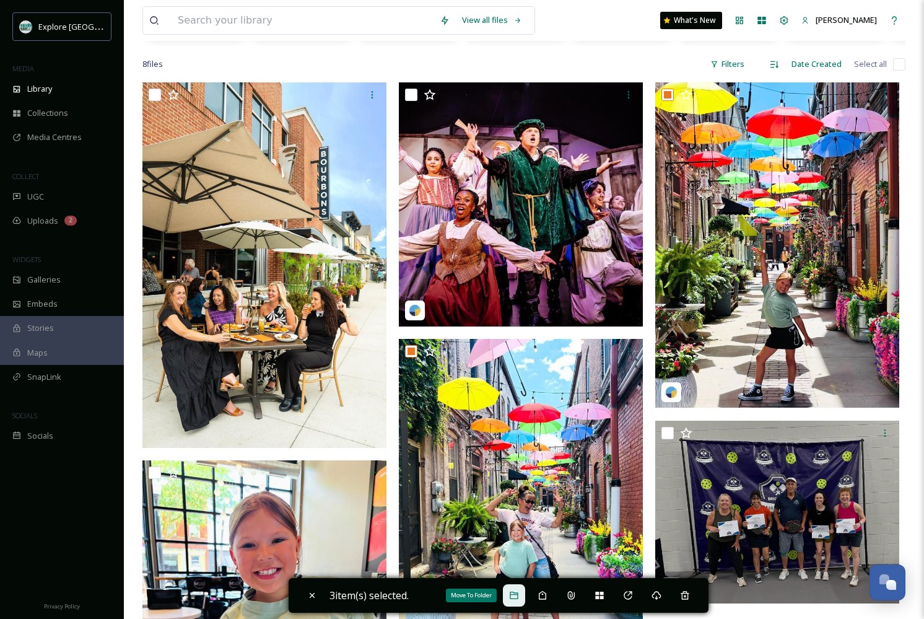
click at [516, 594] on icon at bounding box center [514, 594] width 8 height 7
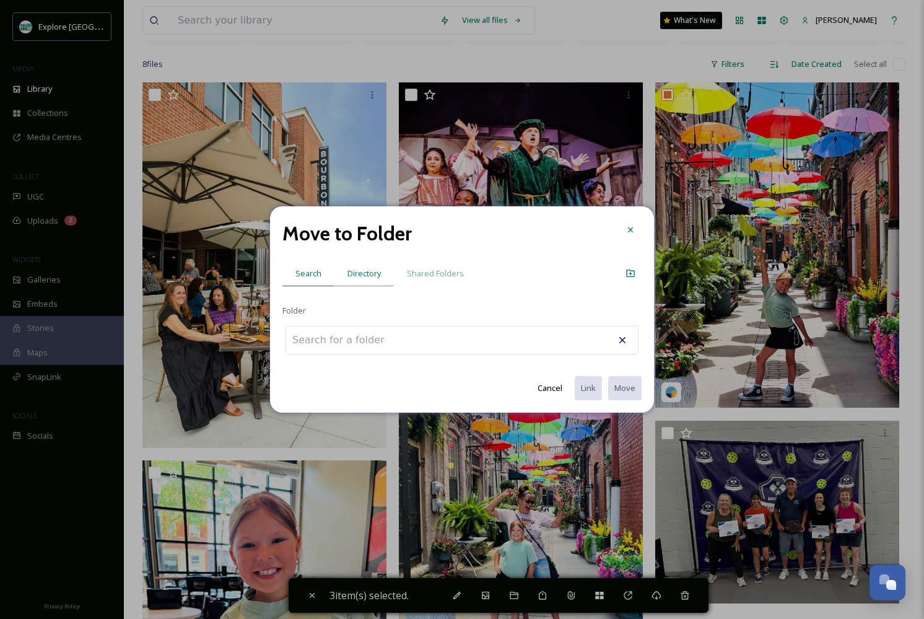
click at [377, 277] on span "Directory" at bounding box center [363, 274] width 33 height 12
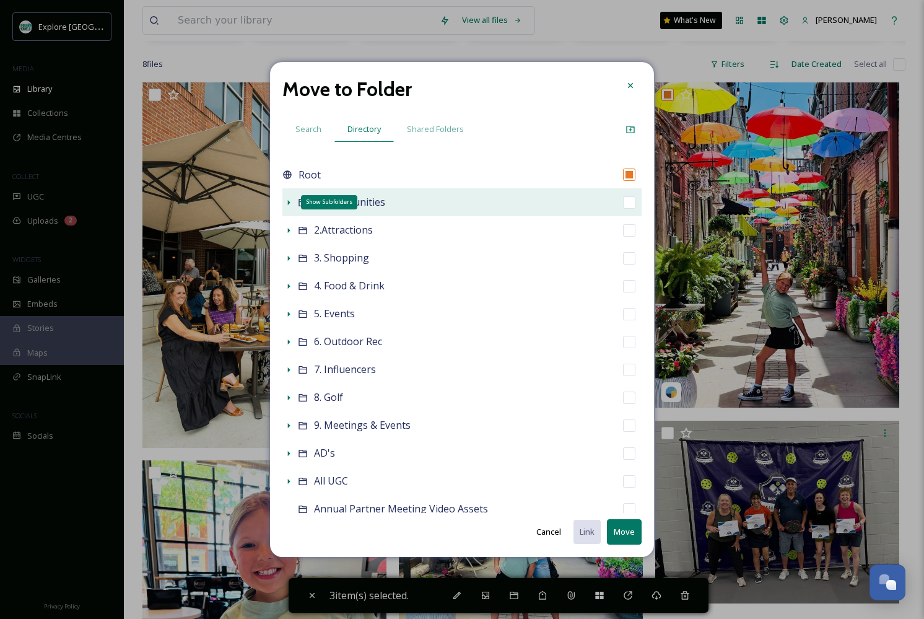
click at [289, 201] on icon at bounding box center [289, 202] width 2 height 5
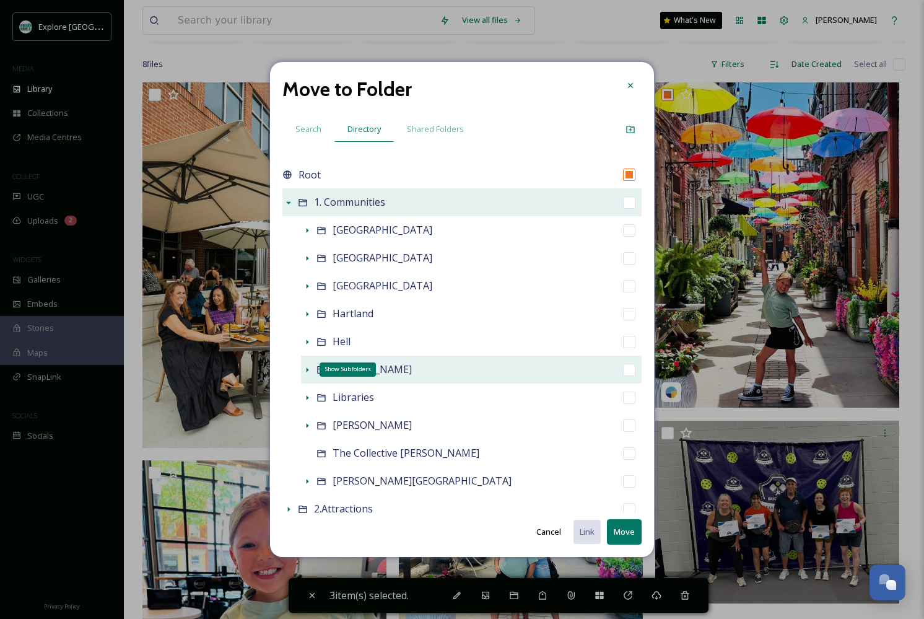
click at [307, 373] on icon at bounding box center [307, 370] width 10 height 10
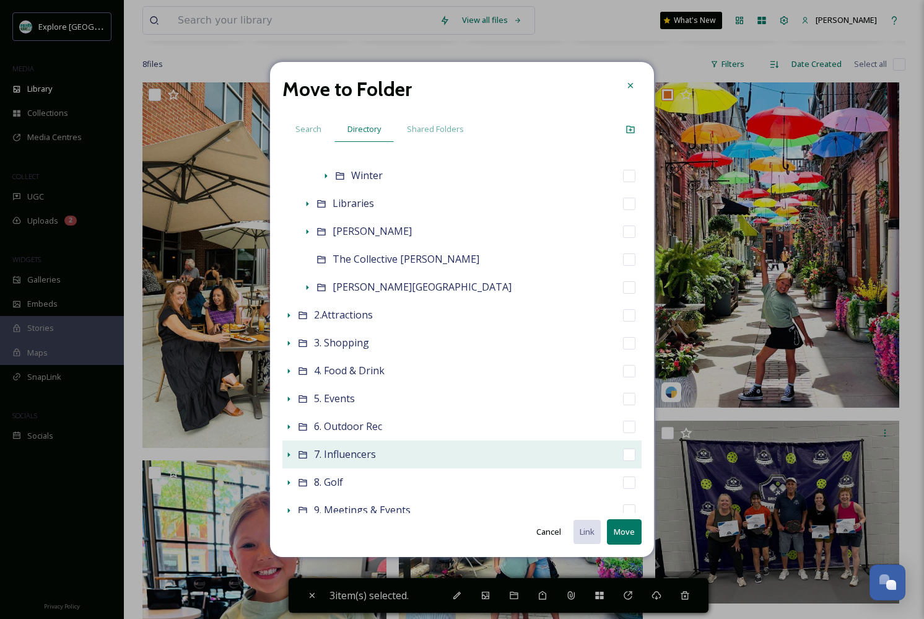
scroll to position [560, 0]
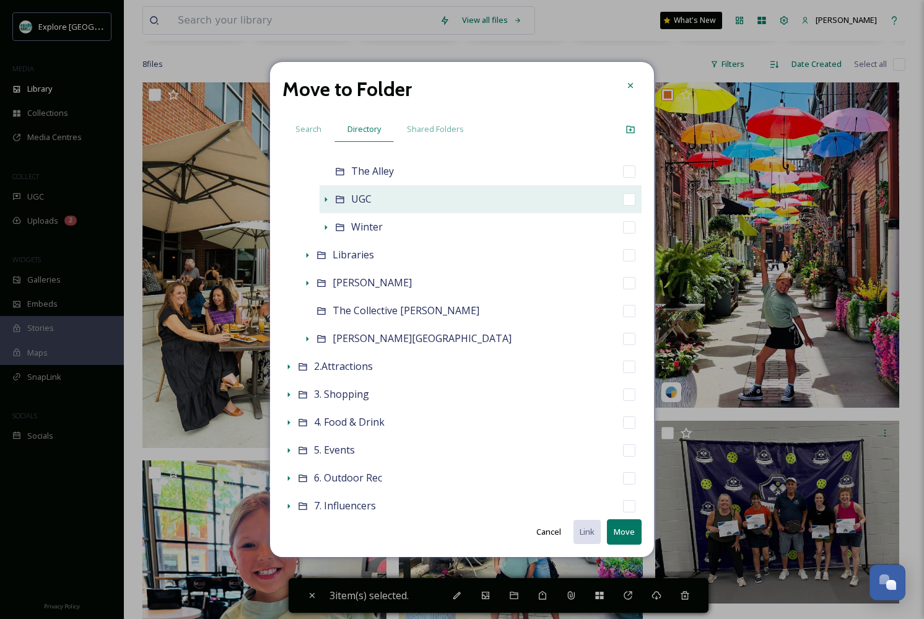
click at [629, 198] on input "checkbox" at bounding box center [629, 199] width 12 height 12
checkbox input "true"
checkbox input "false"
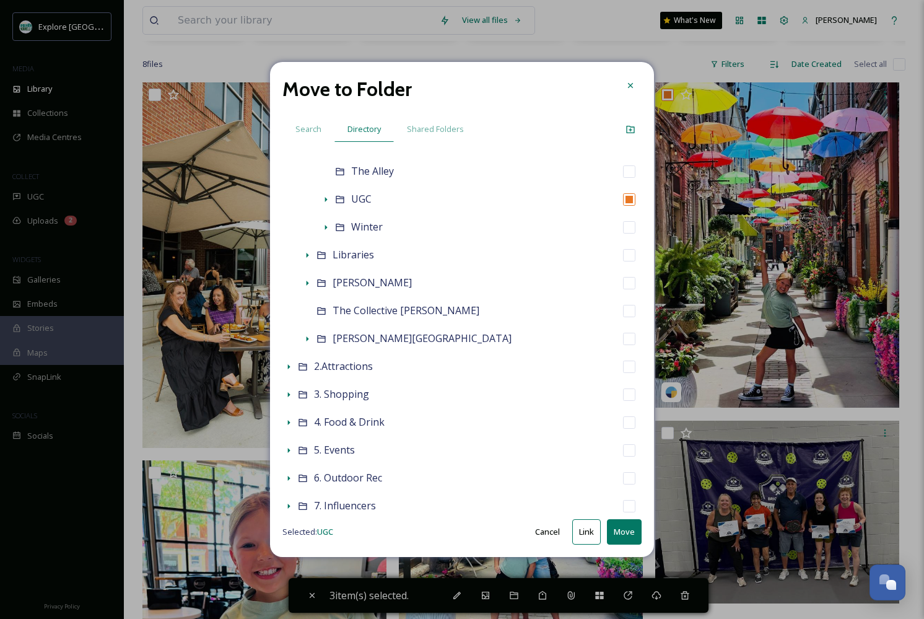
click at [622, 533] on button "Move" at bounding box center [624, 531] width 35 height 25
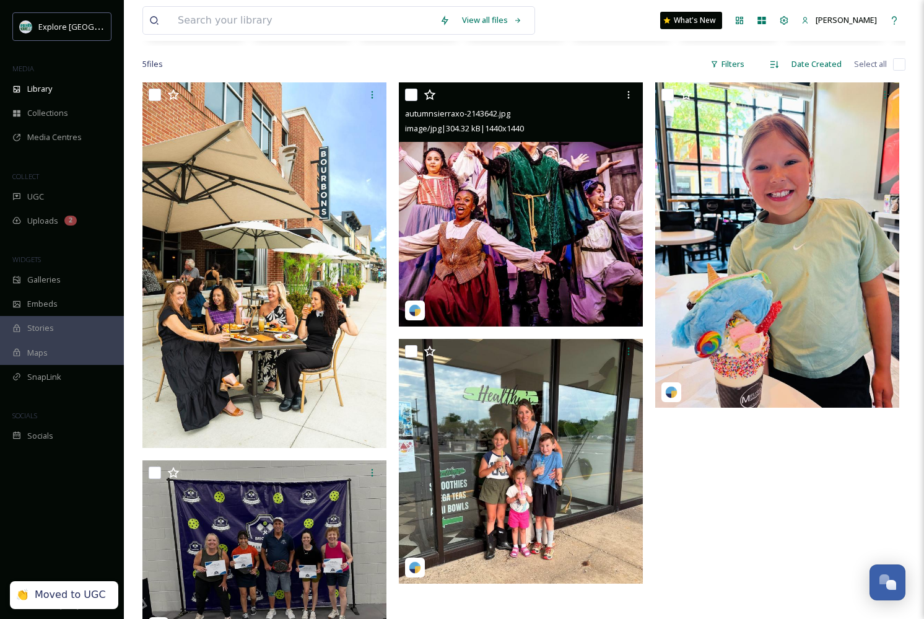
scroll to position [212, 0]
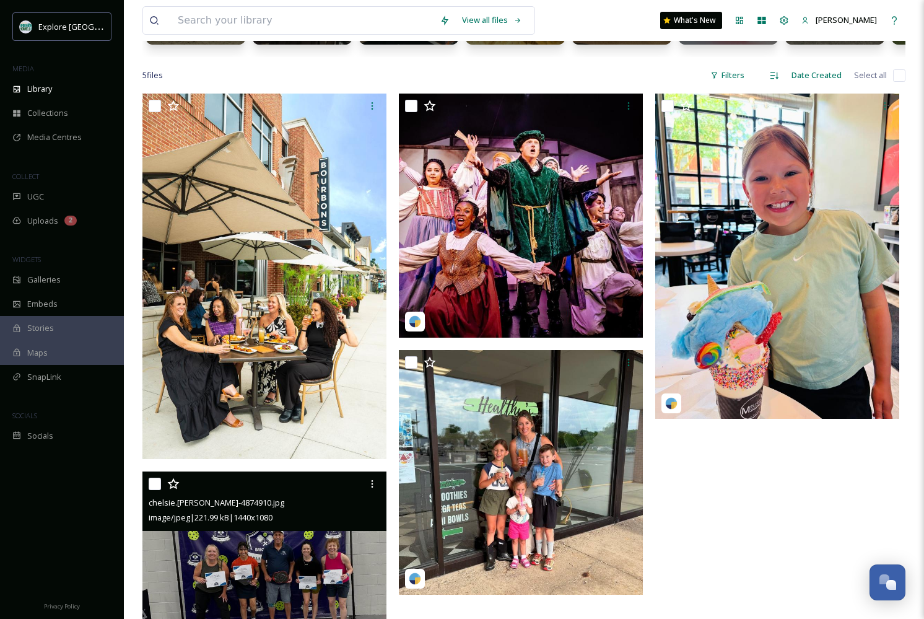
click at [154, 481] on input "checkbox" at bounding box center [155, 483] width 12 height 12
checkbox input "true"
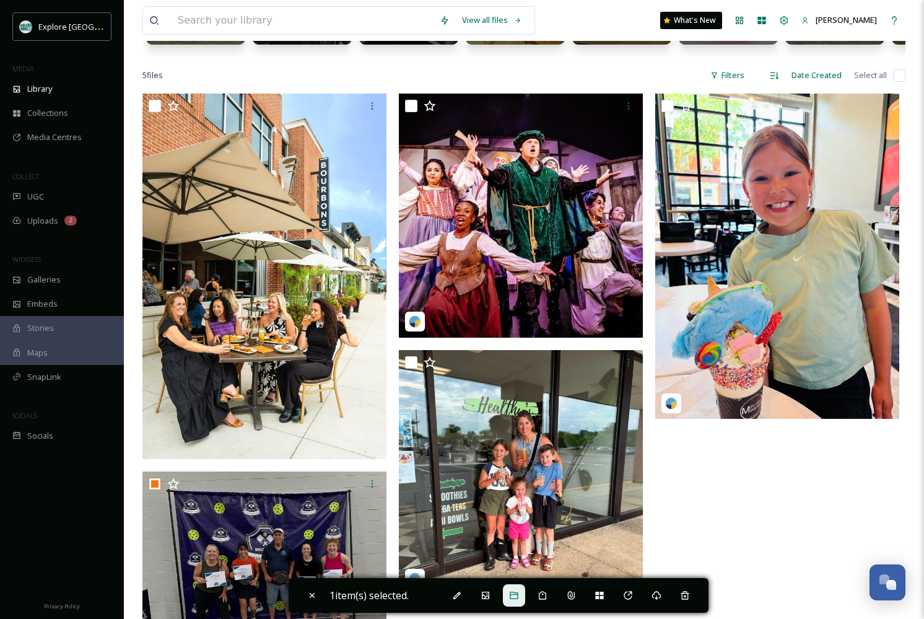
click at [516, 585] on div at bounding box center [514, 595] width 22 height 22
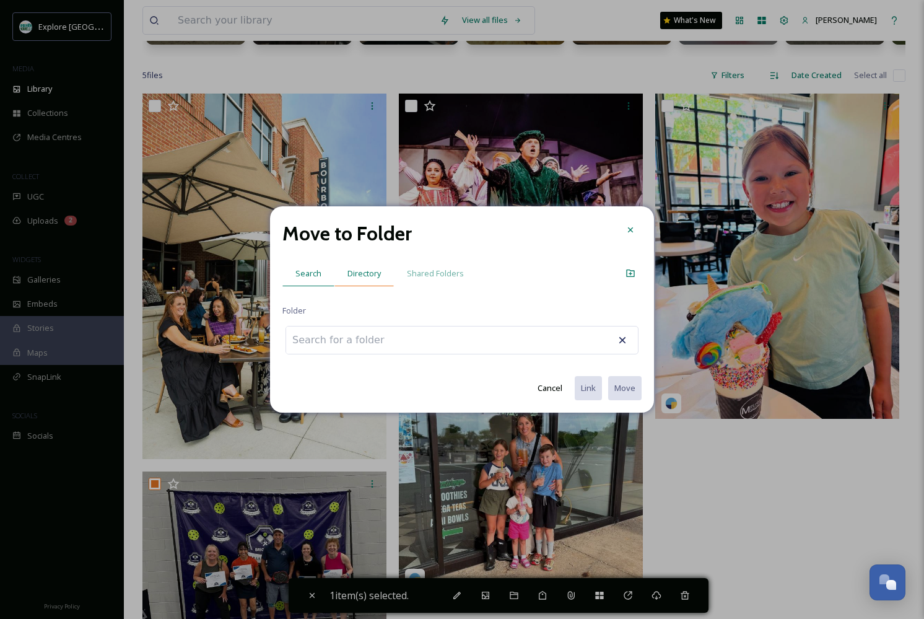
click at [361, 274] on span "Directory" at bounding box center [363, 274] width 33 height 12
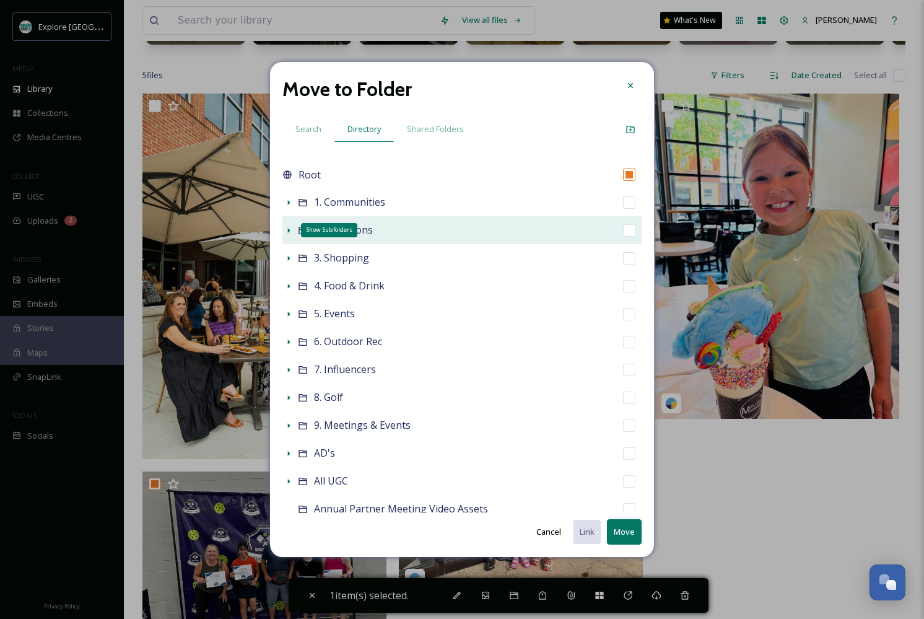
click at [291, 231] on icon at bounding box center [289, 230] width 10 height 10
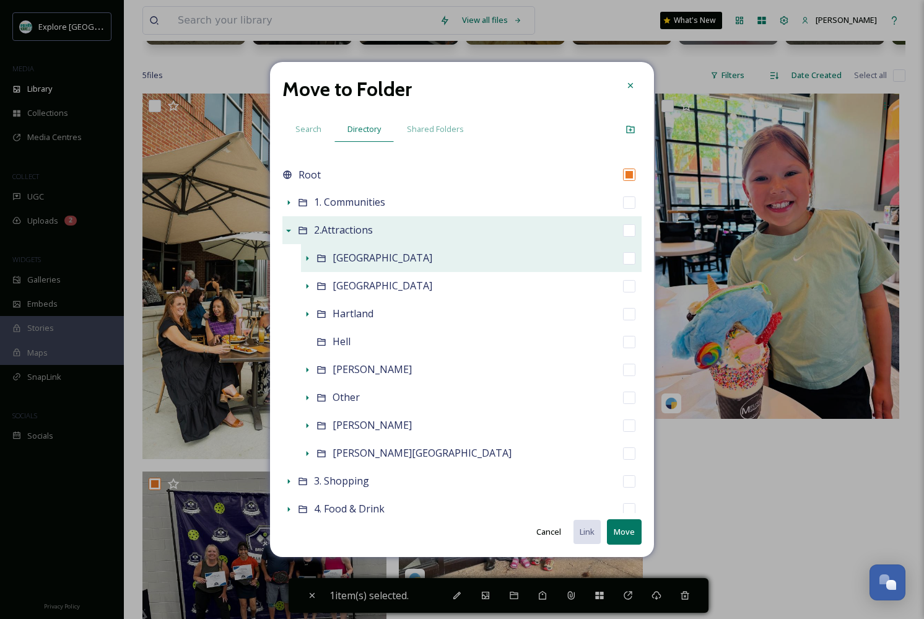
click at [312, 254] on div at bounding box center [307, 258] width 12 height 12
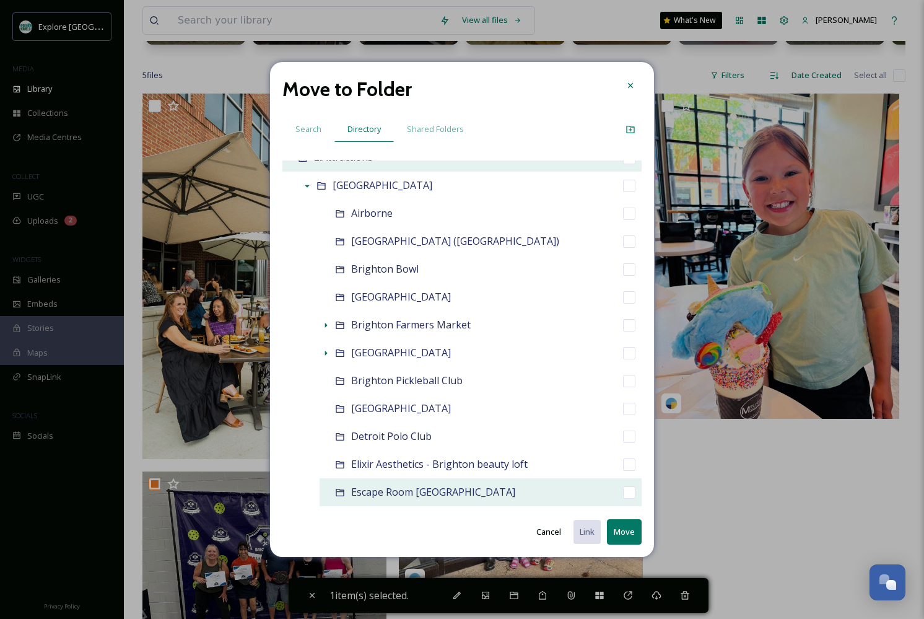
scroll to position [65, 0]
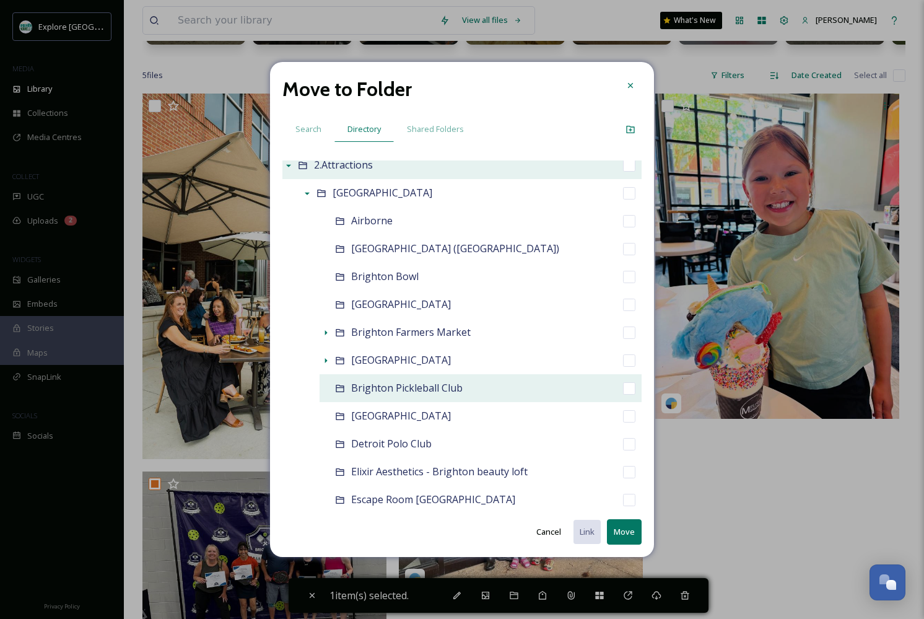
click at [624, 390] on input "checkbox" at bounding box center [629, 388] width 12 height 12
checkbox input "true"
checkbox input "false"
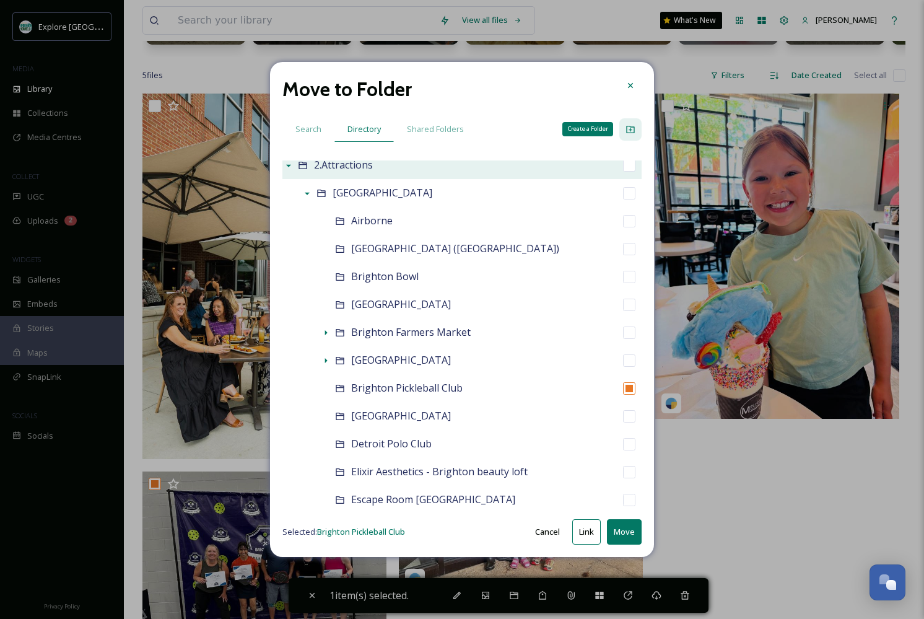
click at [629, 129] on icon at bounding box center [630, 129] width 8 height 7
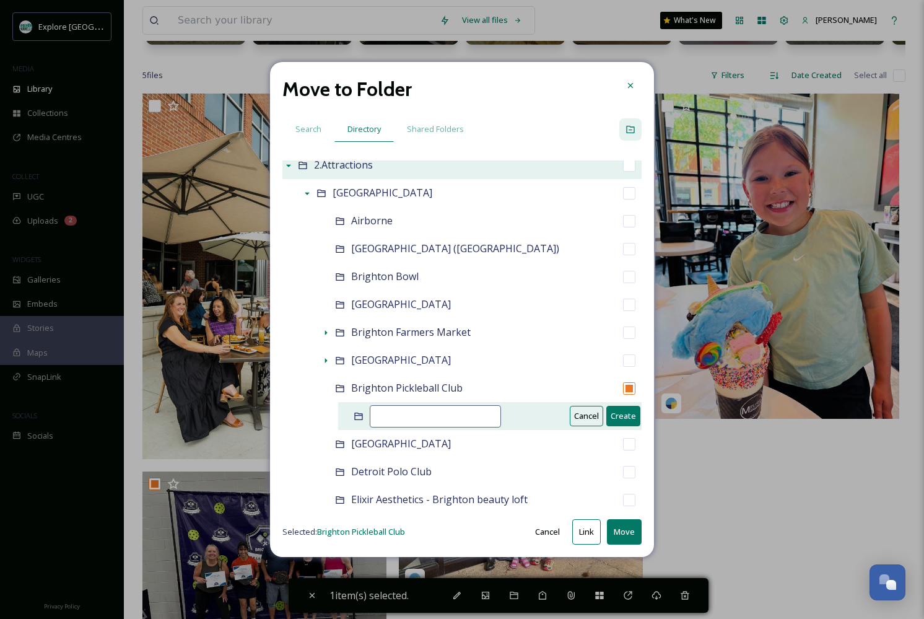
click at [408, 417] on input at bounding box center [435, 416] width 131 height 22
type input "UGC"
click at [630, 412] on button "Create" at bounding box center [623, 416] width 34 height 20
checkbox input "false"
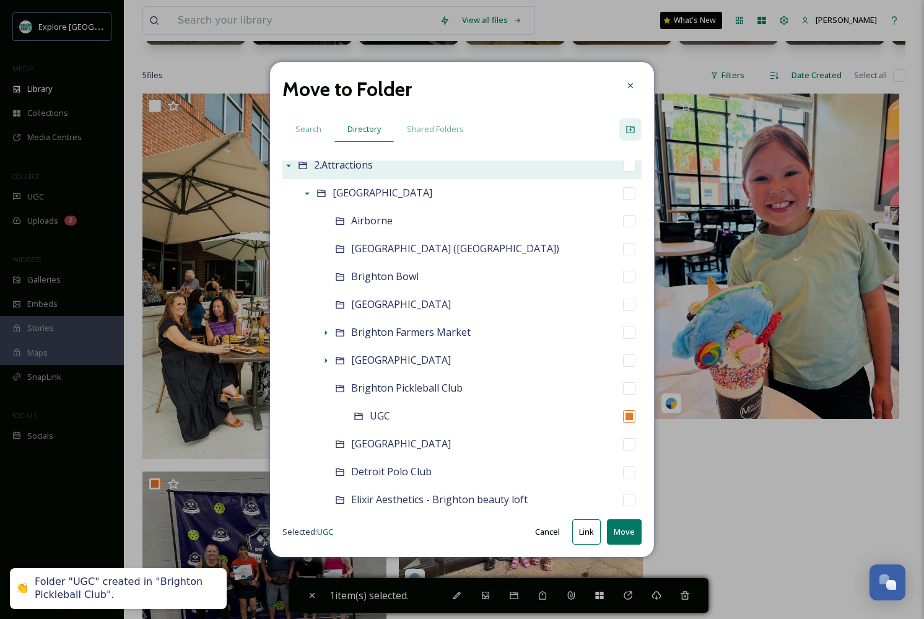
click at [632, 415] on input "checkbox" at bounding box center [629, 416] width 12 height 12
checkbox input "true"
click at [624, 535] on button "Move" at bounding box center [624, 531] width 35 height 25
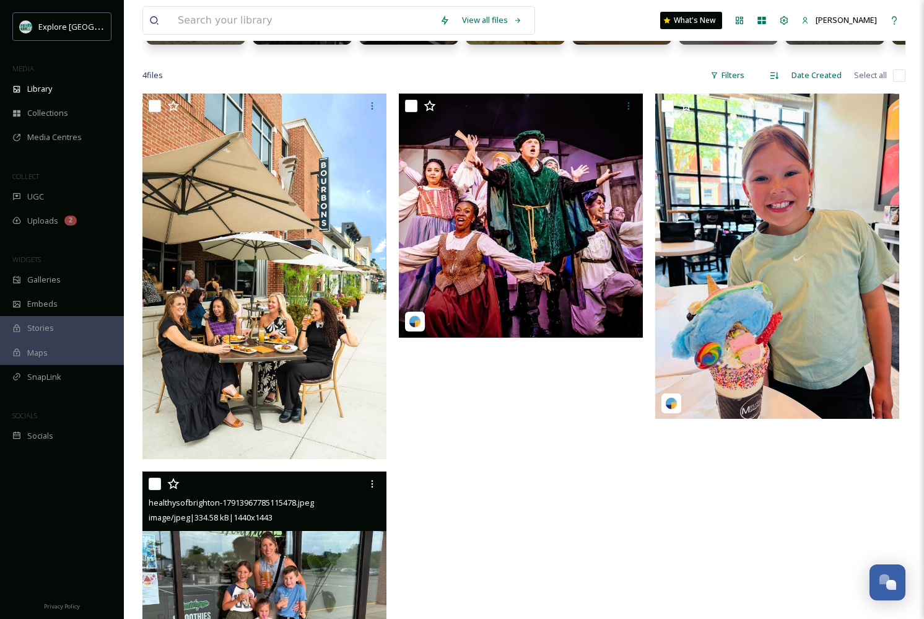
click at [155, 485] on input "checkbox" at bounding box center [155, 483] width 12 height 12
checkbox input "true"
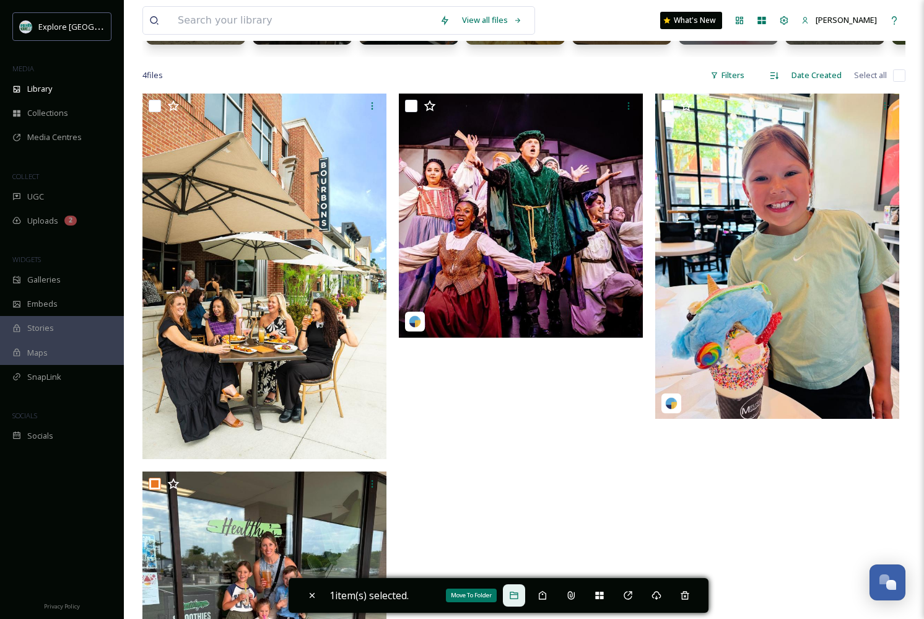
click at [525, 594] on div "Move To Folder" at bounding box center [514, 595] width 22 height 22
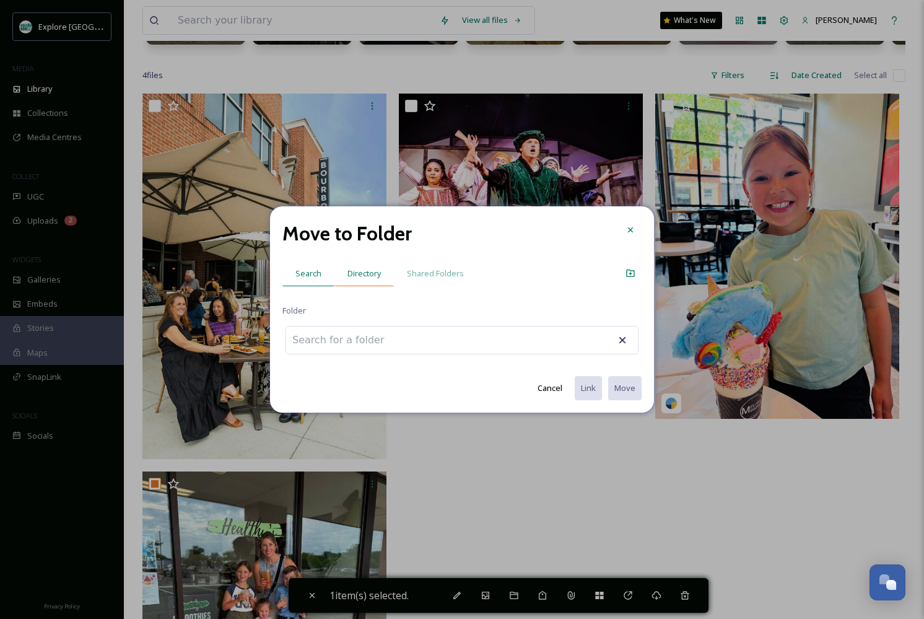
click at [370, 274] on span "Directory" at bounding box center [363, 274] width 33 height 12
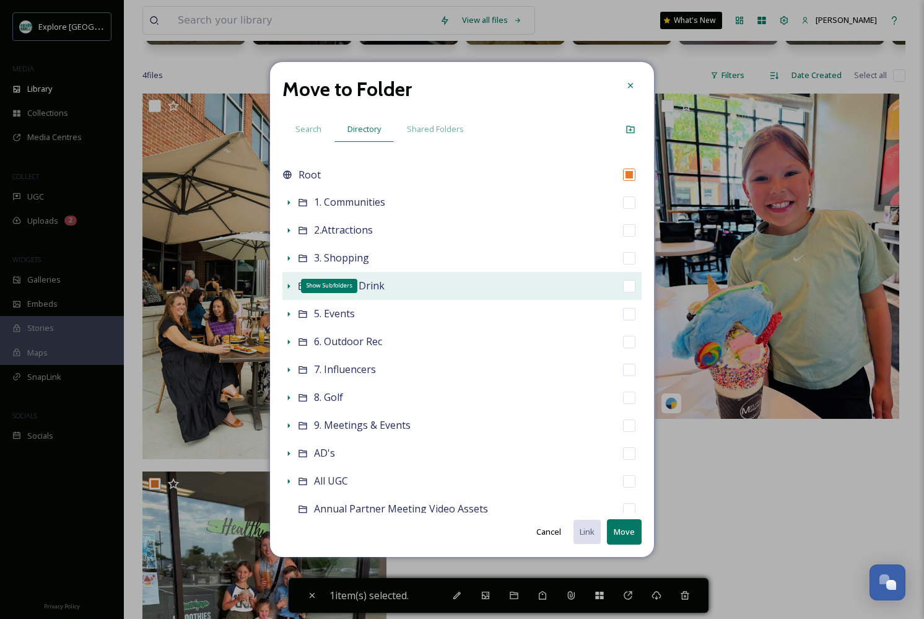
click at [289, 286] on icon at bounding box center [289, 286] width 2 height 5
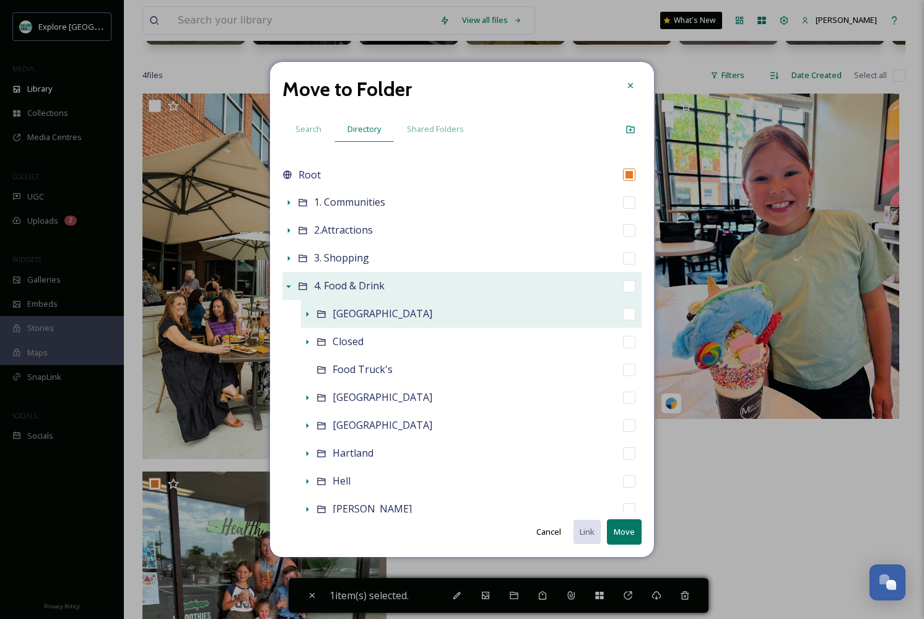
click at [307, 319] on div at bounding box center [307, 314] width 12 height 12
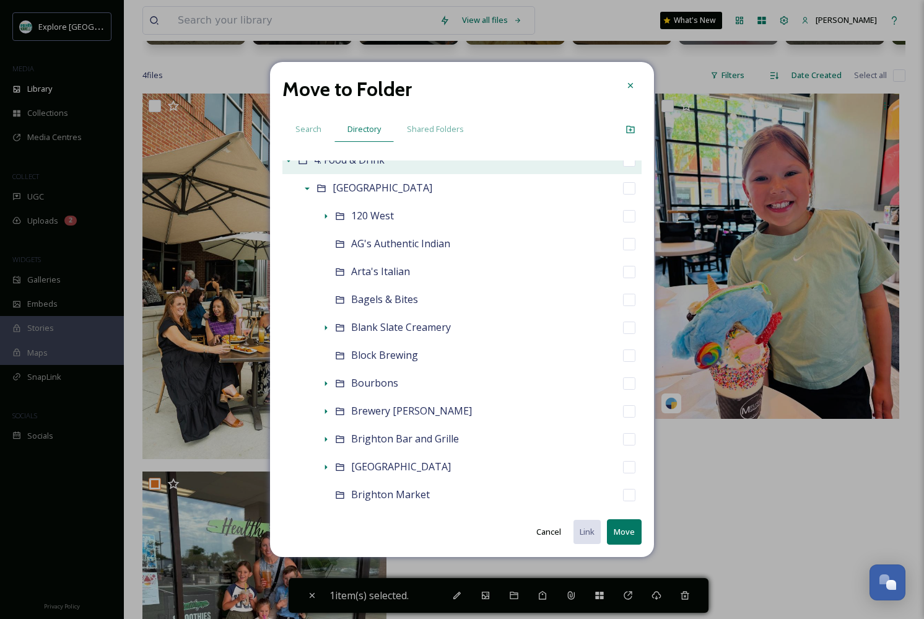
scroll to position [21, 0]
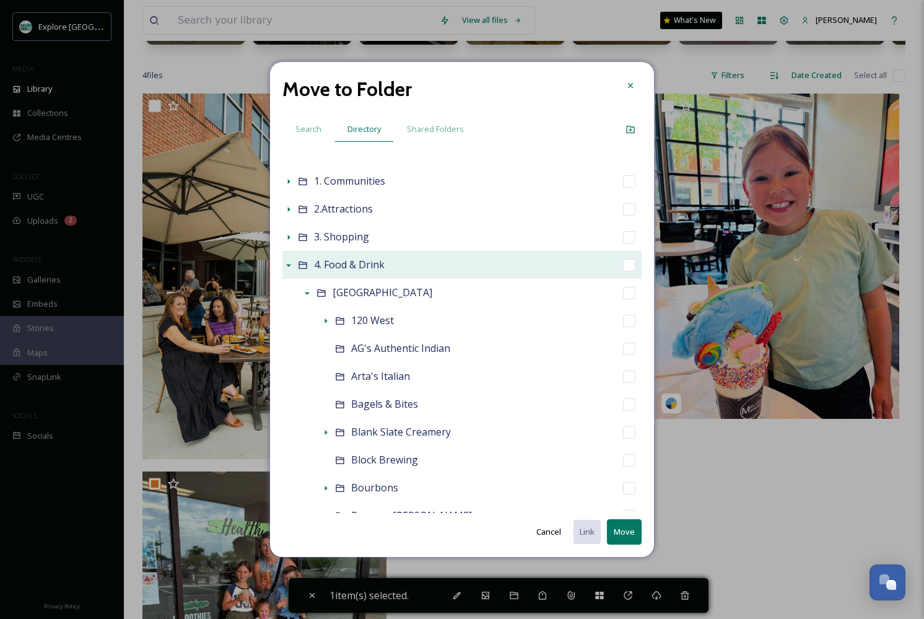
click at [626, 269] on input "checkbox" at bounding box center [629, 265] width 12 height 12
checkbox input "true"
checkbox input "false"
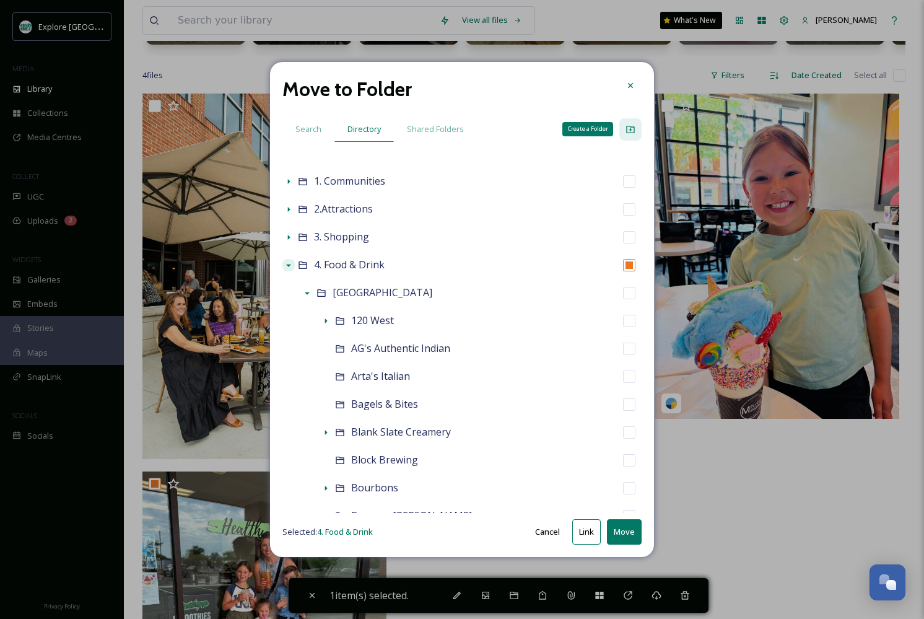
click at [634, 128] on icon at bounding box center [630, 129] width 8 height 7
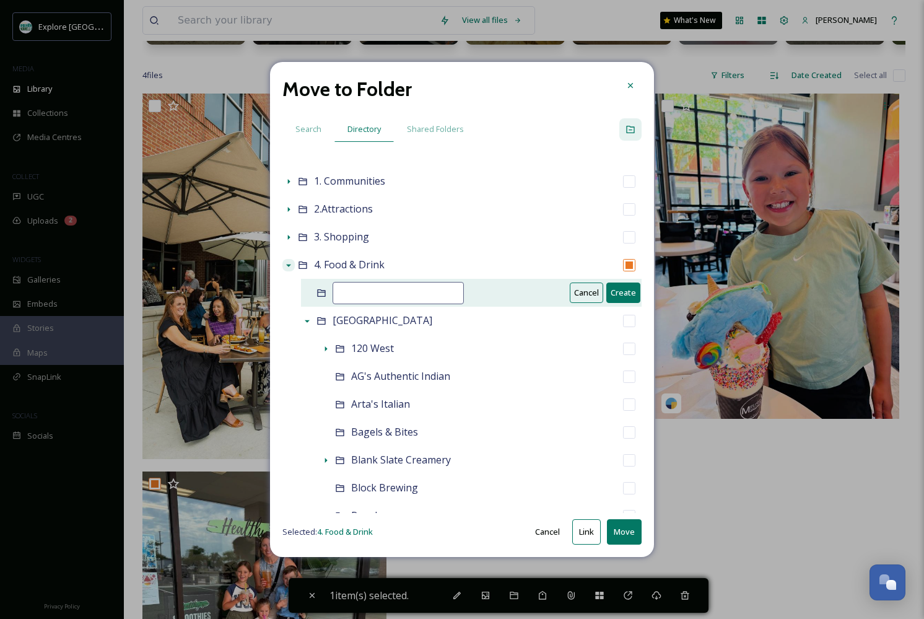
click at [579, 294] on button "Cancel" at bounding box center [586, 292] width 33 height 20
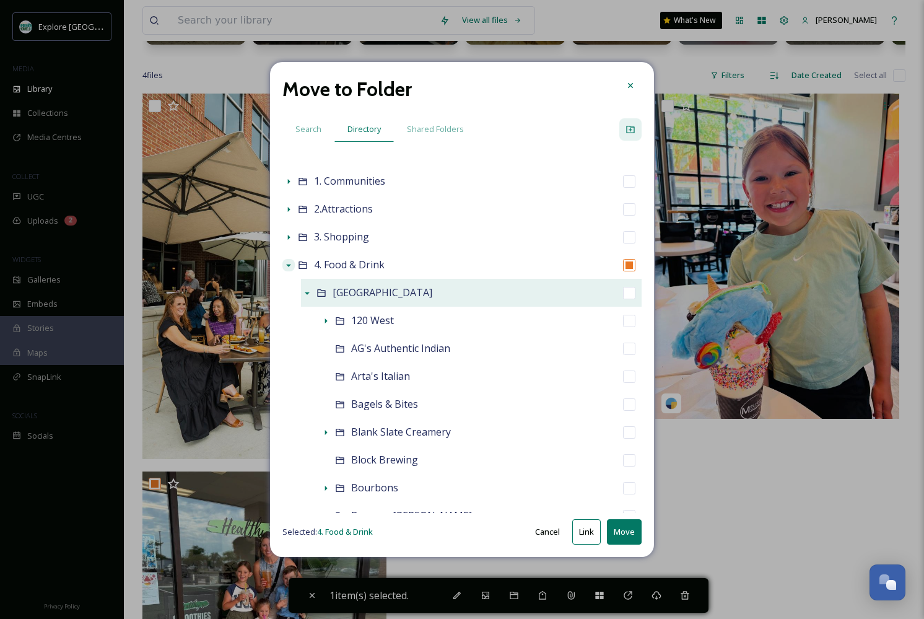
click at [629, 292] on input "checkbox" at bounding box center [629, 293] width 12 height 12
checkbox input "true"
checkbox input "false"
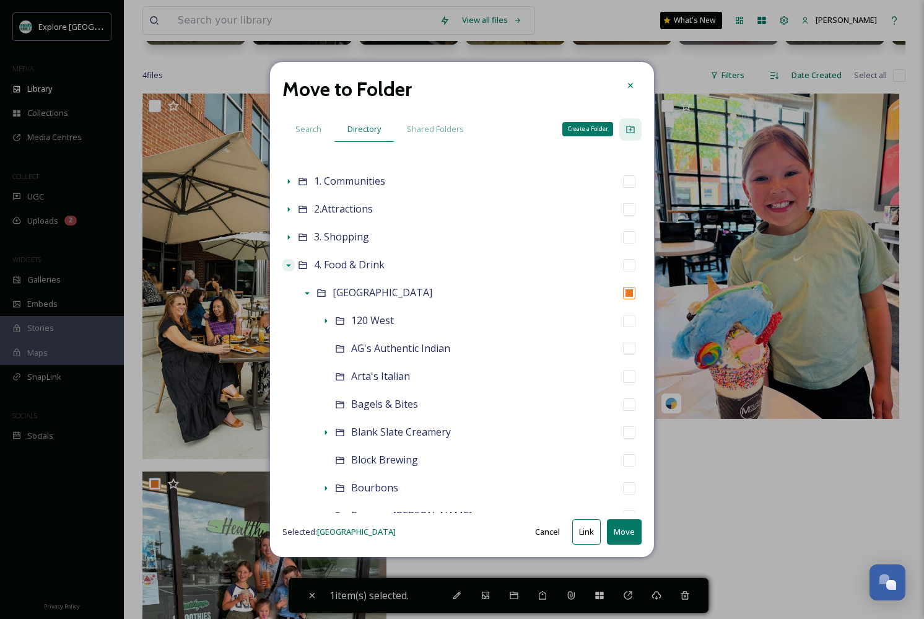
click at [635, 129] on div "Create a Folder" at bounding box center [630, 129] width 22 height 22
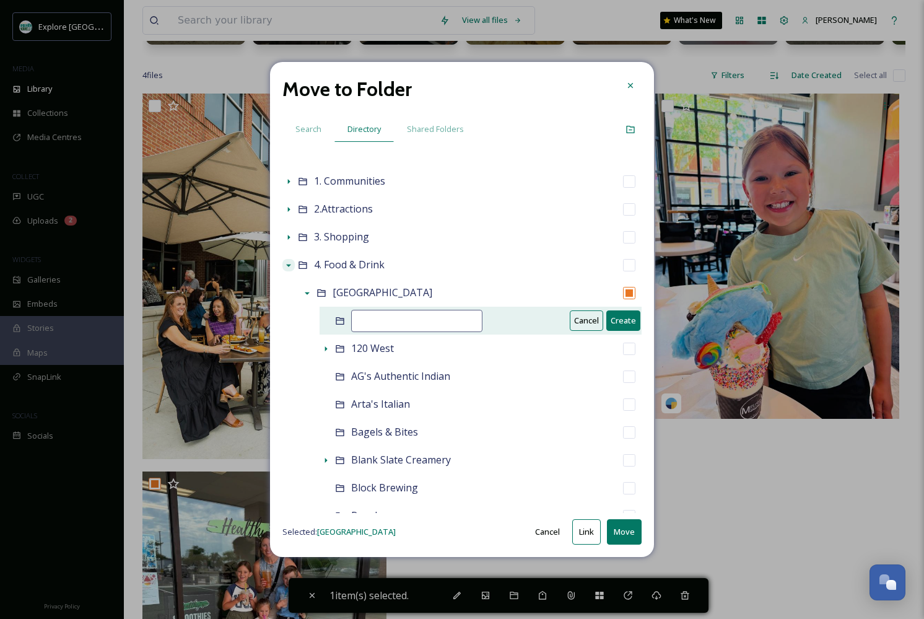
click at [414, 324] on input at bounding box center [416, 321] width 131 height 22
type input "Healthy's"
click at [622, 316] on button "Create" at bounding box center [623, 320] width 34 height 20
checkbox input "false"
checkbox input "true"
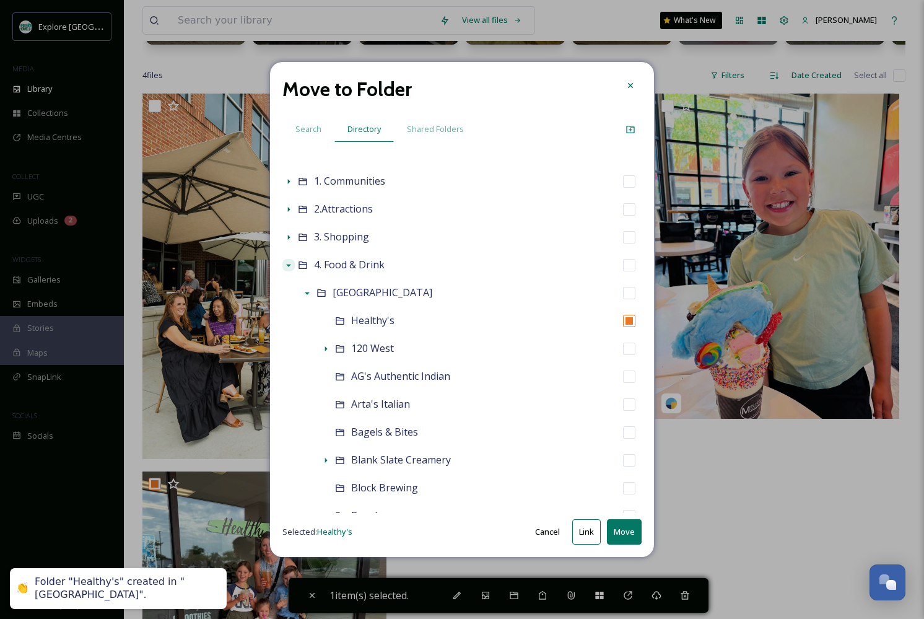
click at [621, 534] on button "Move" at bounding box center [624, 531] width 35 height 25
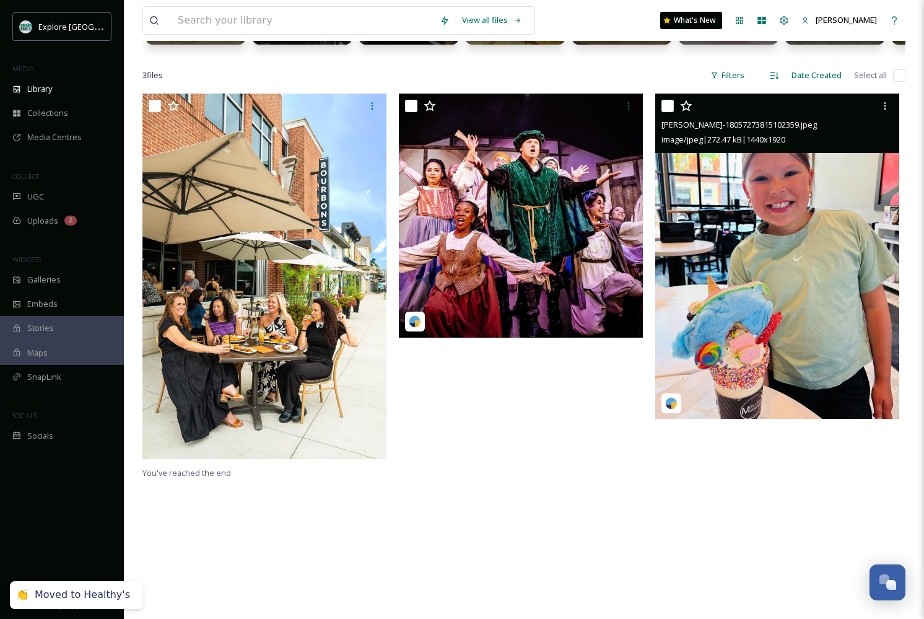
click at [668, 102] on input "checkbox" at bounding box center [667, 106] width 12 height 12
checkbox input "true"
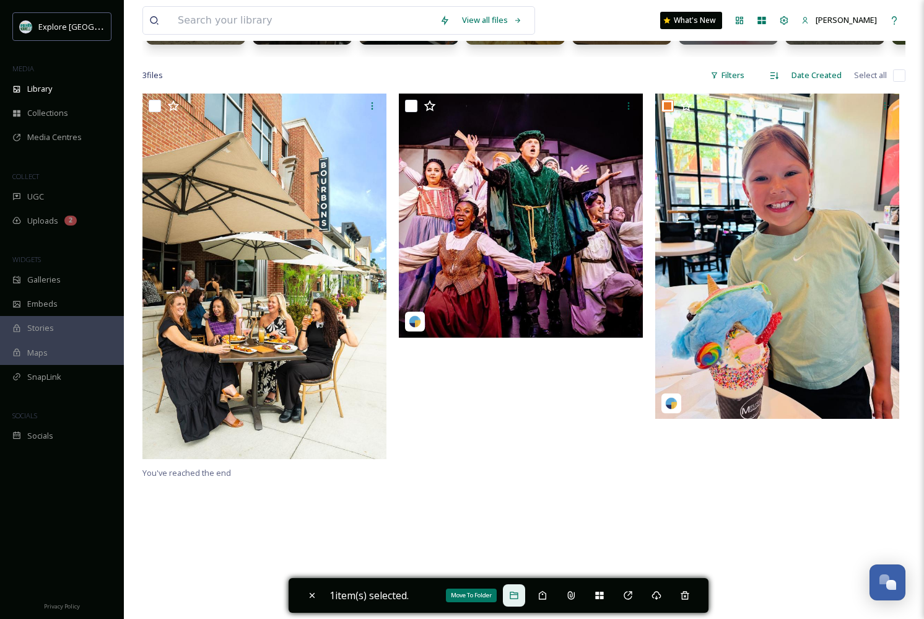
click at [518, 594] on icon at bounding box center [514, 594] width 8 height 7
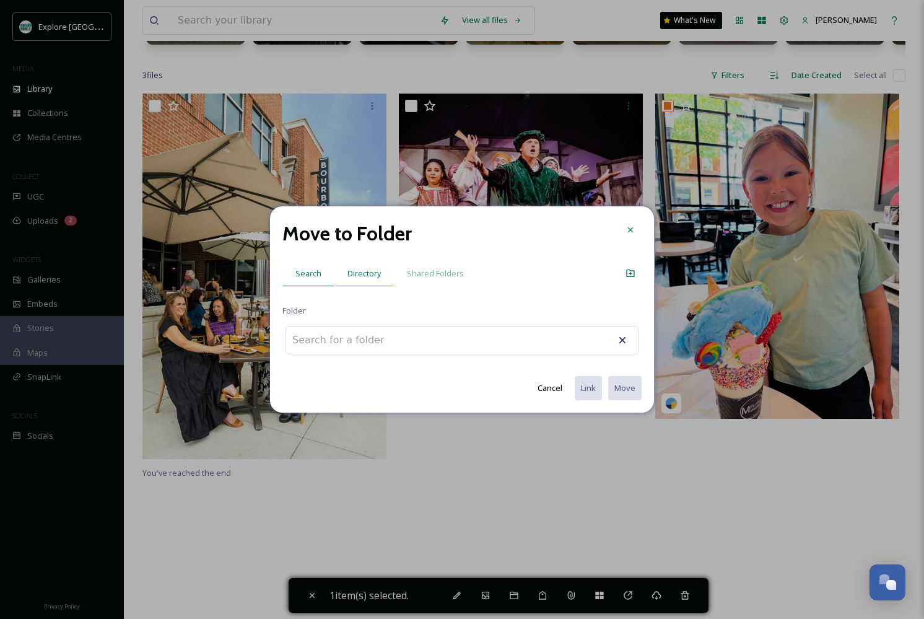
click at [360, 272] on span "Directory" at bounding box center [363, 274] width 33 height 12
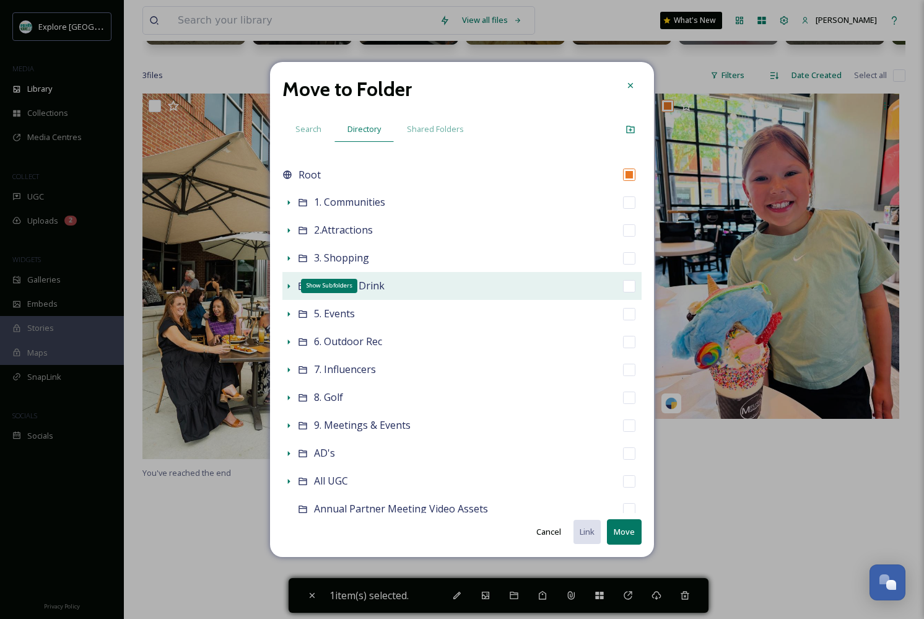
click at [285, 285] on icon at bounding box center [289, 286] width 10 height 10
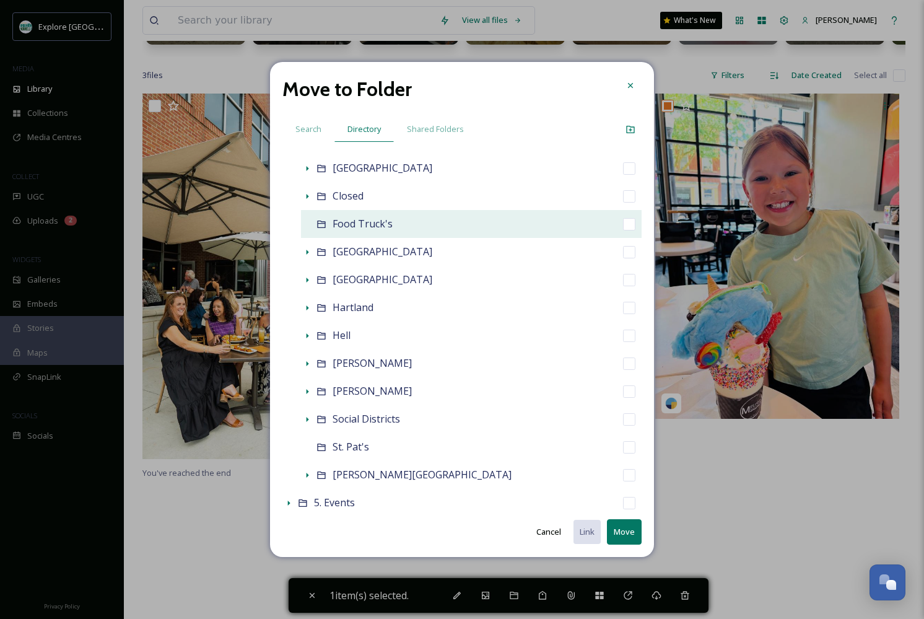
scroll to position [155, 0]
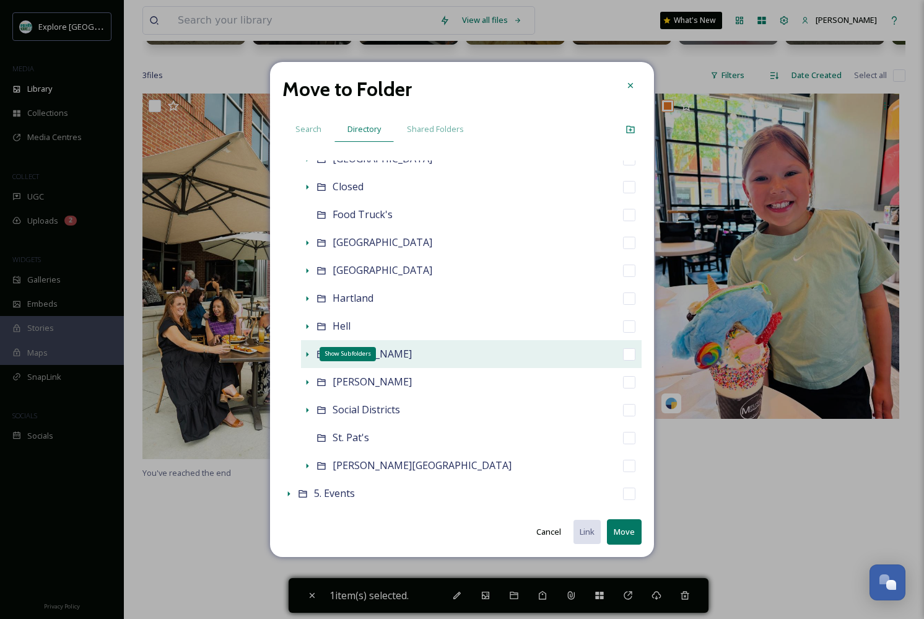
click at [307, 355] on icon at bounding box center [308, 354] width 2 height 5
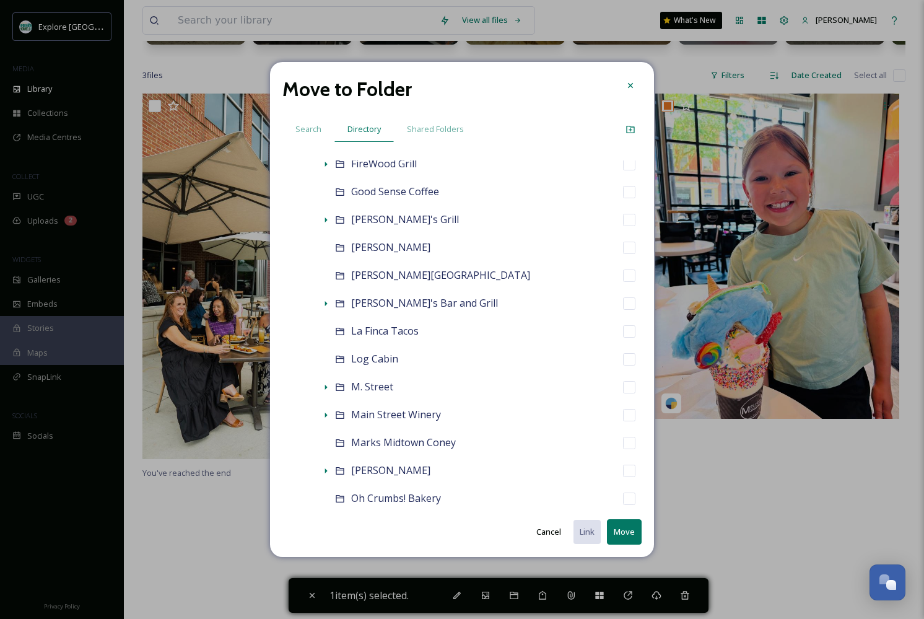
scroll to position [876, 0]
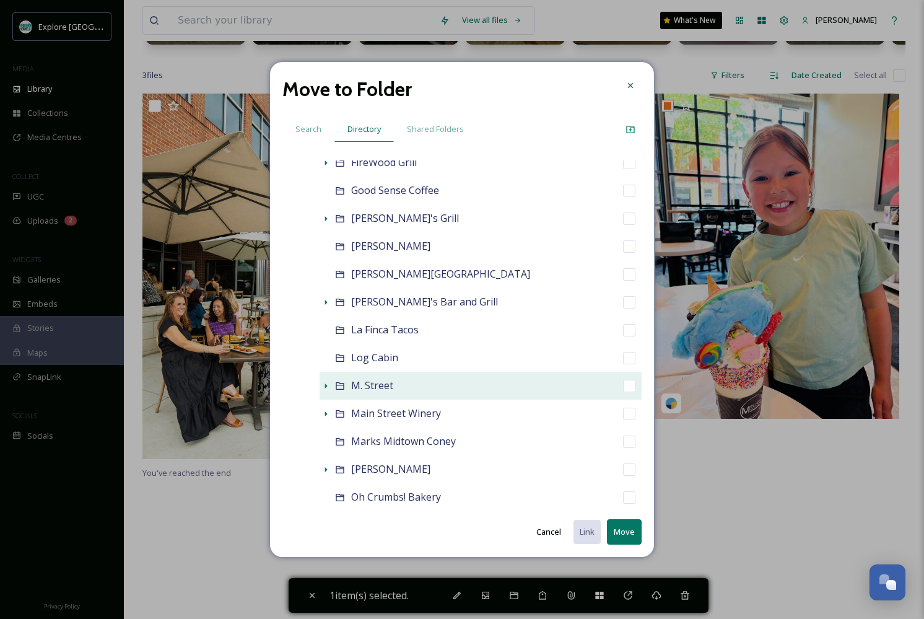
click at [327, 384] on icon at bounding box center [326, 386] width 10 height 10
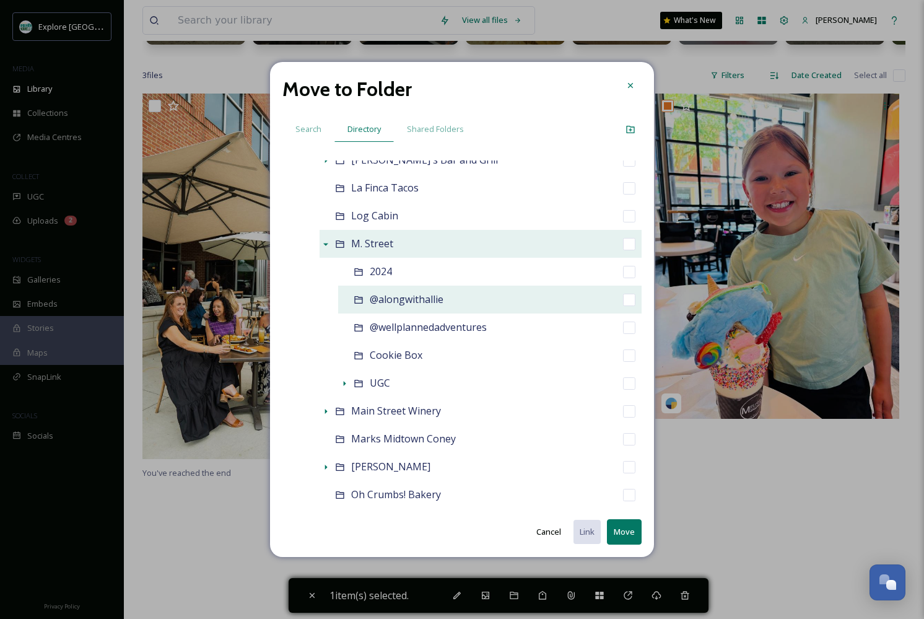
scroll to position [1023, 0]
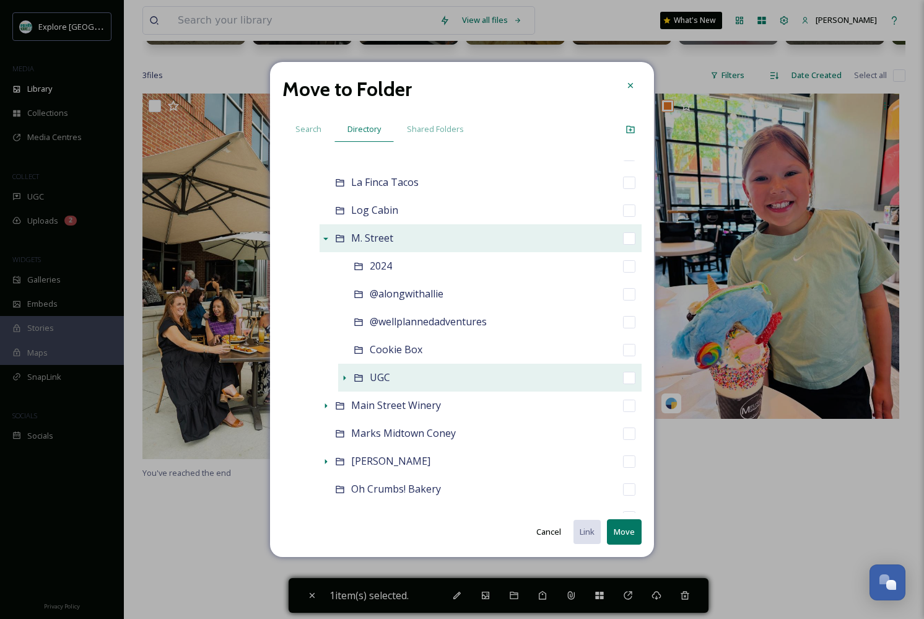
click at [627, 377] on input "checkbox" at bounding box center [629, 378] width 12 height 12
checkbox input "true"
checkbox input "false"
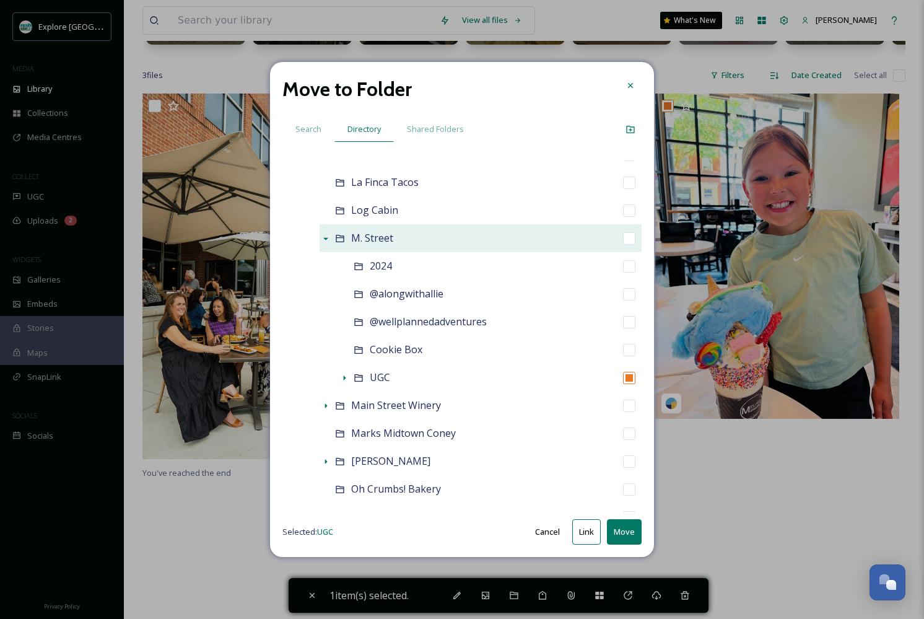
click at [622, 530] on button "Move" at bounding box center [624, 531] width 35 height 25
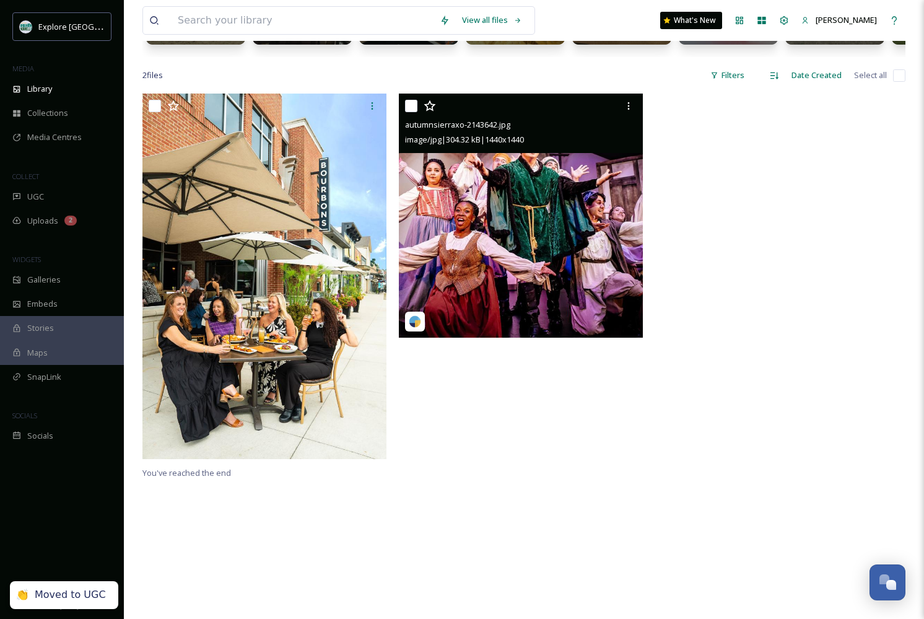
click at [409, 104] on input "checkbox" at bounding box center [411, 106] width 12 height 12
checkbox input "true"
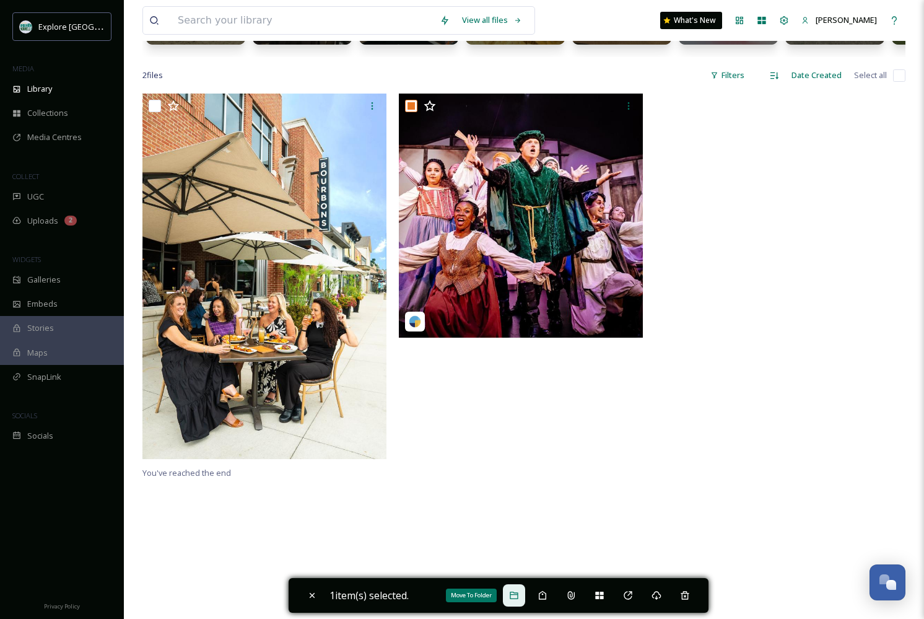
click at [513, 593] on icon at bounding box center [514, 595] width 10 height 10
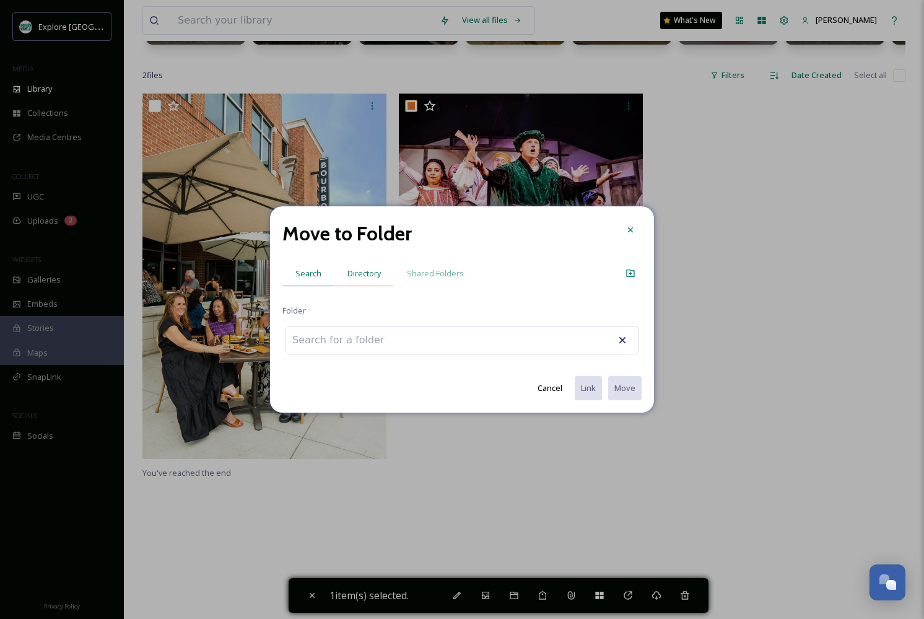
click at [367, 277] on span "Directory" at bounding box center [363, 274] width 33 height 12
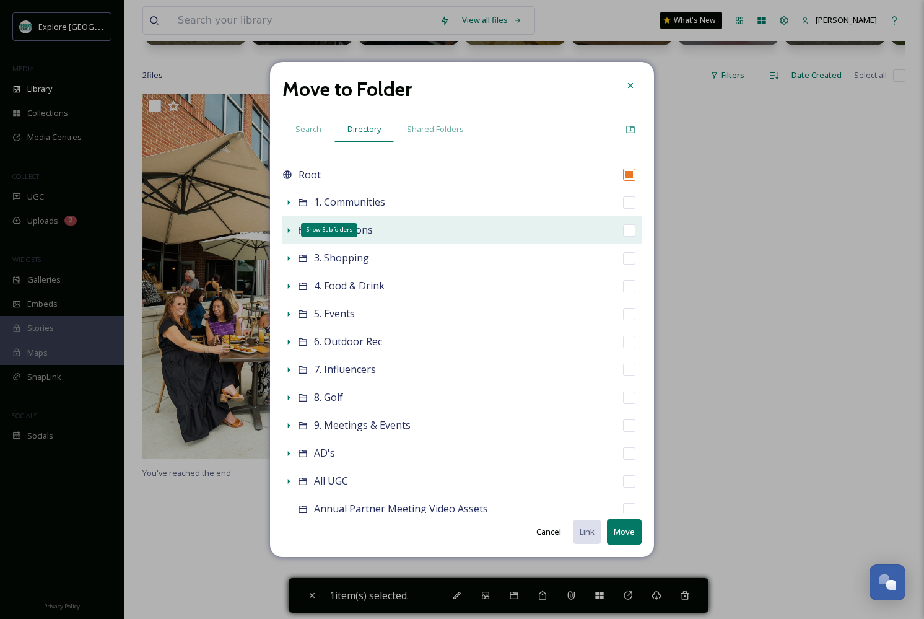
click at [285, 230] on icon at bounding box center [289, 230] width 10 height 10
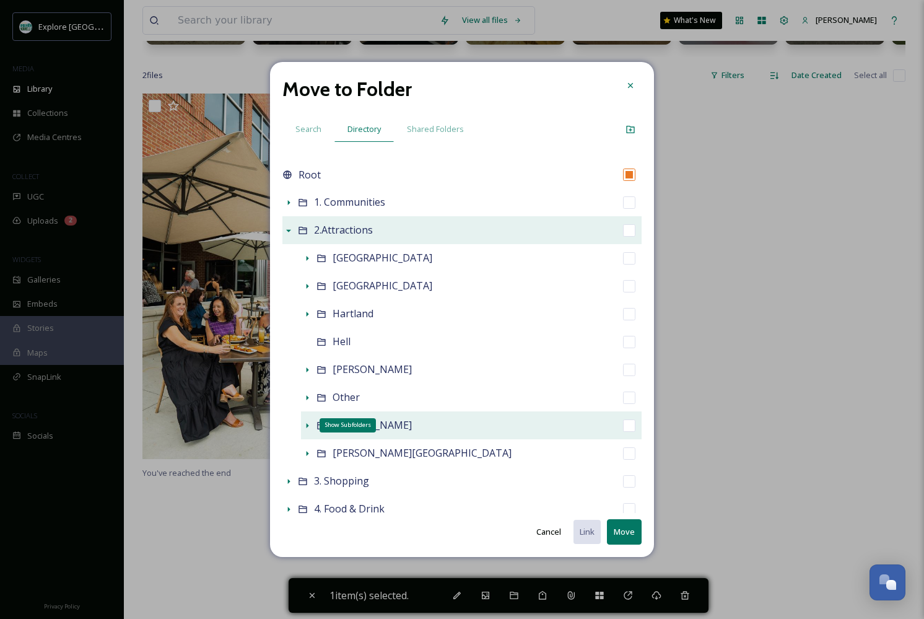
click at [308, 424] on icon at bounding box center [307, 425] width 10 height 10
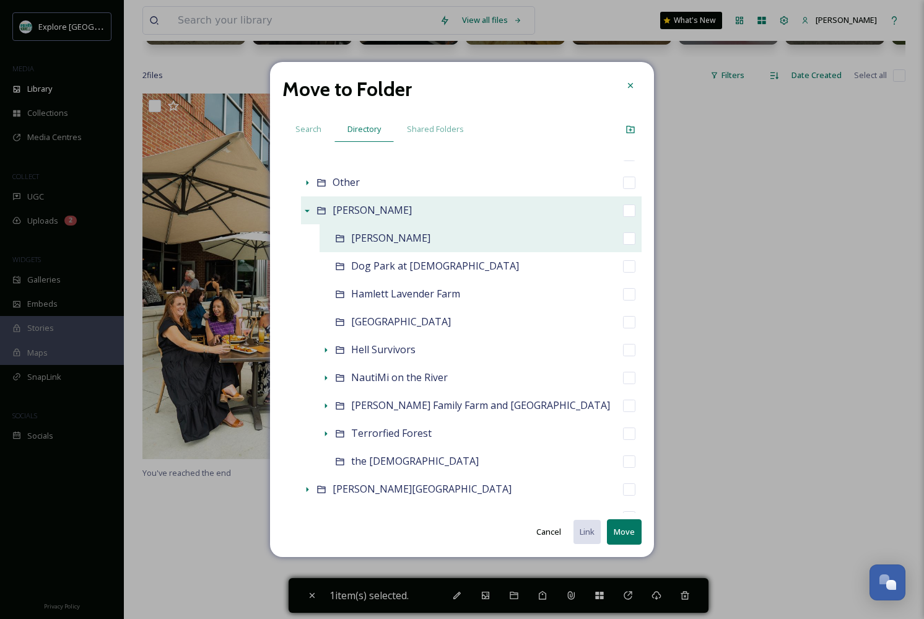
scroll to position [219, 0]
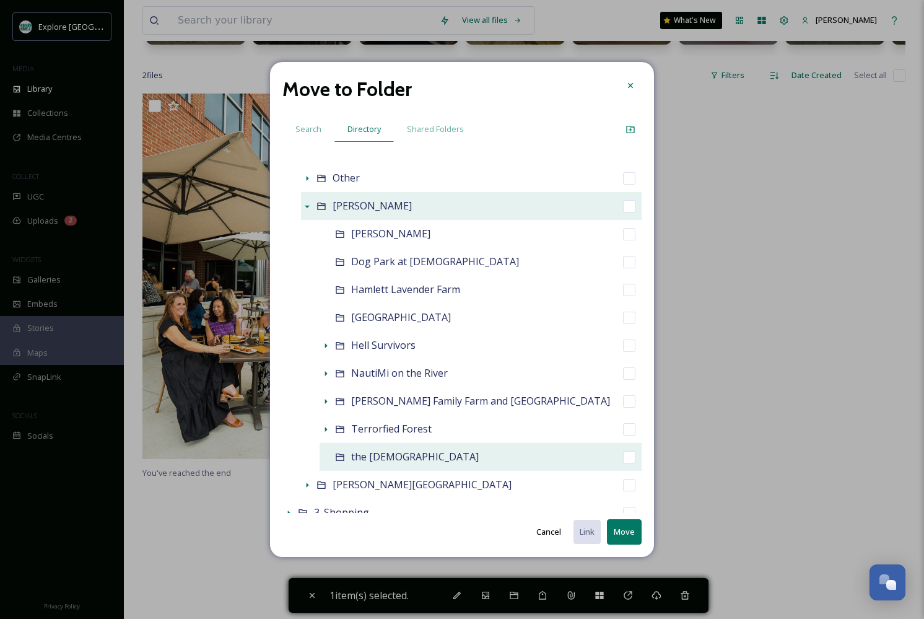
click at [629, 457] on input "checkbox" at bounding box center [629, 457] width 12 height 12
checkbox input "true"
checkbox input "false"
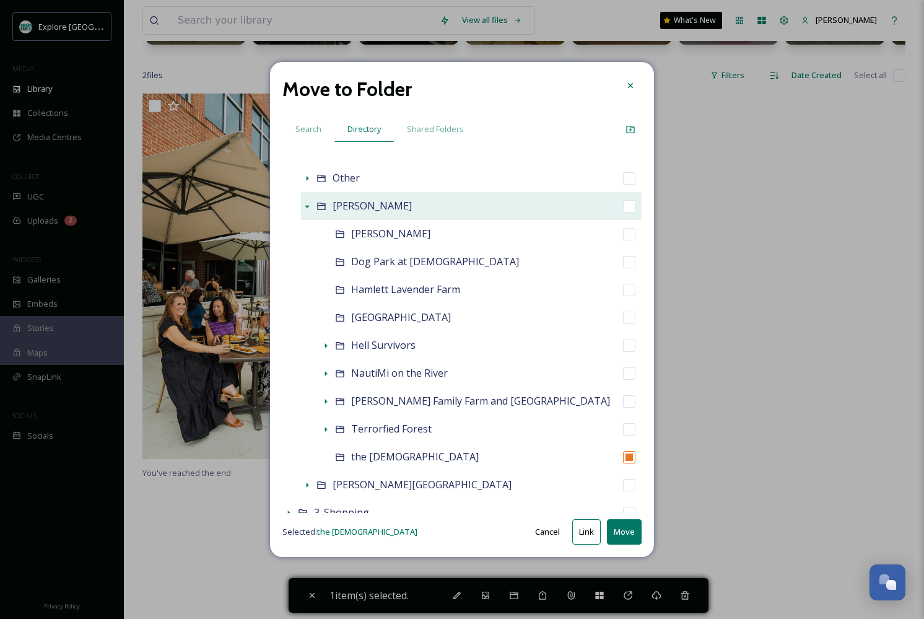
click at [628, 534] on button "Move" at bounding box center [624, 531] width 35 height 25
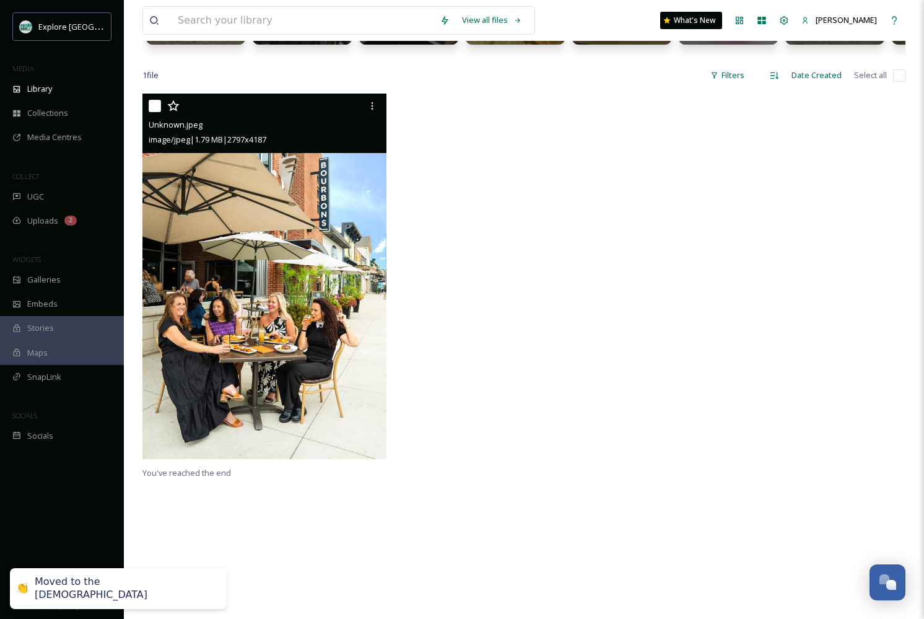
click at [155, 111] on input "checkbox" at bounding box center [155, 106] width 12 height 12
checkbox input "true"
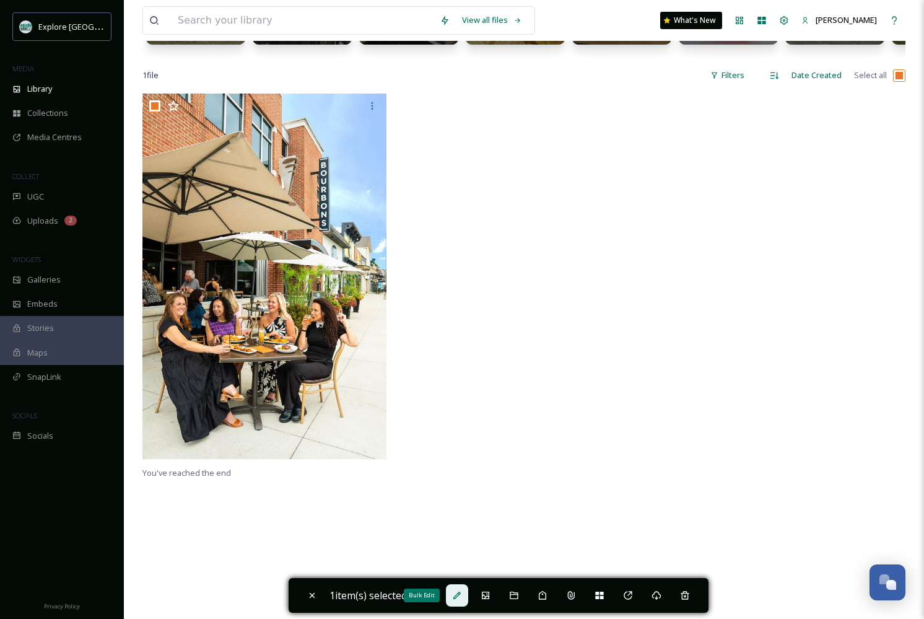
click at [462, 599] on icon at bounding box center [457, 595] width 10 height 10
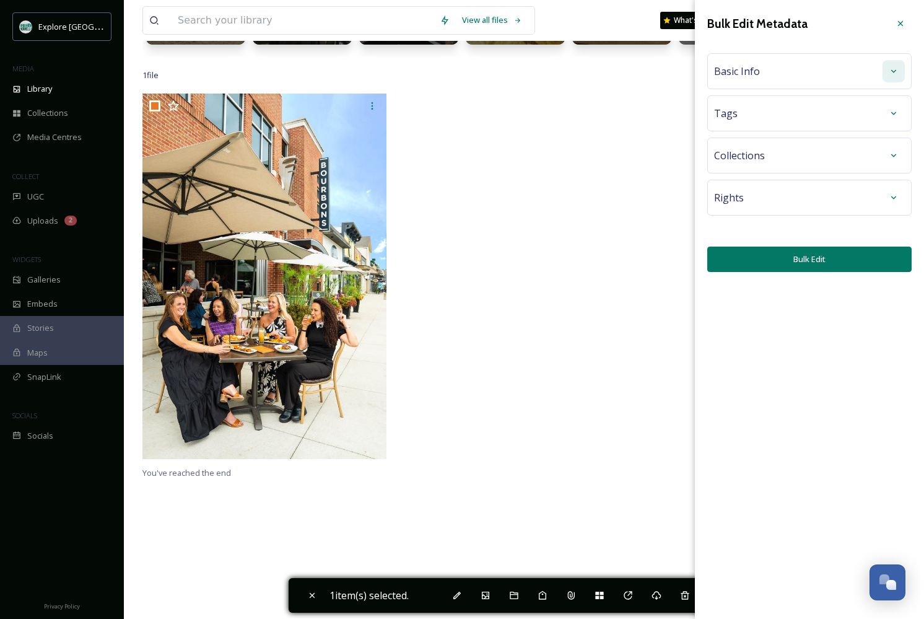
click at [894, 79] on div at bounding box center [893, 71] width 22 height 22
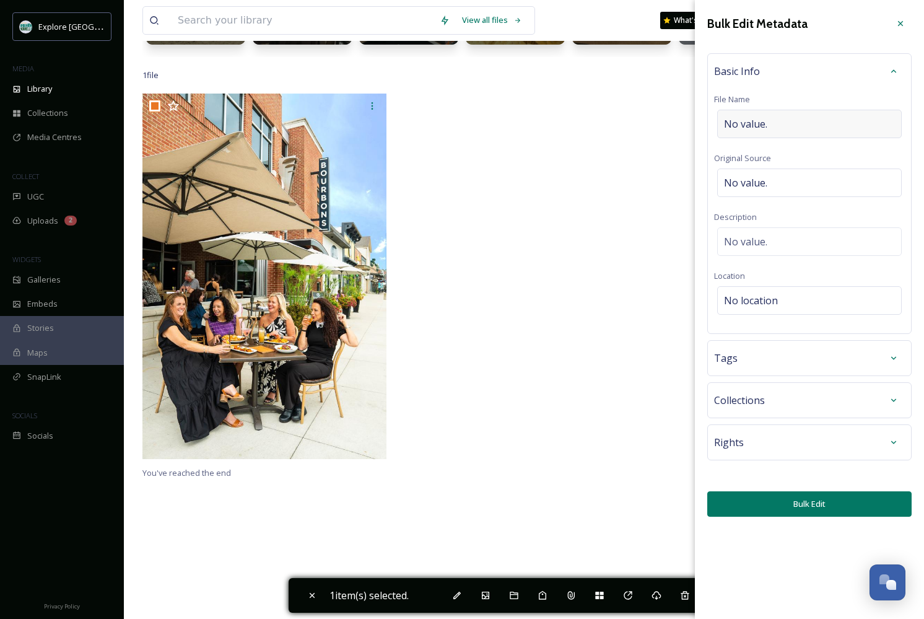
click at [791, 119] on div "No value." at bounding box center [809, 124] width 185 height 28
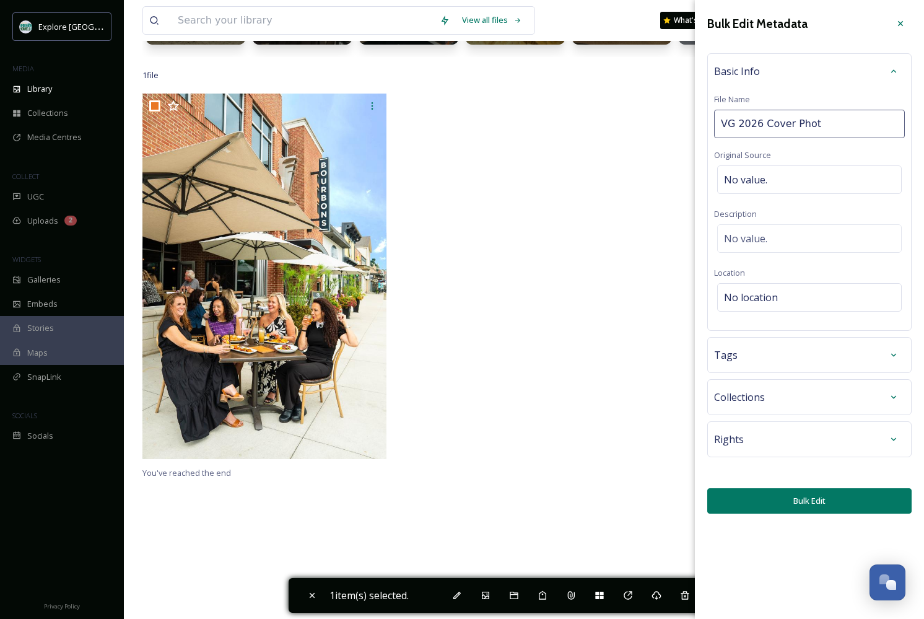
type input "VG 2026 Cover Photo"
click at [825, 499] on button "Bulk Edit" at bounding box center [809, 500] width 204 height 25
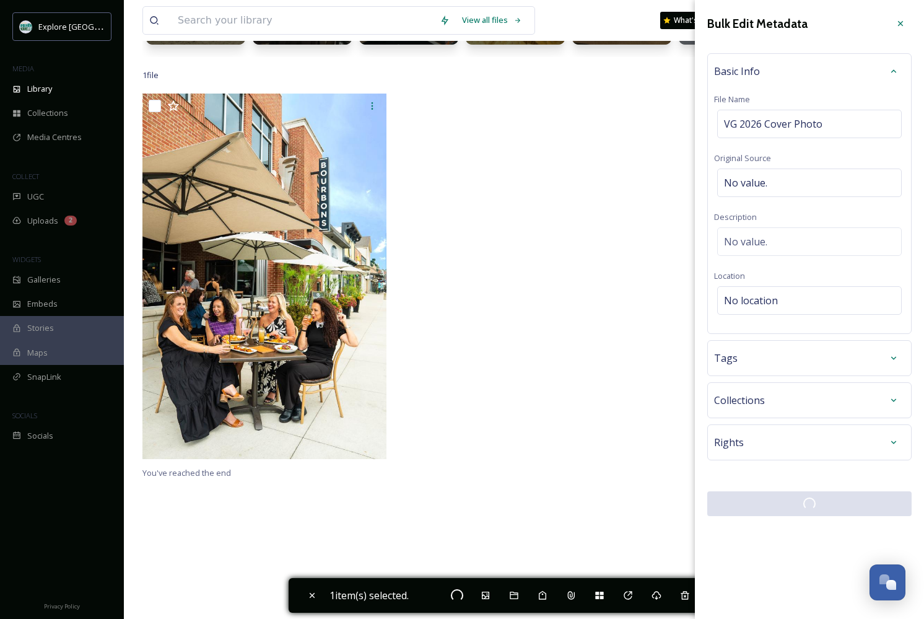
checkbox input "false"
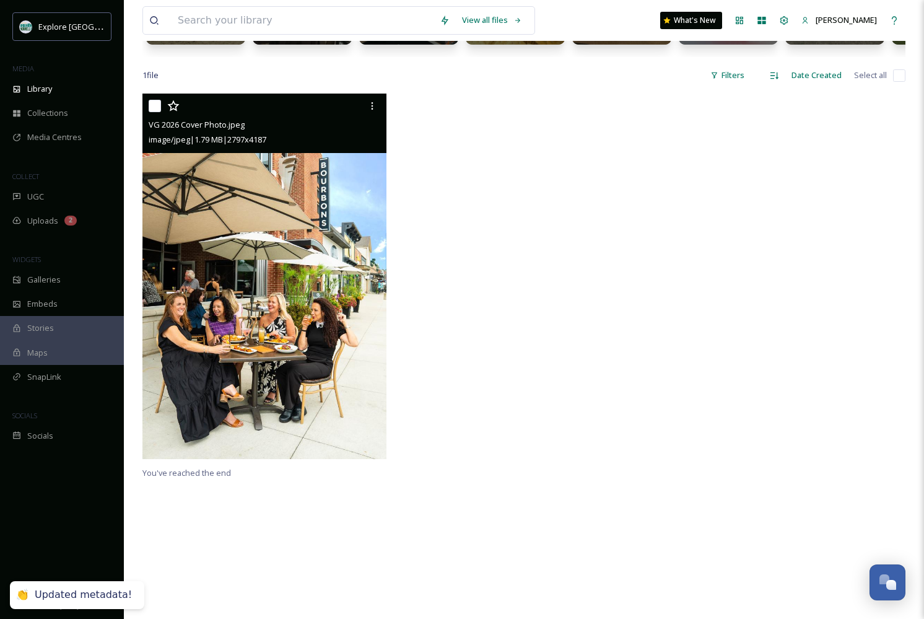
click at [155, 110] on input "checkbox" at bounding box center [155, 106] width 12 height 12
checkbox input "true"
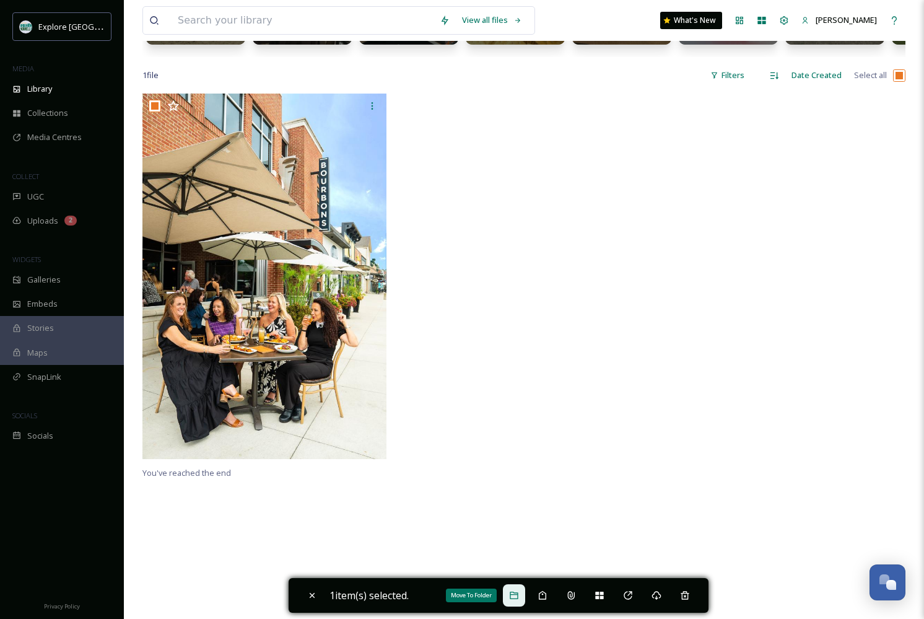
click at [512, 594] on div "Move To Folder" at bounding box center [514, 595] width 22 height 22
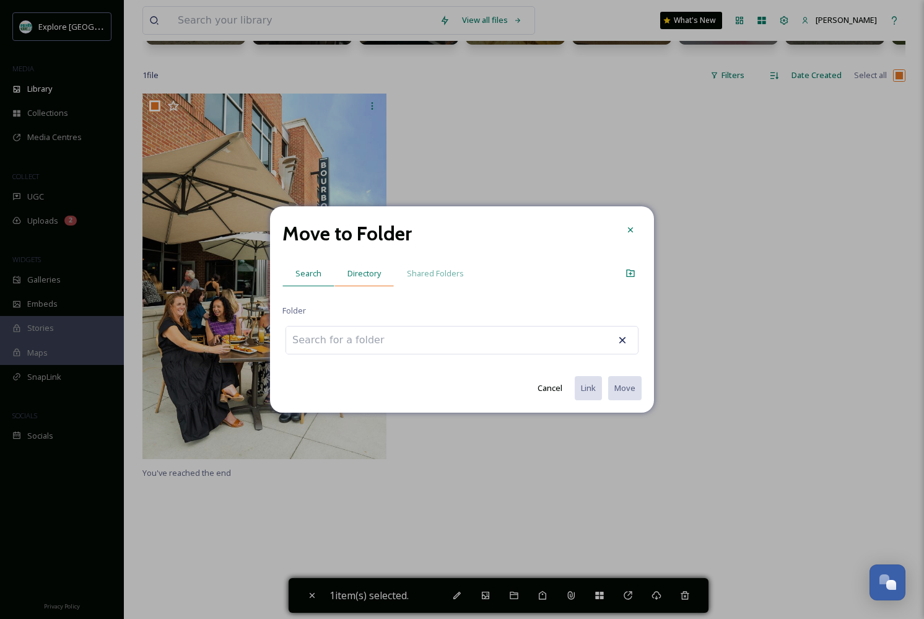
click at [360, 284] on div "Directory" at bounding box center [363, 273] width 59 height 25
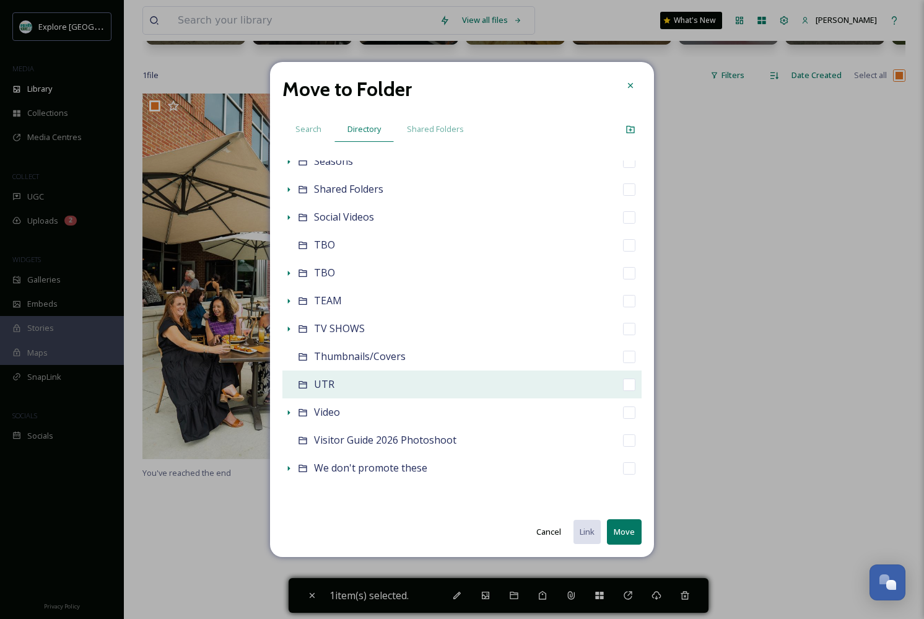
scroll to position [709, 0]
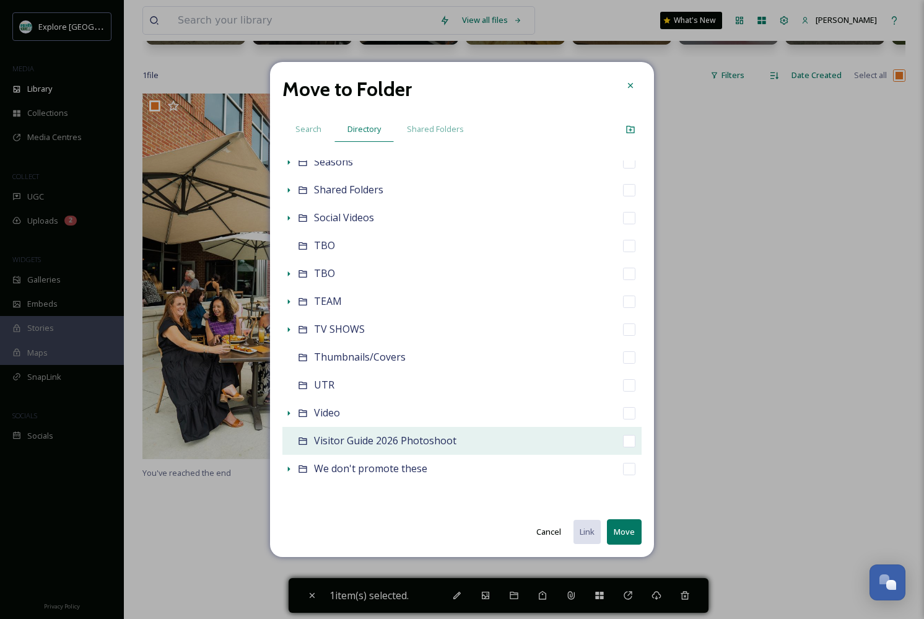
click at [628, 445] on input "checkbox" at bounding box center [629, 441] width 12 height 12
checkbox input "true"
checkbox input "false"
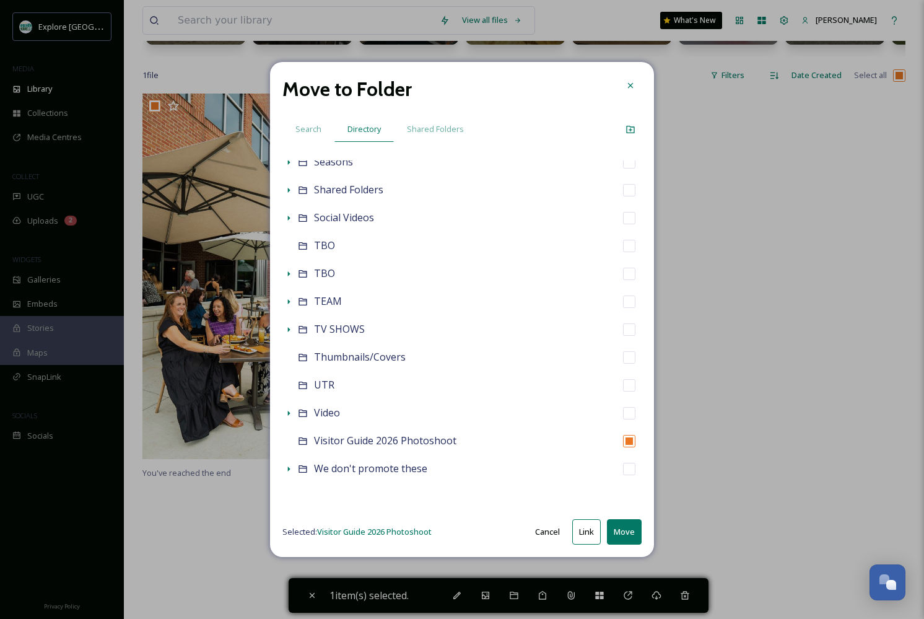
click at [625, 540] on button "Move" at bounding box center [624, 531] width 35 height 25
checkbox input "false"
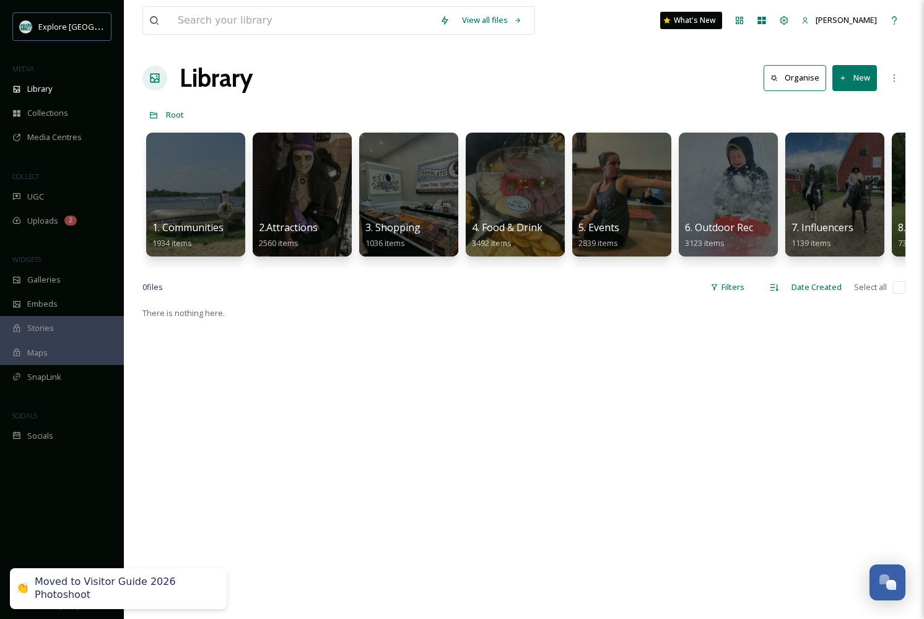
scroll to position [0, 0]
